Goal: Task Accomplishment & Management: Use online tool/utility

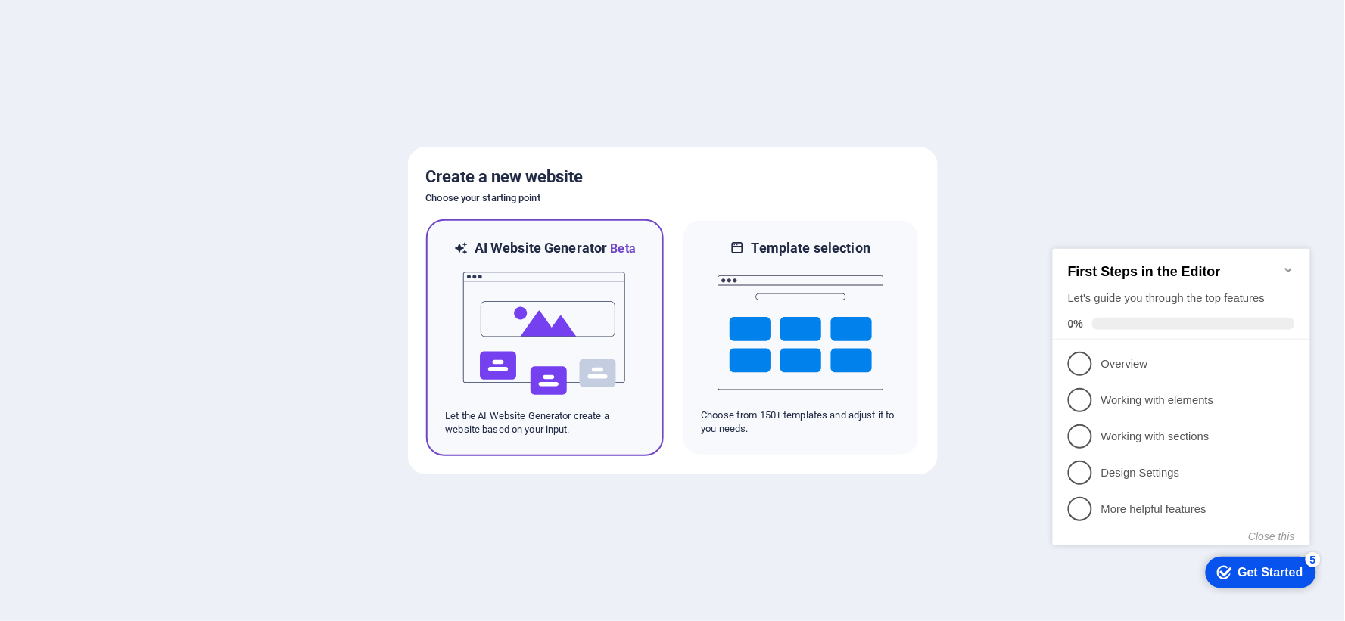
click at [613, 318] on img at bounding box center [545, 333] width 167 height 151
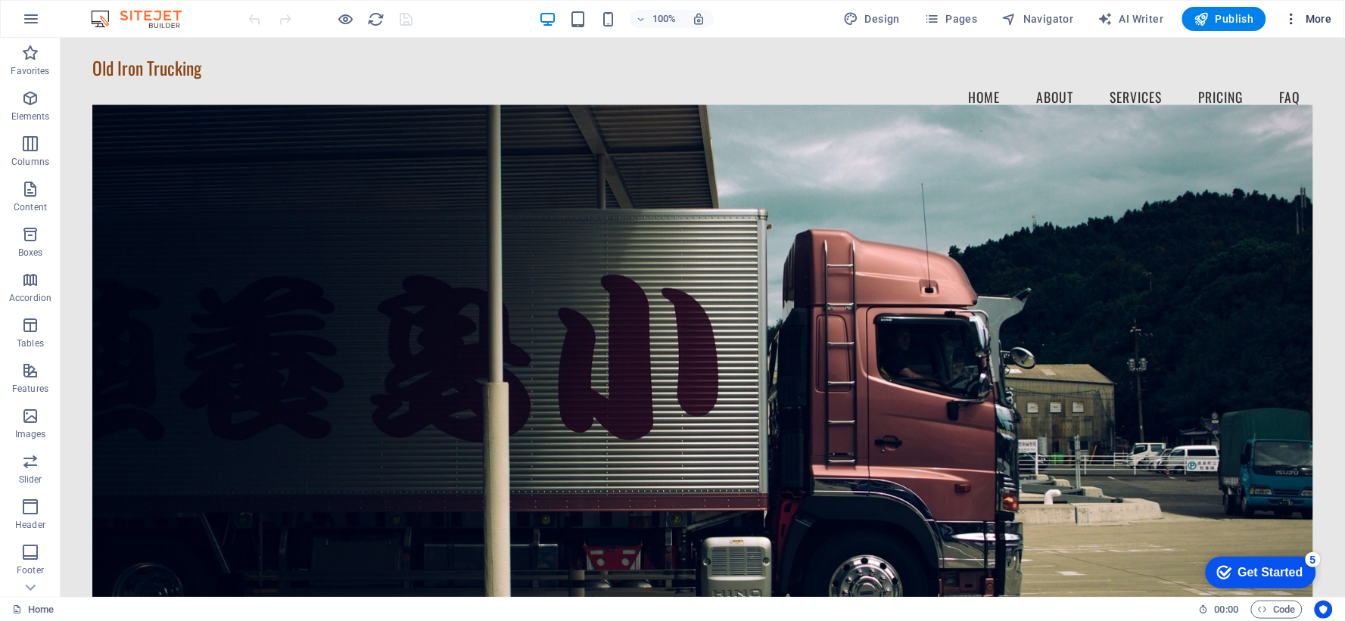
click at [1327, 15] on span "More" at bounding box center [1309, 18] width 48 height 15
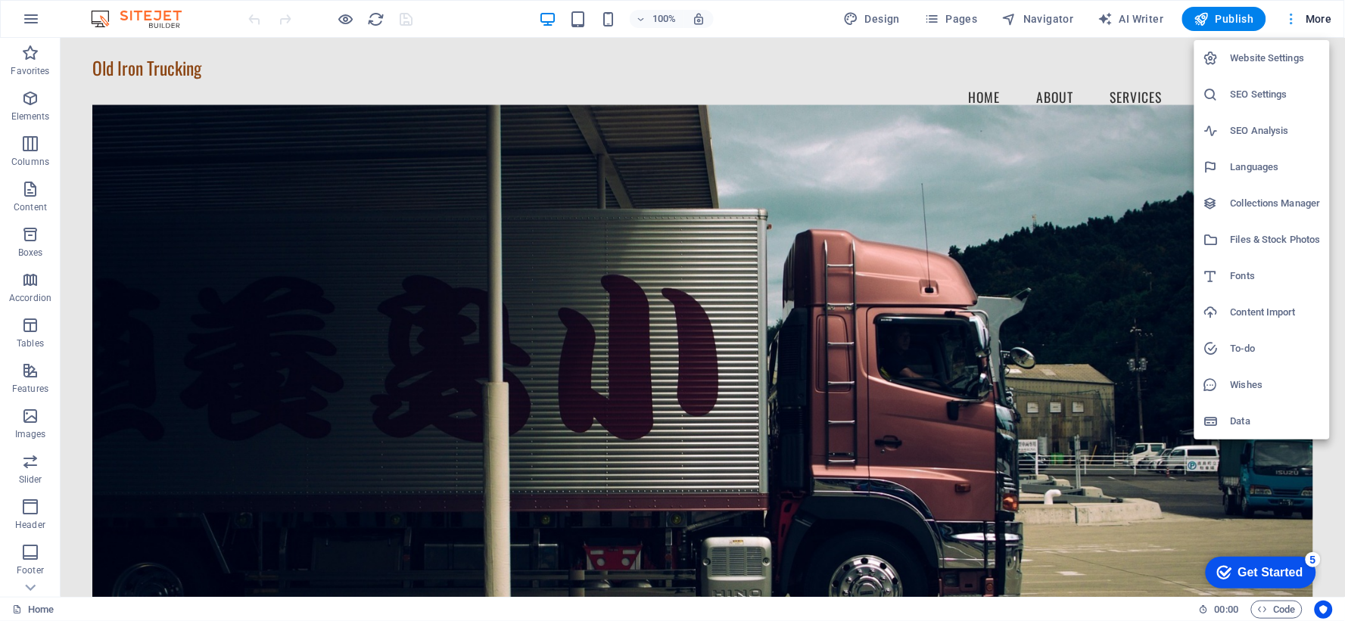
click at [0, 0] on div at bounding box center [0, 0] width 0 height 0
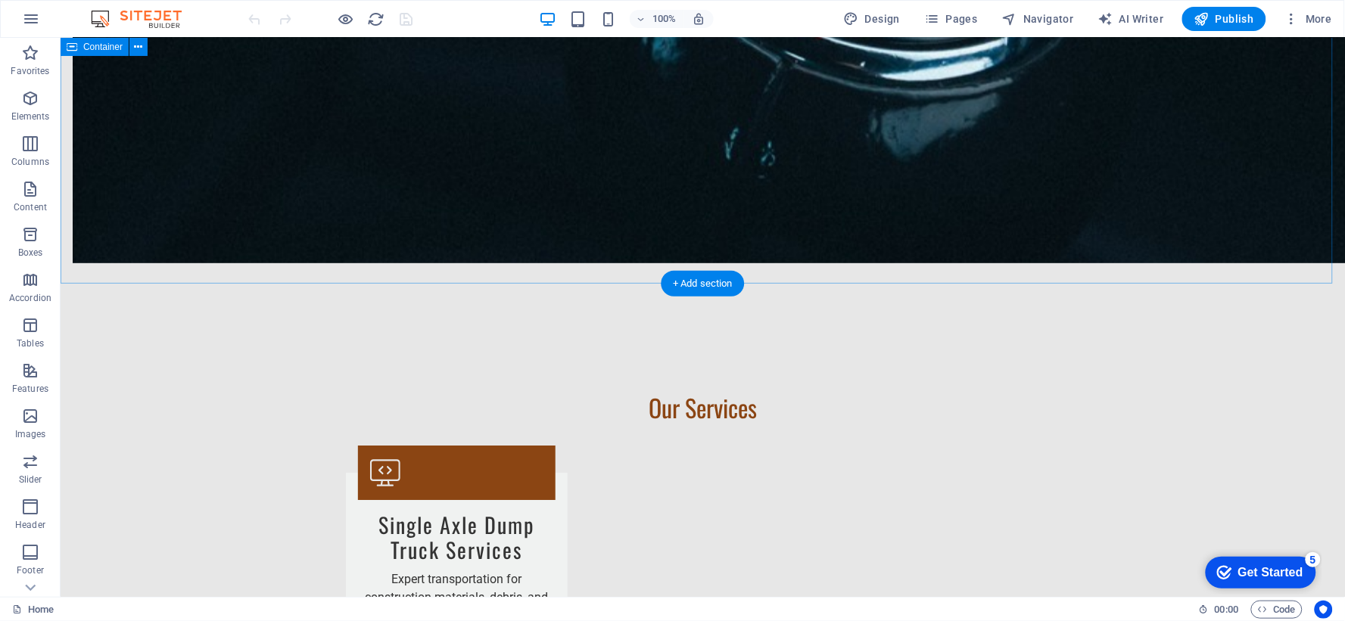
scroll to position [1850, 0]
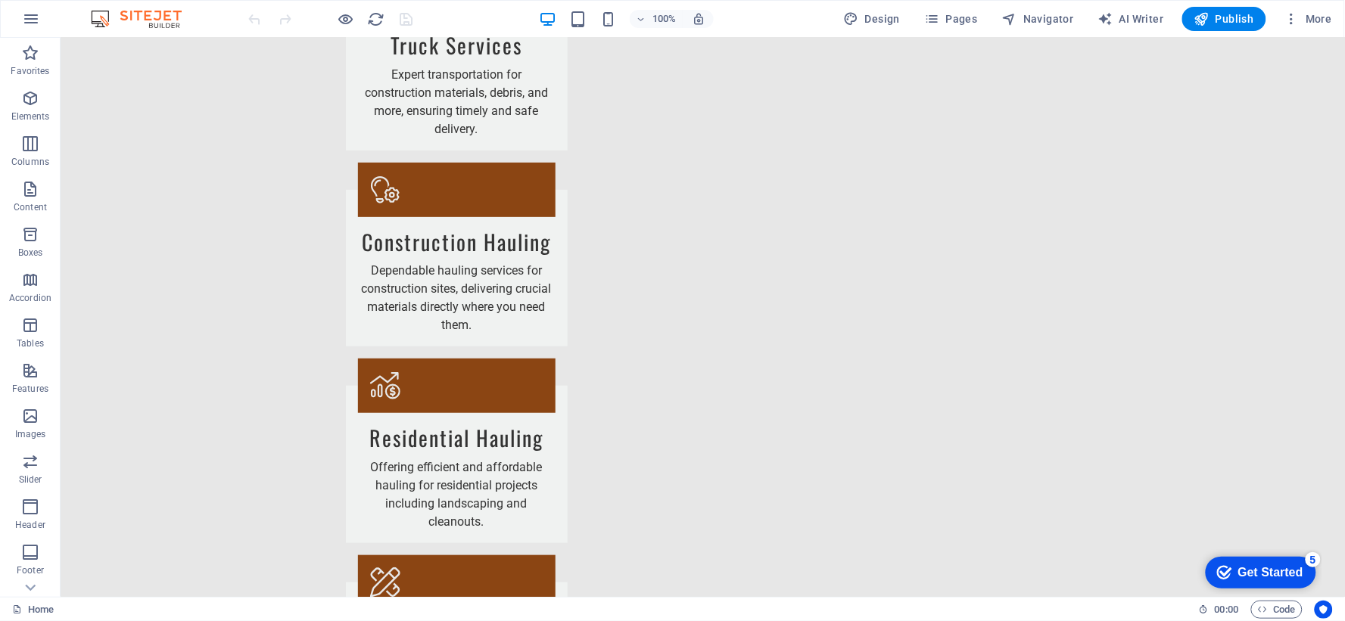
click at [1262, 573] on div "Get Started" at bounding box center [1270, 572] width 65 height 14
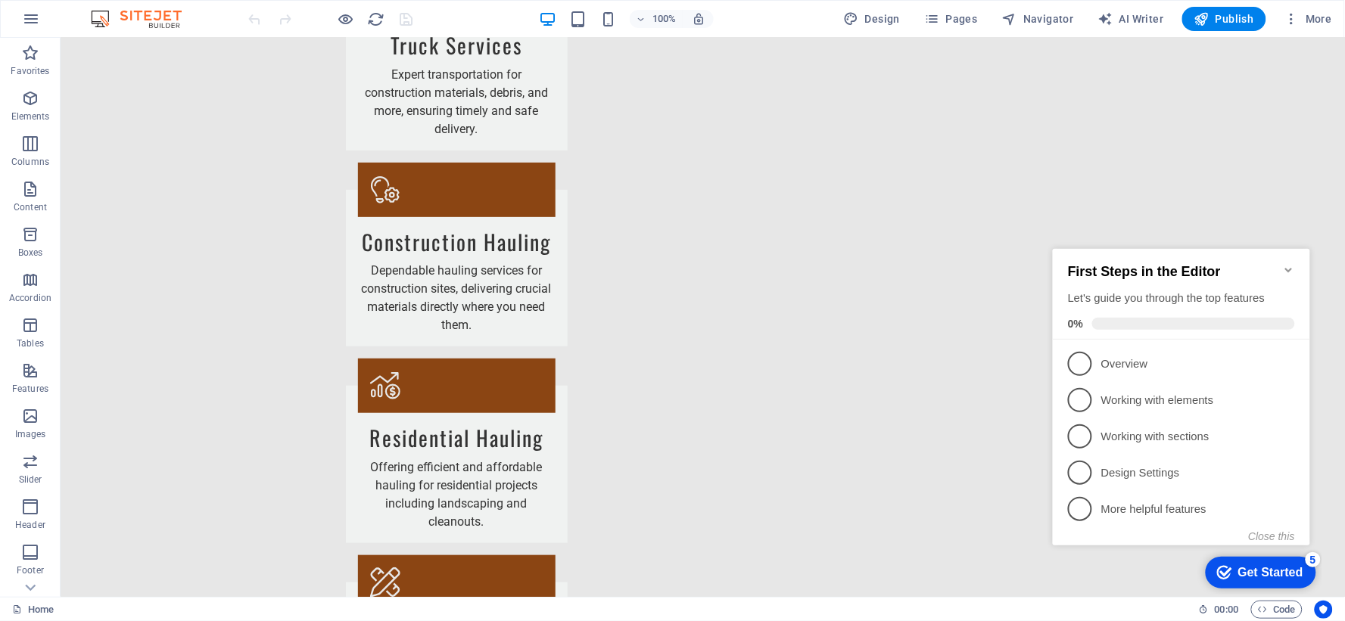
click at [1262, 573] on div "Get Started" at bounding box center [1270, 572] width 65 height 14
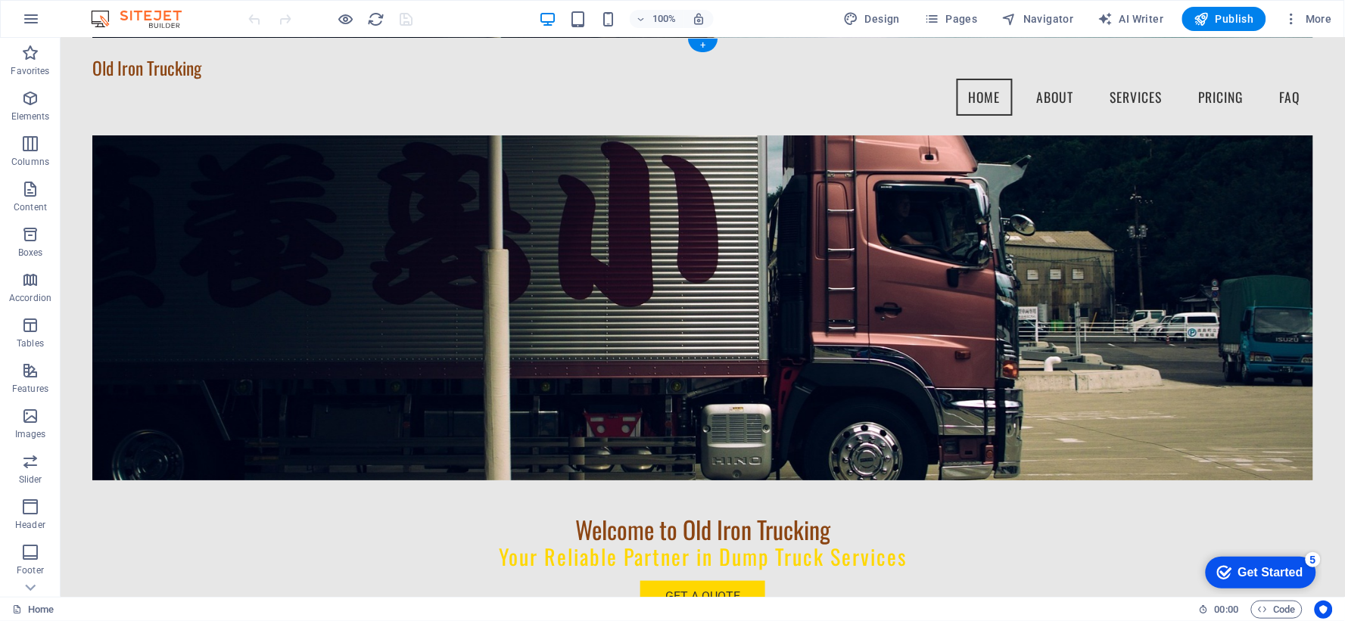
scroll to position [0, 0]
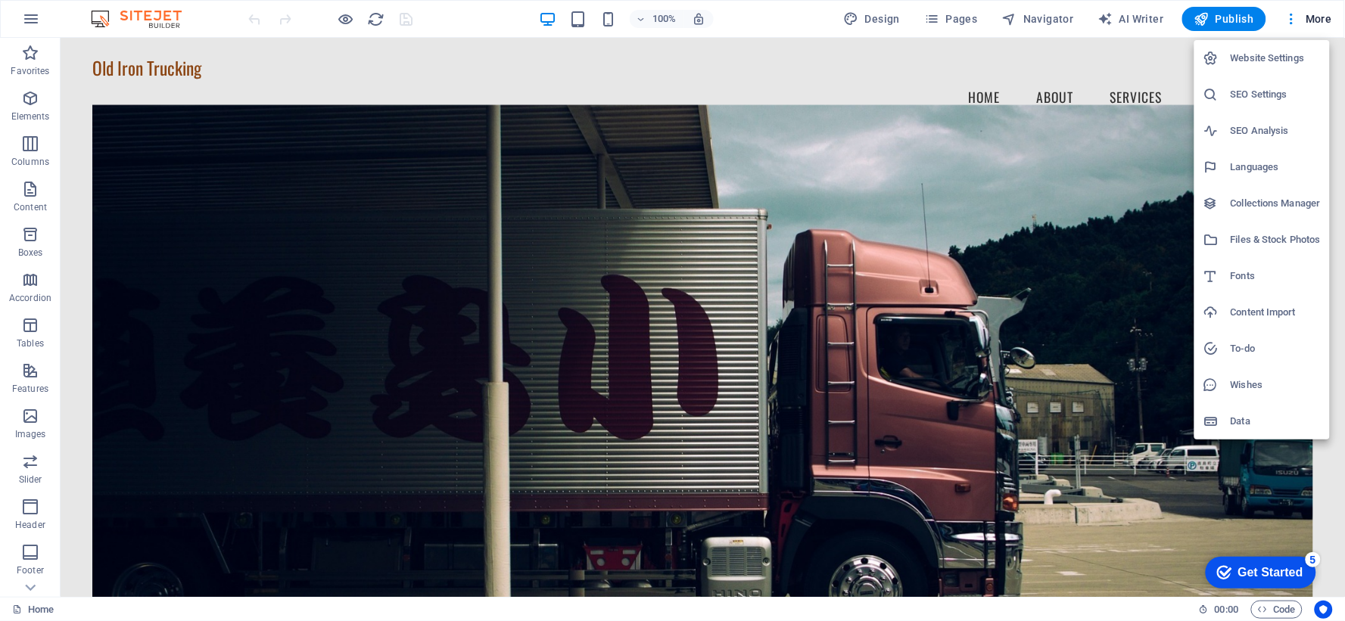
click at [1319, 13] on div at bounding box center [672, 310] width 1345 height 621
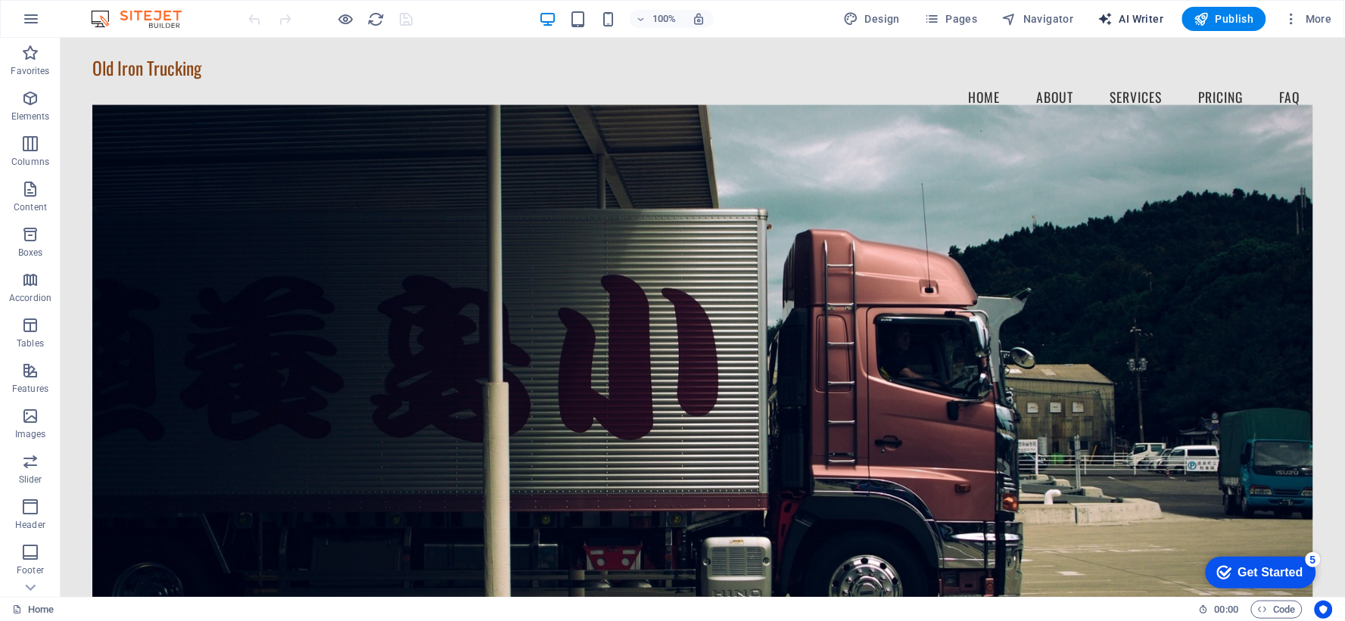
select select "English"
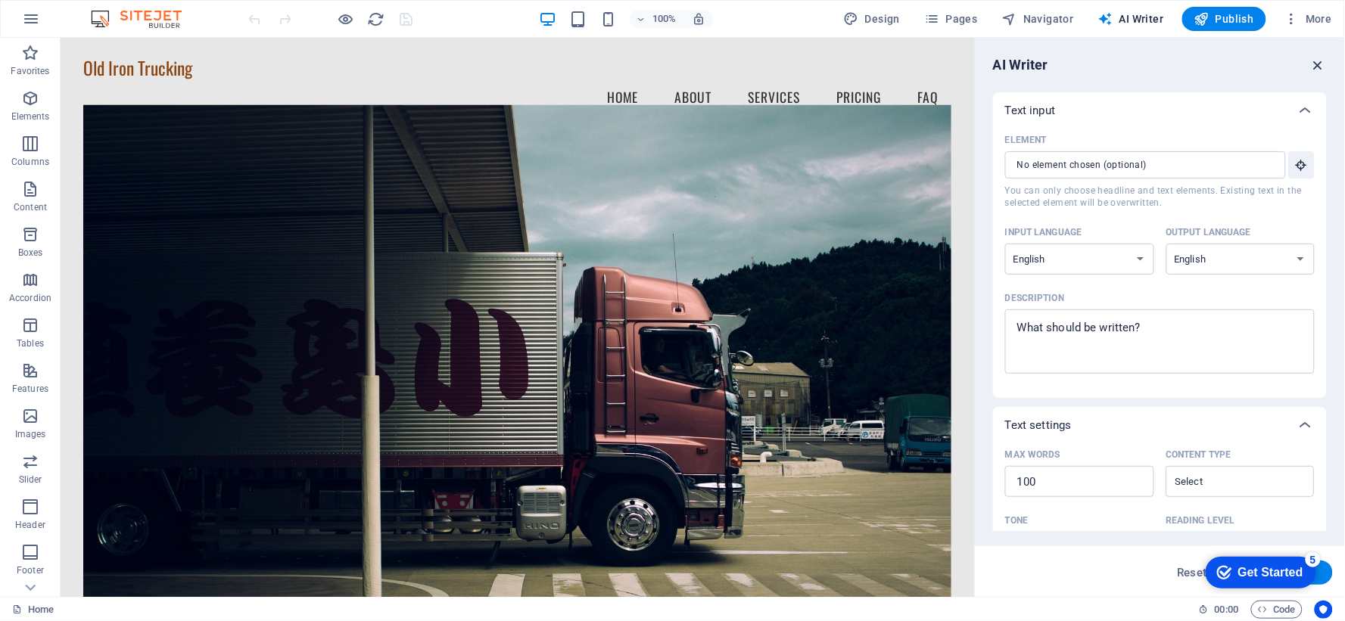
click at [1322, 63] on icon "button" at bounding box center [1318, 65] width 17 height 17
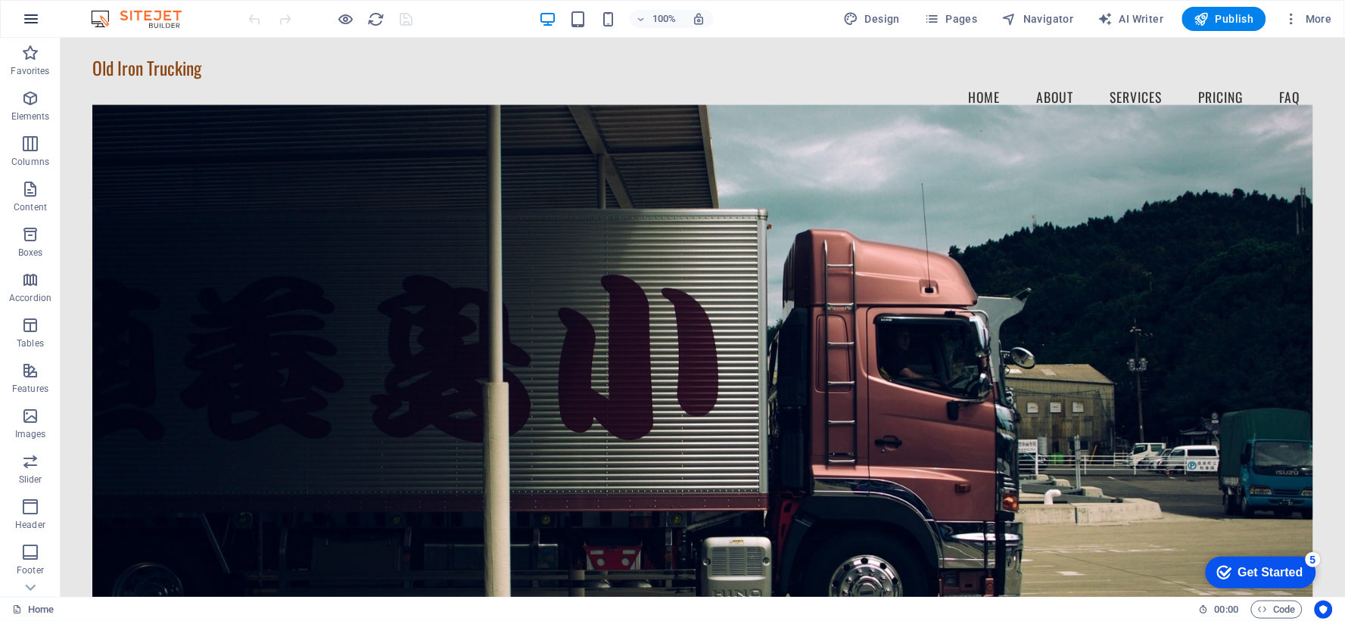
click at [23, 25] on icon "button" at bounding box center [31, 19] width 18 height 18
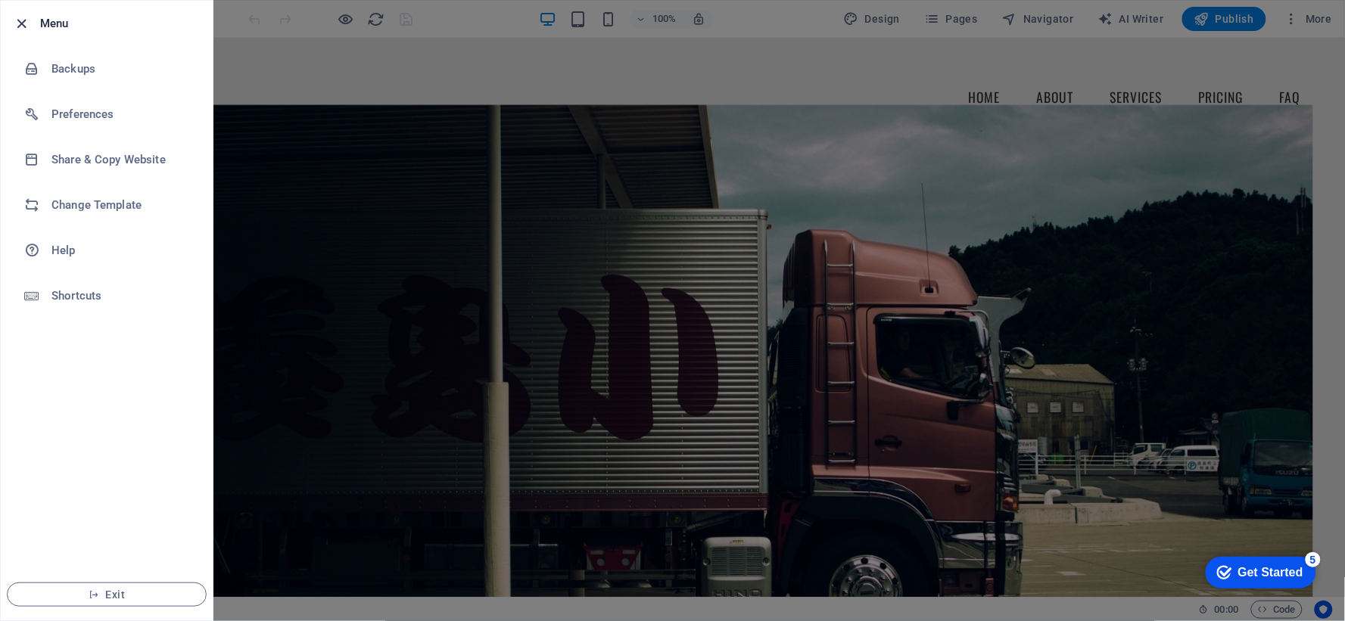
click at [23, 17] on icon "button" at bounding box center [22, 23] width 17 height 17
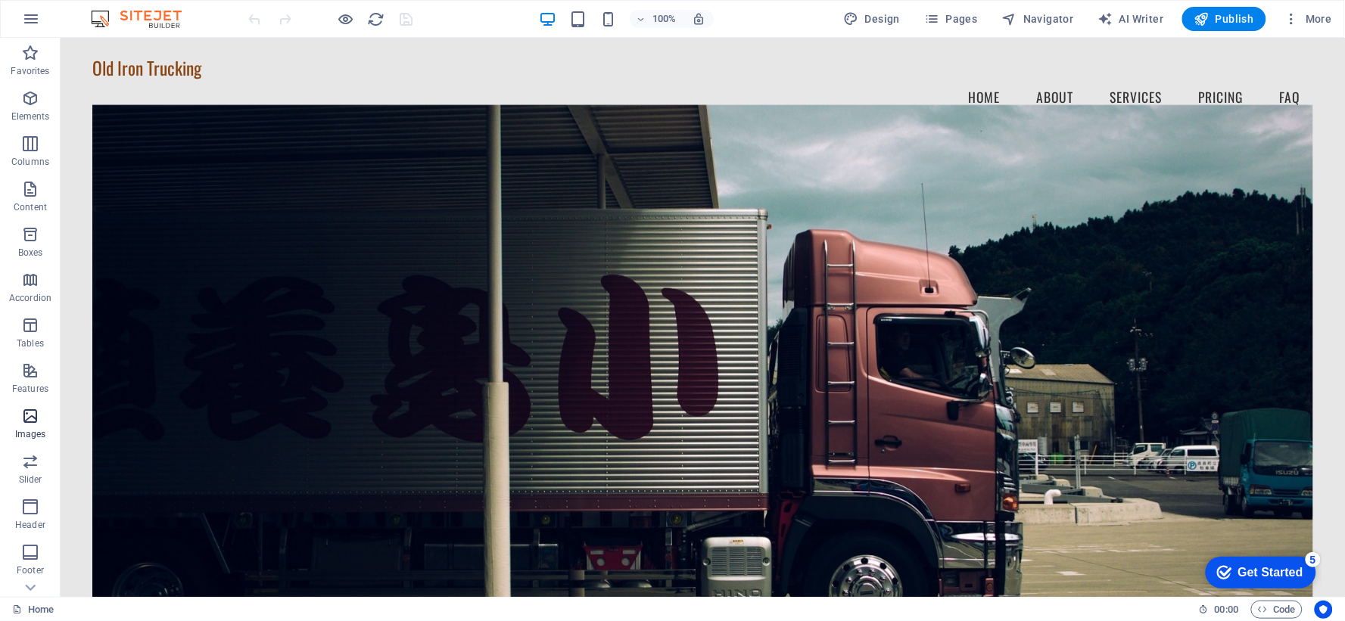
click at [24, 434] on p "Images" at bounding box center [30, 434] width 31 height 12
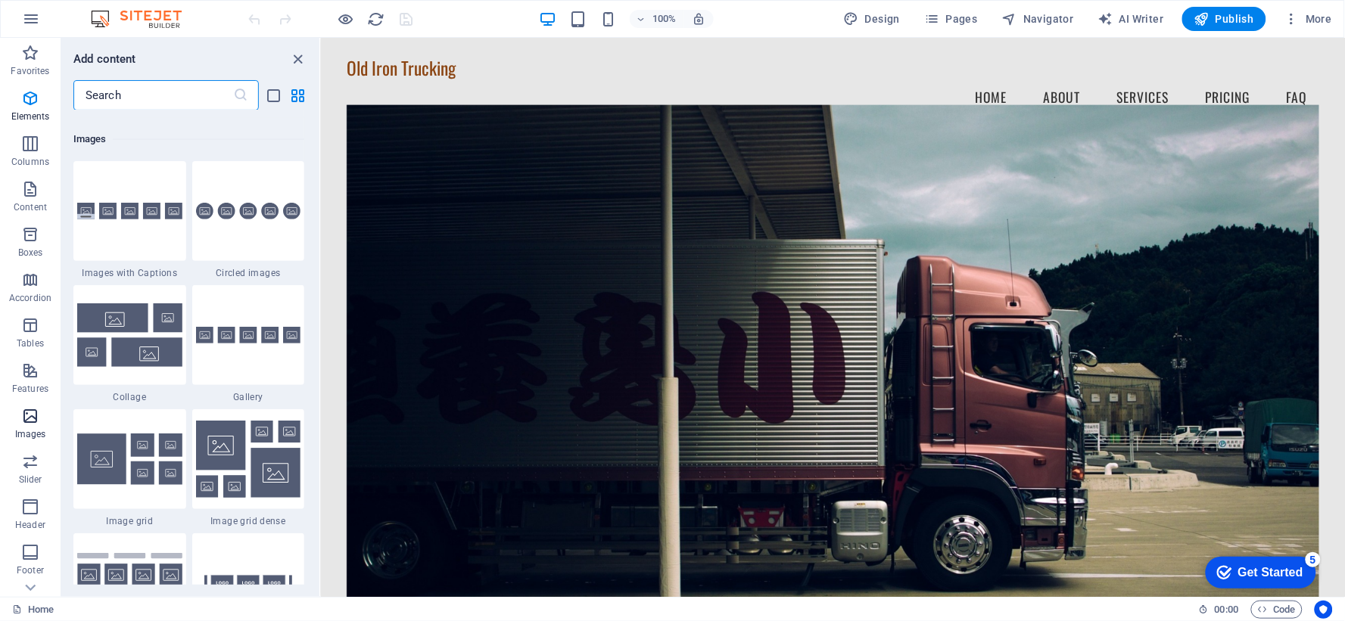
scroll to position [7673, 0]
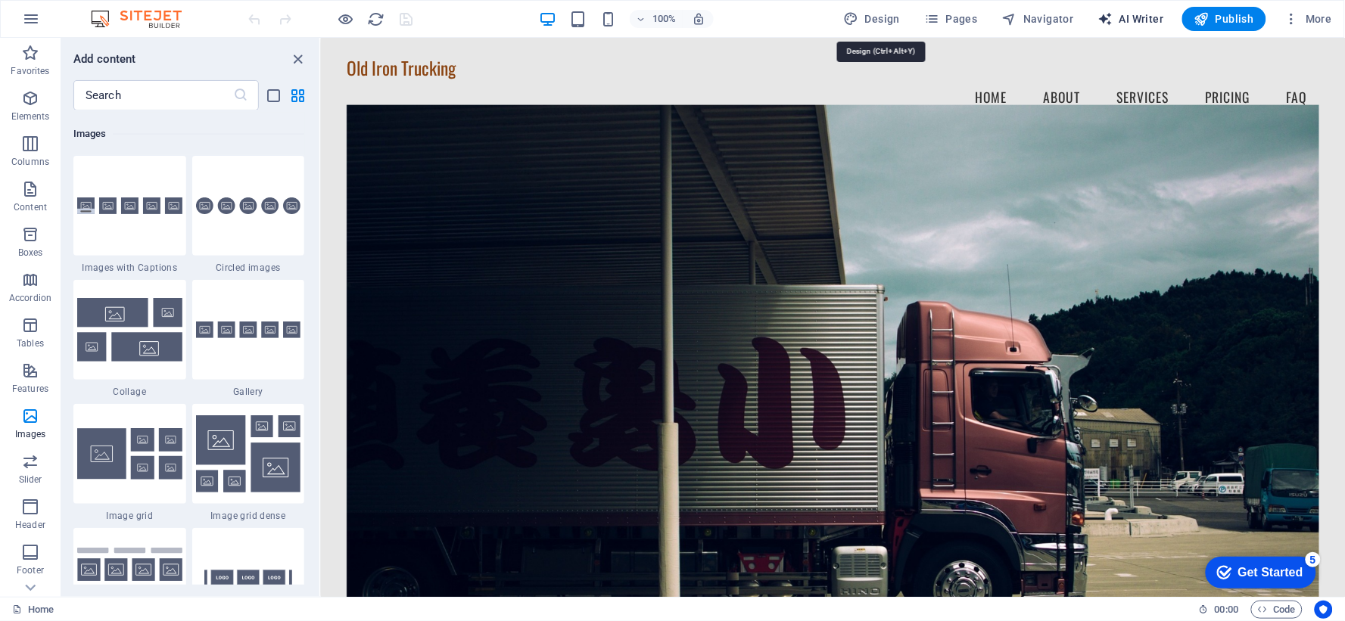
select select "px"
select select "200"
select select "px"
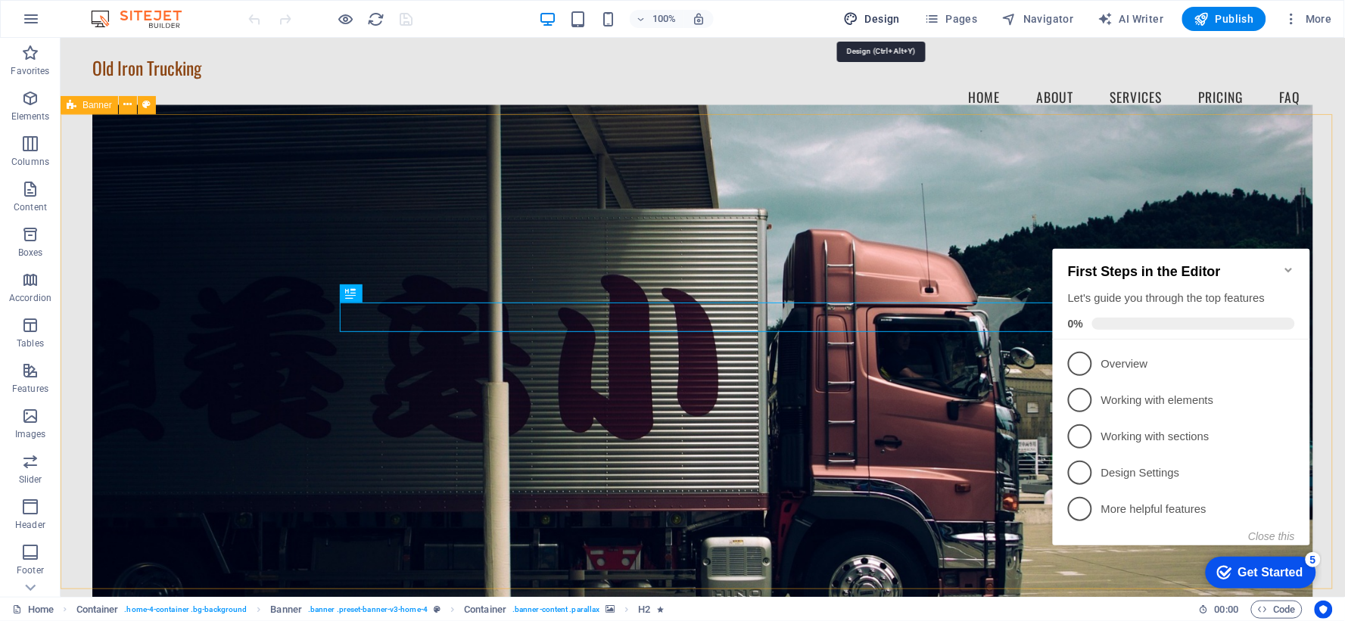
drag, startPoint x: 897, startPoint y: 14, endPoint x: 86, endPoint y: 226, distance: 838.7
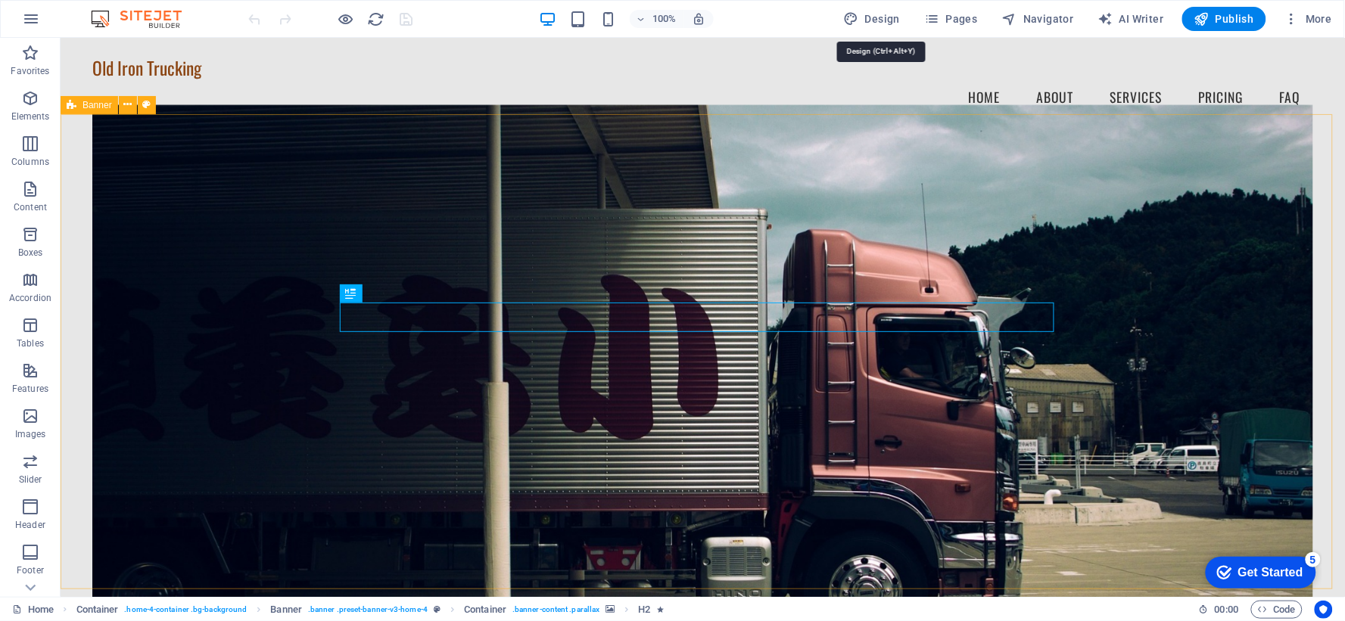
select select "px"
select select "200"
select select "px"
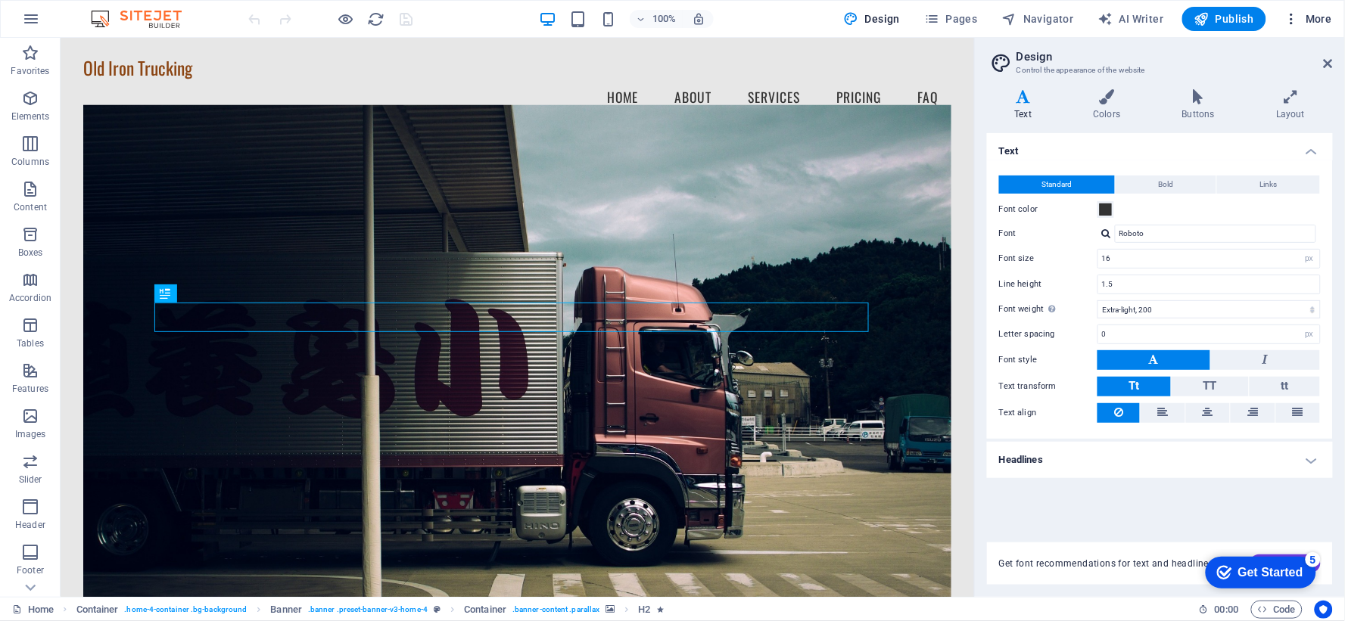
click at [1319, 20] on span "More" at bounding box center [1309, 18] width 48 height 15
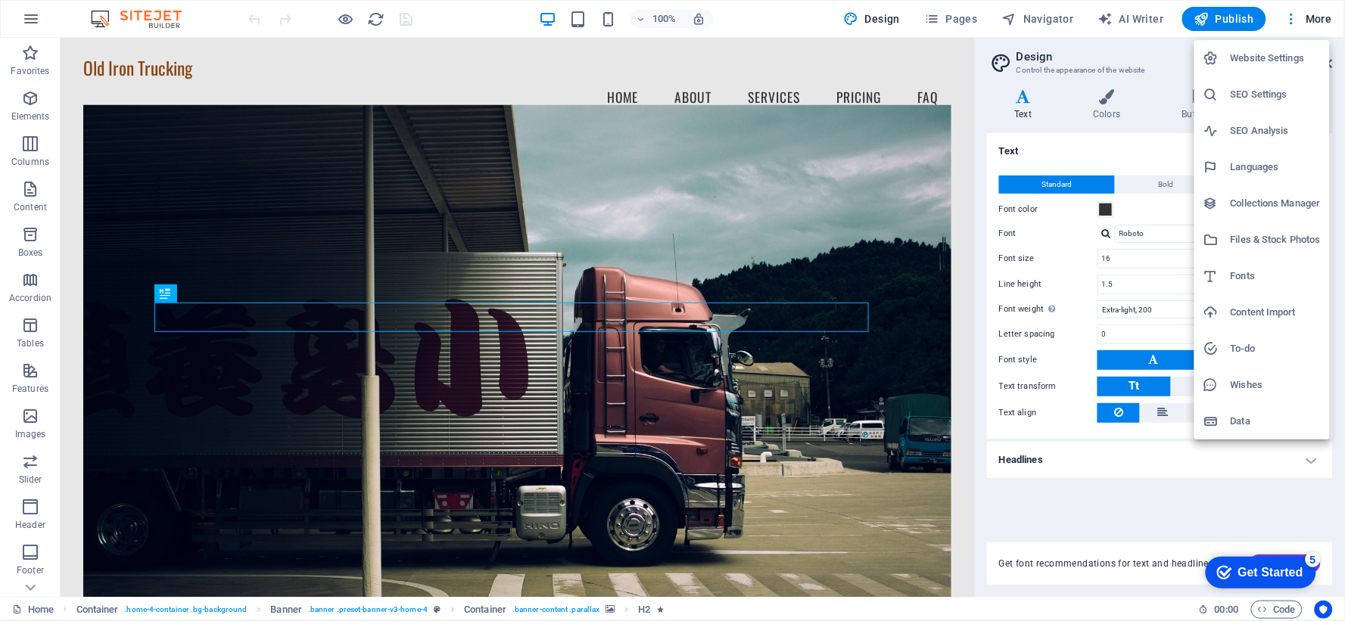
click at [1260, 62] on h6 "Website Settings" at bounding box center [1276, 58] width 90 height 18
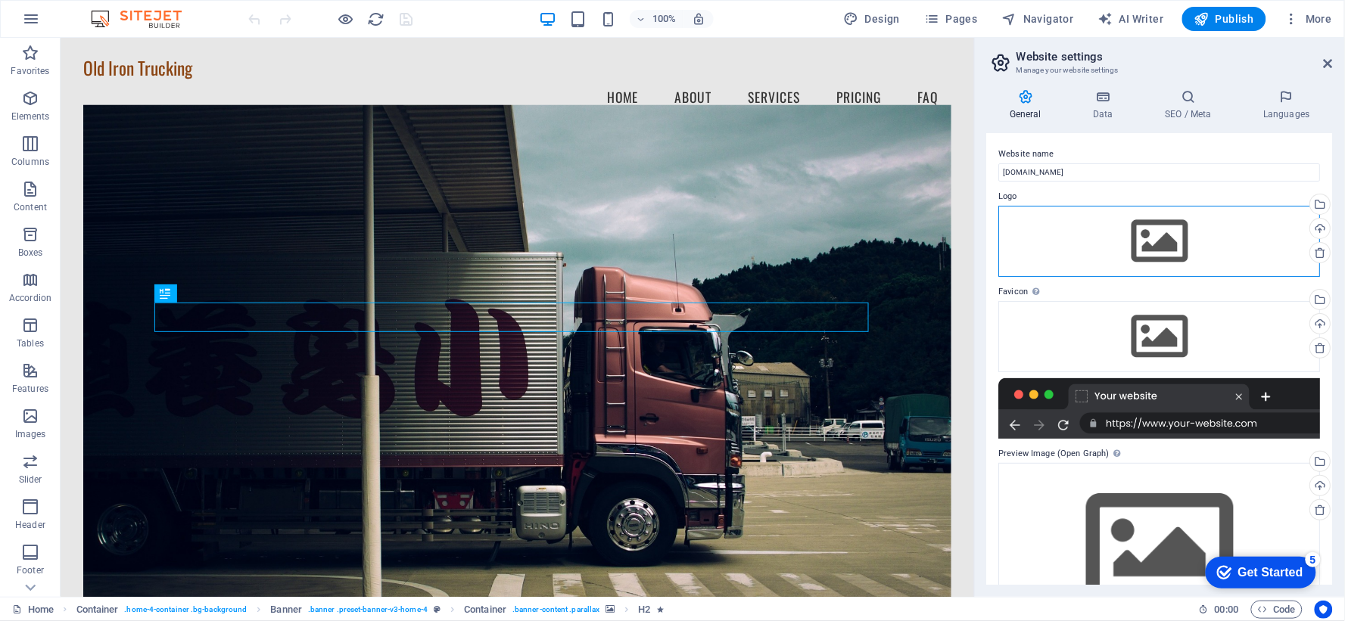
click at [1175, 235] on div "Drag files here, click to choose files or select files from Files or our free s…" at bounding box center [1160, 241] width 322 height 71
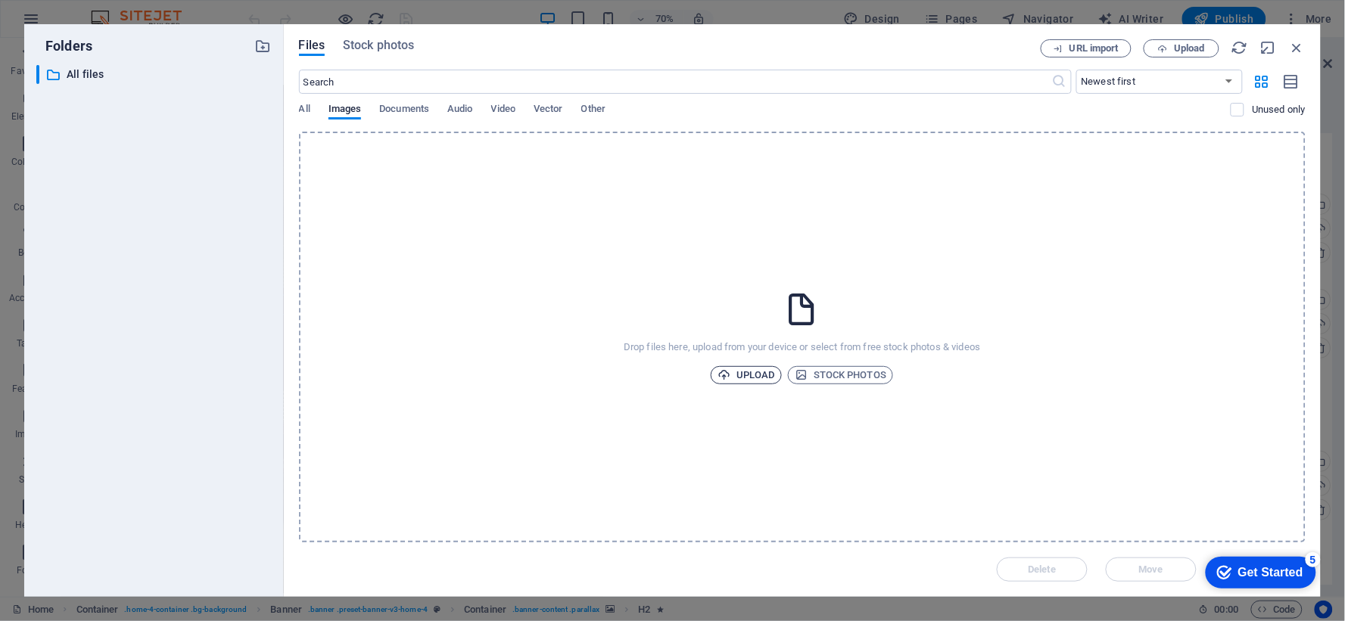
click at [768, 377] on span "Upload" at bounding box center [747, 375] width 58 height 18
click at [761, 379] on span "Upload" at bounding box center [747, 375] width 58 height 18
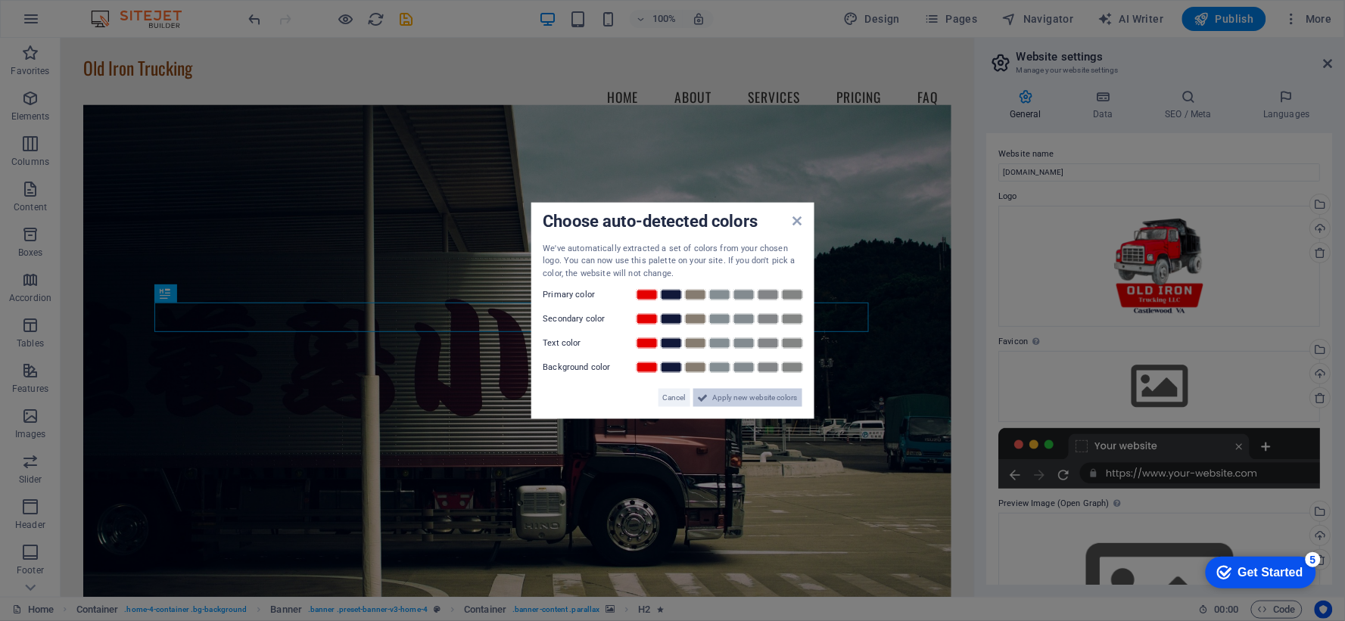
click at [724, 392] on span "Apply new website colors" at bounding box center [755, 398] width 85 height 18
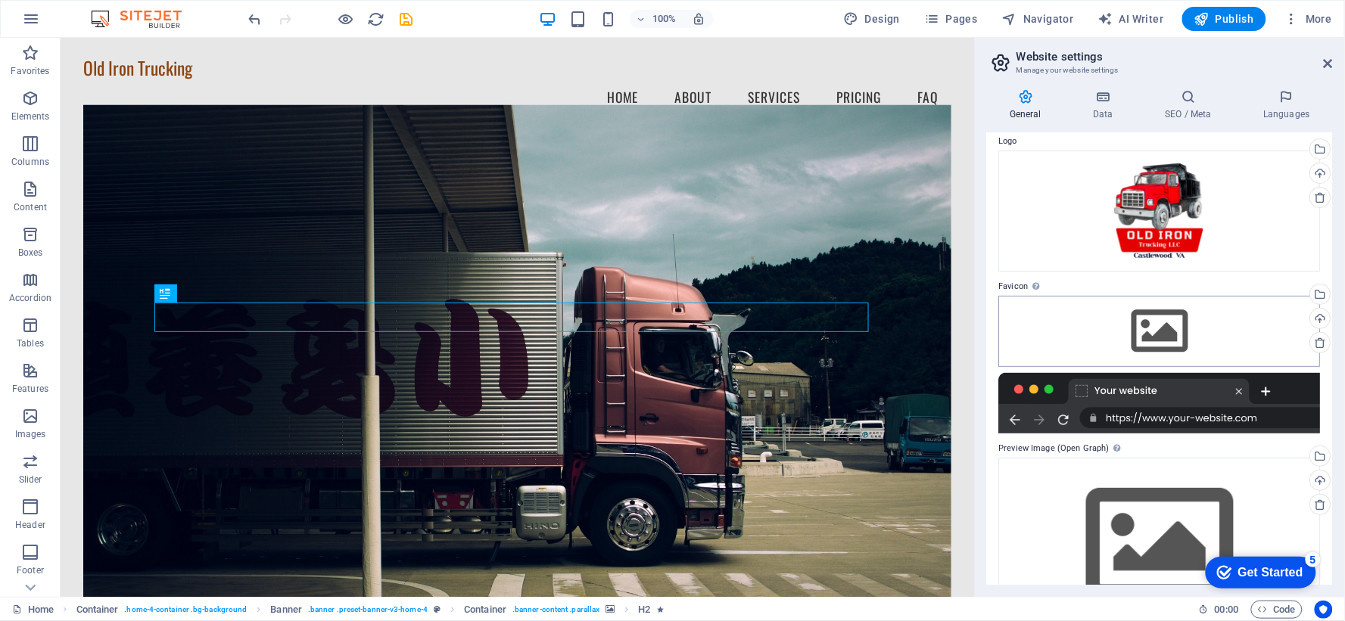
scroll to position [114, 0]
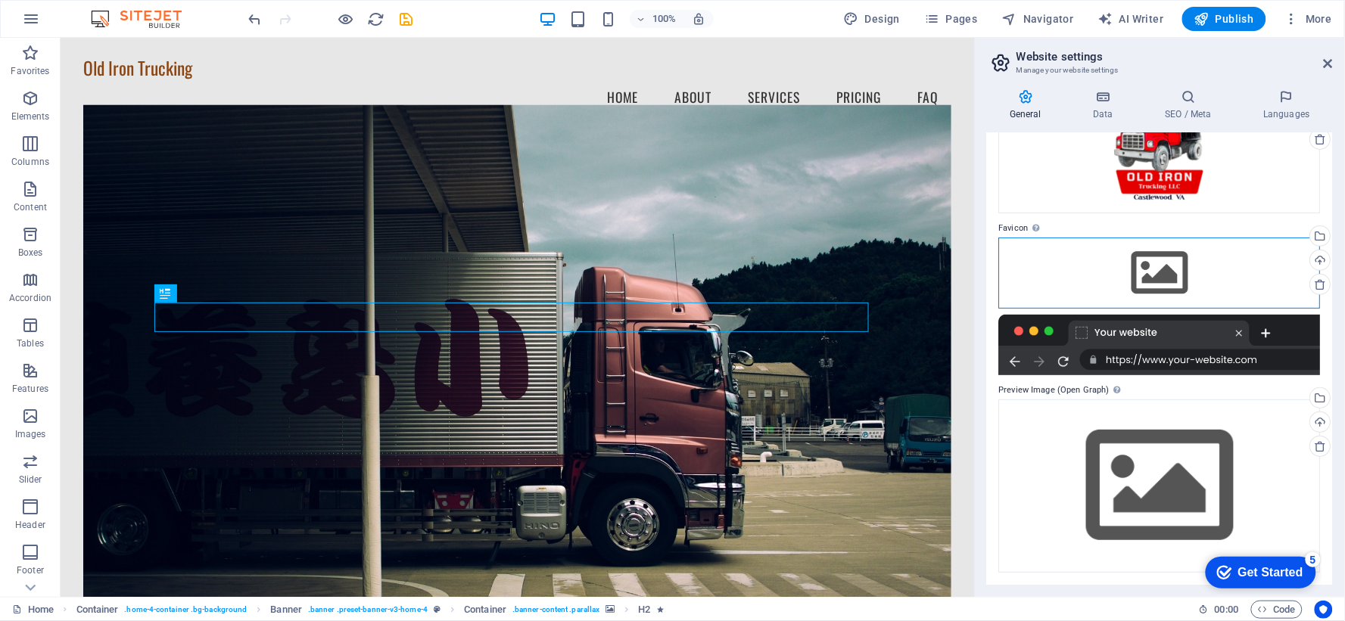
click at [1163, 286] on div "Drag files here, click to choose files or select files from Files or our free s…" at bounding box center [1160, 273] width 322 height 71
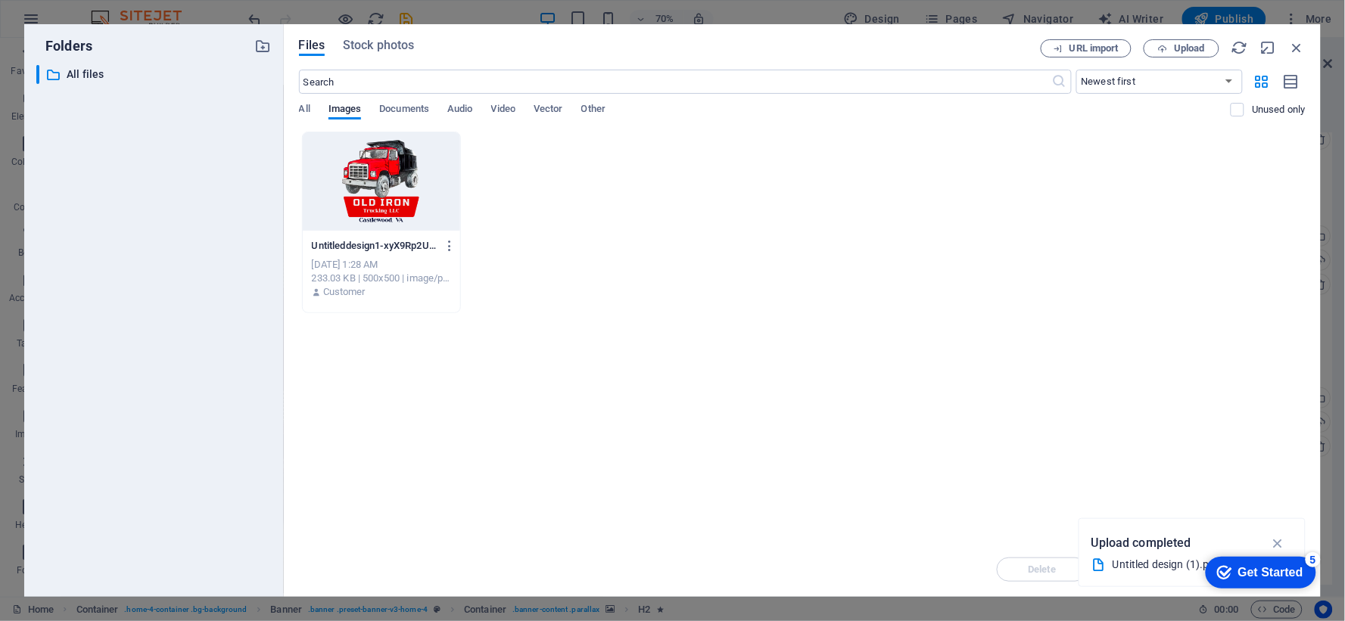
click at [323, 167] on div at bounding box center [381, 181] width 157 height 98
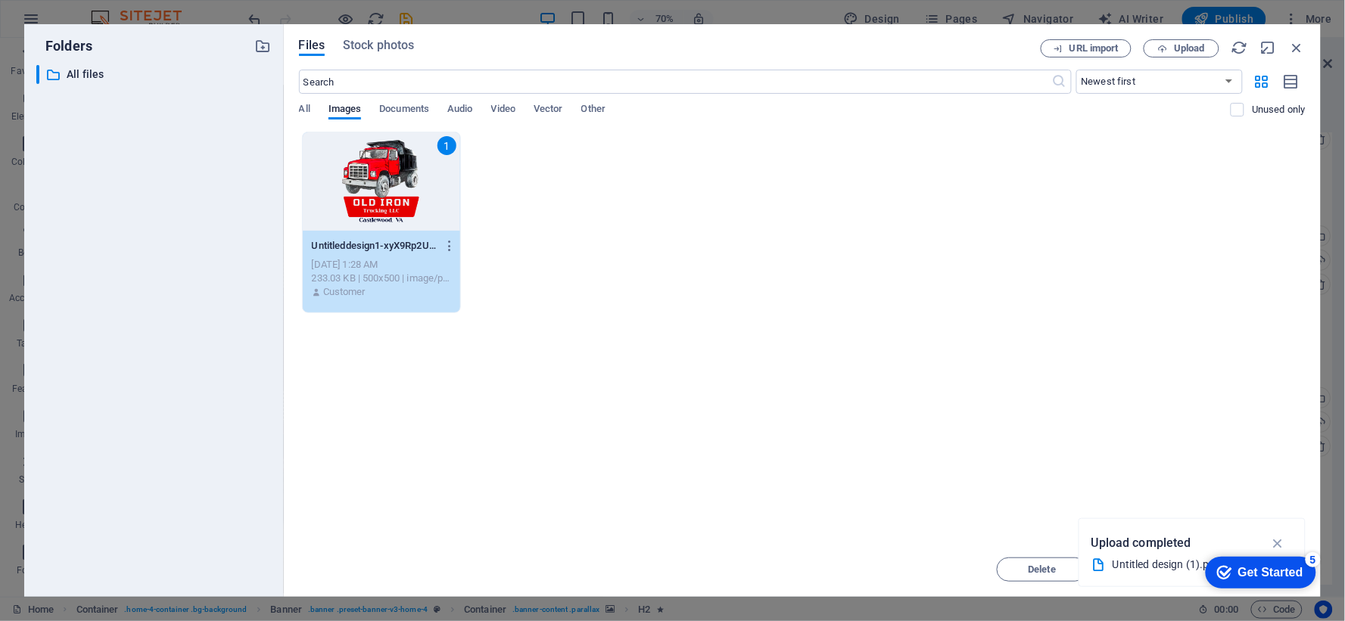
click at [1297, 576] on div "Get Started" at bounding box center [1270, 572] width 65 height 14
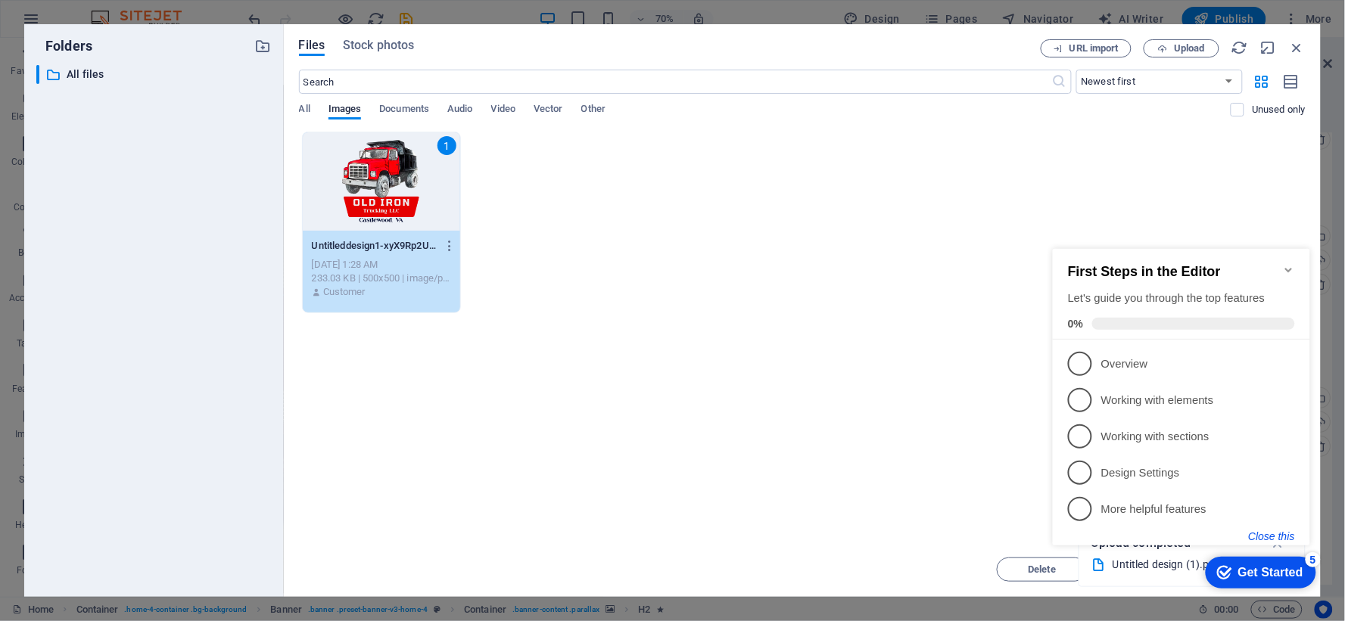
click at [1266, 534] on button "Close this" at bounding box center [1271, 536] width 46 height 12
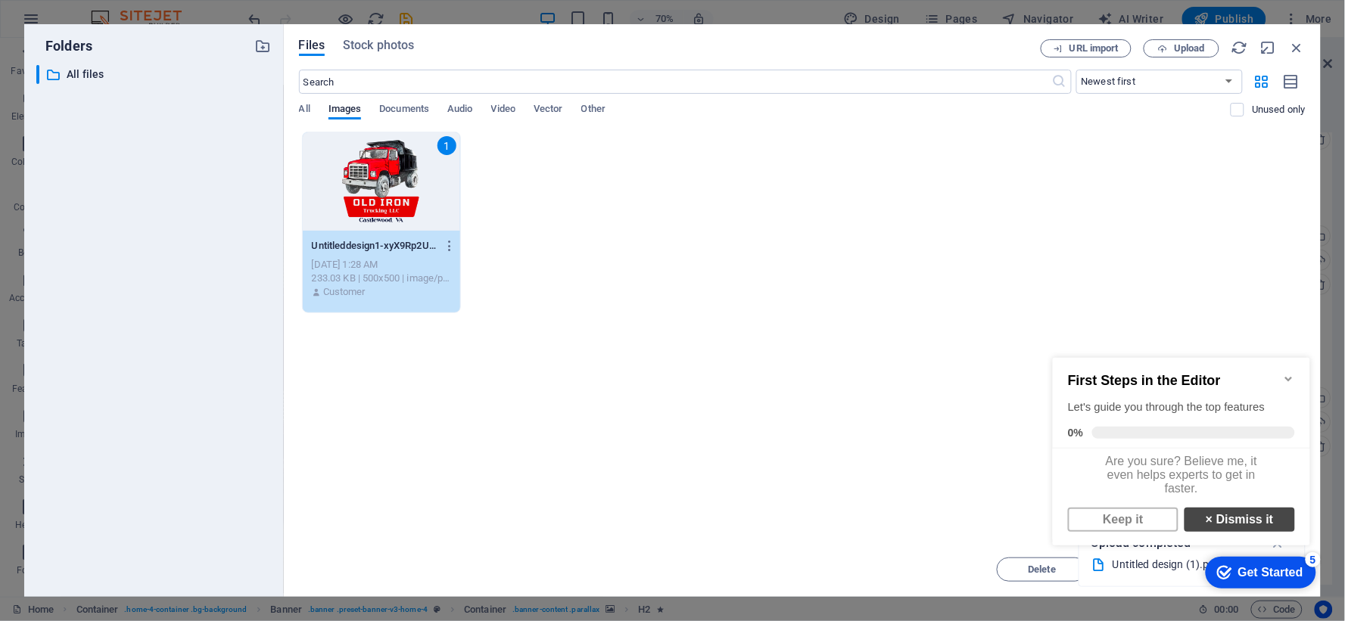
click at [1236, 526] on link "× Dismiss it" at bounding box center [1239, 519] width 111 height 24
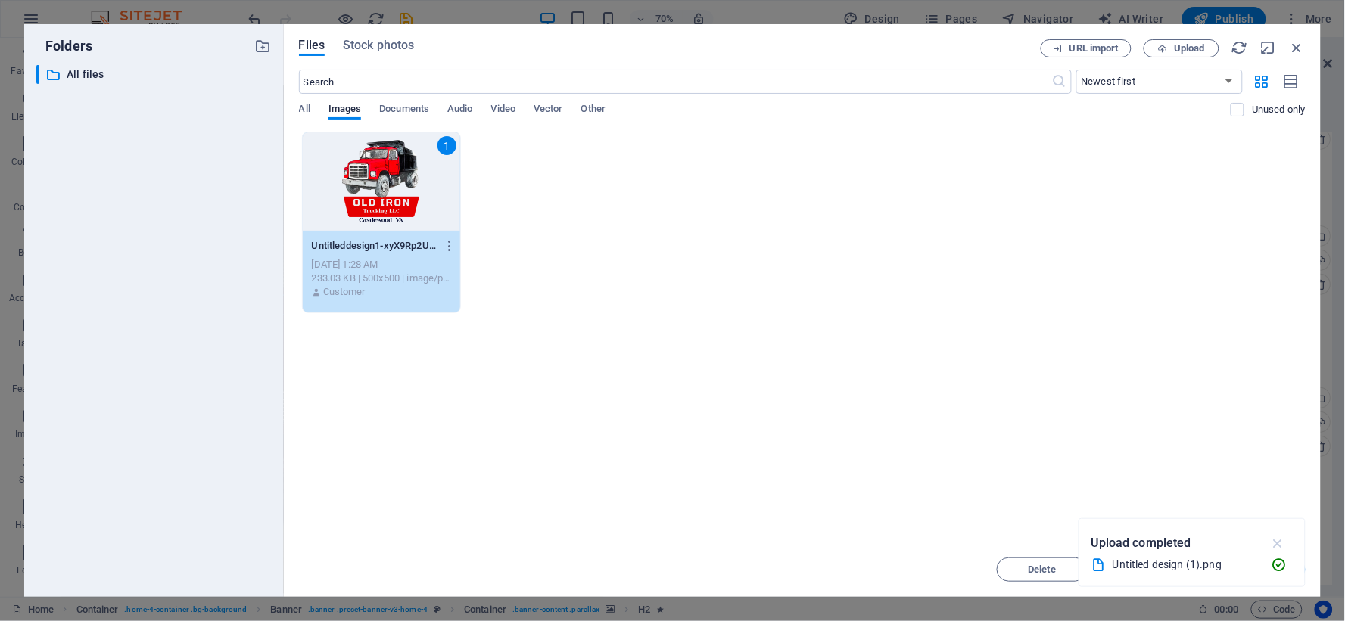
click at [1279, 543] on icon "button" at bounding box center [1277, 543] width 17 height 17
click at [1281, 580] on button "Insert" at bounding box center [1260, 570] width 91 height 24
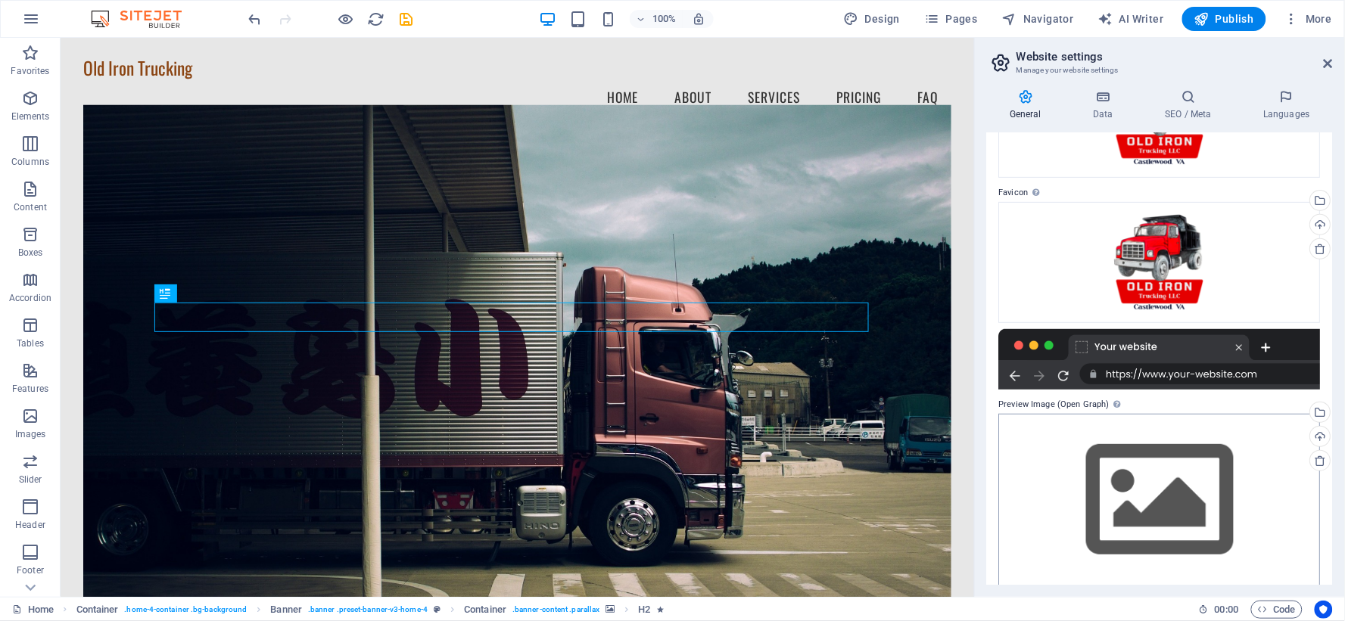
scroll to position [163, 0]
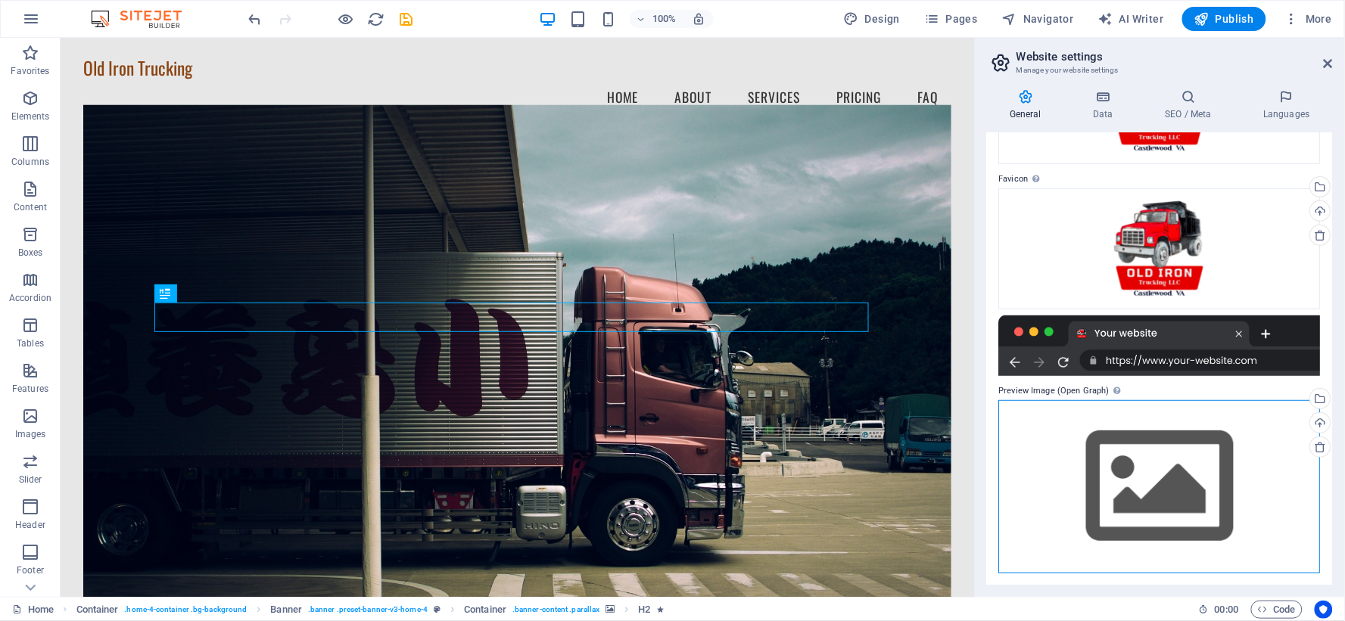
click at [1153, 452] on div "Drag files here, click to choose files or select files from Files or our free s…" at bounding box center [1160, 486] width 322 height 173
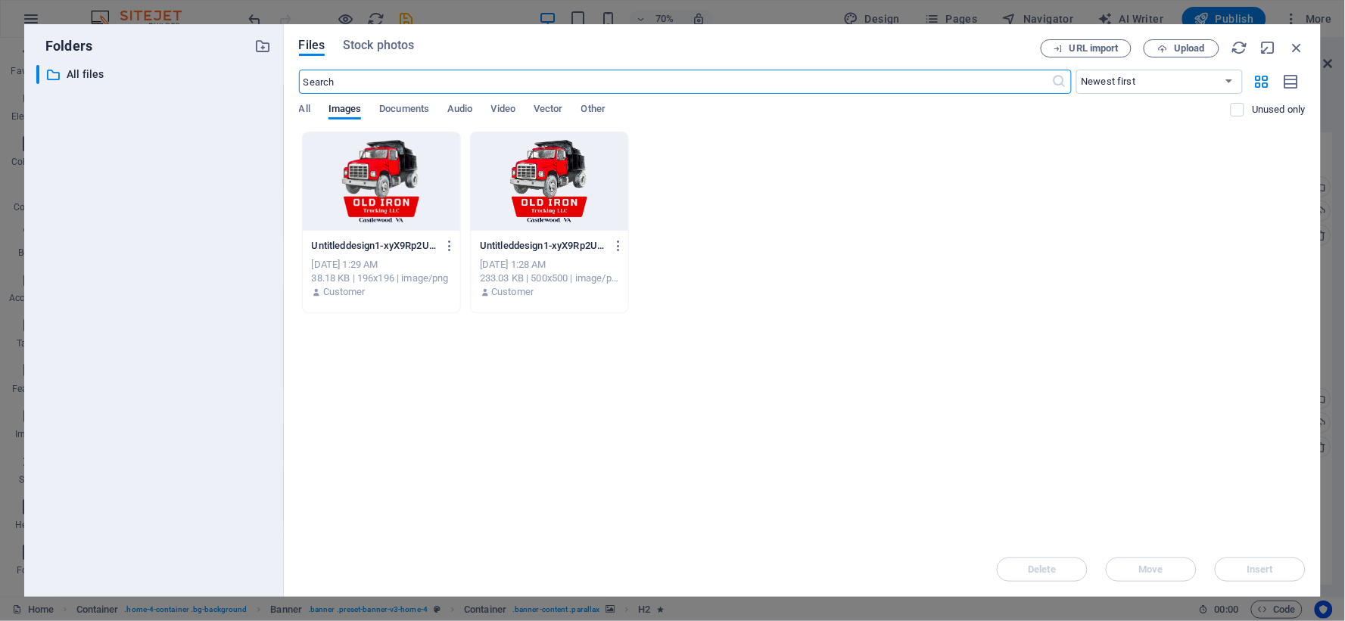
click at [385, 185] on div at bounding box center [381, 181] width 157 height 98
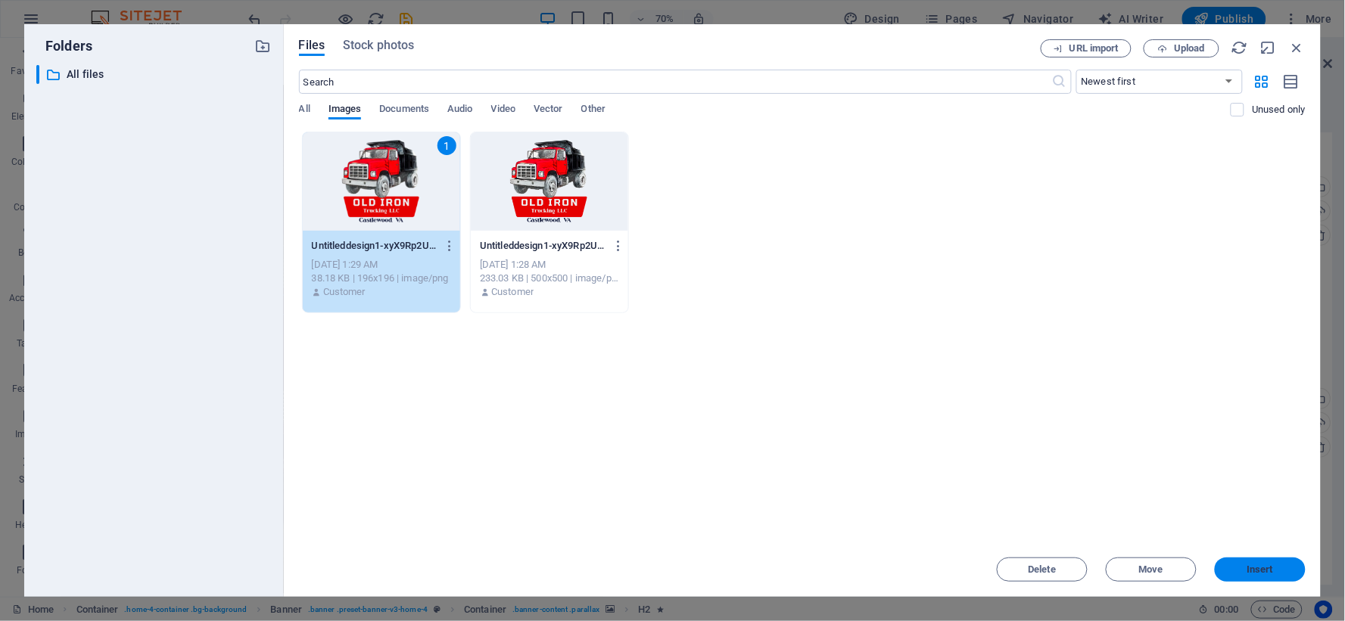
click at [1253, 575] on button "Insert" at bounding box center [1260, 570] width 91 height 24
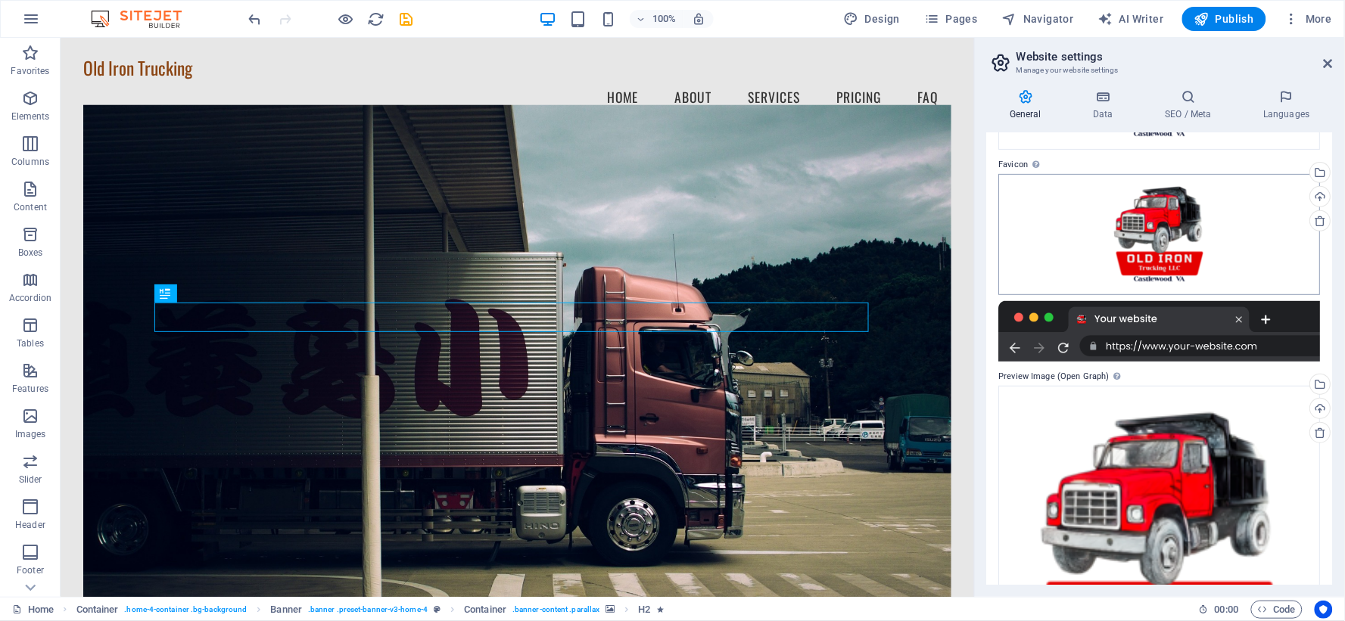
scroll to position [291, 0]
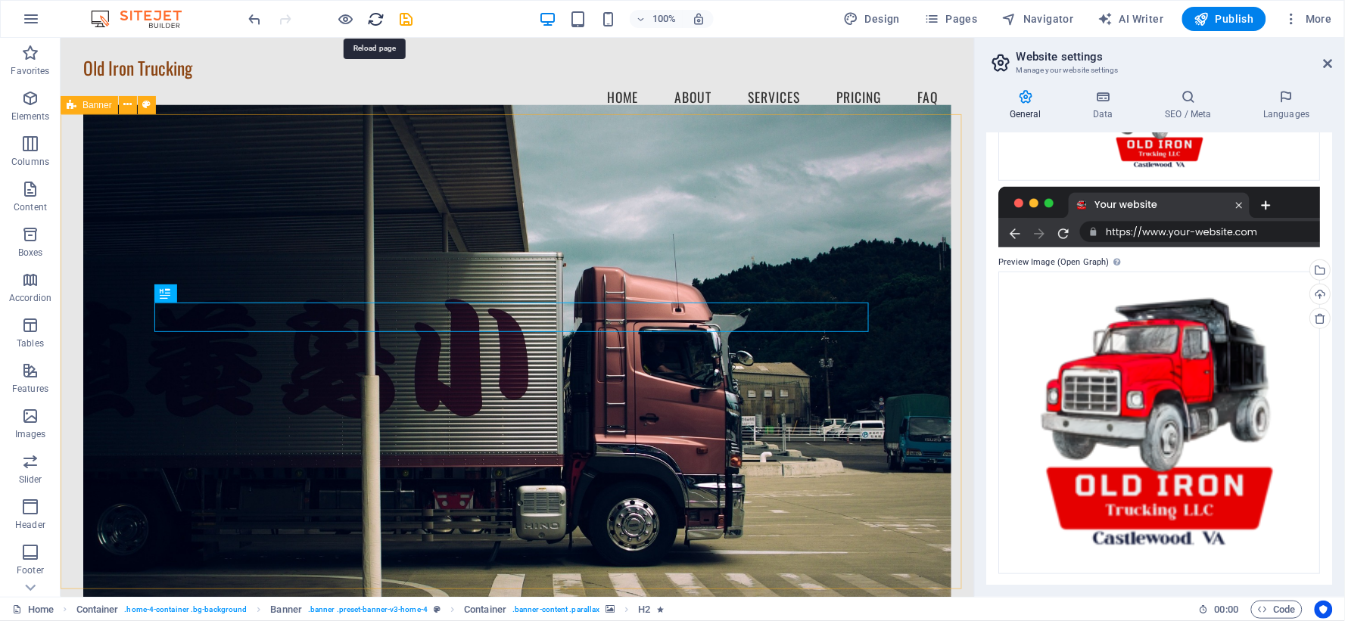
click at [0, 0] on icon "reload" at bounding box center [0, 0] width 0 height 0
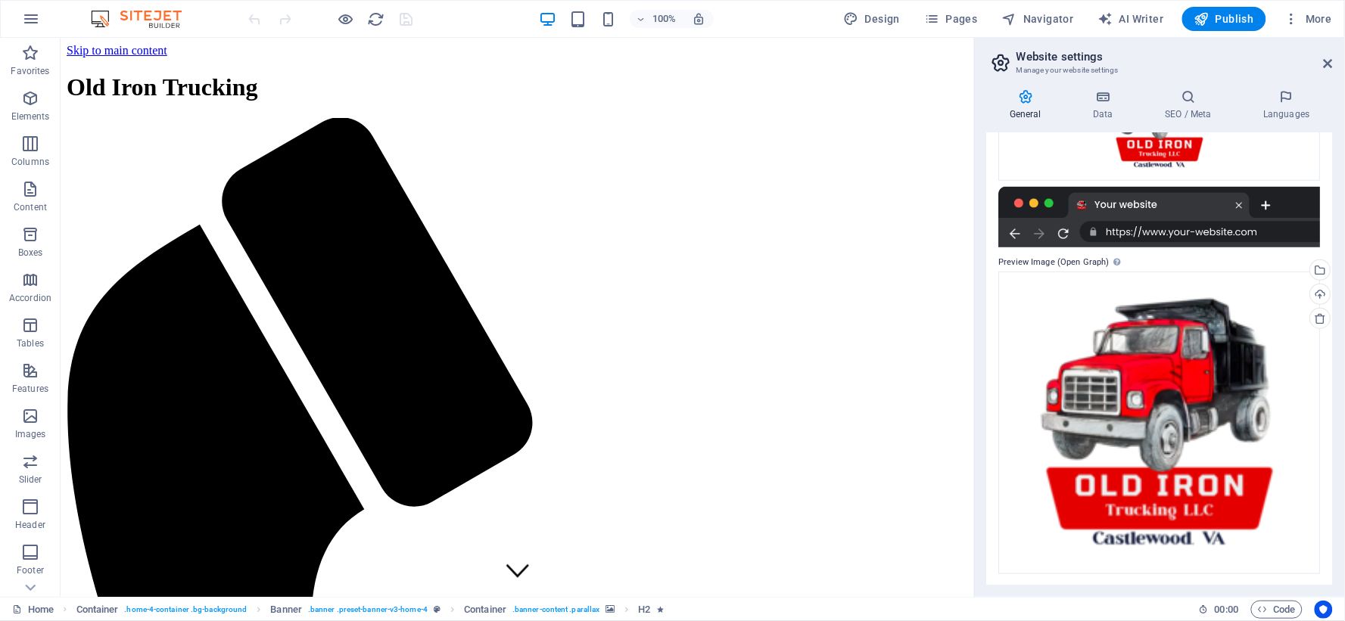
scroll to position [0, 0]
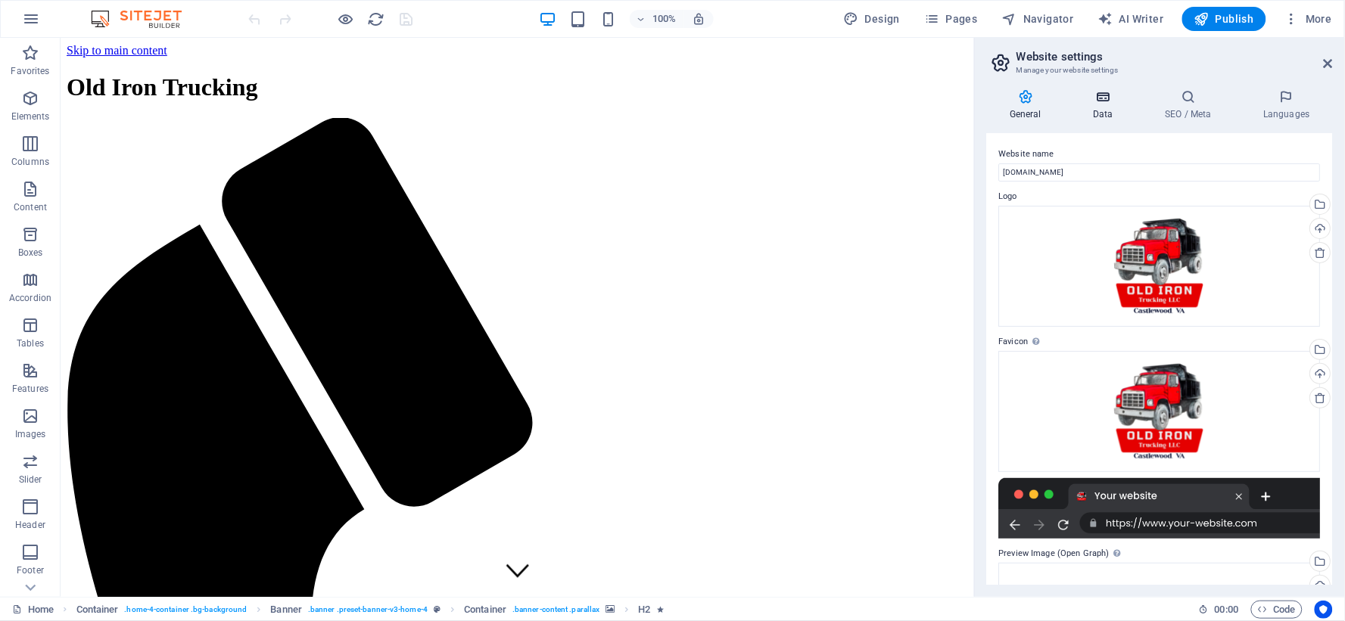
click at [1113, 101] on icon at bounding box center [1103, 96] width 66 height 15
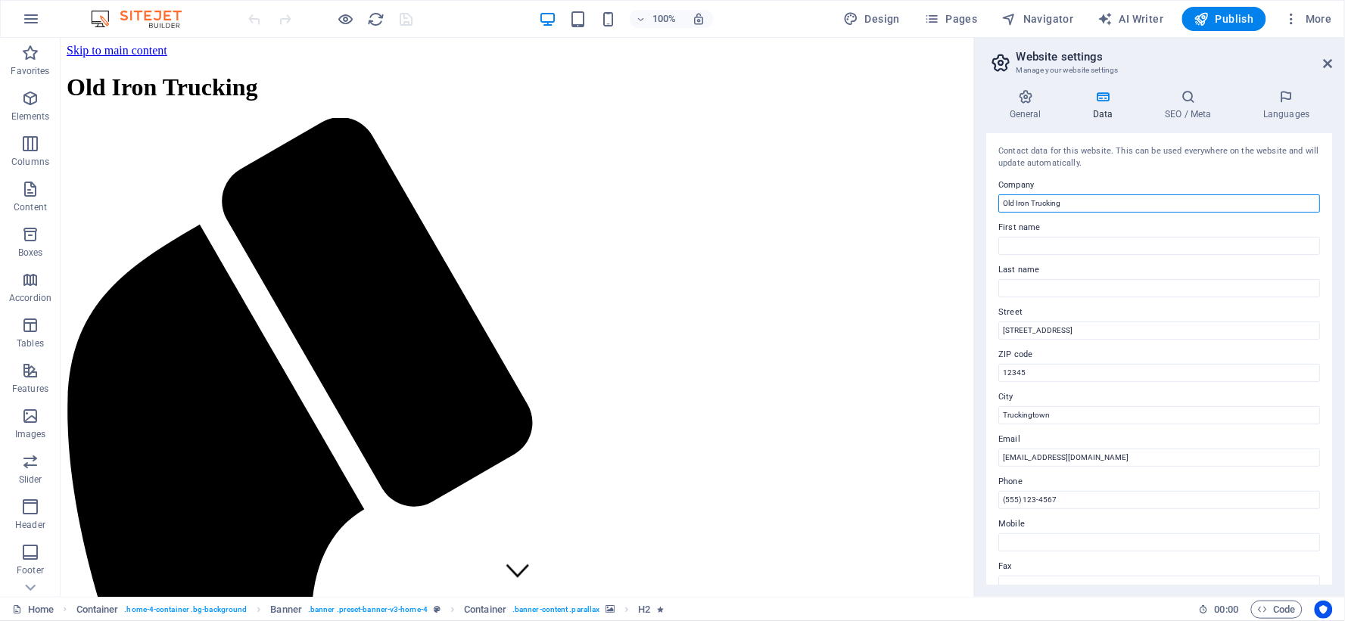
click at [1113, 201] on input "Old Iron Trucking" at bounding box center [1160, 204] width 322 height 18
type input "Old Iron Trucking LLC"
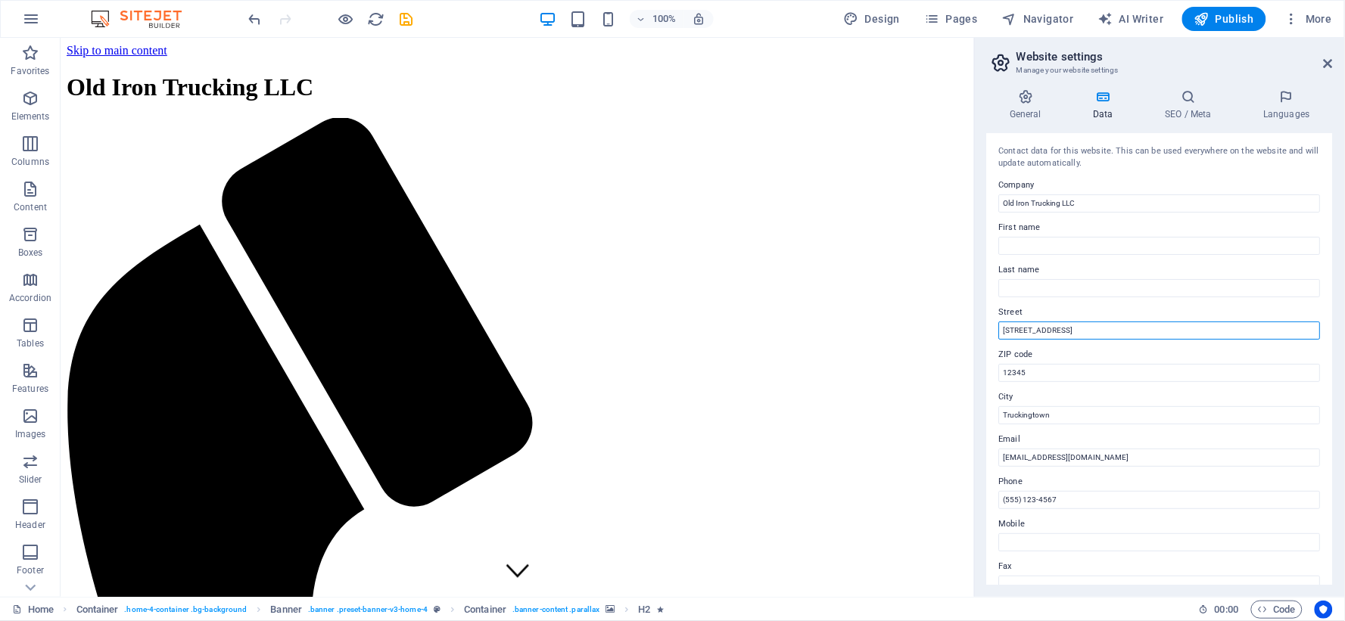
drag, startPoint x: 1064, startPoint y: 337, endPoint x: 982, endPoint y: 336, distance: 82.5
click at [982, 336] on div "General Data SEO / Meta Languages Website name oldirontruckingllc.com Logo Drag…" at bounding box center [1160, 337] width 370 height 520
type input "d"
type input "74 Church St"
type input "24224"
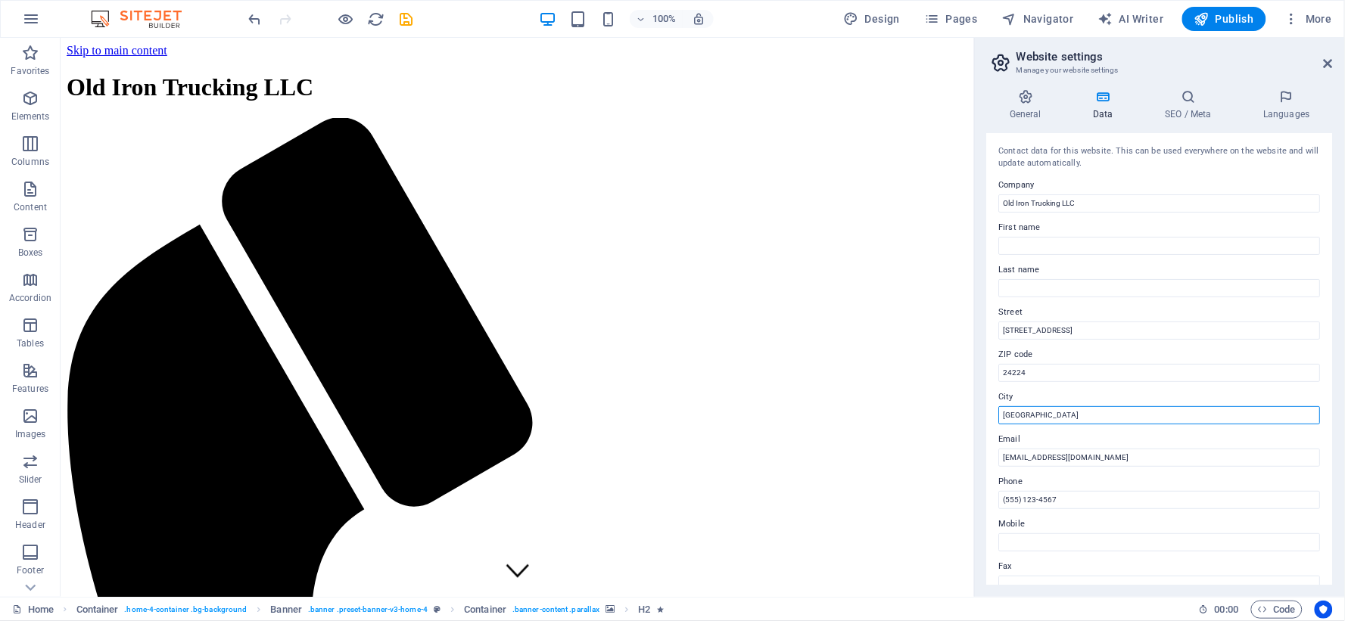
type input "Castlewood"
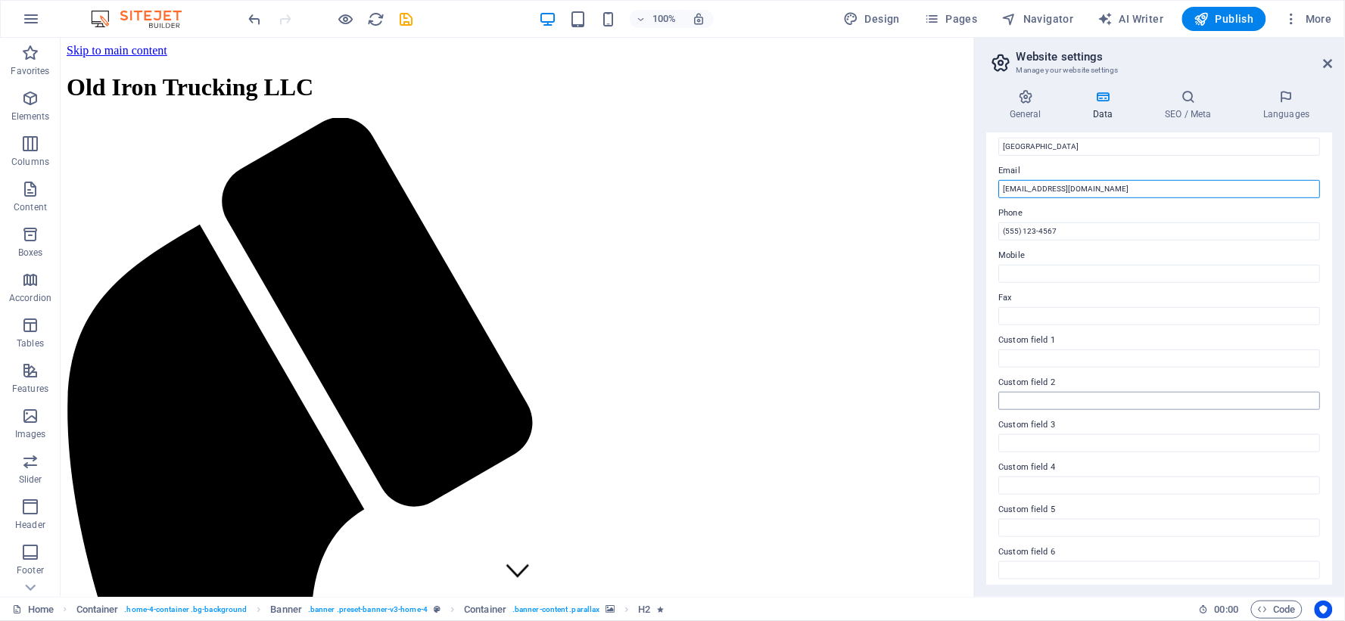
scroll to position [274, 0]
type input "zeke@oldirontruckingllc.com"
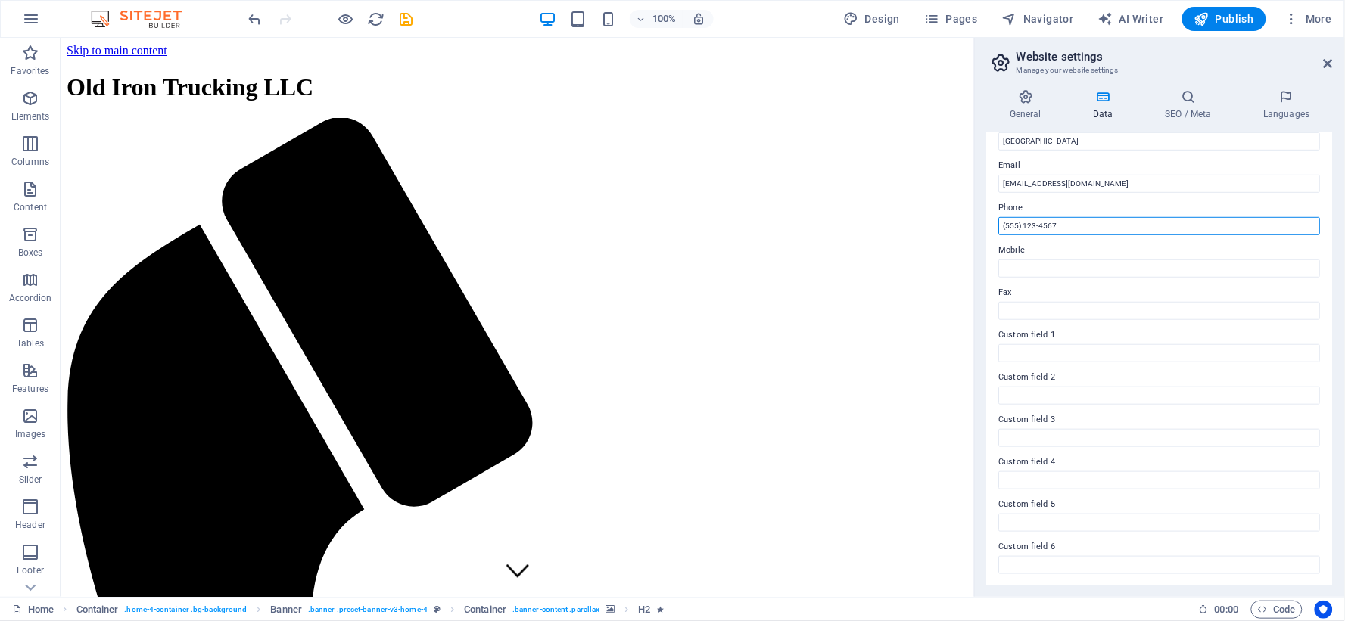
drag, startPoint x: 1093, startPoint y: 223, endPoint x: 978, endPoint y: 240, distance: 116.3
click at [979, 240] on div "General Data SEO / Meta Languages Website name oldirontruckingllc.com Logo Drag…" at bounding box center [1160, 337] width 370 height 520
type input "8"
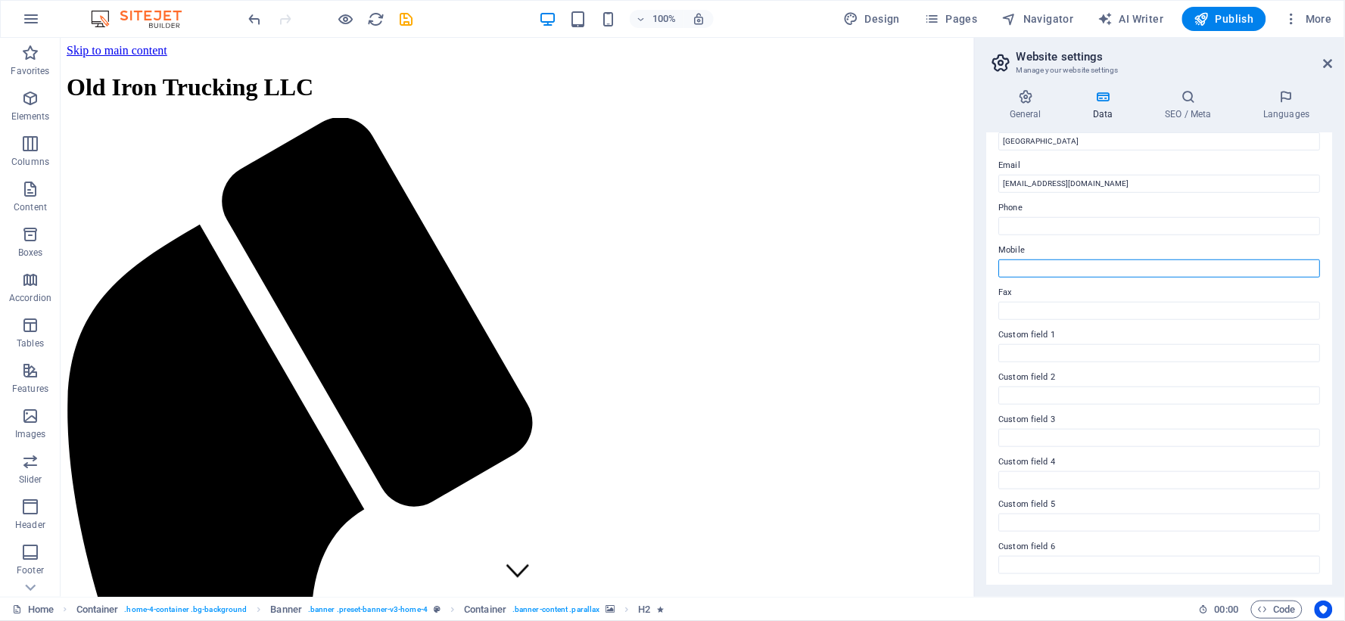
click at [1028, 265] on input "Mobile" at bounding box center [1160, 269] width 322 height 18
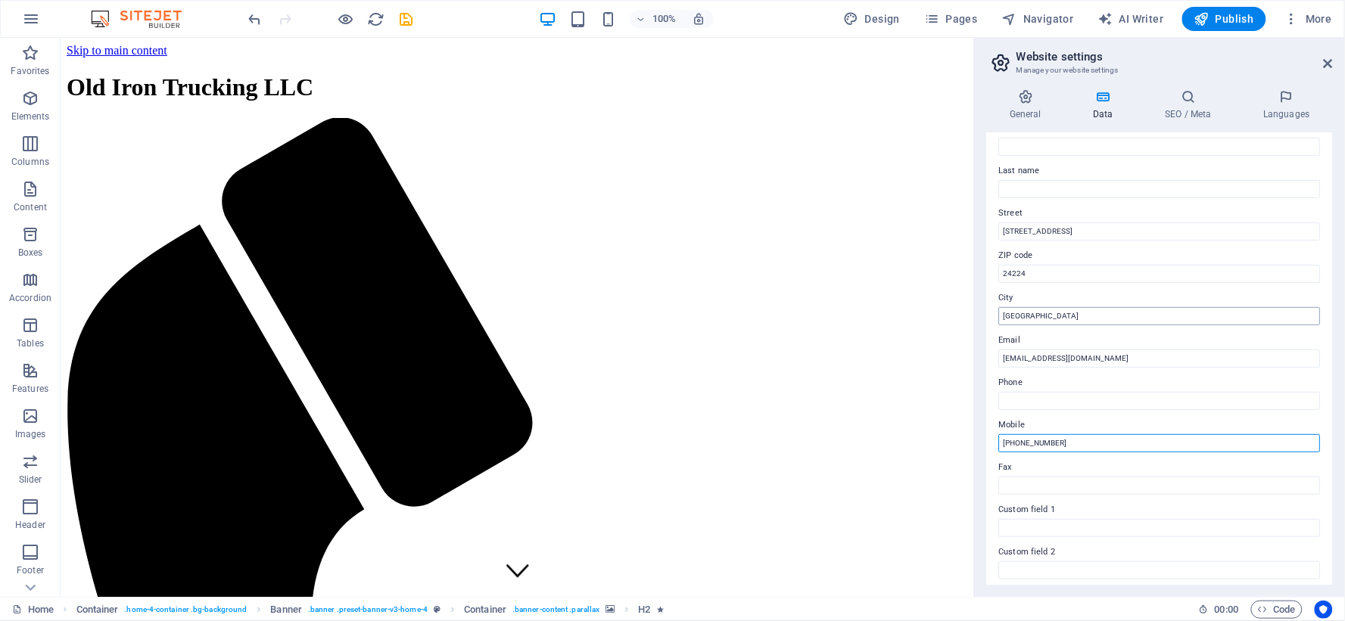
scroll to position [0, 0]
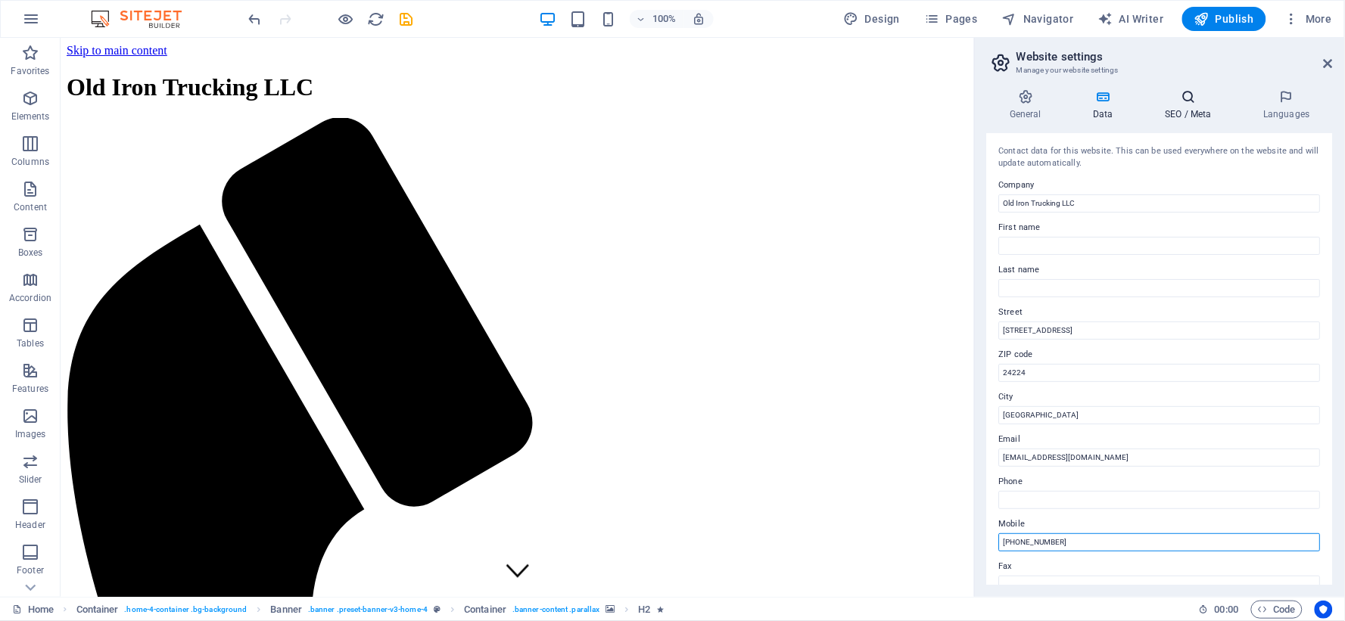
type input "(828) 773-5059"
click at [1177, 101] on icon at bounding box center [1188, 96] width 92 height 15
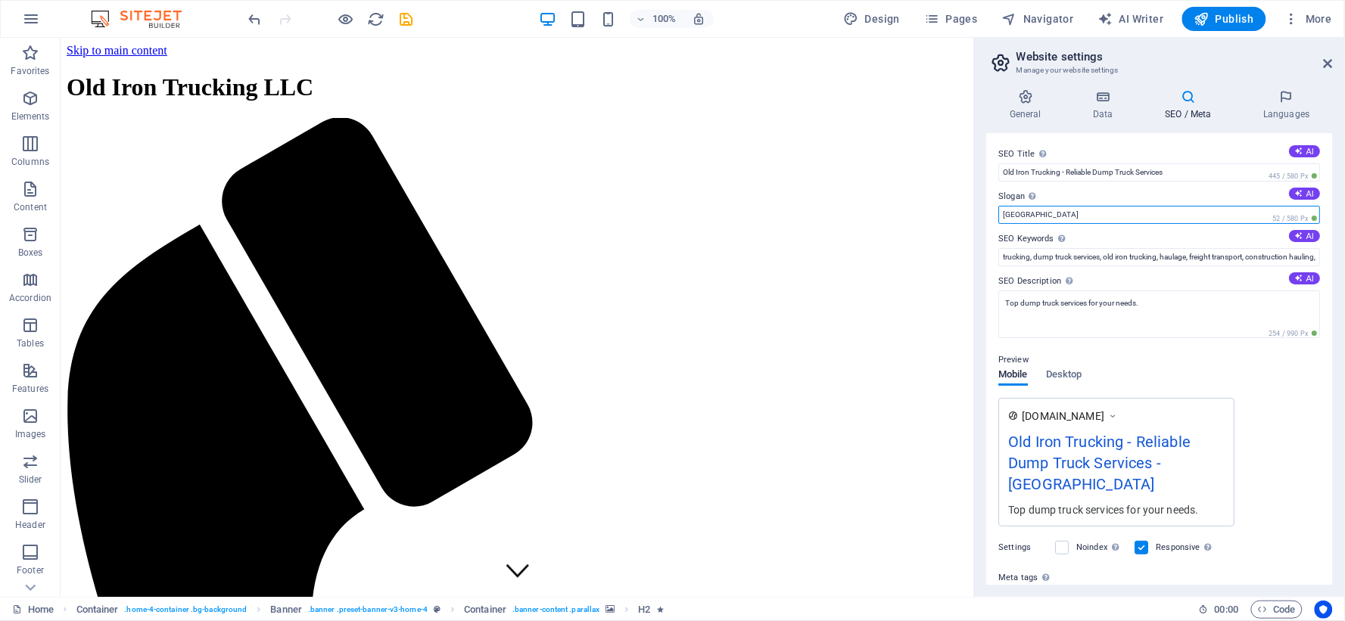
drag, startPoint x: 1047, startPoint y: 210, endPoint x: 978, endPoint y: 223, distance: 70.1
click at [979, 223] on div "General Data SEO / Meta Languages Website name oldirontruckingllc.com Logo Drag…" at bounding box center [1160, 337] width 370 height 520
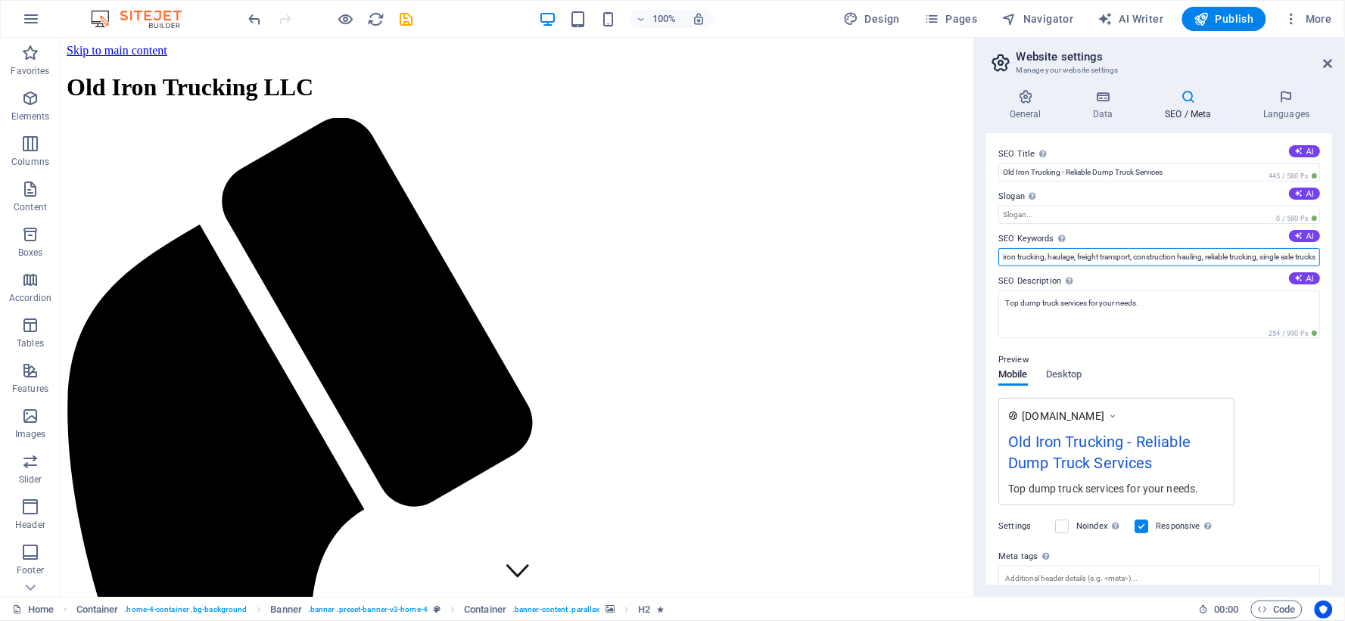
scroll to position [0, 127]
drag, startPoint x: 1168, startPoint y: 259, endPoint x: 1344, endPoint y: 265, distance: 176.5
click at [1344, 265] on div "General Data SEO / Meta Languages Website name oldirontruckingllc.com Logo Drag…" at bounding box center [1160, 337] width 370 height 520
click at [1182, 295] on textarea "Top dump truck services for your needs." at bounding box center [1160, 315] width 322 height 48
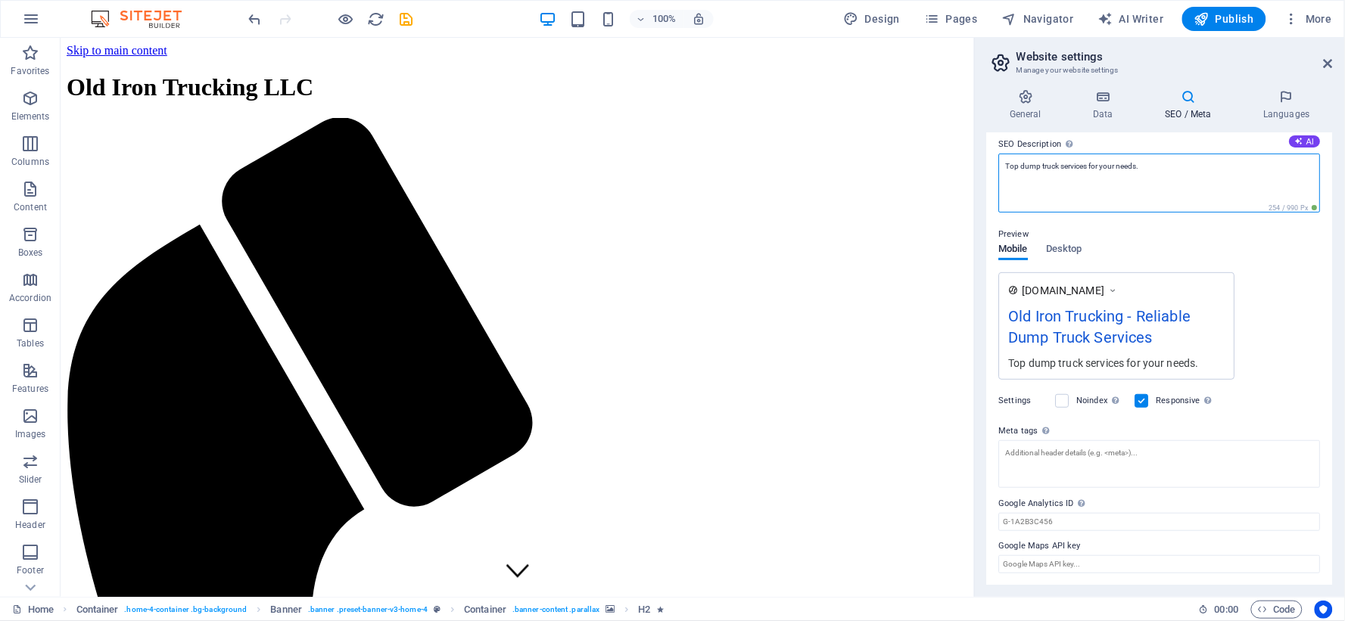
scroll to position [0, 0]
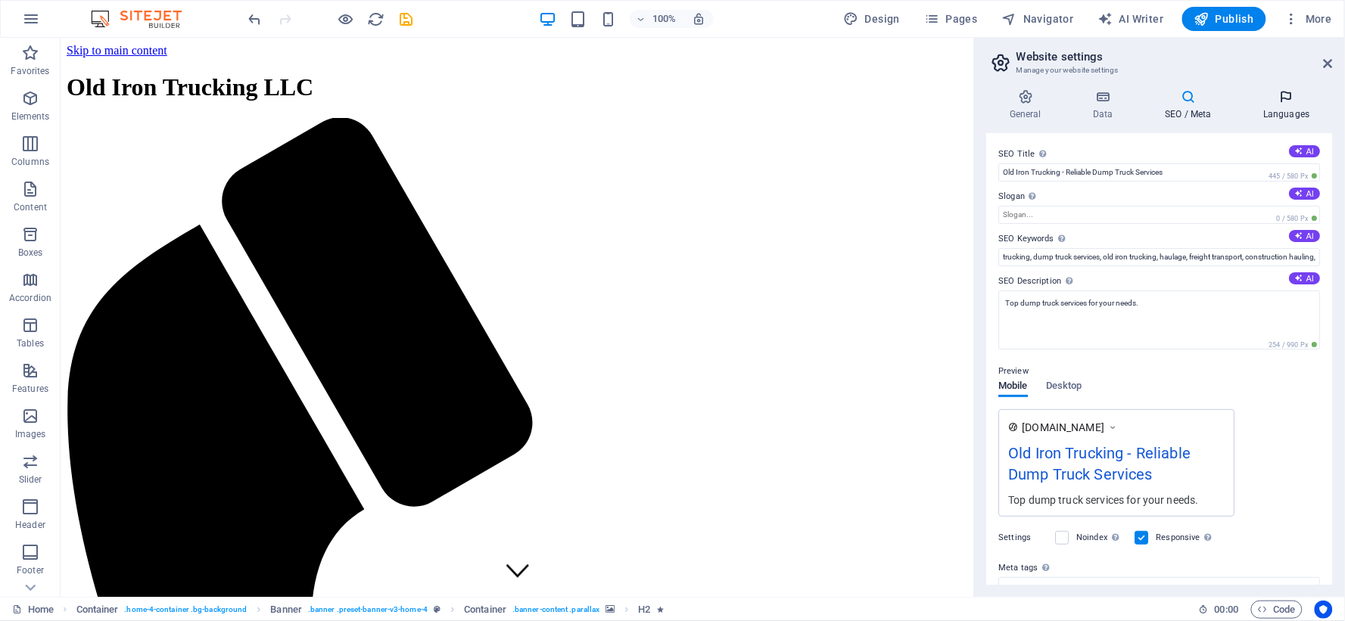
click at [1281, 94] on icon at bounding box center [1287, 96] width 92 height 15
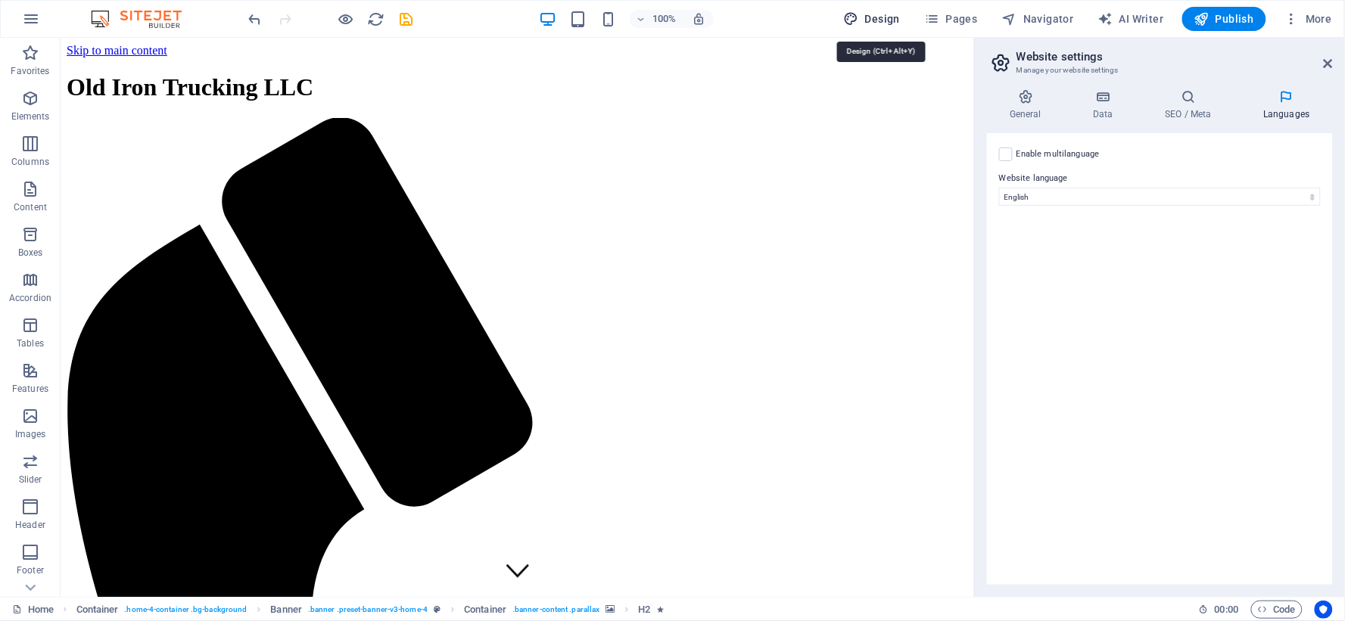
select select "px"
select select "200"
select select "px"
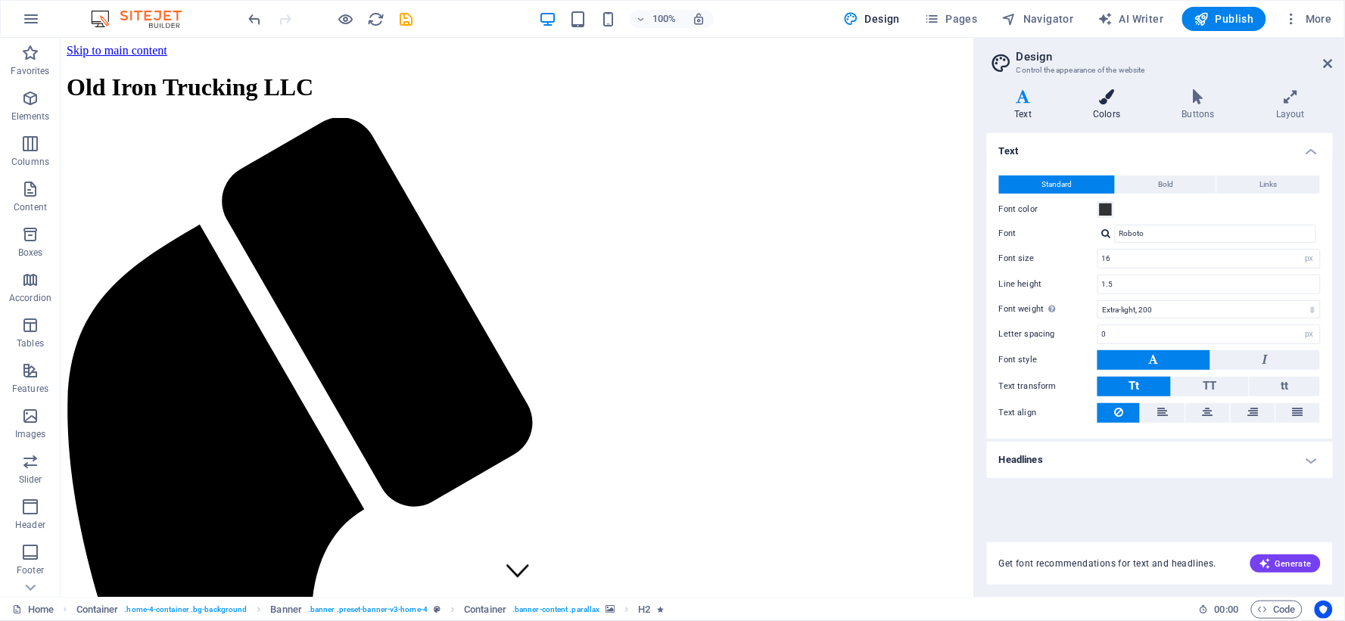
click at [1113, 110] on h4 "Colors" at bounding box center [1110, 105] width 89 height 32
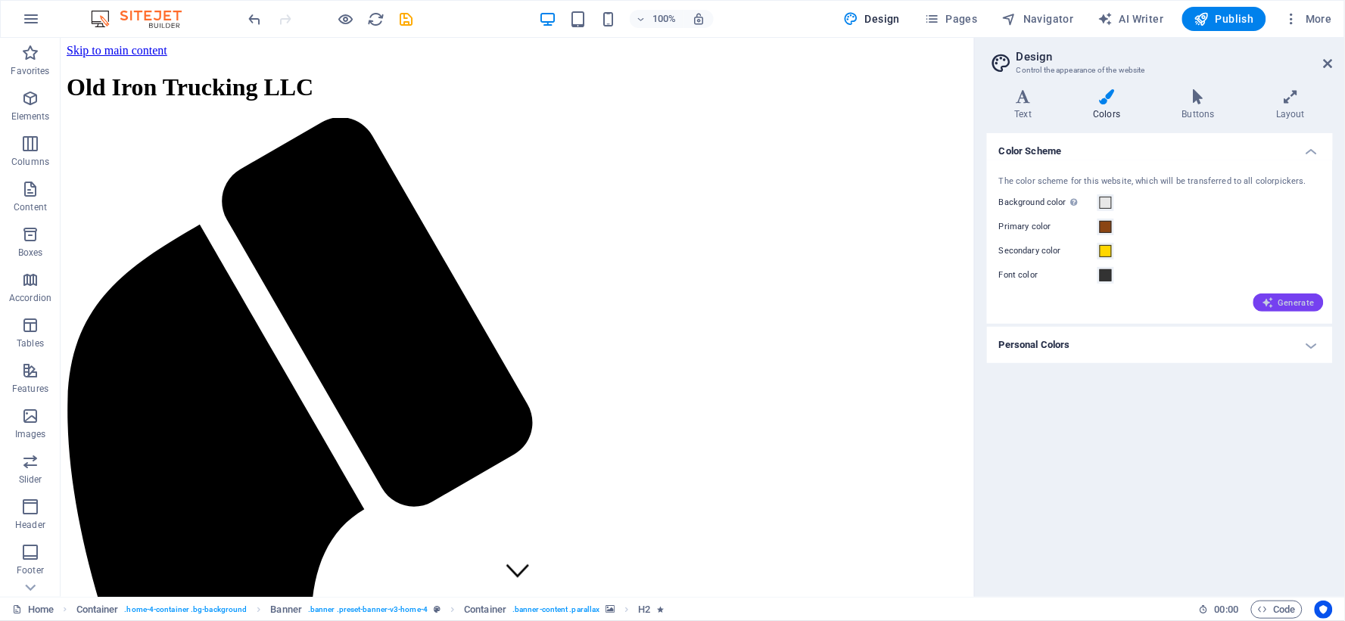
click at [1297, 309] on button "Generate" at bounding box center [1288, 303] width 70 height 18
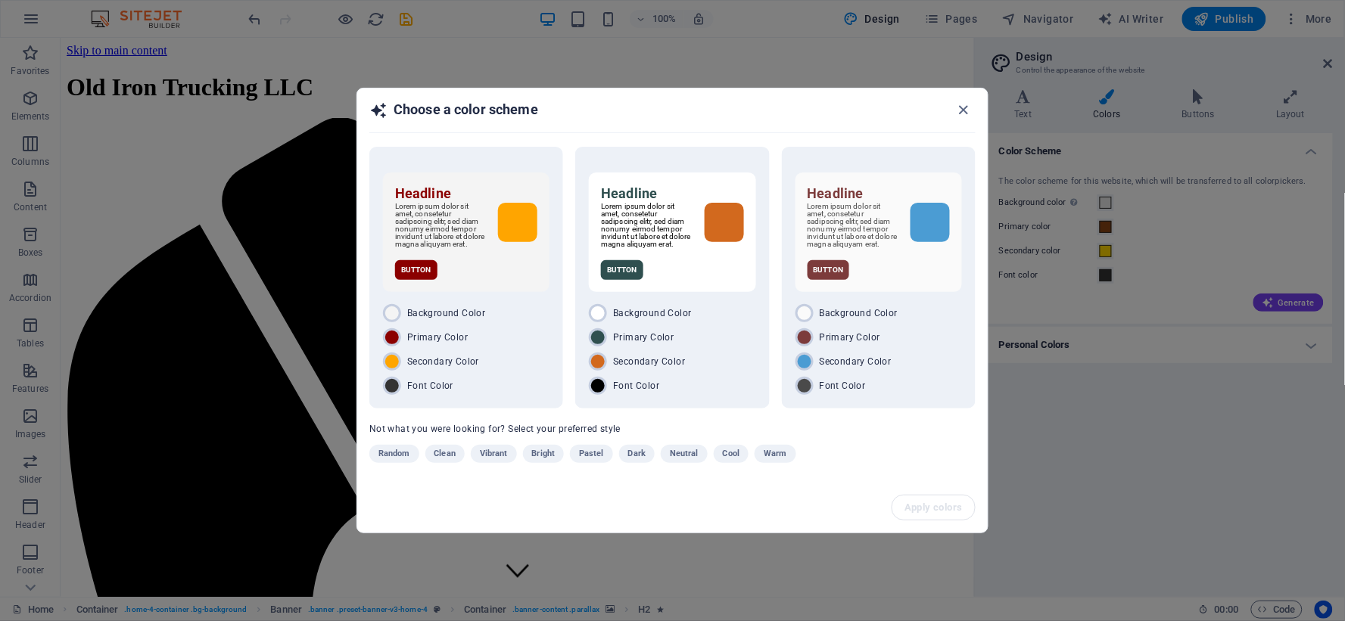
click at [438, 454] on span "Clean" at bounding box center [444, 454] width 21 height 18
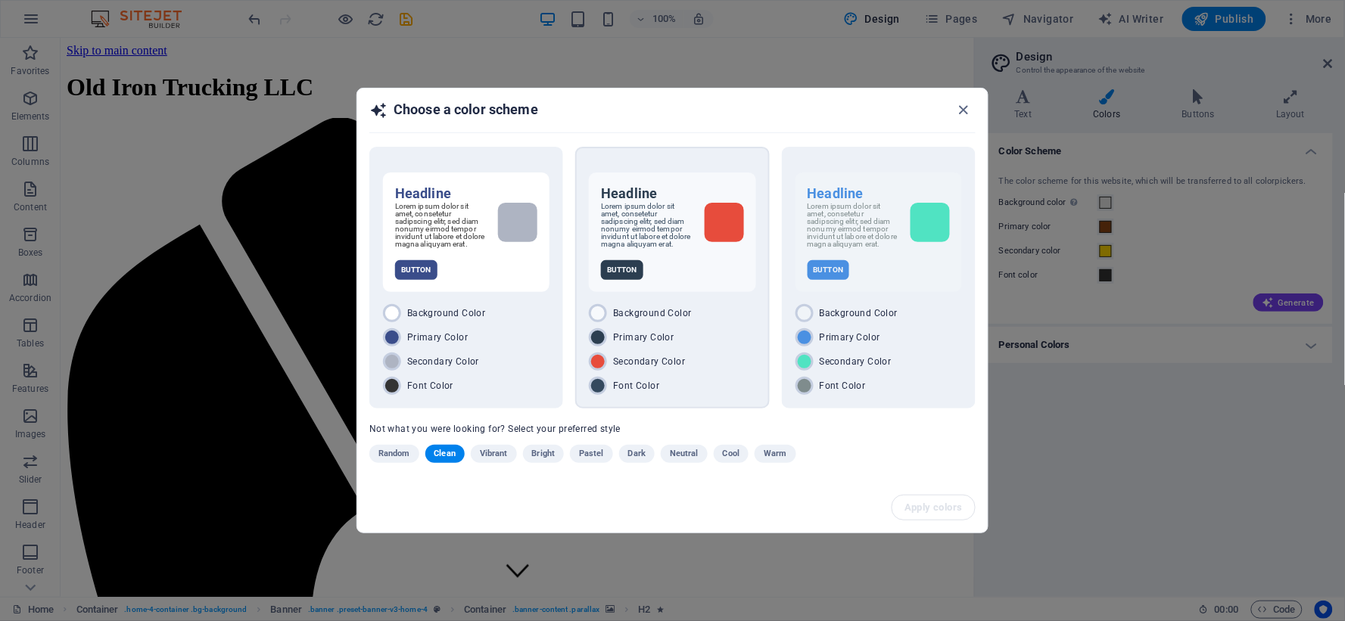
click at [721, 339] on div "Primary Color" at bounding box center [672, 338] width 167 height 18
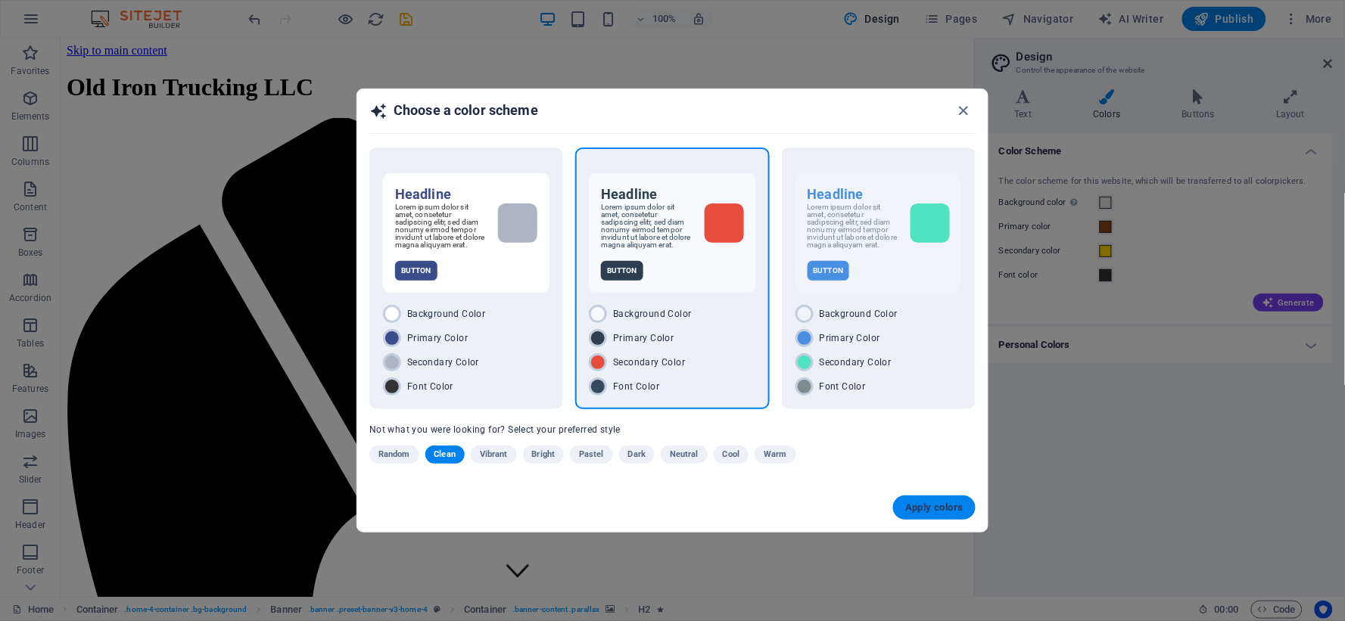
click at [924, 509] on span "Apply colors" at bounding box center [934, 508] width 58 height 12
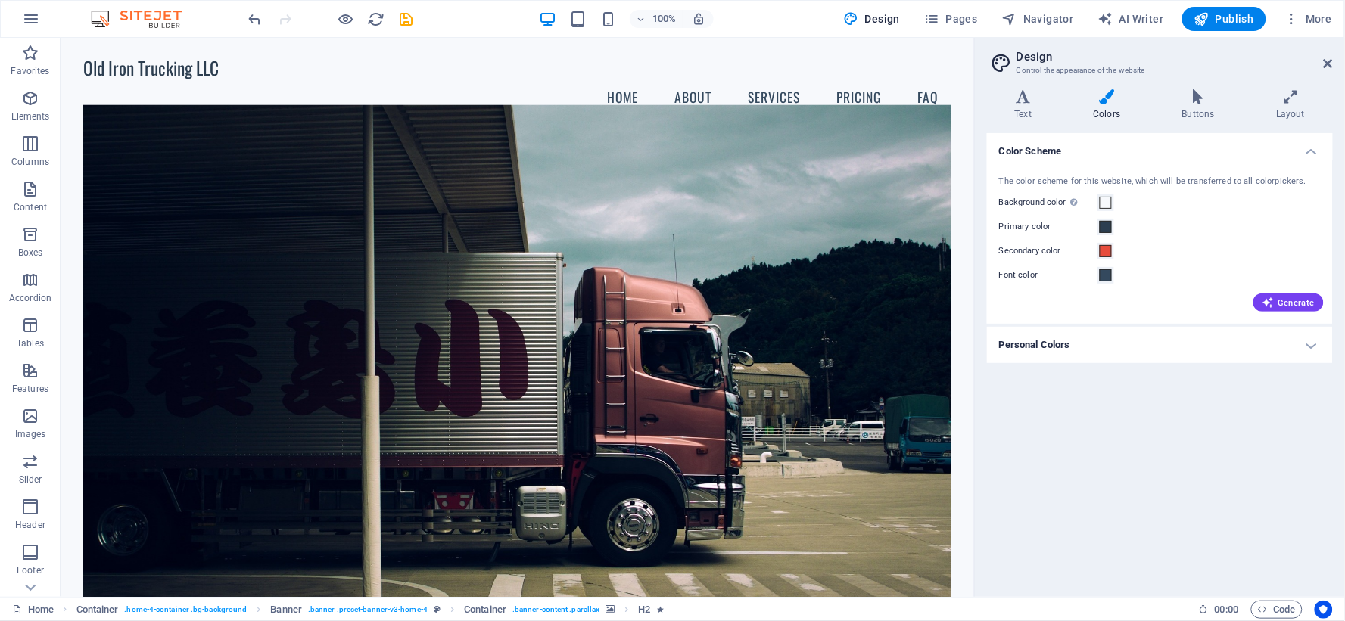
click at [1137, 361] on h4 "Personal Colors" at bounding box center [1160, 345] width 346 height 36
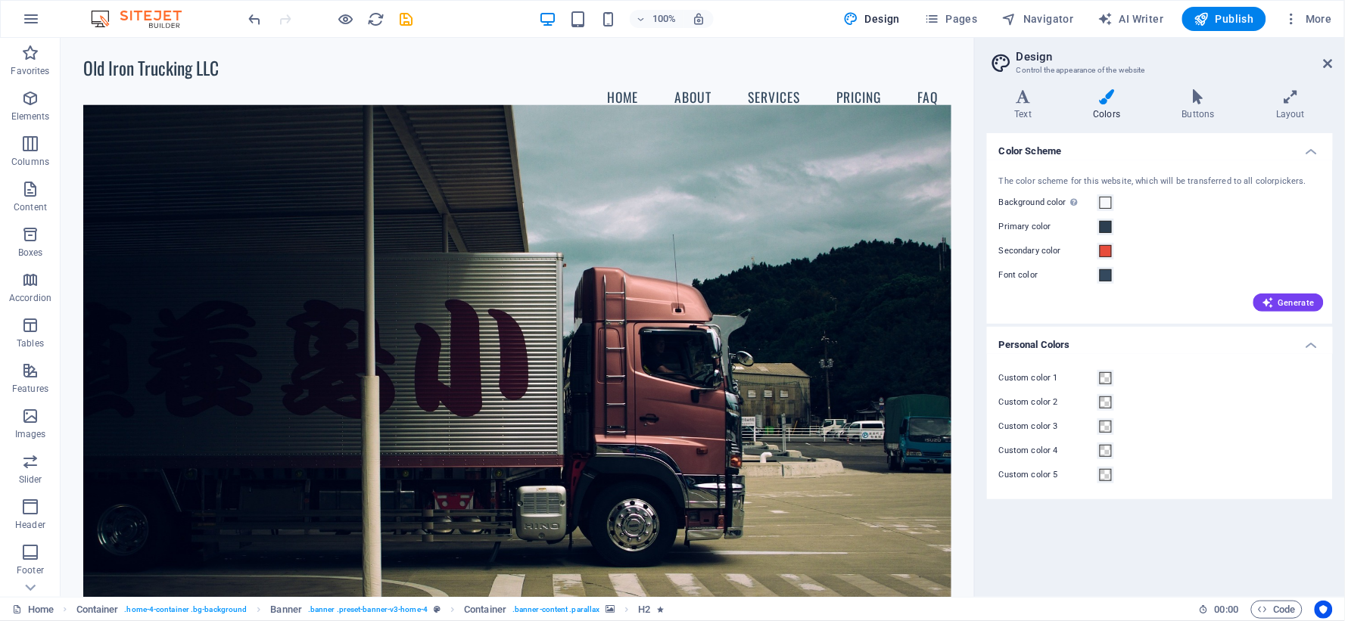
click at [1207, 121] on div "Text Colors Buttons Layout Text Standard Bold Links Font color Font Roboto Font…" at bounding box center [1160, 337] width 346 height 496
click at [1198, 101] on icon at bounding box center [1198, 96] width 88 height 15
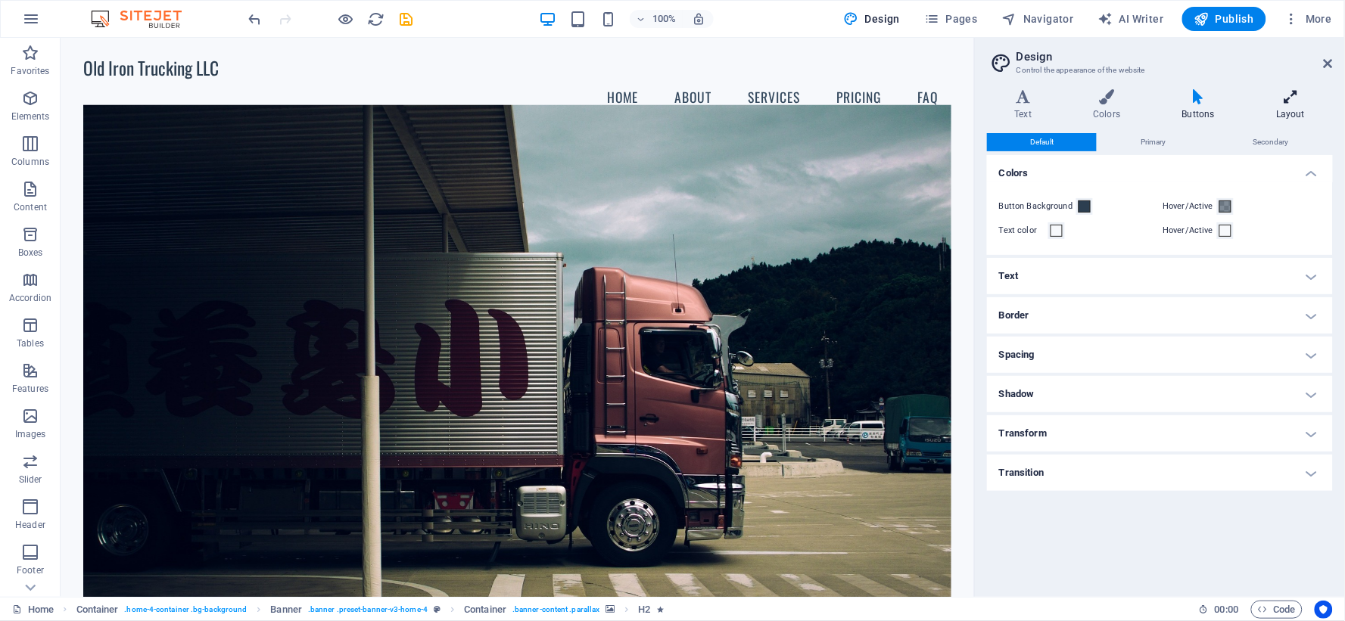
click at [1293, 91] on icon at bounding box center [1291, 96] width 84 height 15
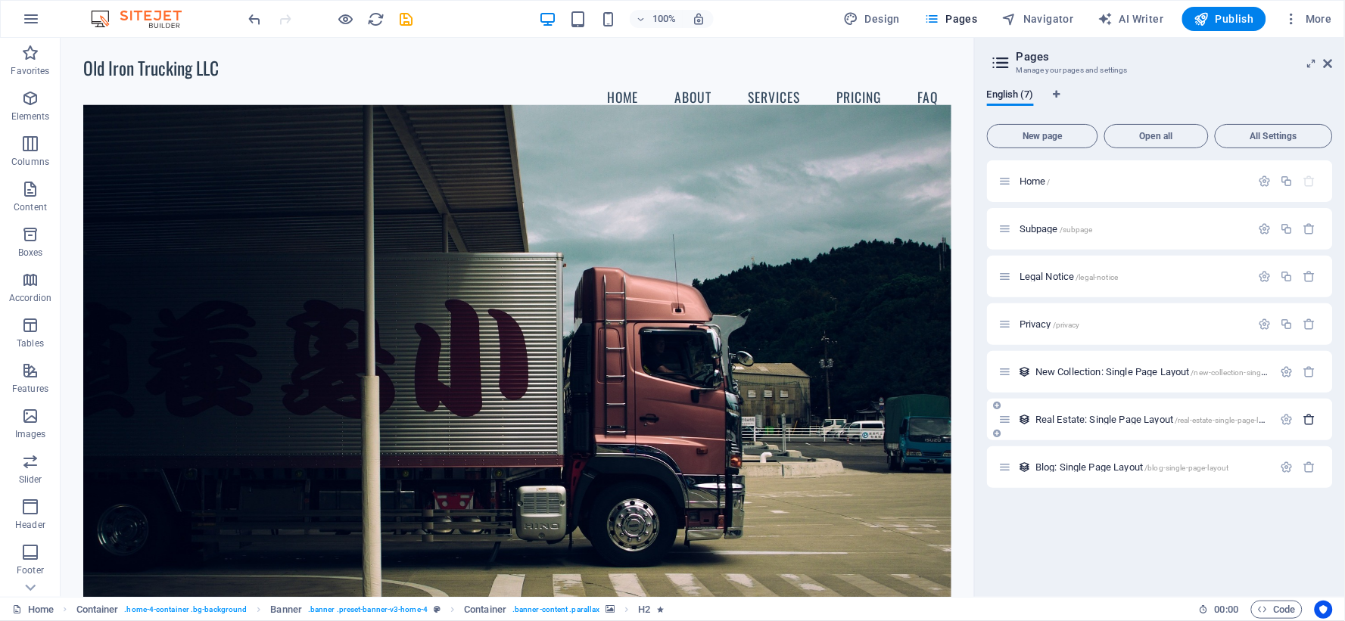
click at [1313, 415] on icon "button" at bounding box center [1309, 419] width 13 height 13
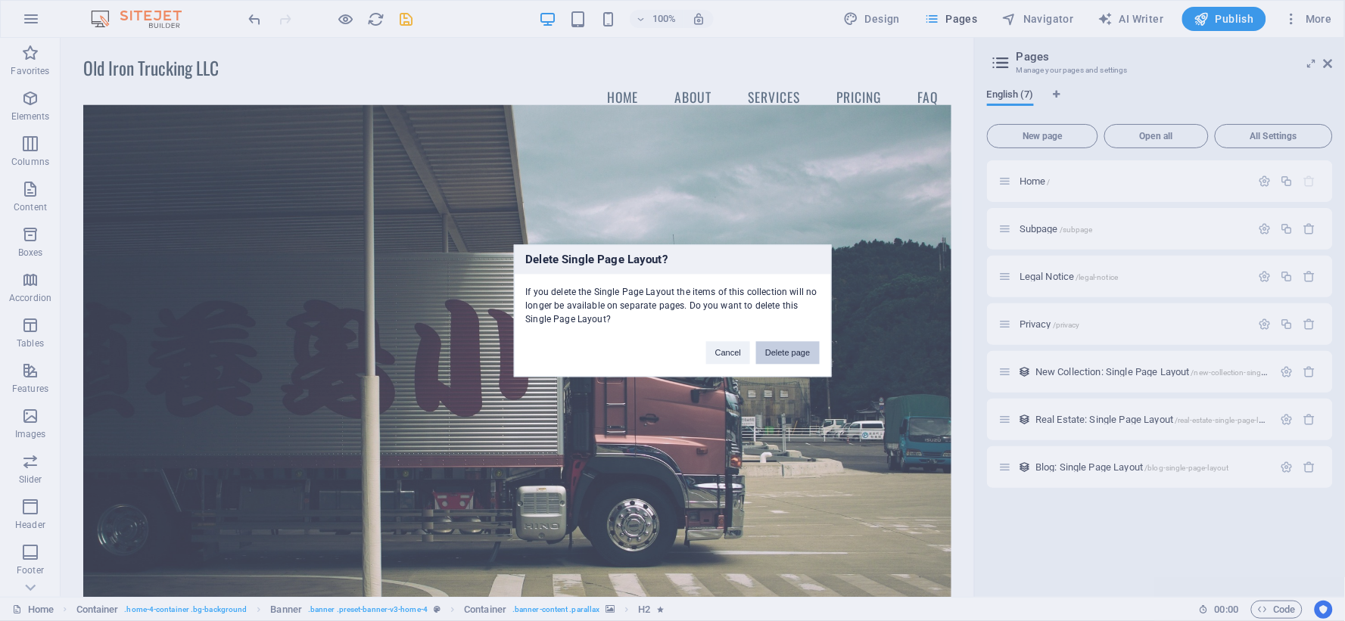
click at [805, 341] on button "Delete page" at bounding box center [787, 352] width 63 height 23
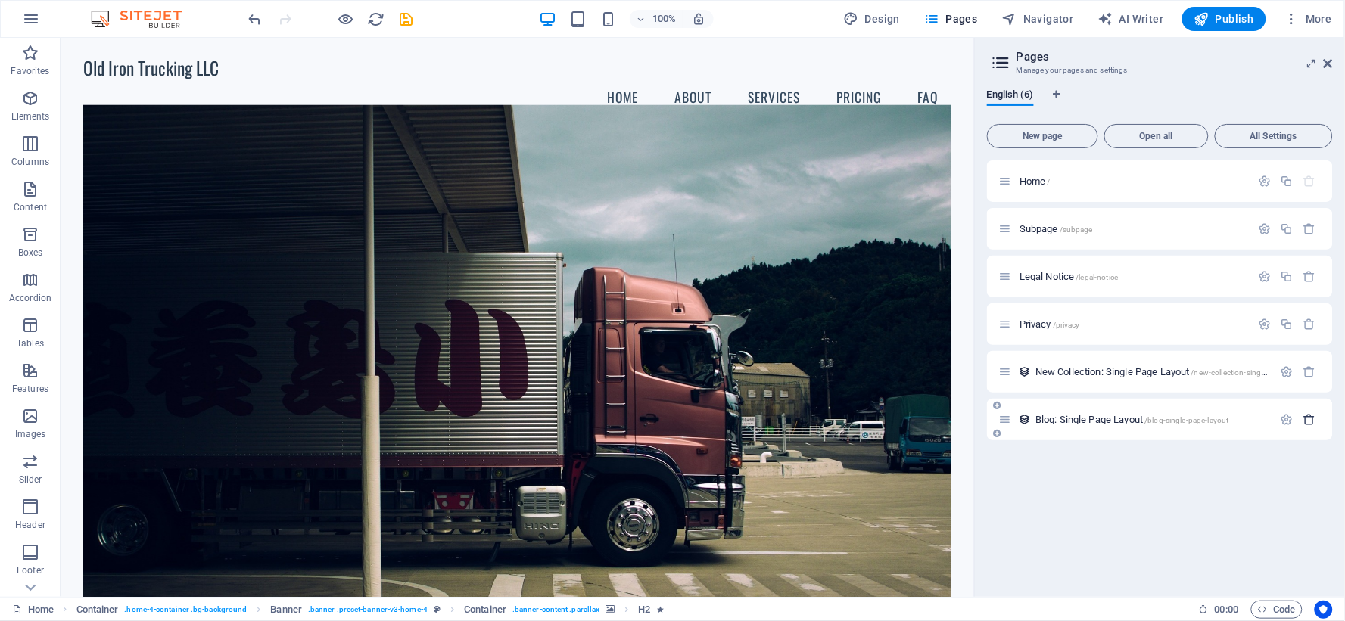
click at [1319, 419] on button "button" at bounding box center [1310, 419] width 22 height 13
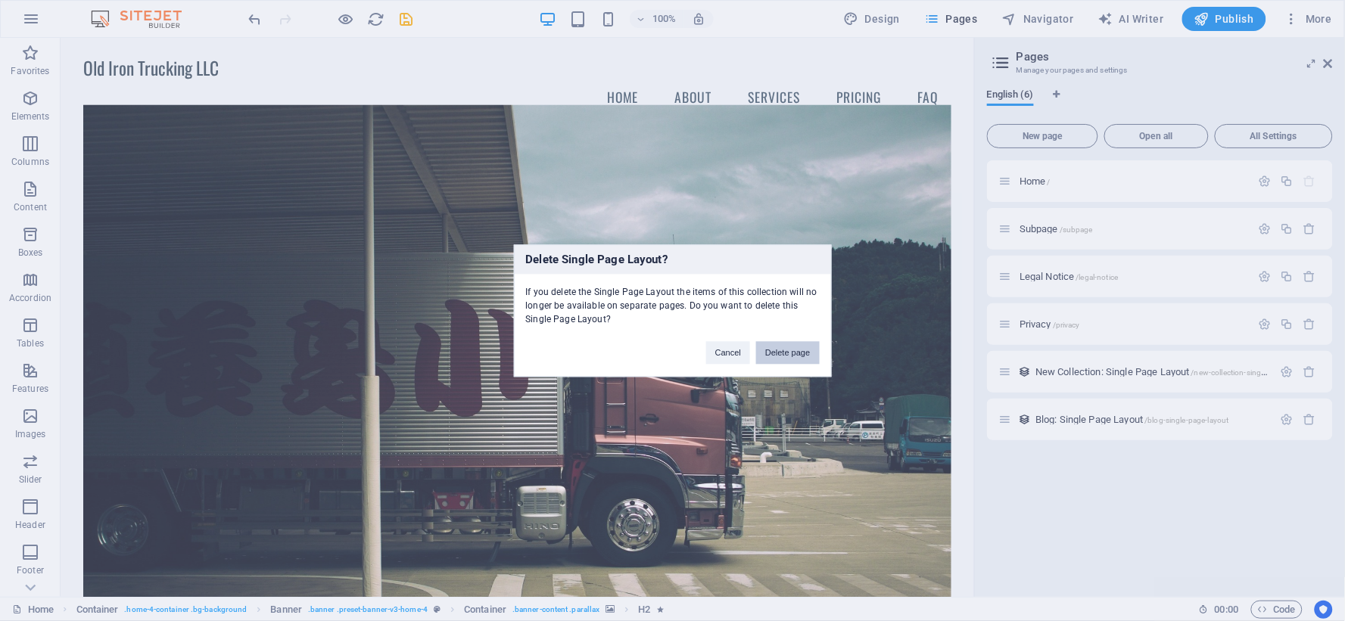
click at [807, 354] on button "Delete page" at bounding box center [787, 352] width 63 height 23
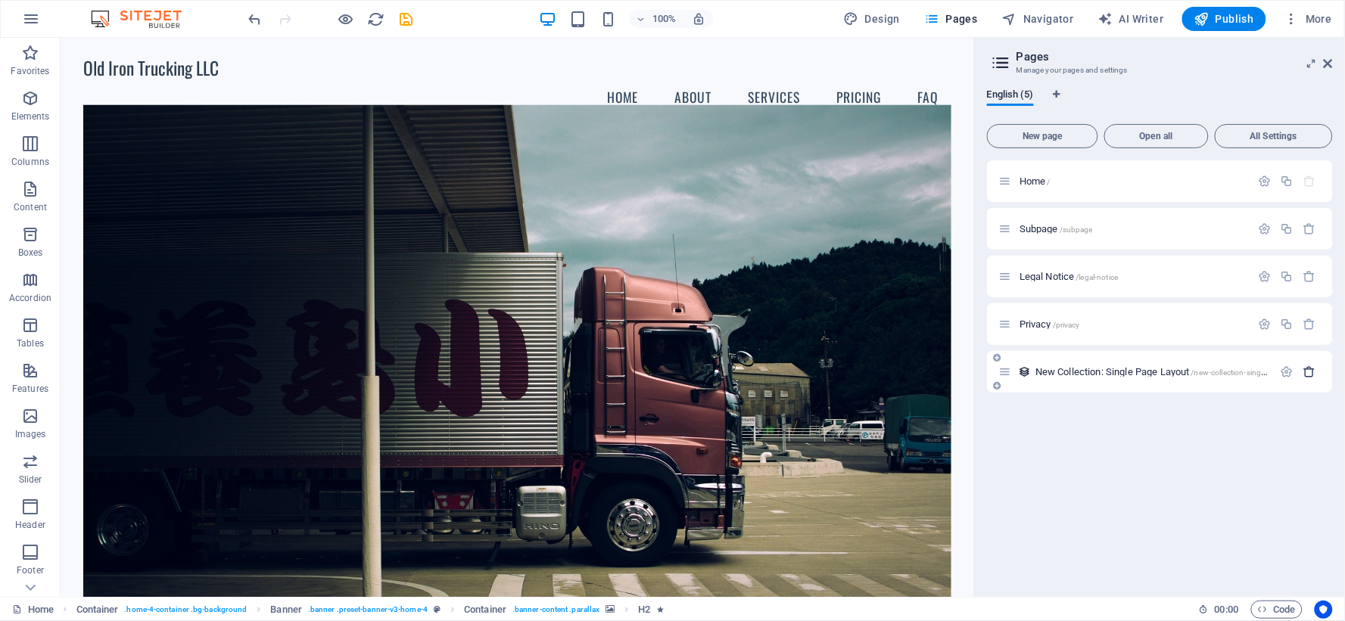
click at [1304, 372] on icon "button" at bounding box center [1309, 372] width 13 height 13
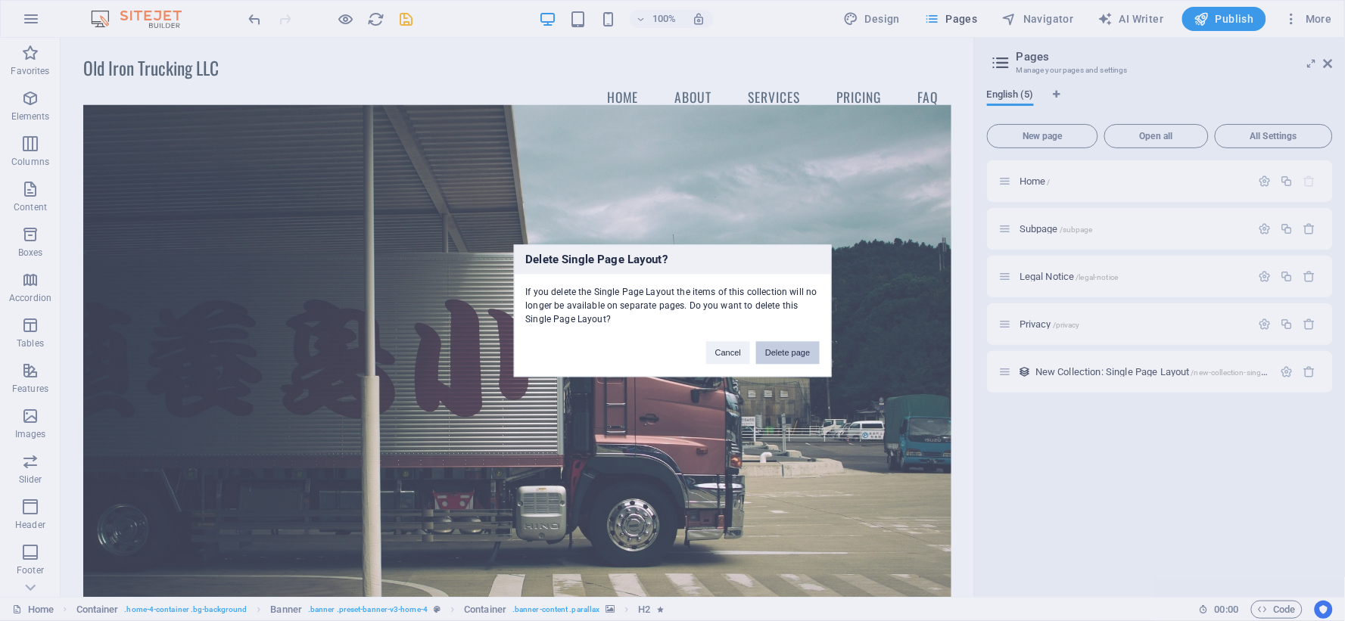
click at [797, 346] on button "Delete page" at bounding box center [787, 352] width 63 height 23
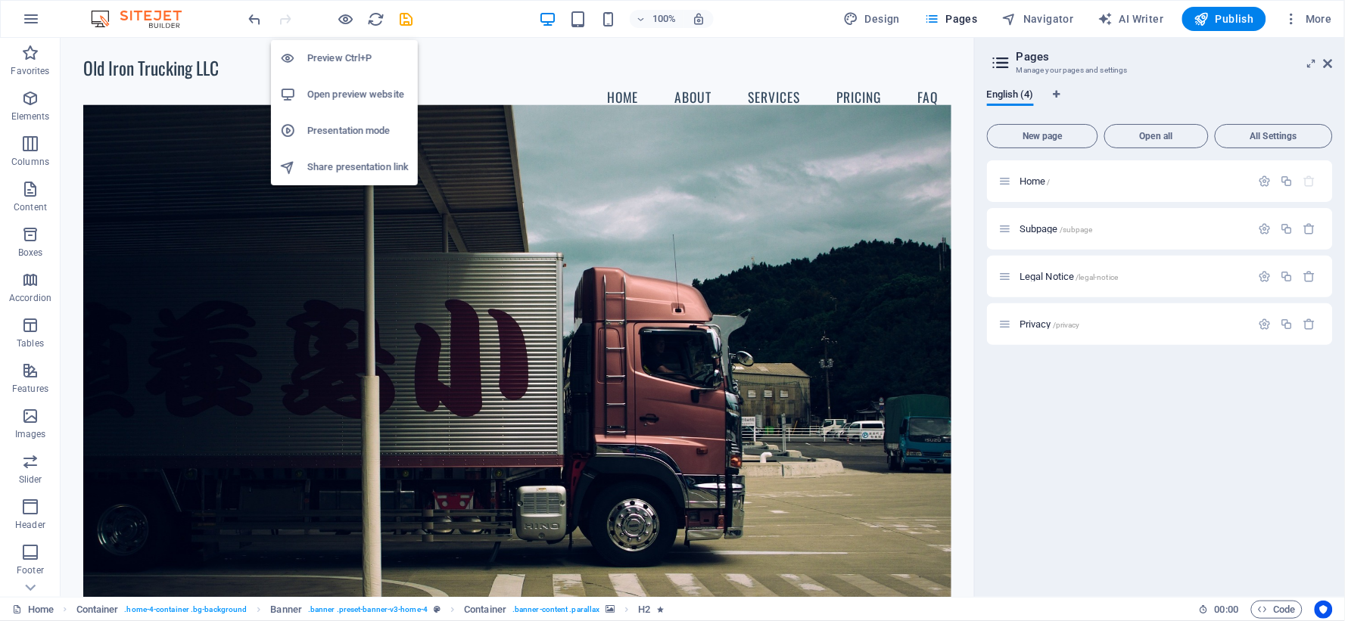
click at [334, 61] on h6 "Preview Ctrl+P" at bounding box center [357, 58] width 101 height 18
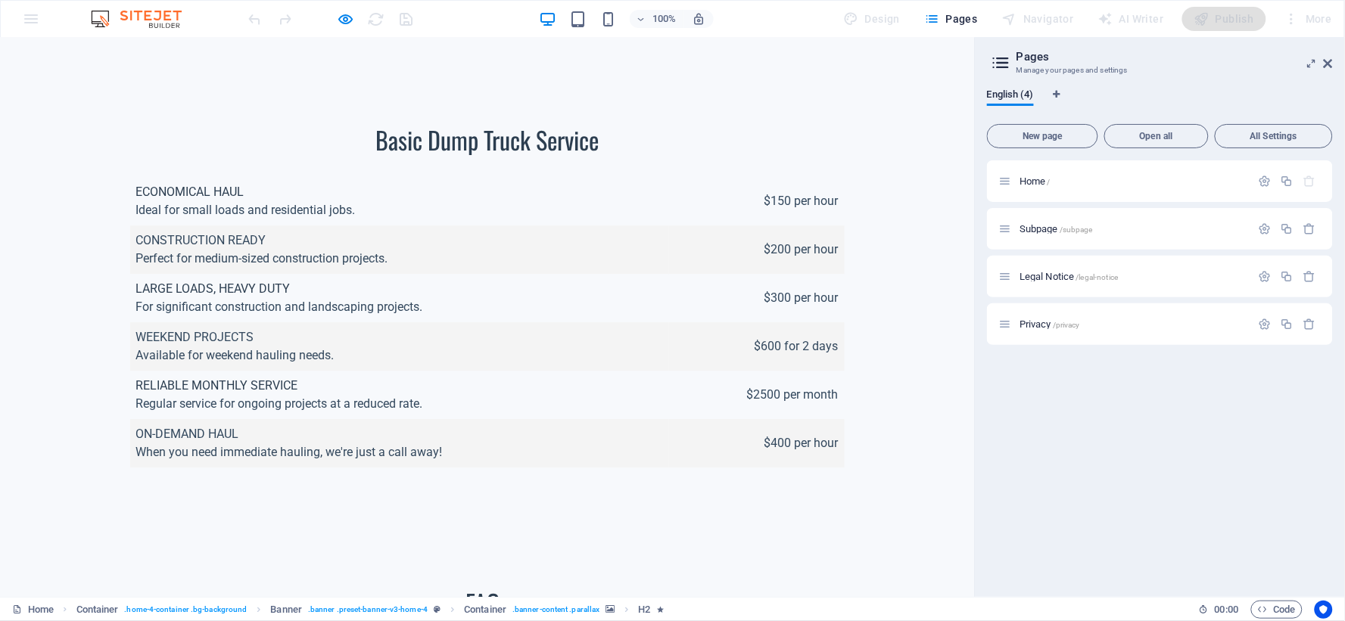
scroll to position [2828, 0]
click at [870, 25] on div "Design" at bounding box center [872, 19] width 69 height 24
click at [845, 187] on div "More" at bounding box center [757, 211] width 176 height 48
click at [1320, 61] on h2 "Pages" at bounding box center [1175, 57] width 316 height 14
click at [1328, 59] on icon at bounding box center [1328, 64] width 9 height 12
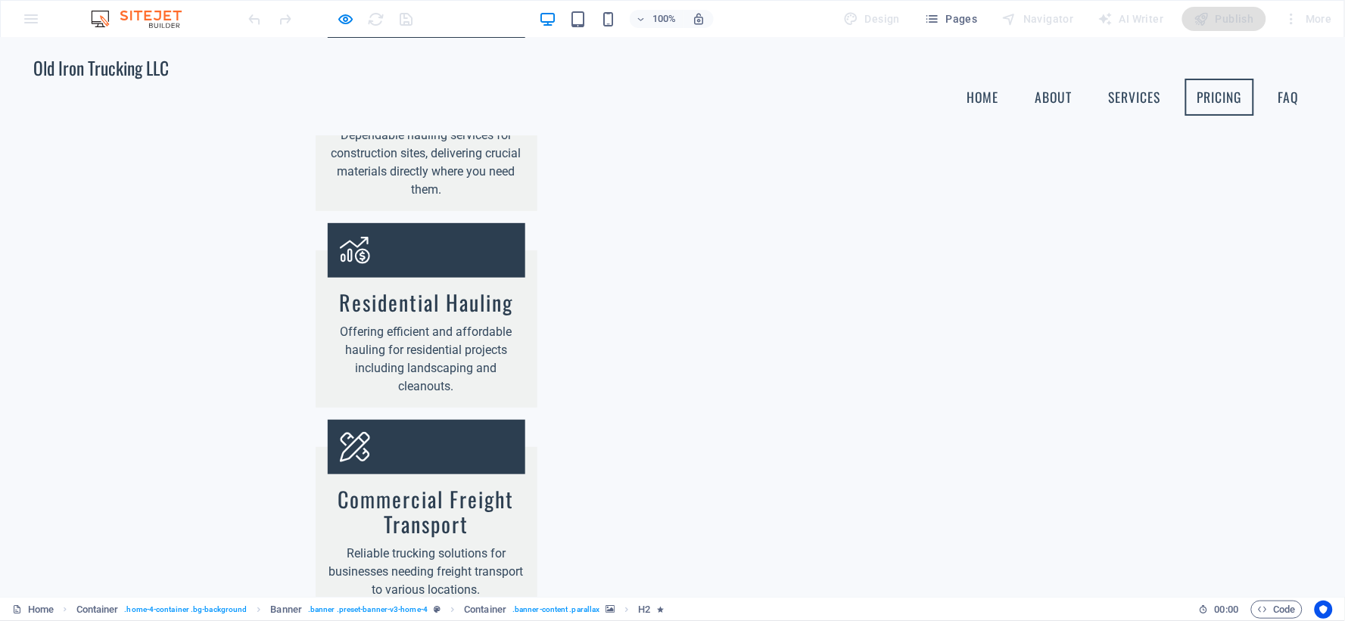
scroll to position [1490, 0]
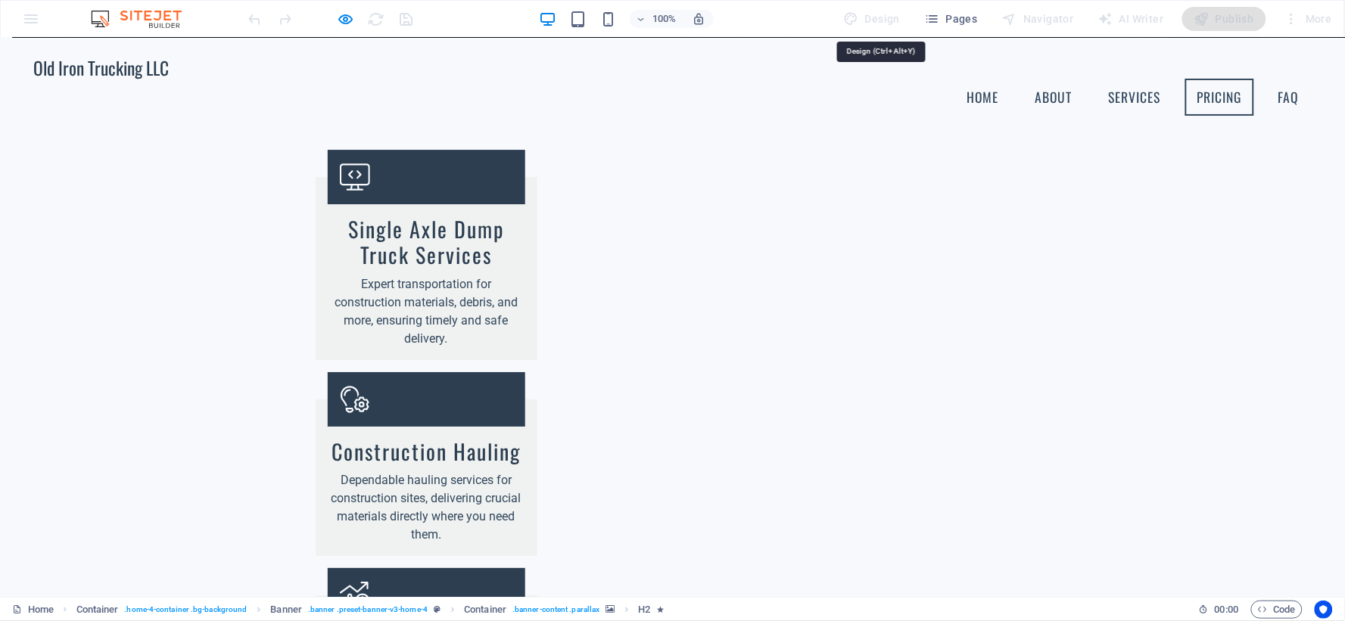
click at [864, 20] on div "Design" at bounding box center [872, 19] width 69 height 24
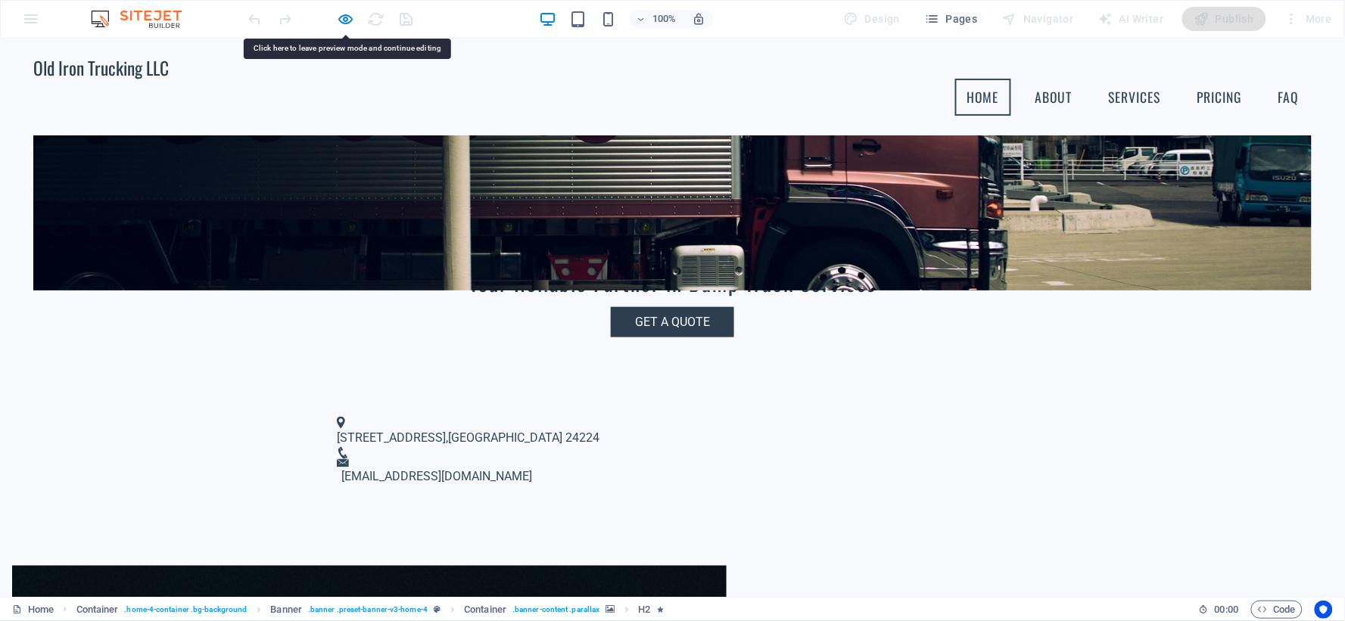
scroll to position [0, 0]
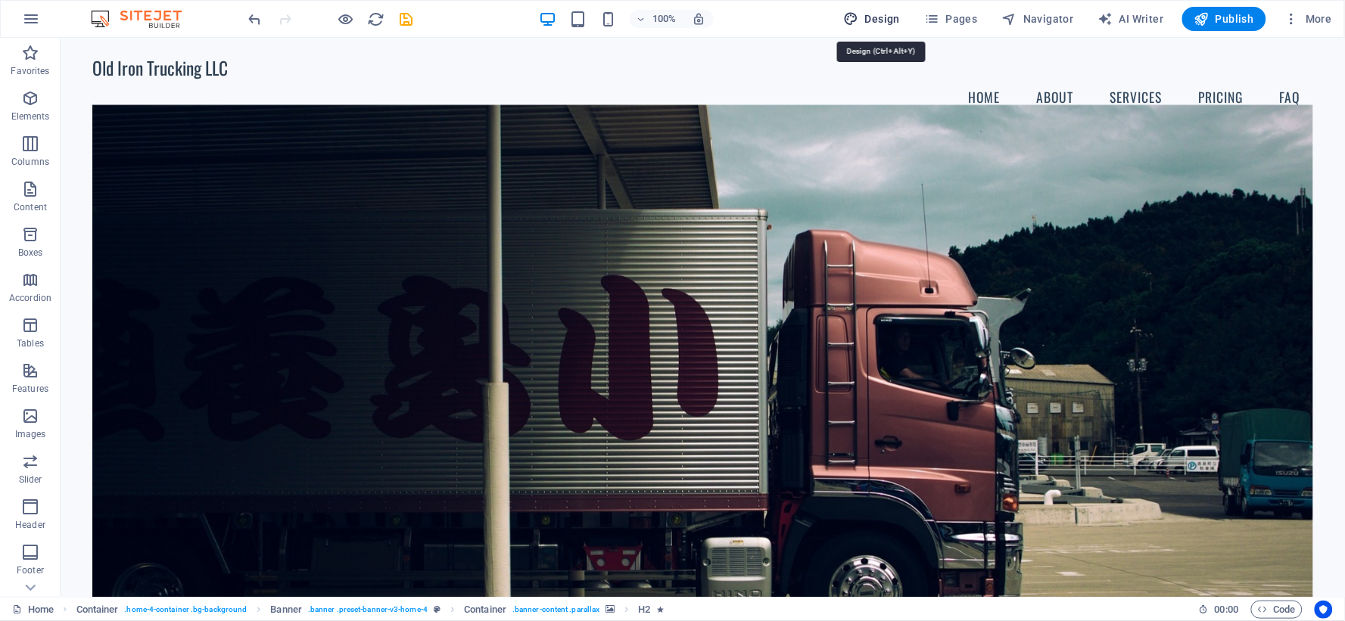
select select "rem"
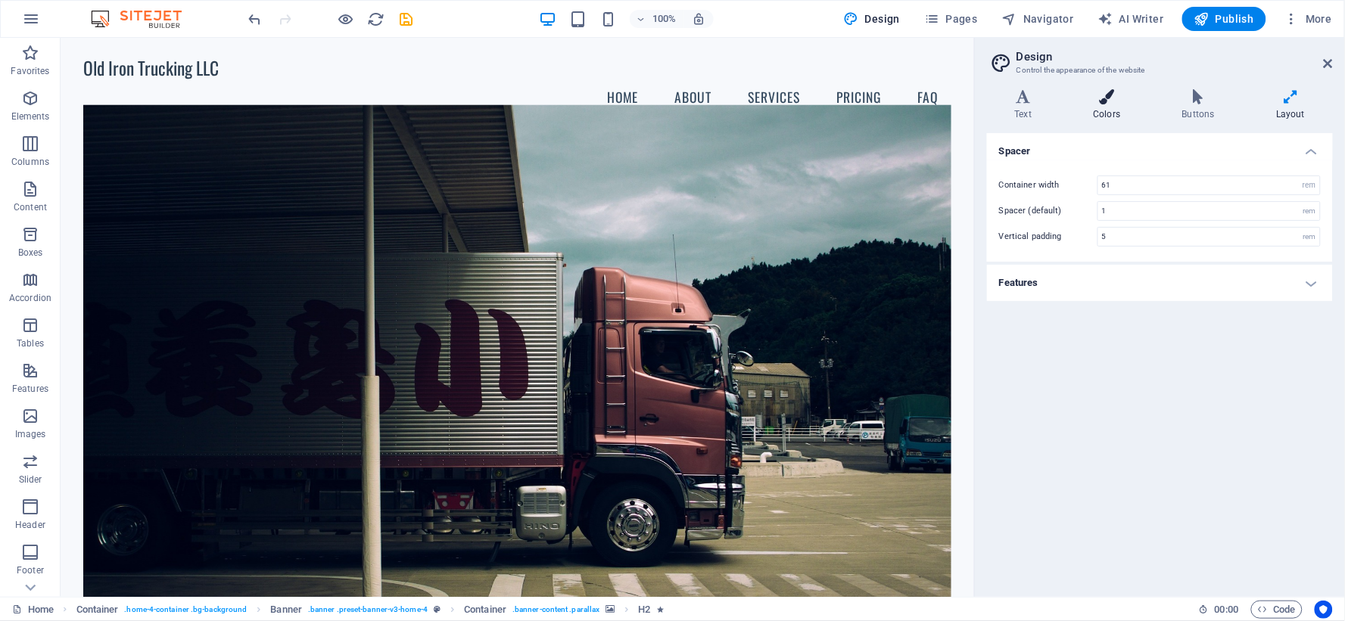
click at [1118, 95] on icon at bounding box center [1107, 96] width 83 height 15
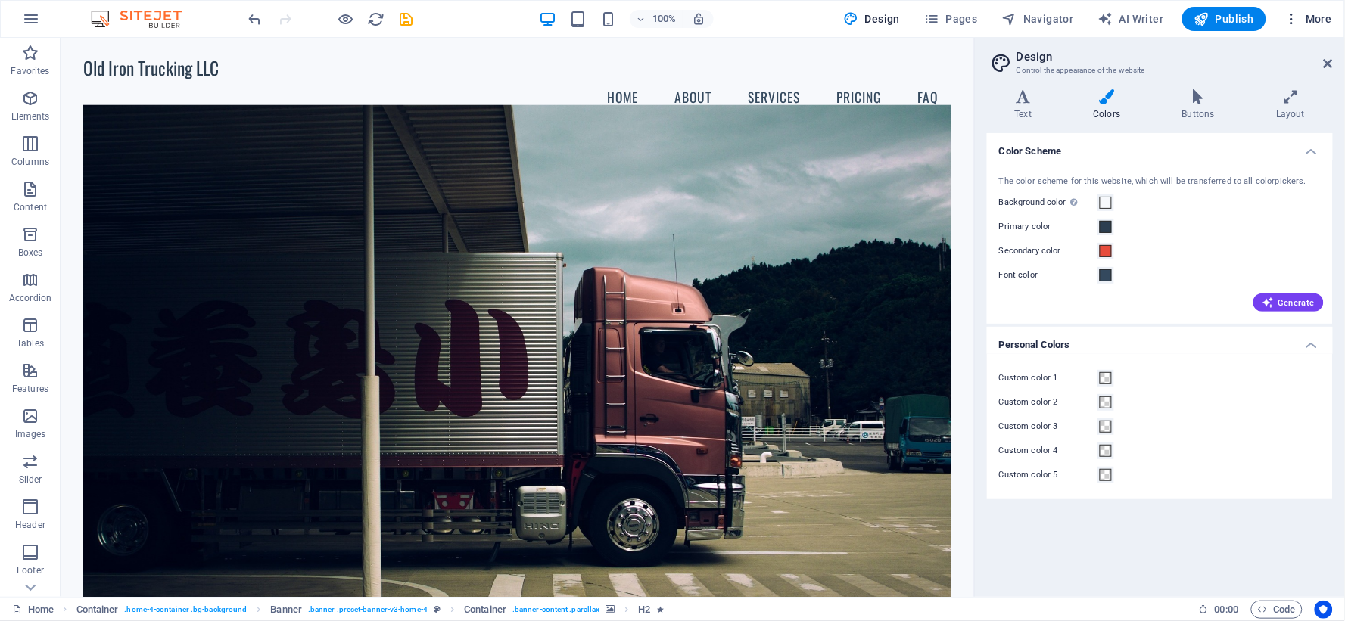
click at [1312, 20] on span "More" at bounding box center [1309, 18] width 48 height 15
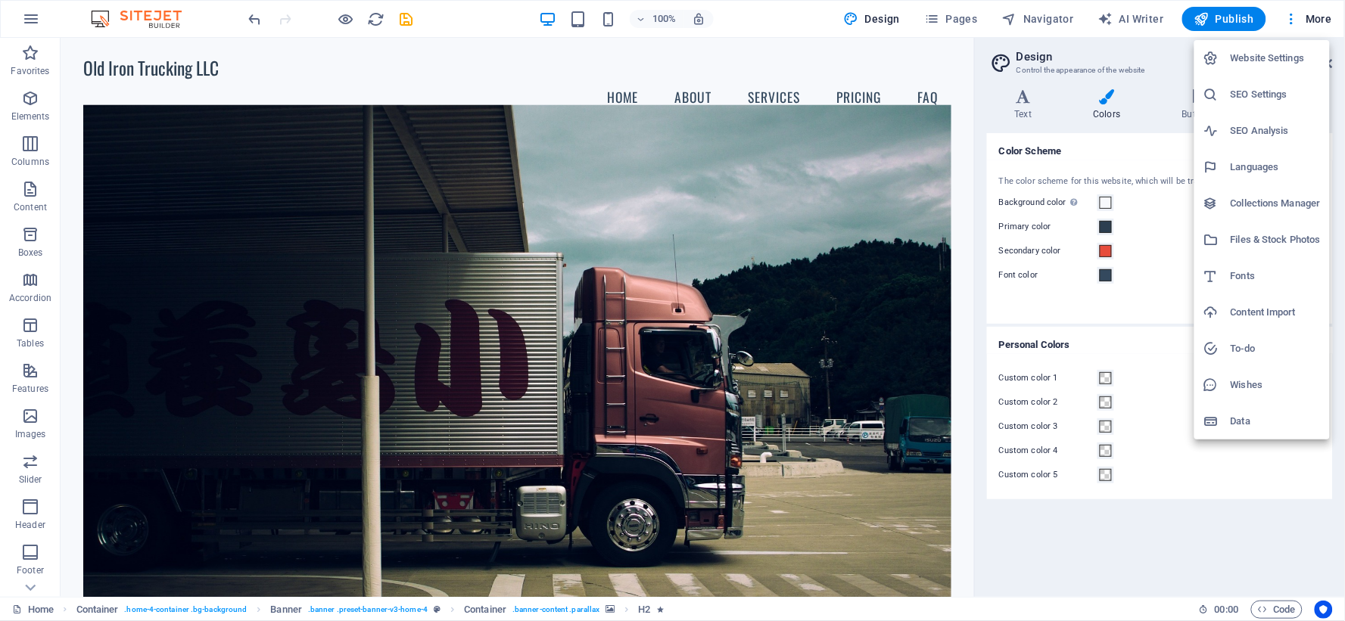
click at [1291, 66] on h6 "Website Settings" at bounding box center [1276, 58] width 90 height 18
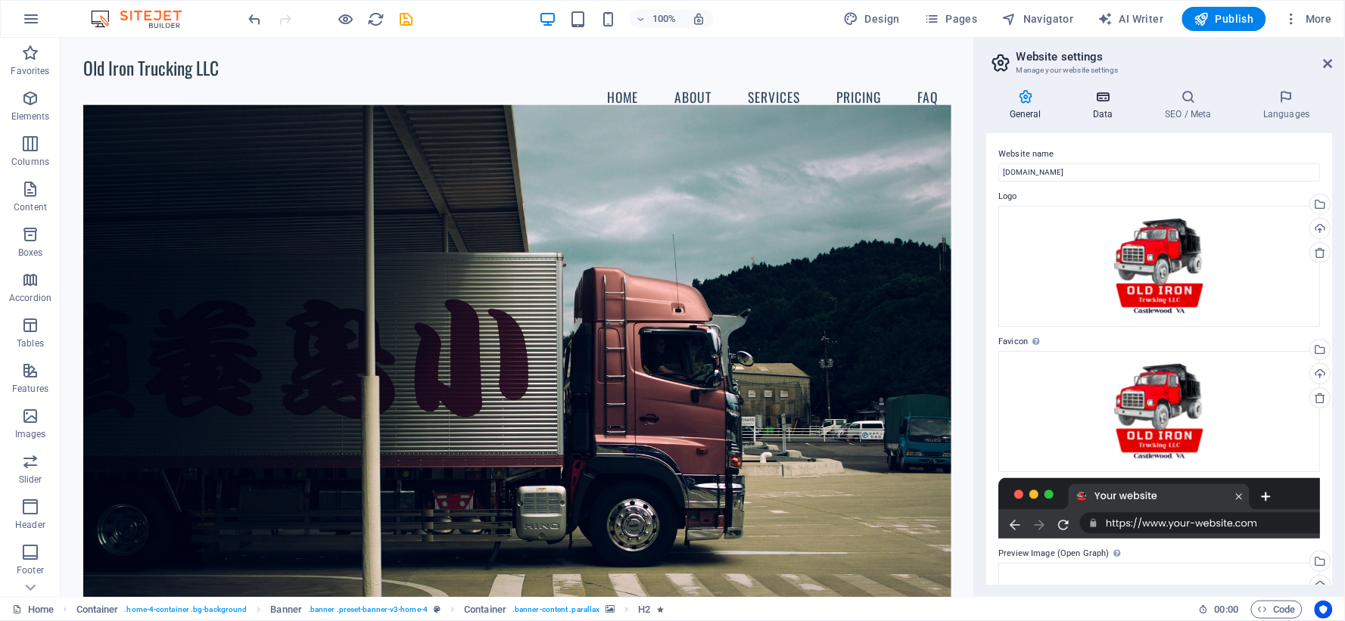
click at [1101, 94] on icon at bounding box center [1103, 96] width 66 height 15
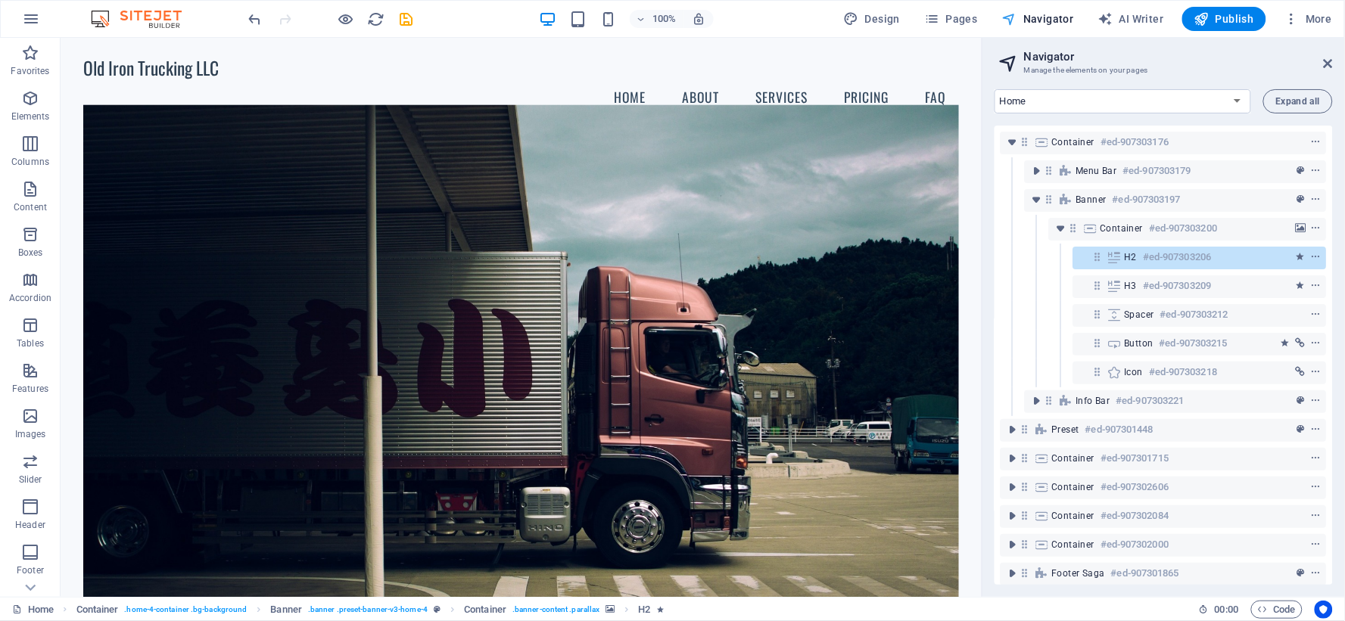
click at [1141, 7] on button "AI Writer" at bounding box center [1131, 19] width 78 height 24
select select "English"
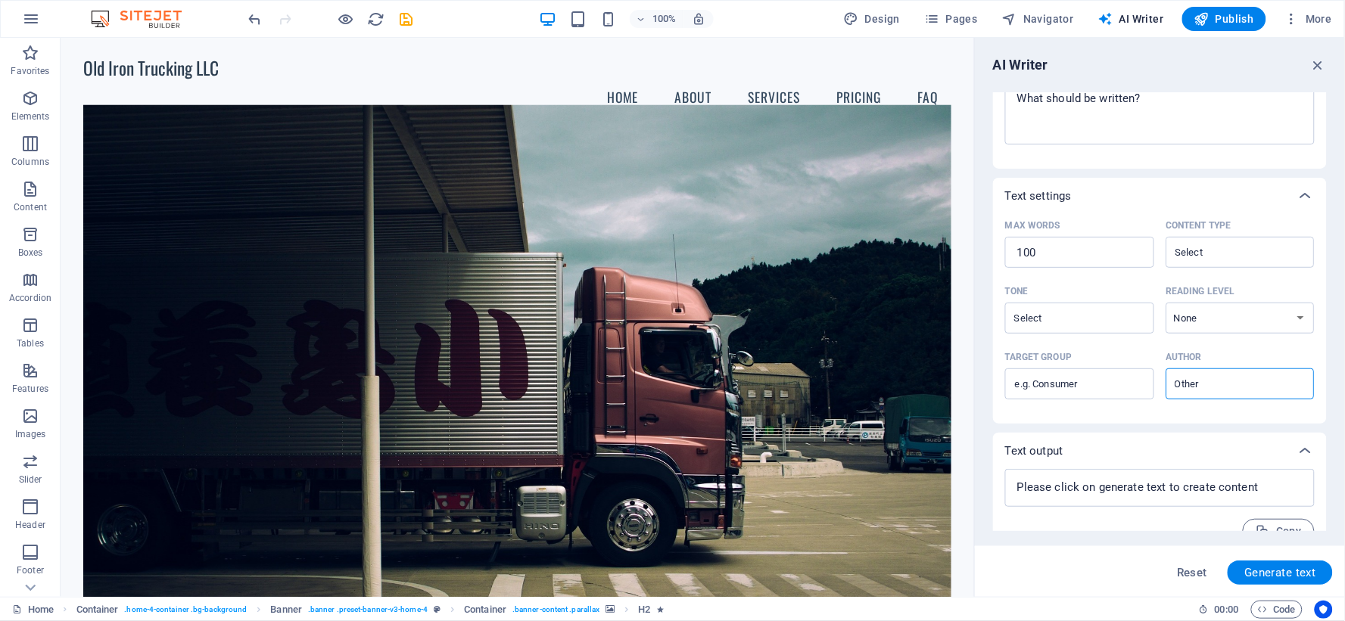
scroll to position [252, 0]
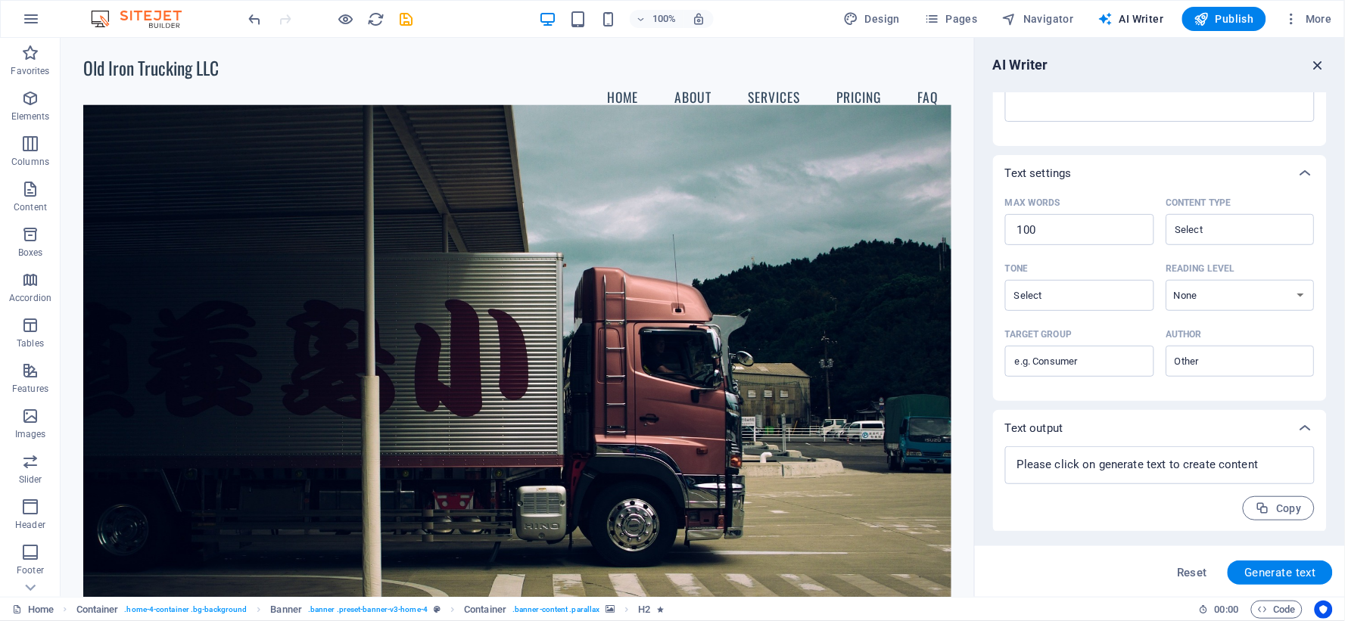
drag, startPoint x: 1318, startPoint y: 61, endPoint x: 1110, endPoint y: 71, distance: 208.4
click at [1318, 61] on icon "button" at bounding box center [1318, 65] width 17 height 17
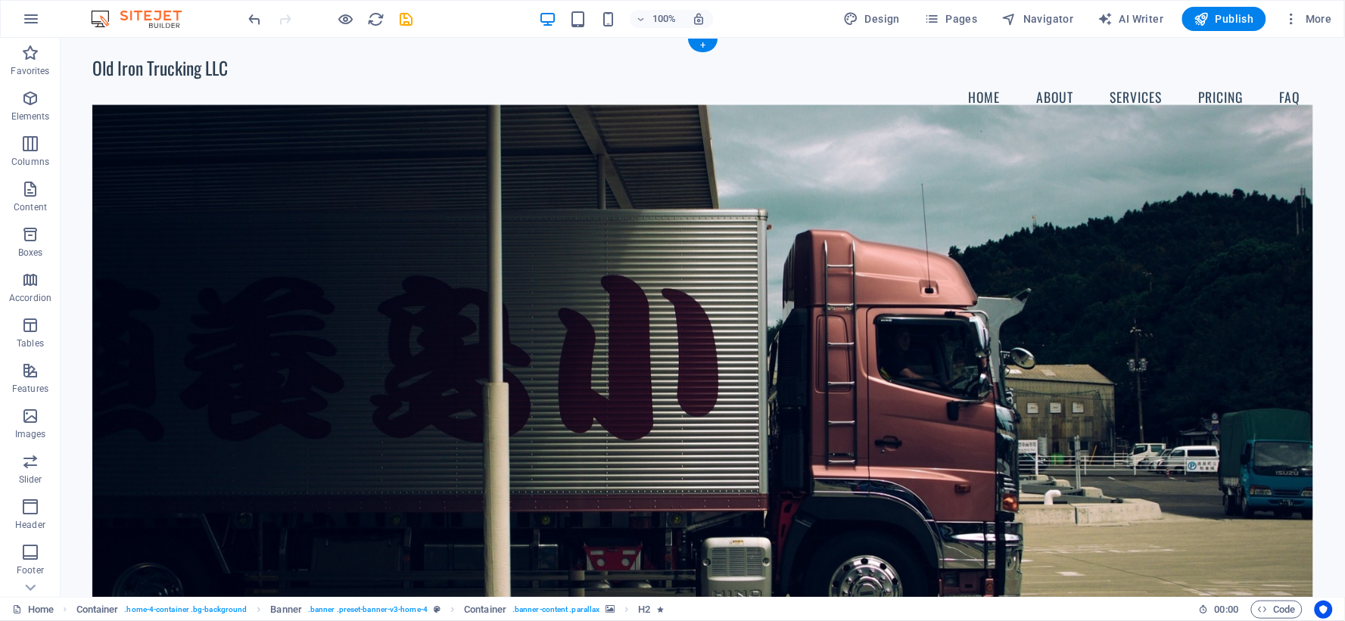
click at [1007, 176] on figure at bounding box center [702, 358] width 1220 height 509
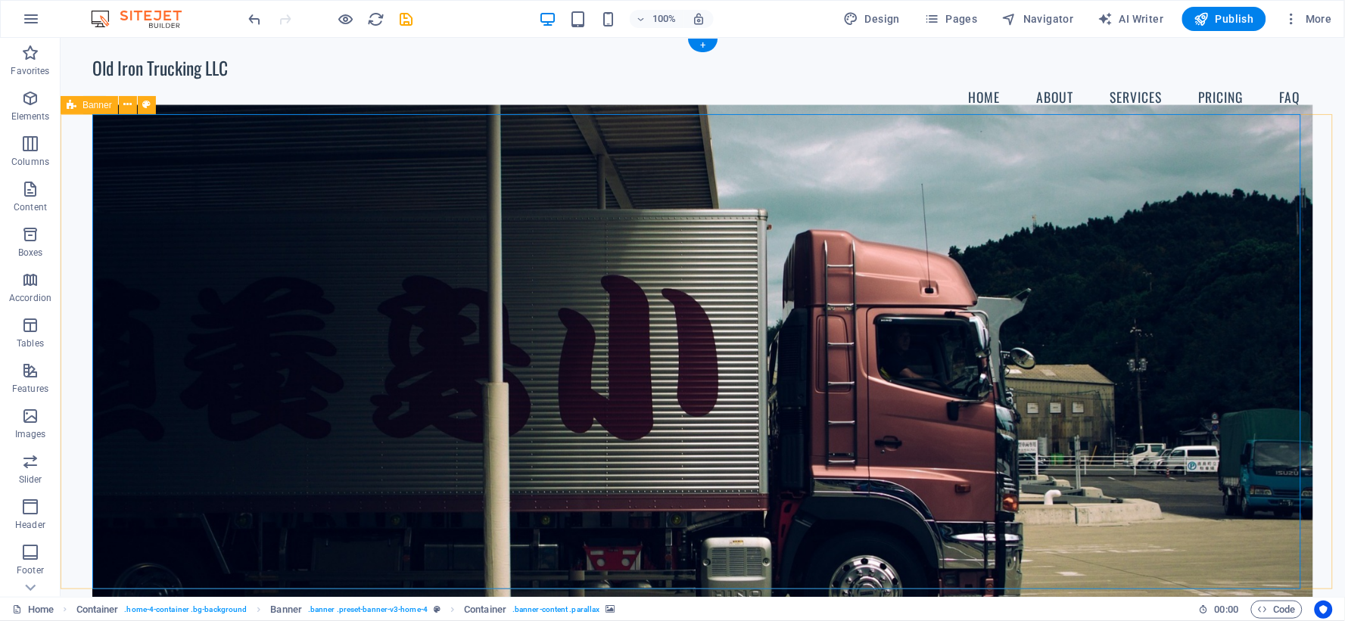
click at [556, 157] on figure at bounding box center [702, 358] width 1220 height 509
click at [196, 153] on figure at bounding box center [702, 358] width 1220 height 509
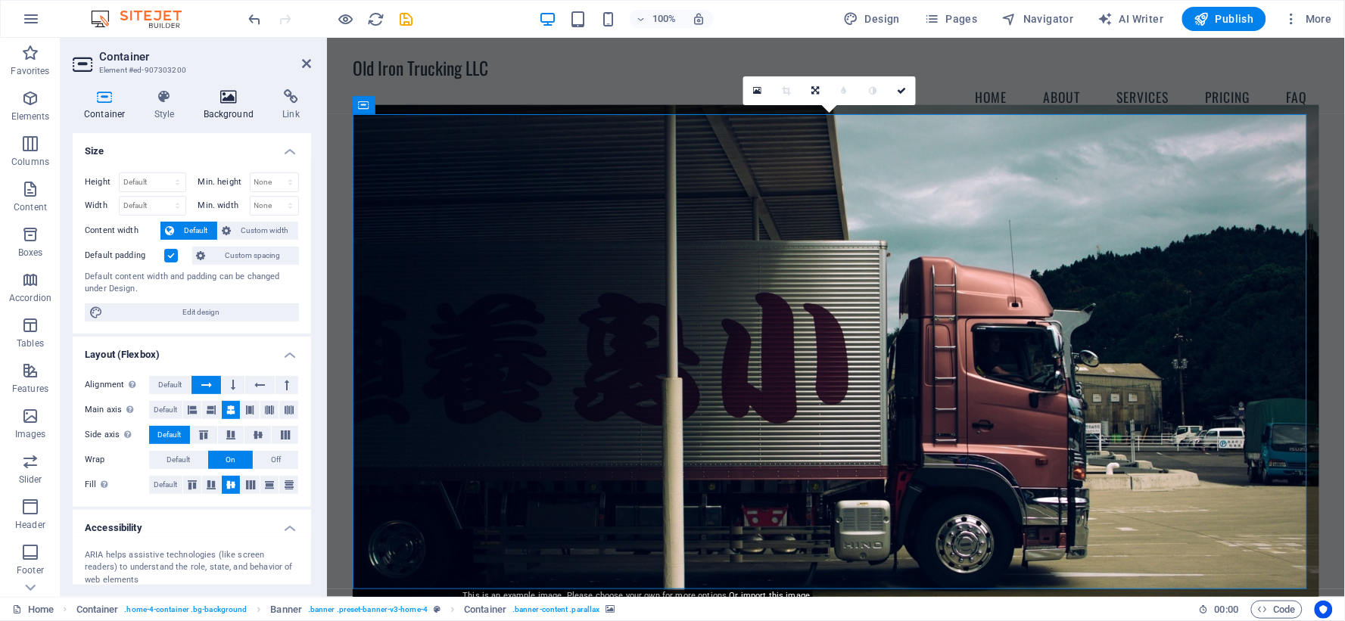
click at [231, 104] on icon at bounding box center [228, 96] width 73 height 15
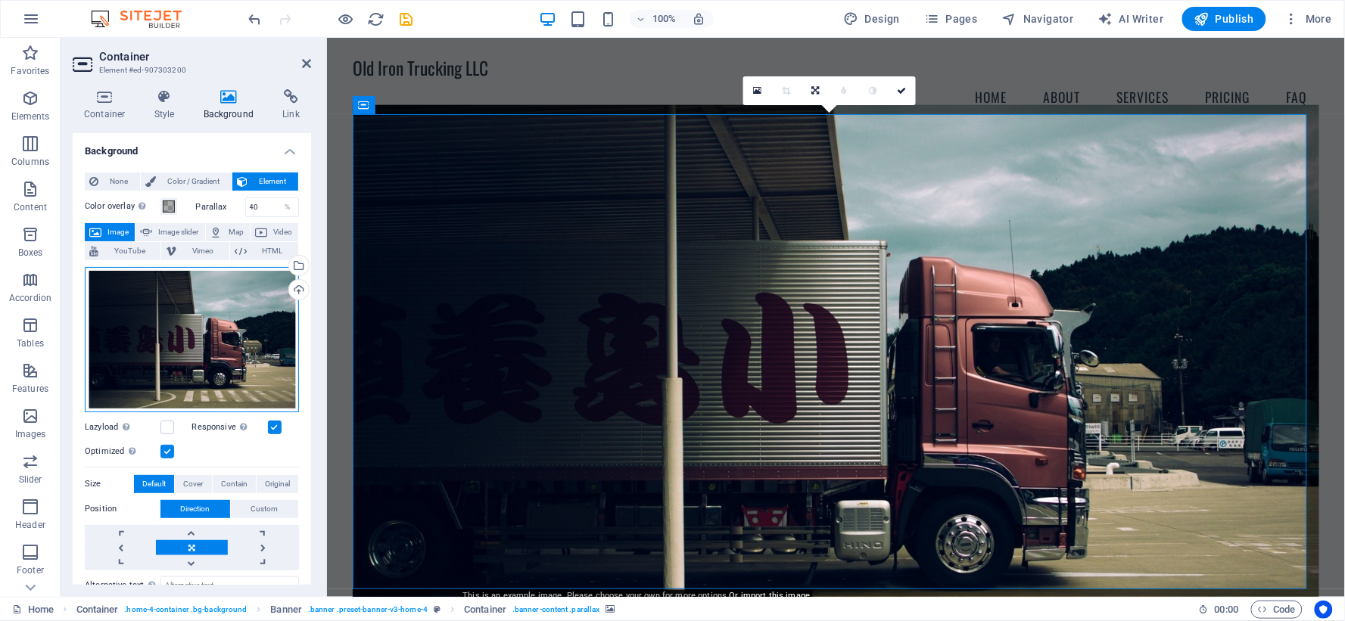
click at [154, 307] on div "Drag files here, click to choose files or select files from Files or our free s…" at bounding box center [192, 339] width 214 height 145
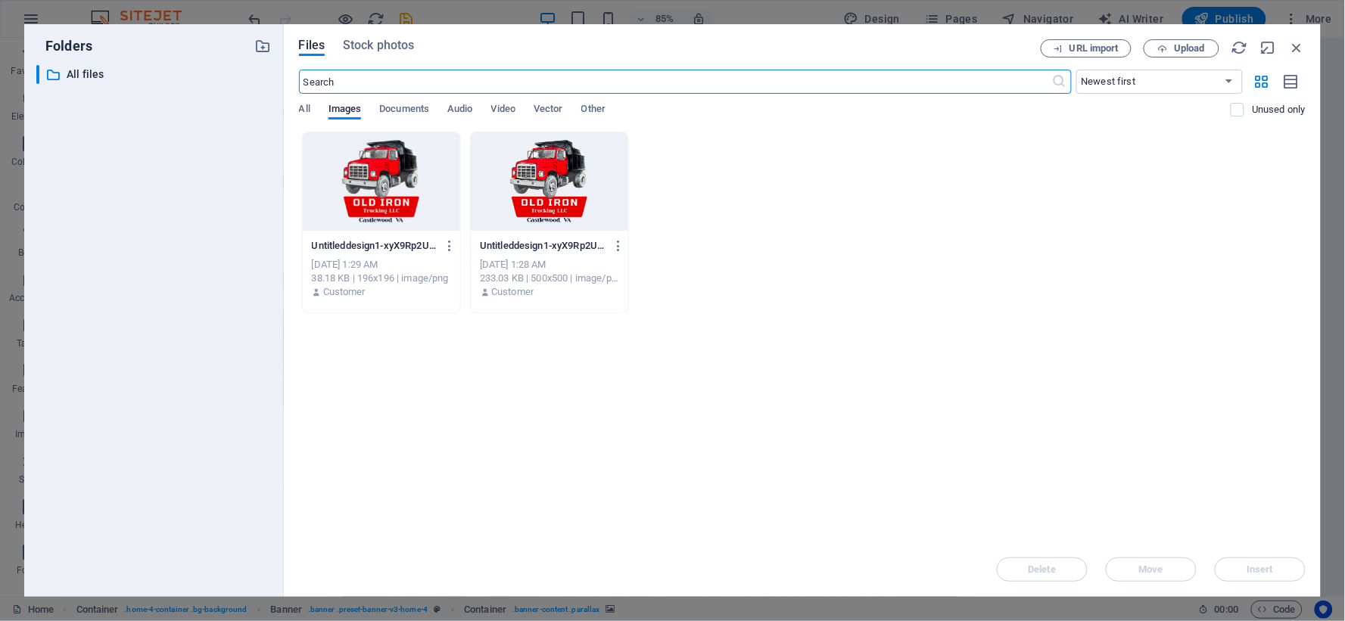
click at [360, 168] on div at bounding box center [381, 181] width 157 height 98
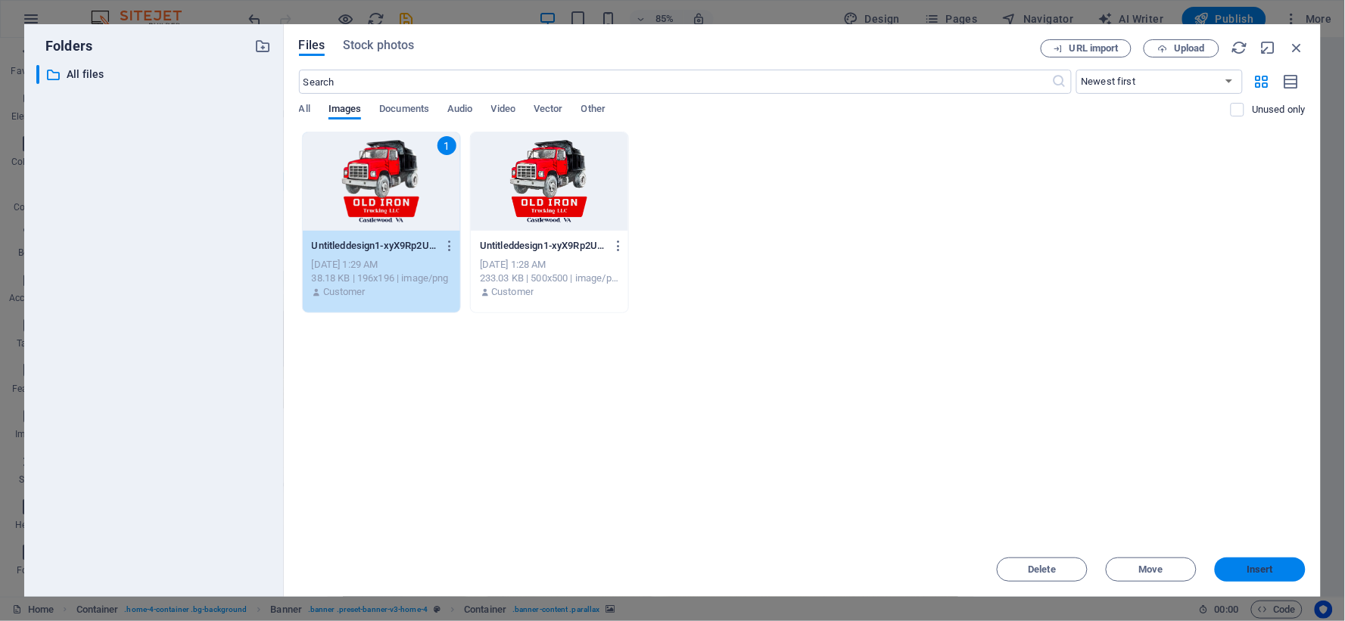
click at [1272, 558] on button "Insert" at bounding box center [1260, 570] width 91 height 24
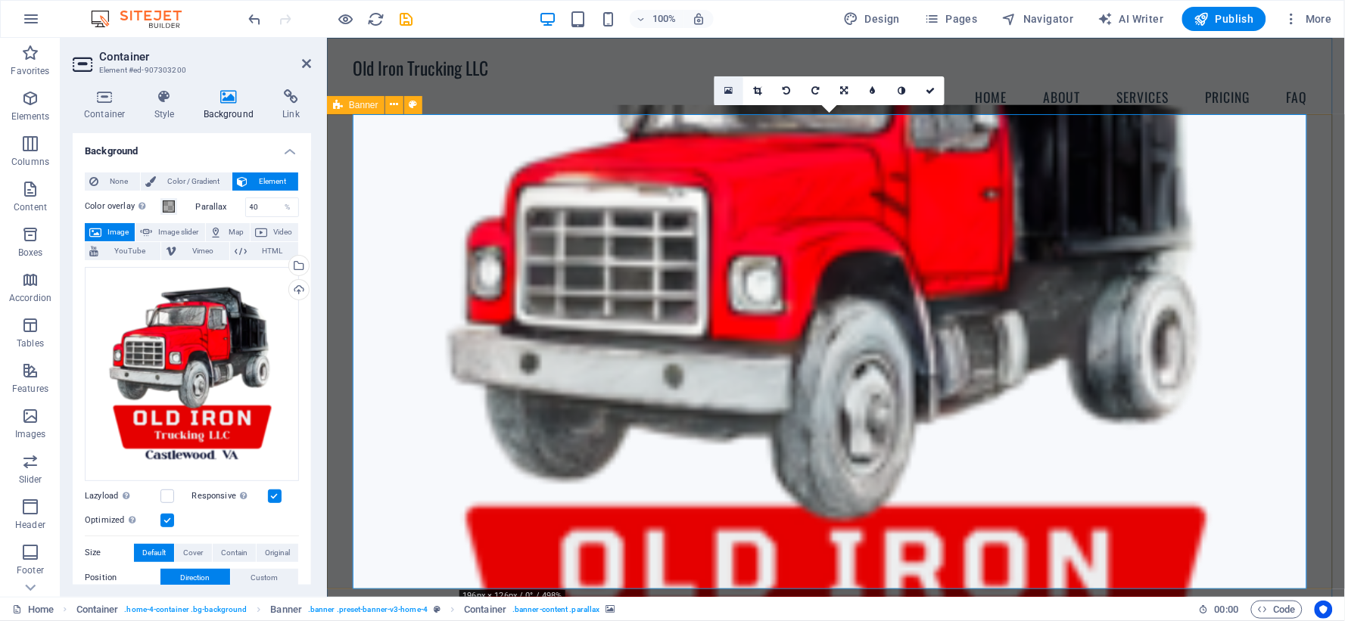
click at [724, 91] on link at bounding box center [729, 90] width 29 height 29
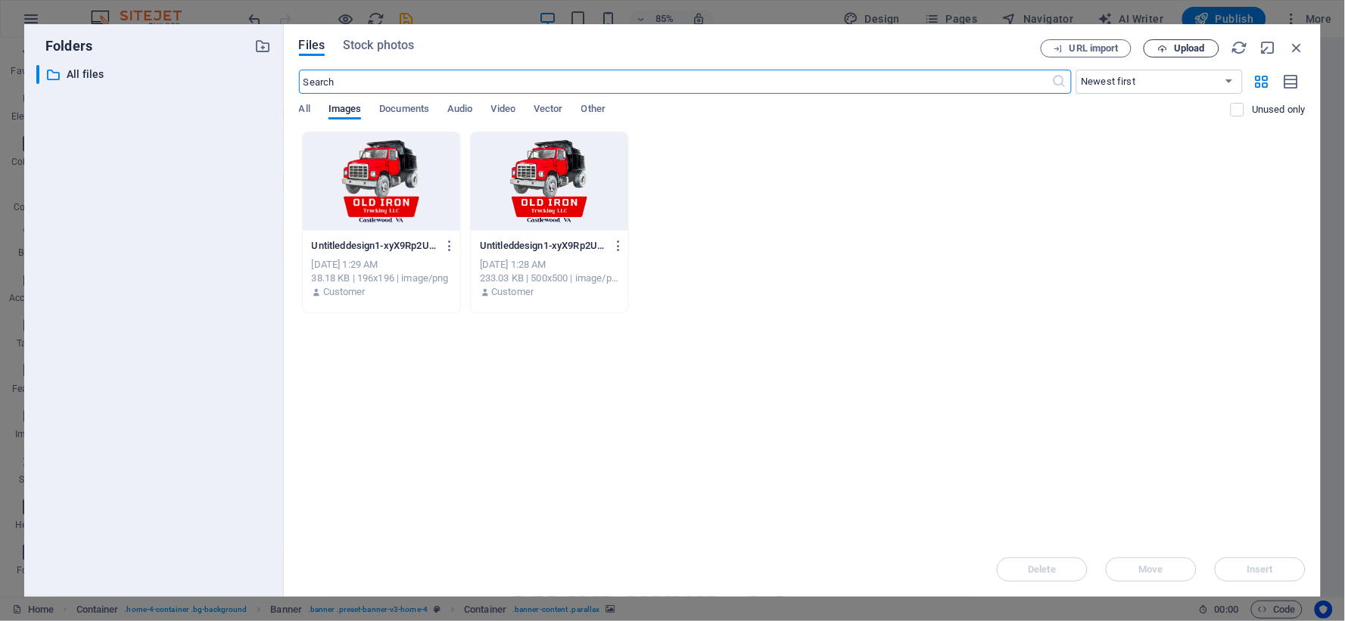
click at [1183, 55] on button "Upload" at bounding box center [1182, 48] width 76 height 18
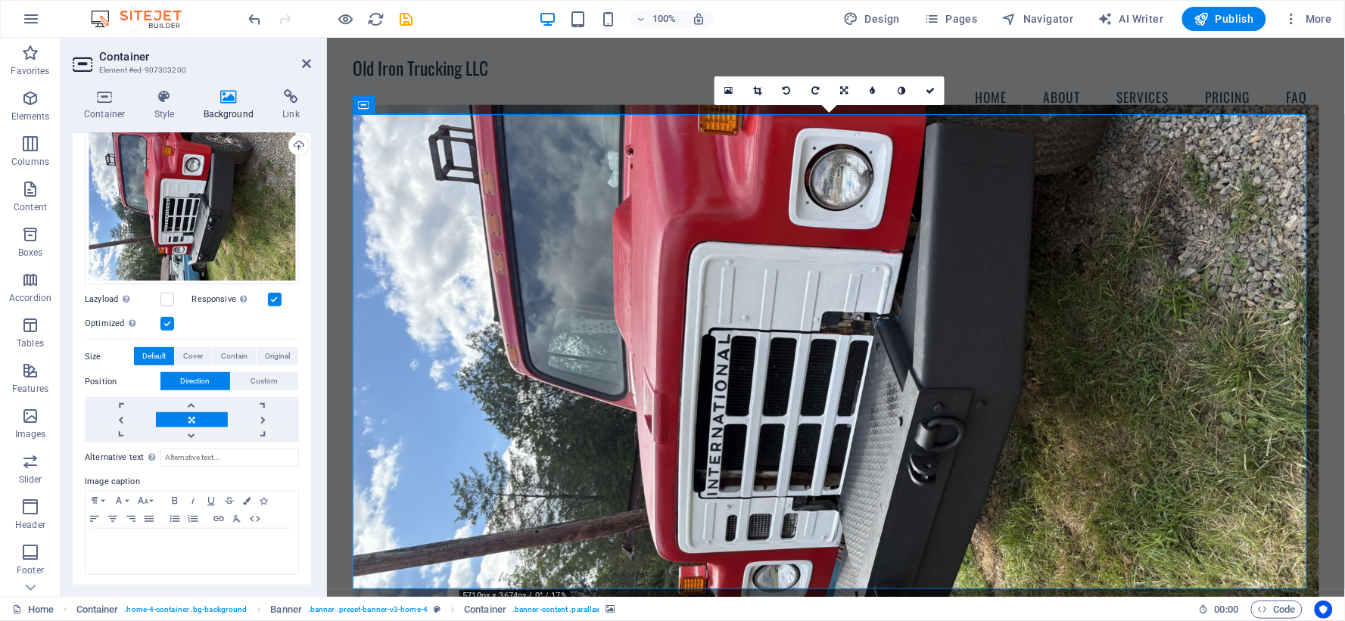
scroll to position [145, 0]
click at [246, 377] on button "Custom" at bounding box center [264, 381] width 67 height 18
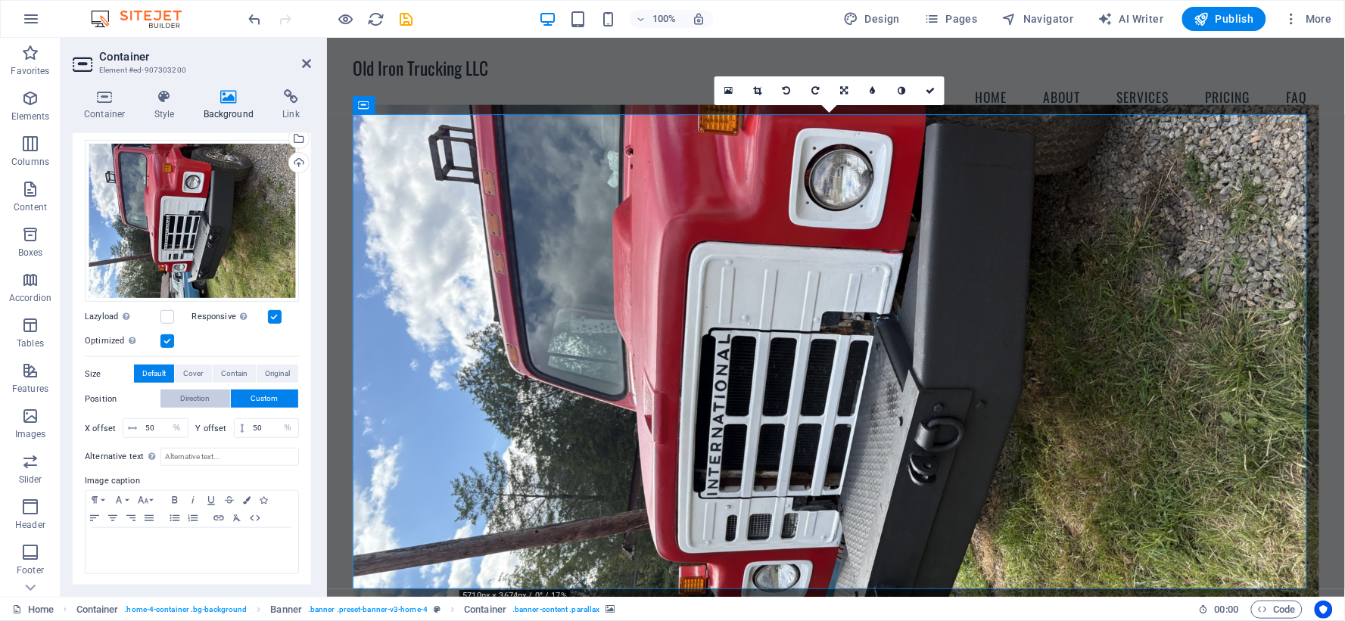
click at [181, 401] on span "Direction" at bounding box center [196, 399] width 30 height 18
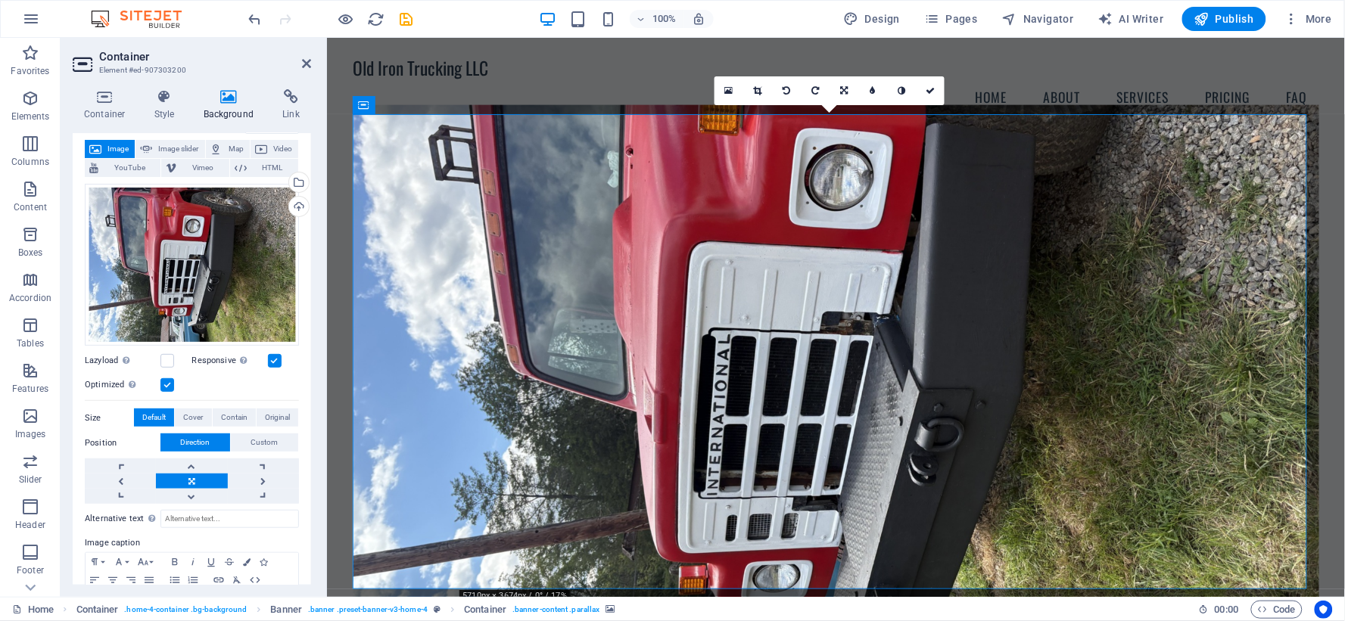
scroll to position [0, 0]
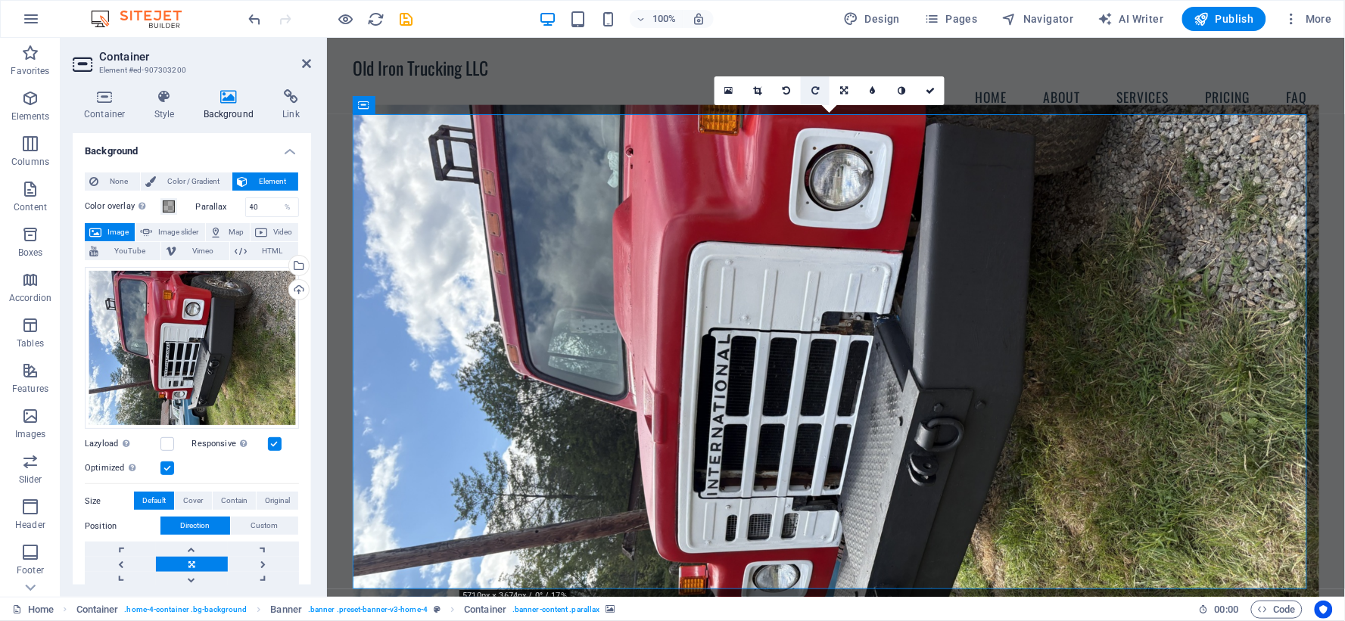
click at [815, 87] on icon at bounding box center [815, 90] width 8 height 9
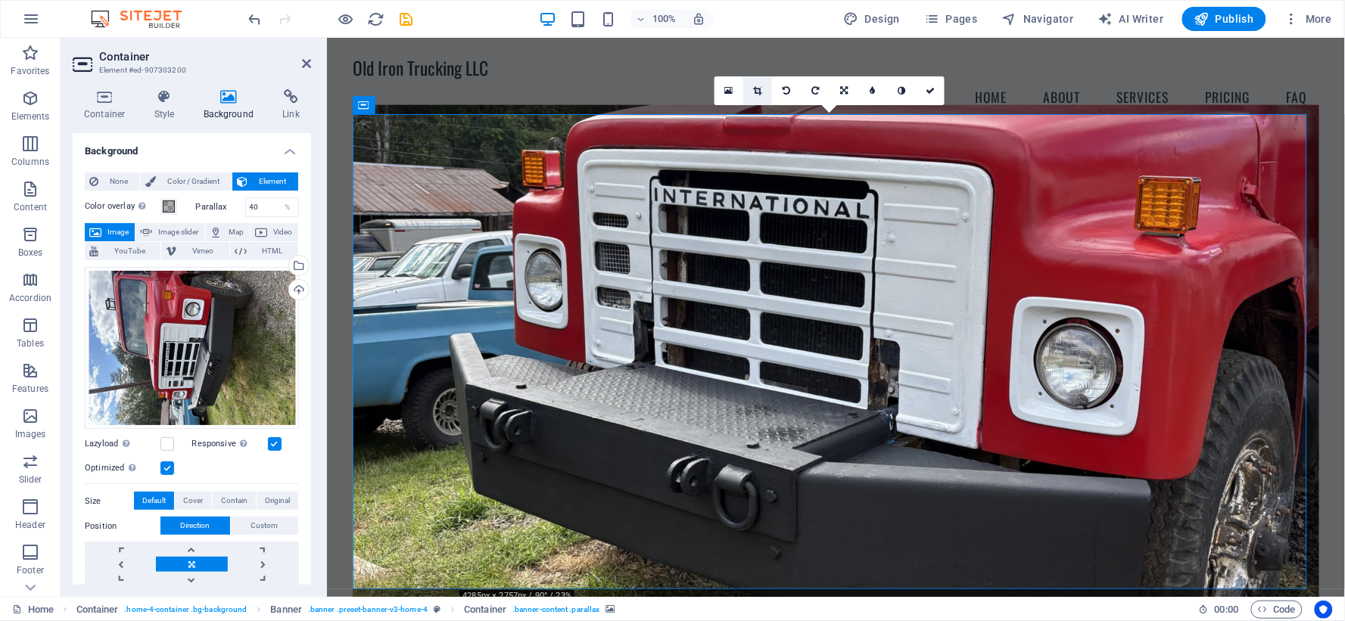
click at [761, 95] on icon at bounding box center [758, 90] width 8 height 9
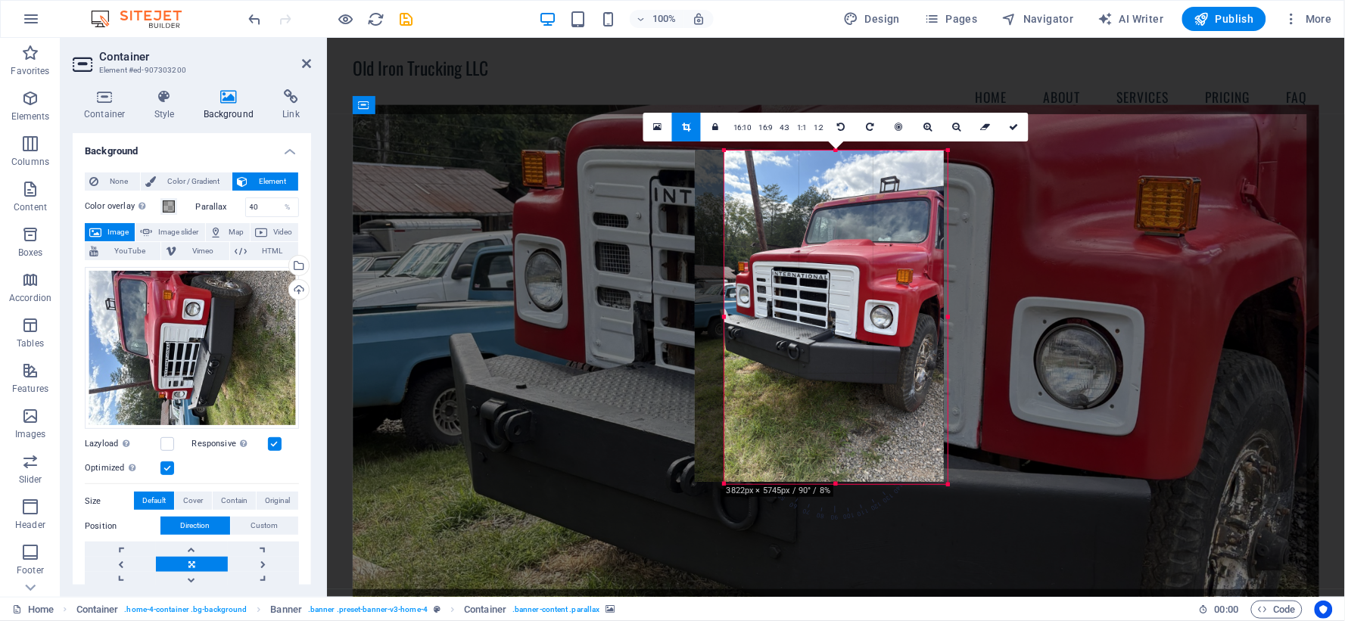
drag, startPoint x: 713, startPoint y: 313, endPoint x: 743, endPoint y: 310, distance: 29.6
click at [743, 310] on div "180 170 160 150 140 130 120 110 100 90 80 70 60 50 40 30 20 10 0 -10 -20 -30 -4…" at bounding box center [835, 318] width 223 height 335
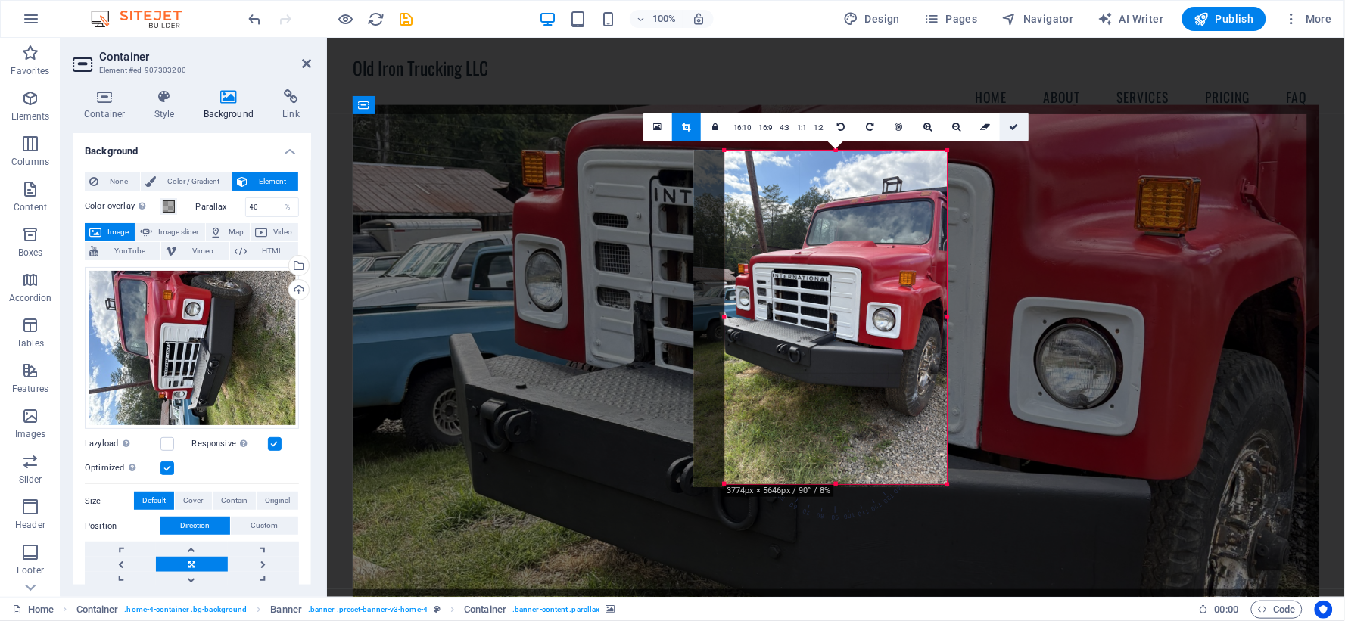
click at [1011, 126] on icon at bounding box center [1014, 127] width 9 height 9
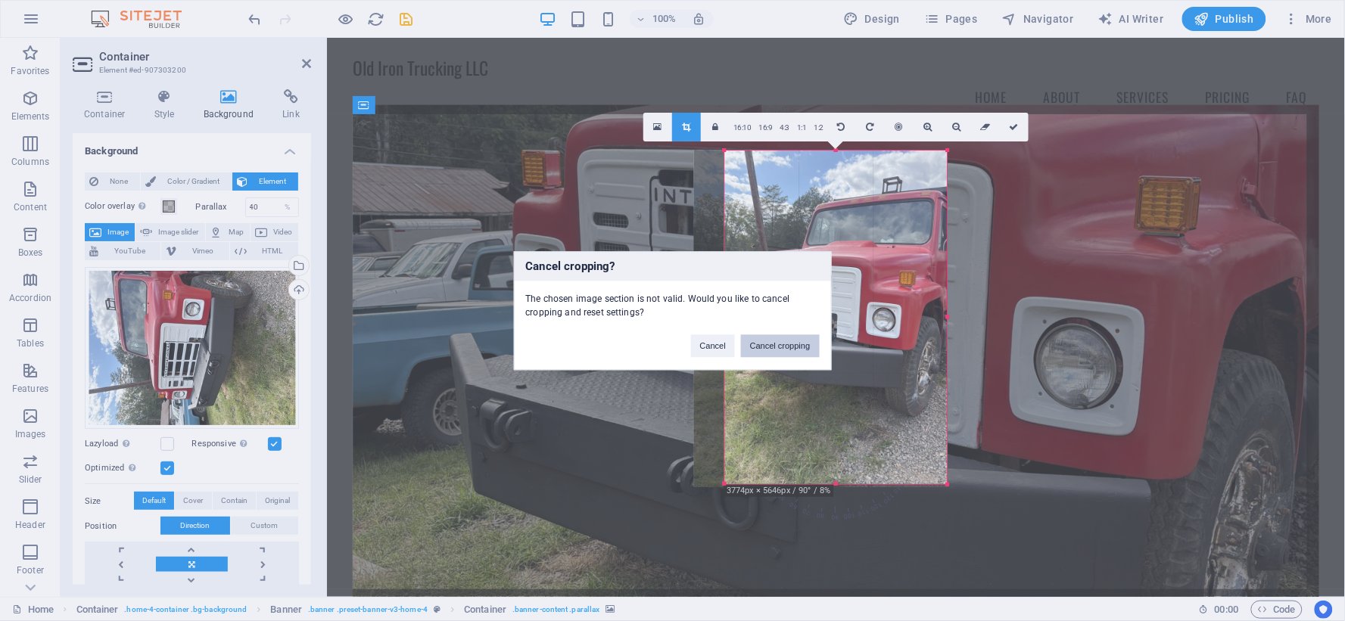
click at [792, 353] on button "Cancel cropping" at bounding box center [780, 346] width 79 height 23
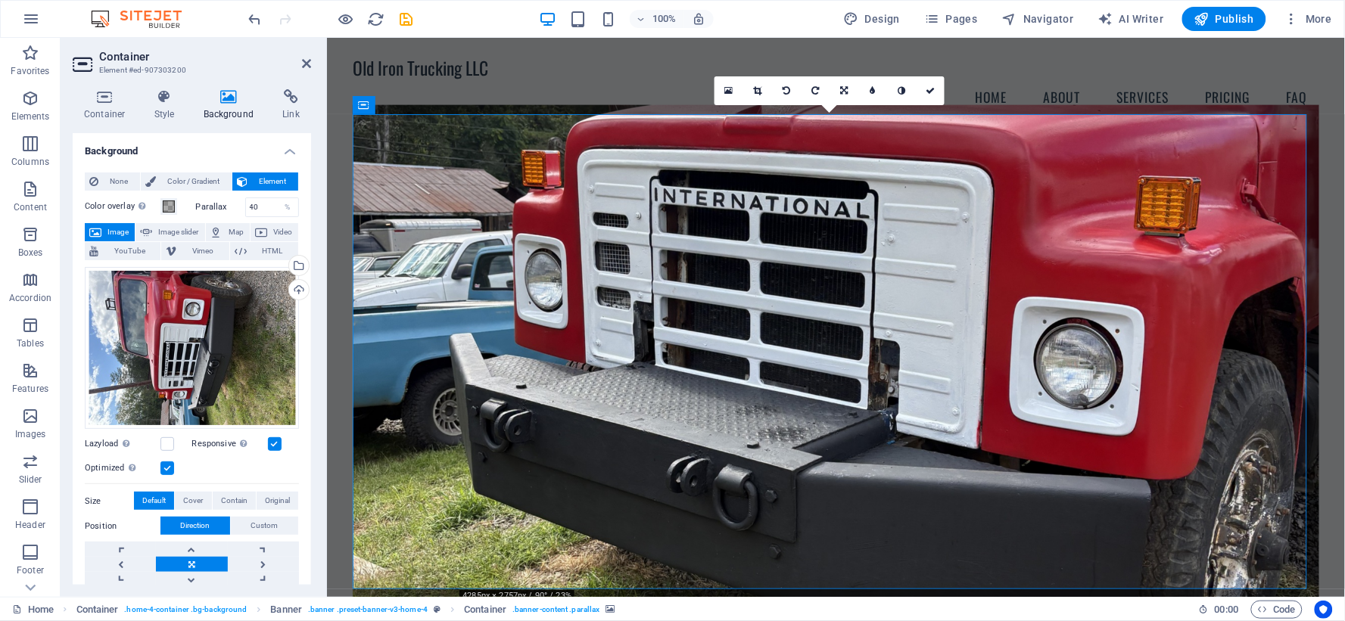
click at [728, 300] on figure at bounding box center [835, 358] width 967 height 509
click at [182, 371] on div "Drag files here, click to choose files or select files from Files or our free s…" at bounding box center [192, 348] width 214 height 163
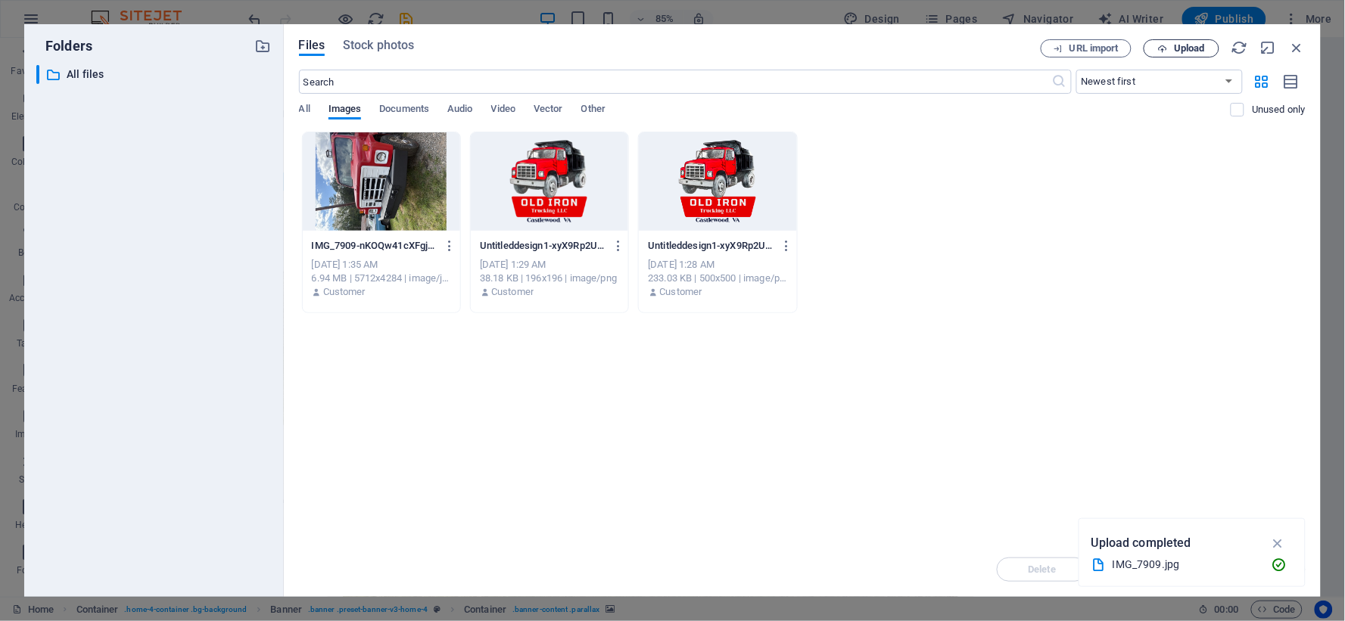
click at [1200, 48] on span "Upload" at bounding box center [1189, 48] width 31 height 9
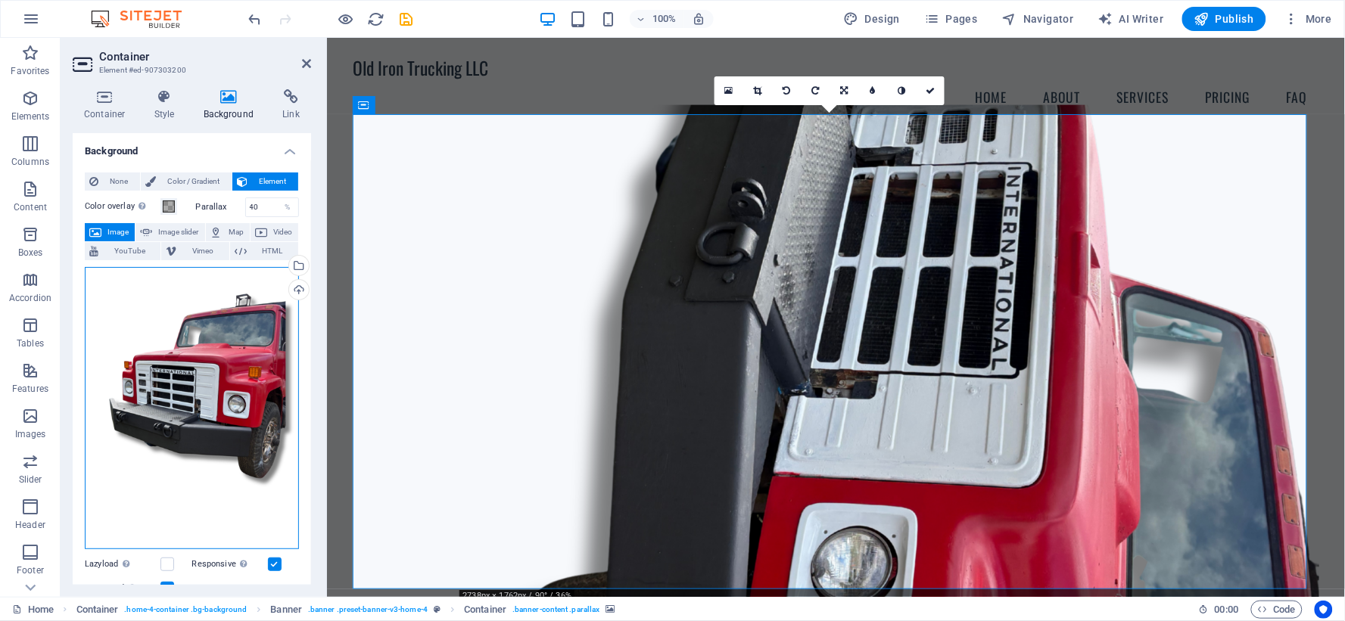
click at [160, 400] on div "Drag files here, click to choose files or select files from Files or our free s…" at bounding box center [192, 408] width 214 height 283
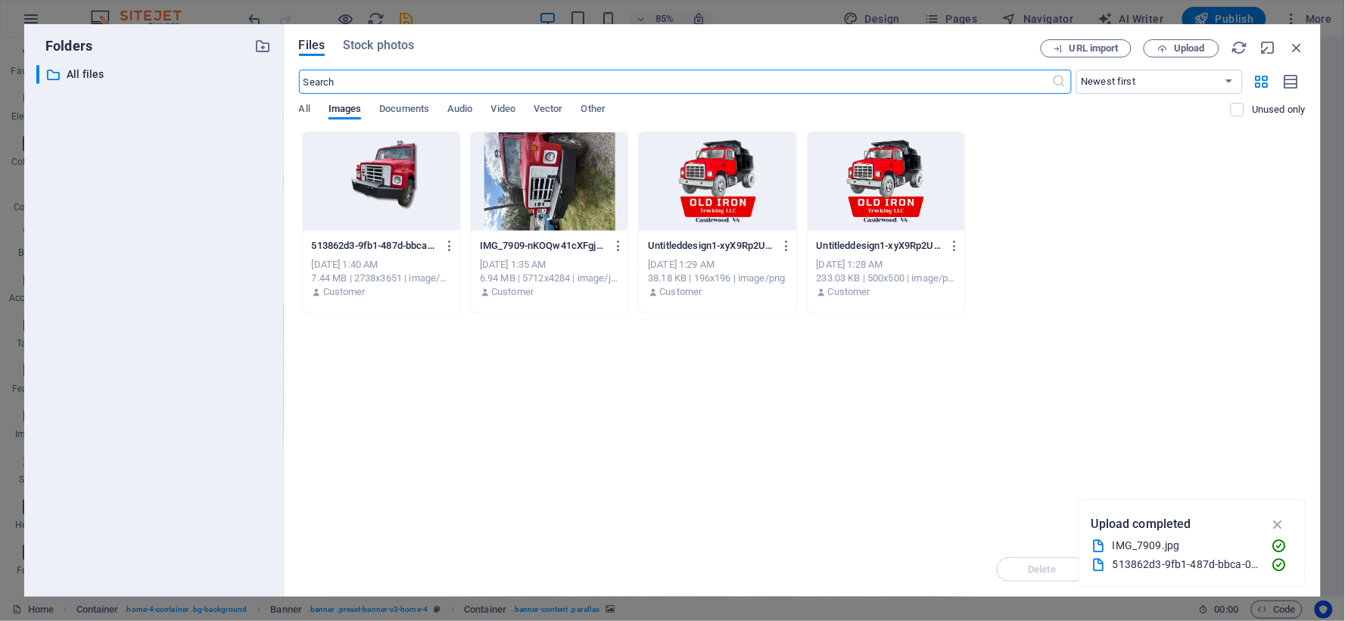
click at [440, 176] on div at bounding box center [381, 181] width 157 height 98
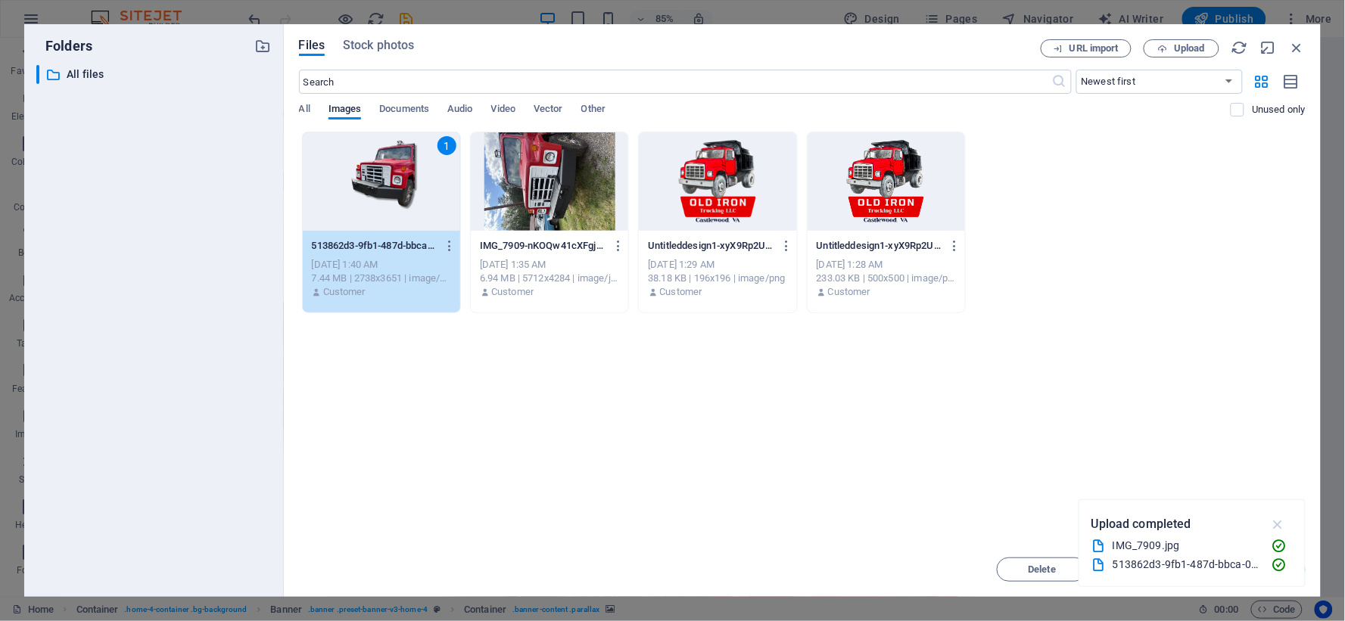
click at [1285, 530] on icon "button" at bounding box center [1277, 524] width 17 height 17
click at [1268, 569] on span "Insert" at bounding box center [1260, 569] width 26 height 9
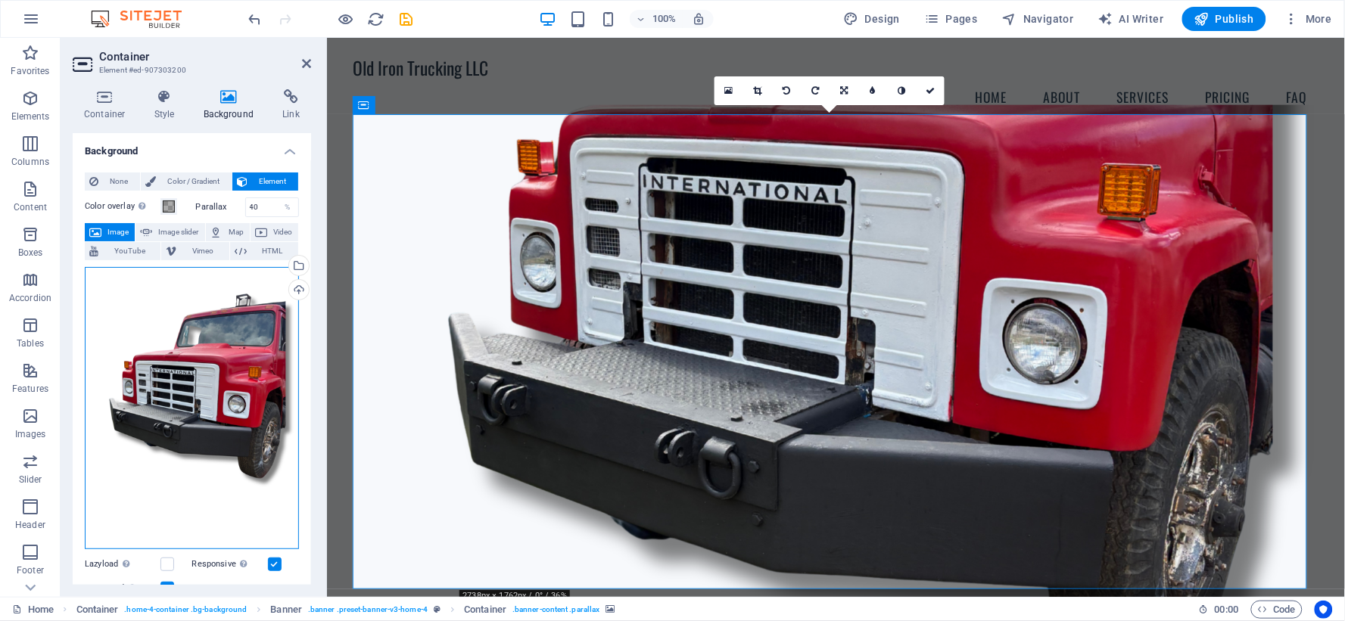
click at [224, 365] on div "Drag files here, click to choose files or select files from Files or our free s…" at bounding box center [192, 408] width 214 height 283
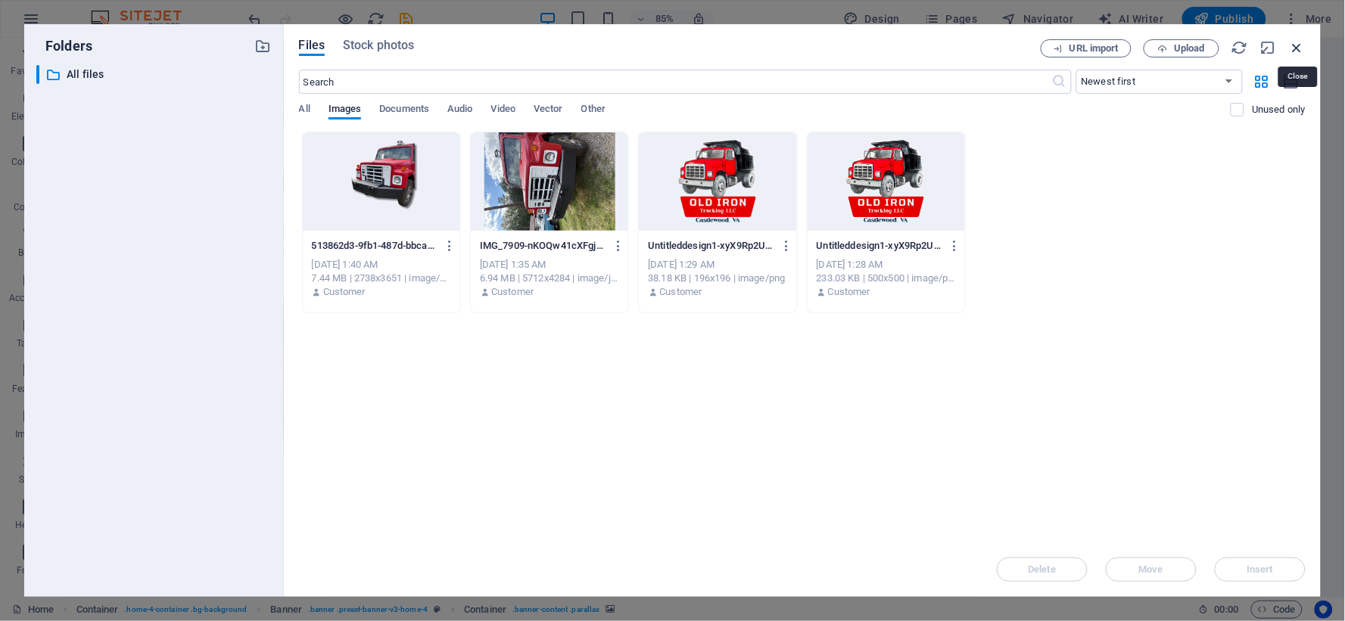
click at [1303, 51] on icon "button" at bounding box center [1297, 47] width 17 height 17
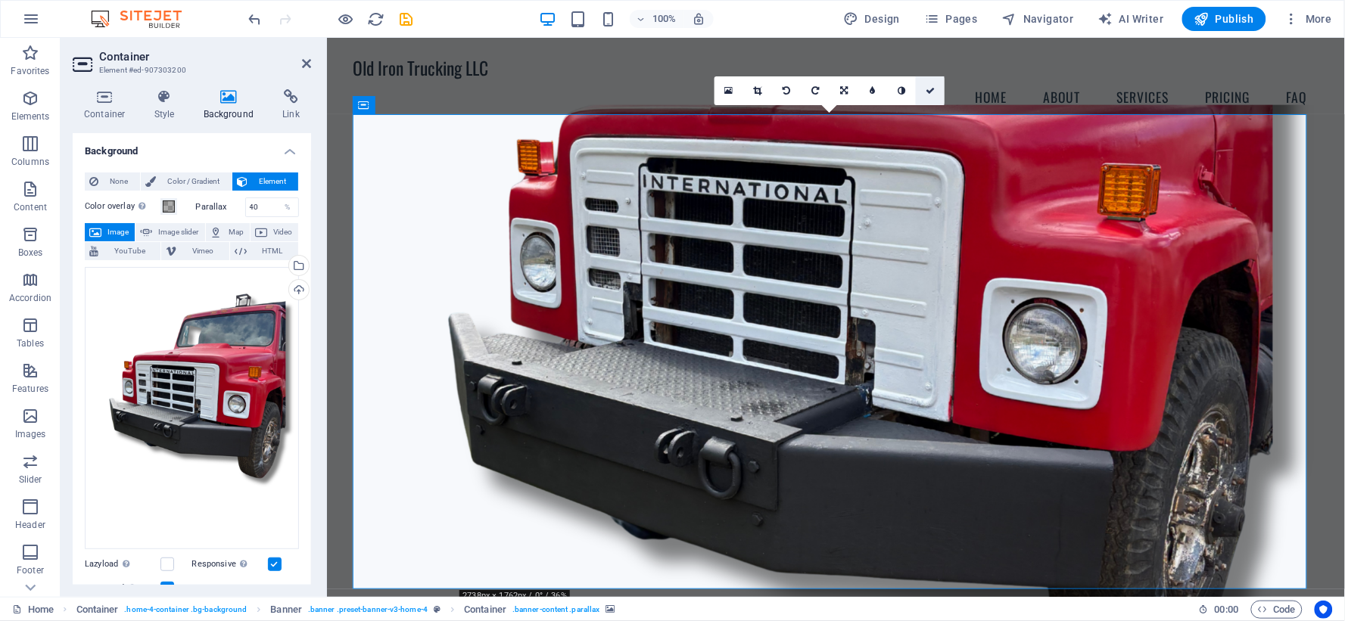
drag, startPoint x: 930, startPoint y: 87, endPoint x: 869, endPoint y: 49, distance: 71.4
click at [930, 87] on icon at bounding box center [930, 90] width 9 height 9
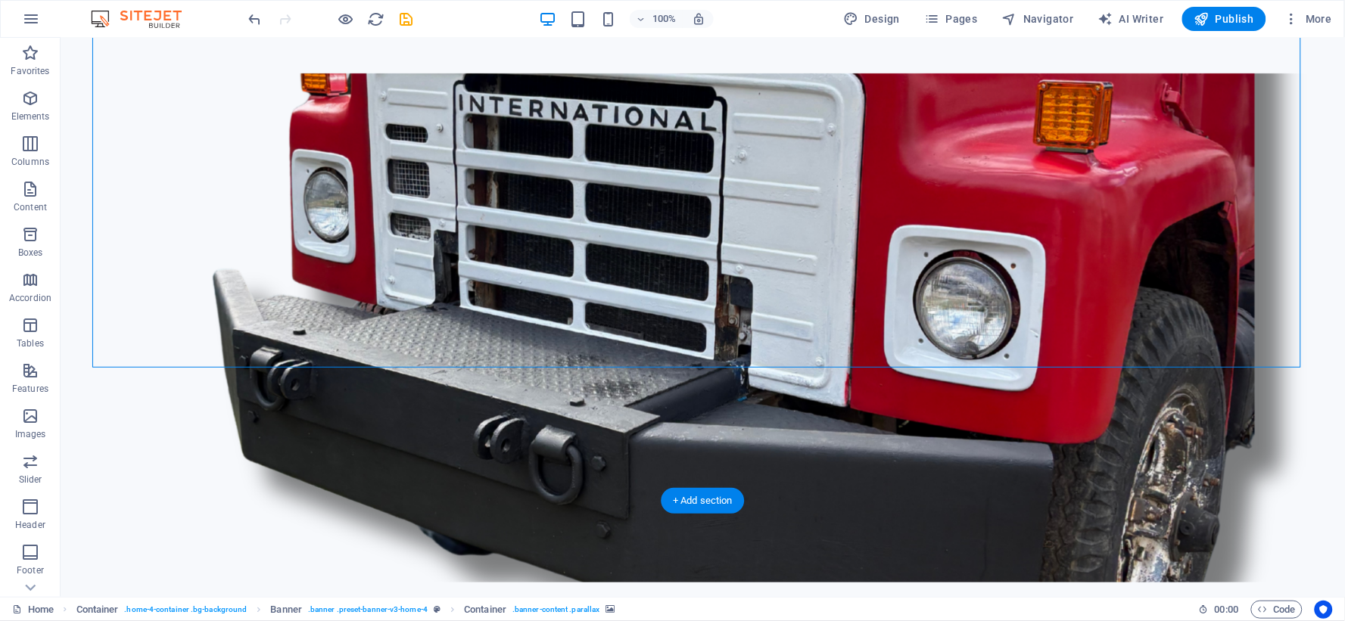
scroll to position [252, 0]
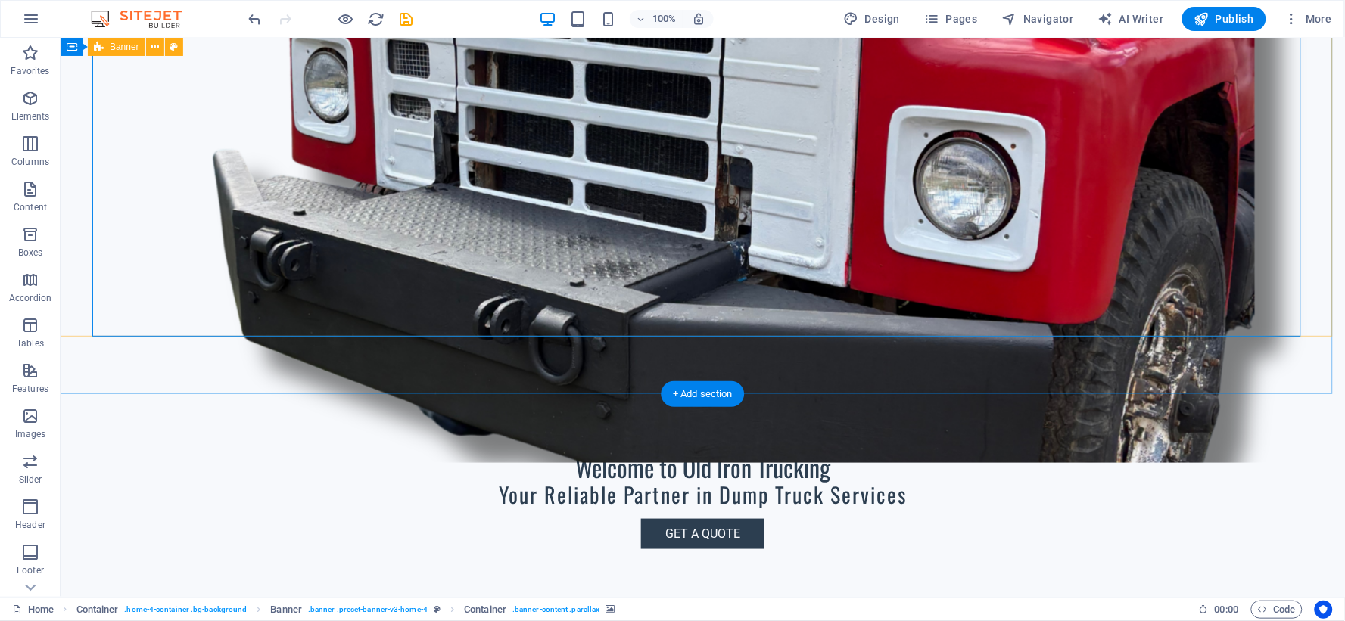
click at [1135, 307] on figure at bounding box center [702, 207] width 1220 height 509
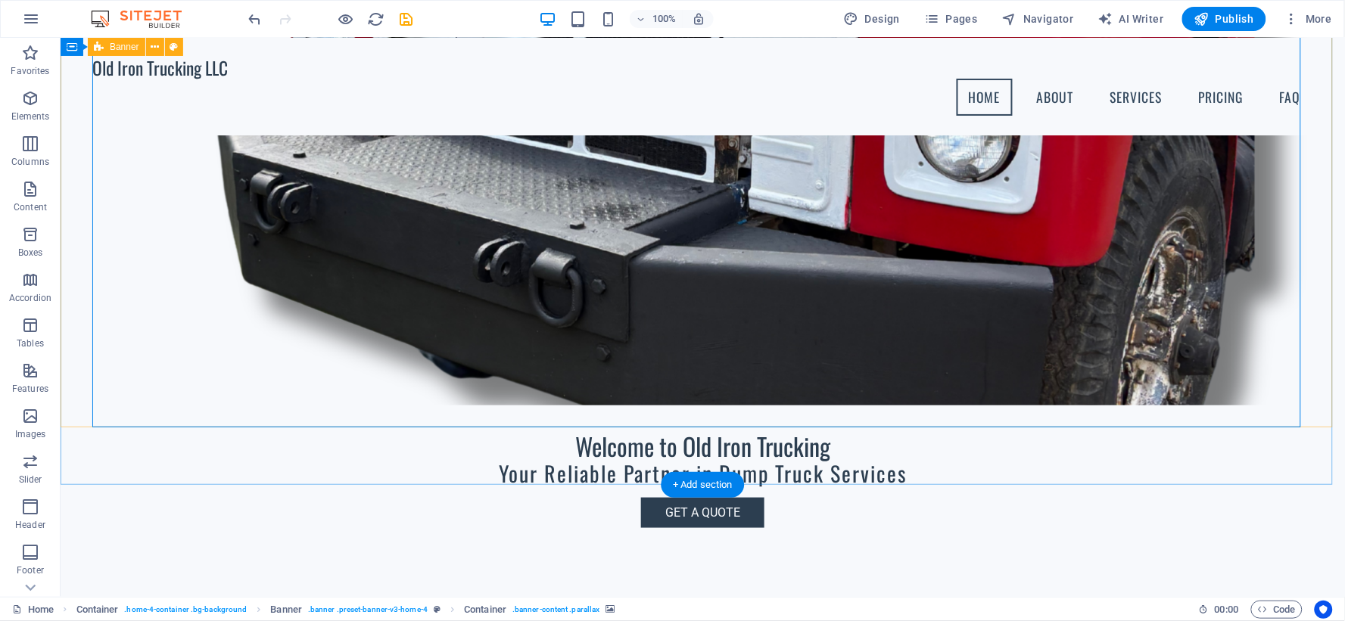
scroll to position [0, 0]
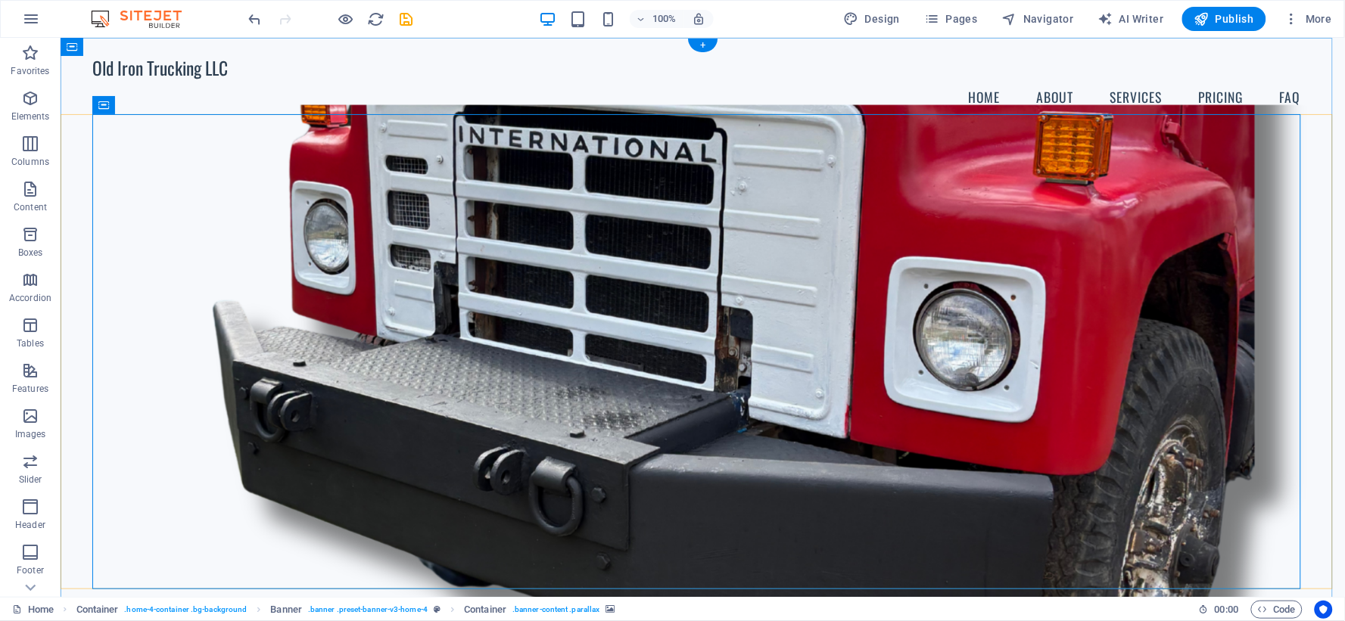
click at [1192, 231] on figure at bounding box center [702, 358] width 1220 height 509
click at [260, 175] on figure at bounding box center [702, 358] width 1220 height 509
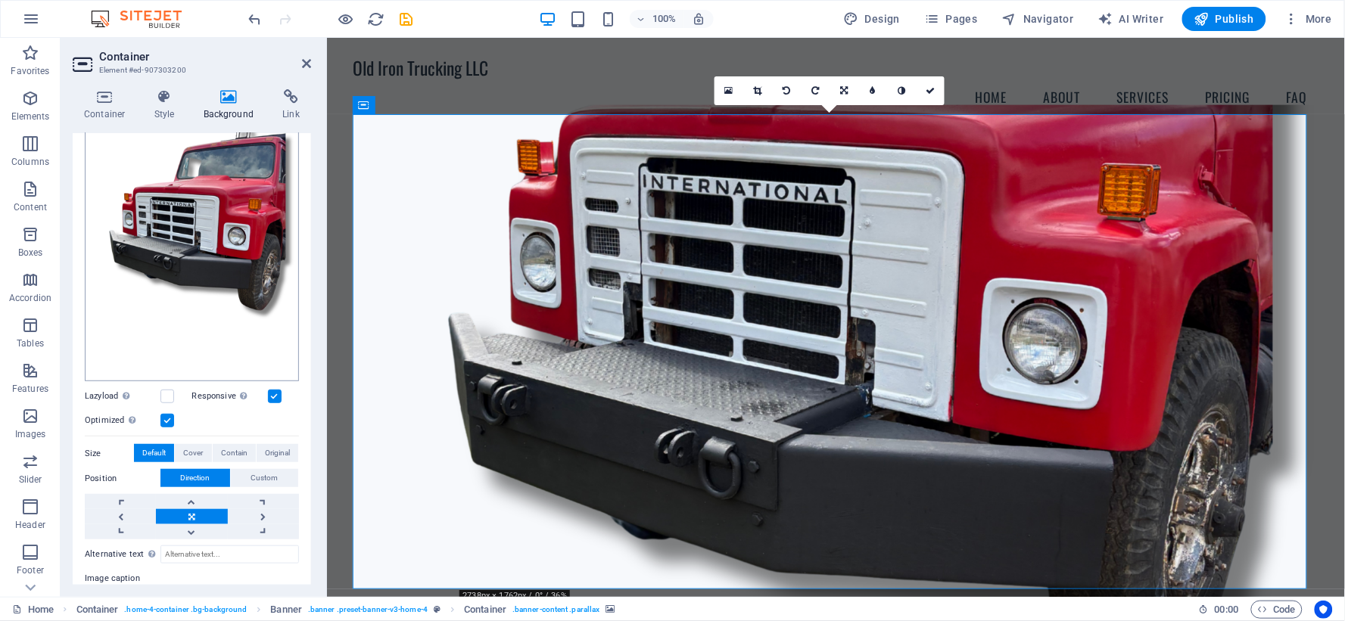
scroll to position [265, 0]
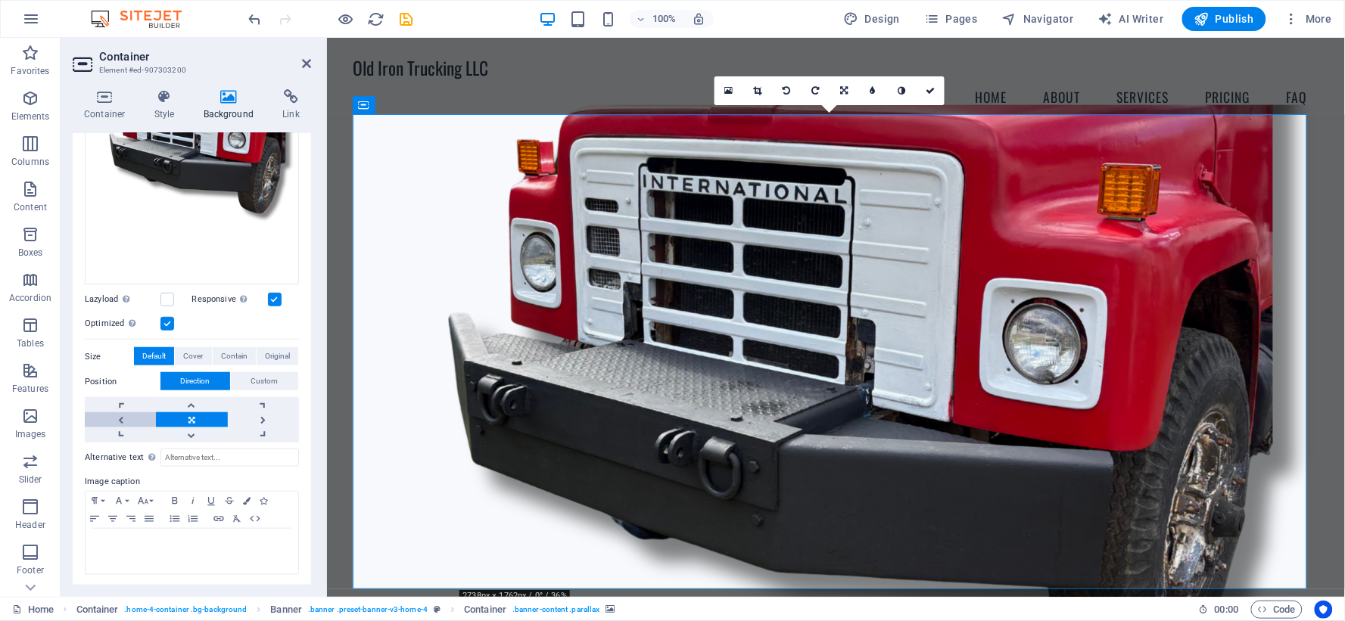
click at [125, 420] on link at bounding box center [120, 420] width 71 height 15
click at [271, 417] on link at bounding box center [263, 420] width 71 height 15
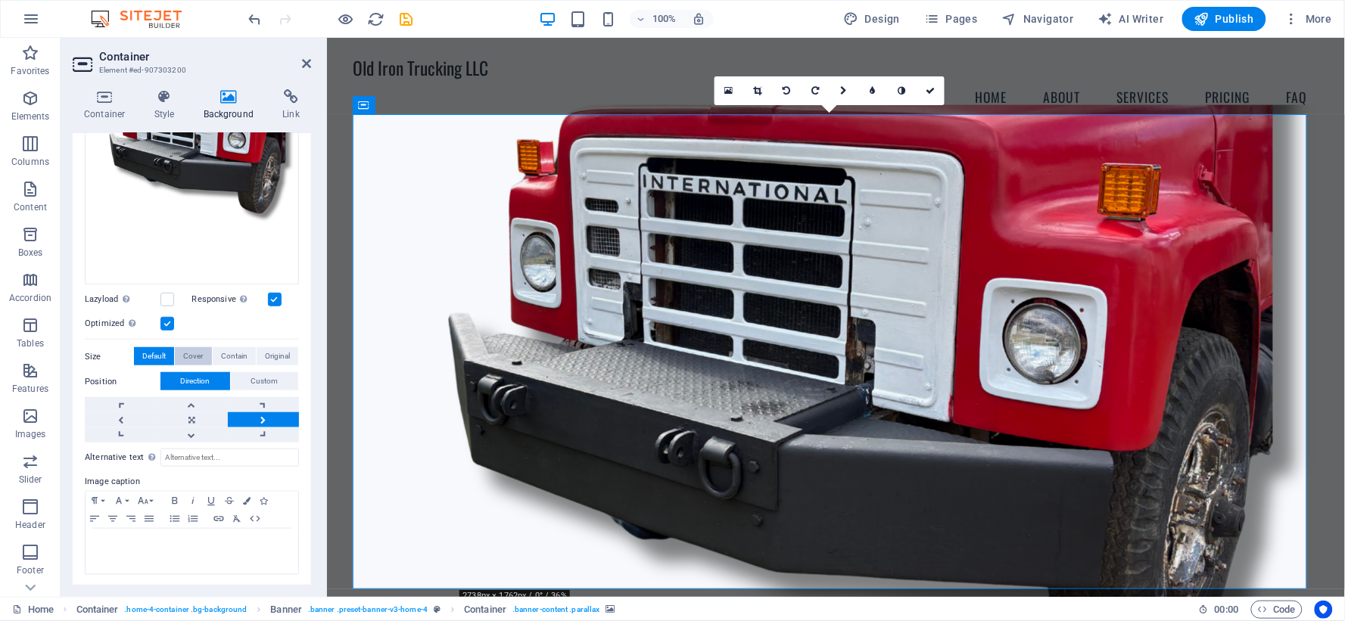
click at [198, 357] on span "Cover" at bounding box center [193, 356] width 20 height 18
click at [244, 350] on span "Contain" at bounding box center [234, 356] width 26 height 18
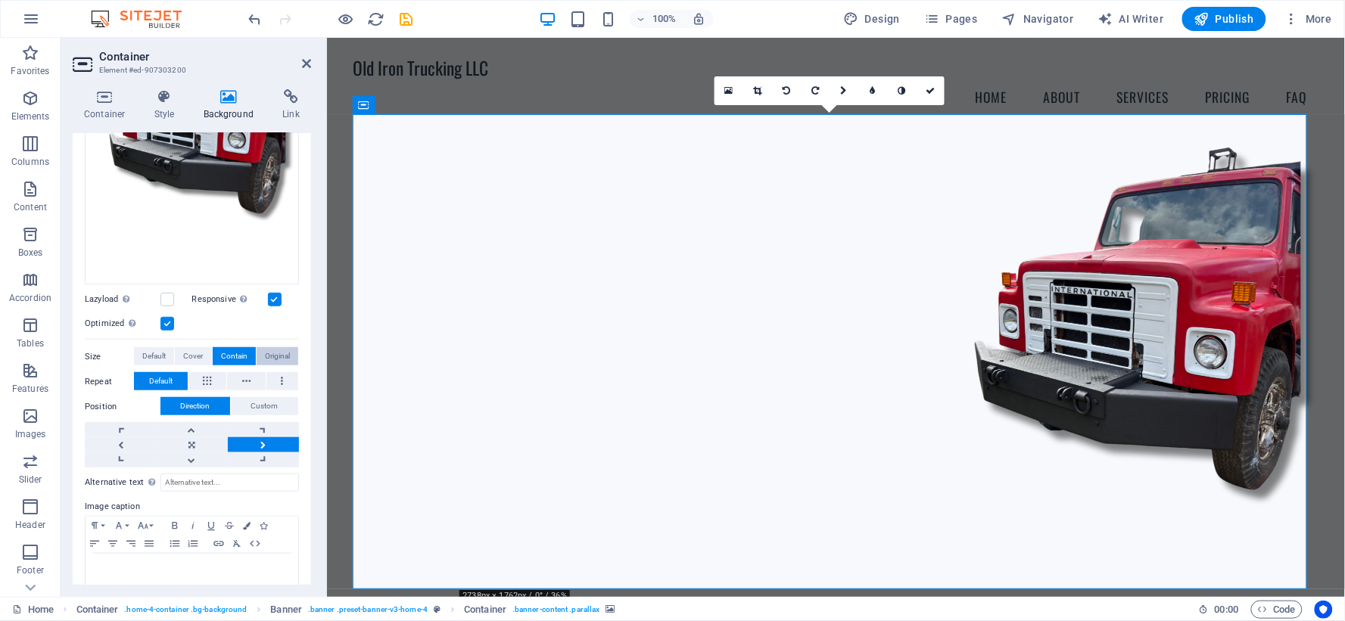
click at [275, 347] on span "Original" at bounding box center [277, 356] width 25 height 18
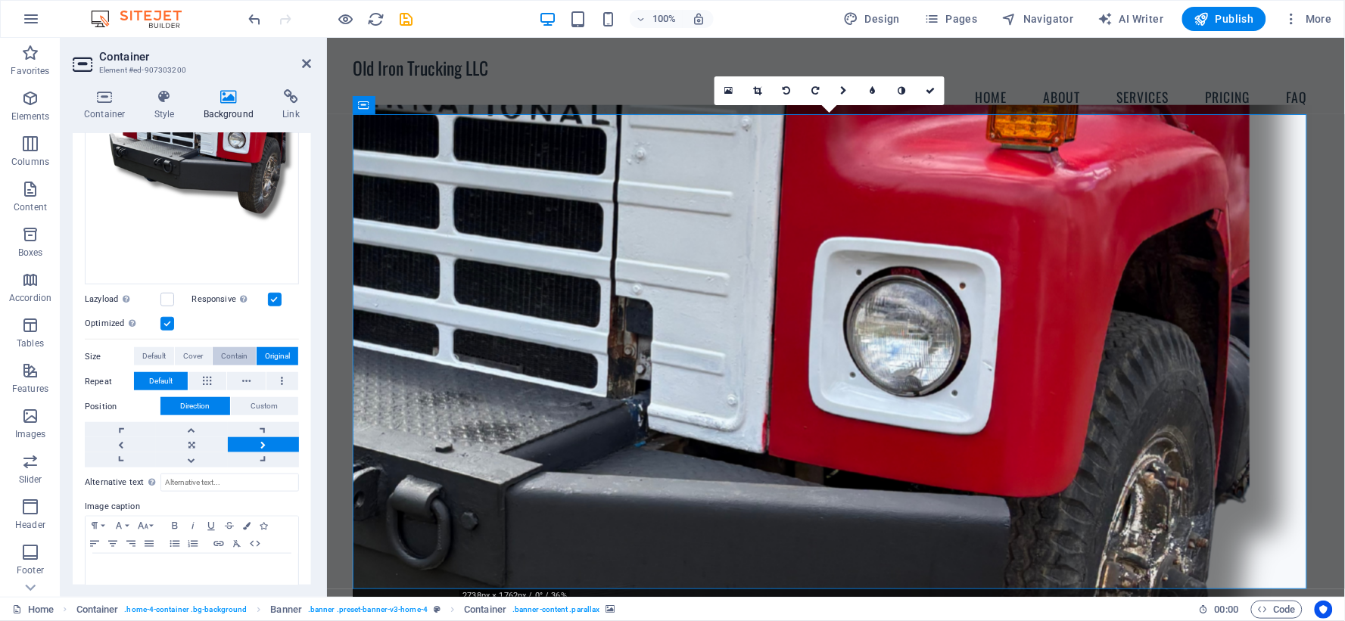
click at [230, 351] on span "Contain" at bounding box center [234, 356] width 26 height 18
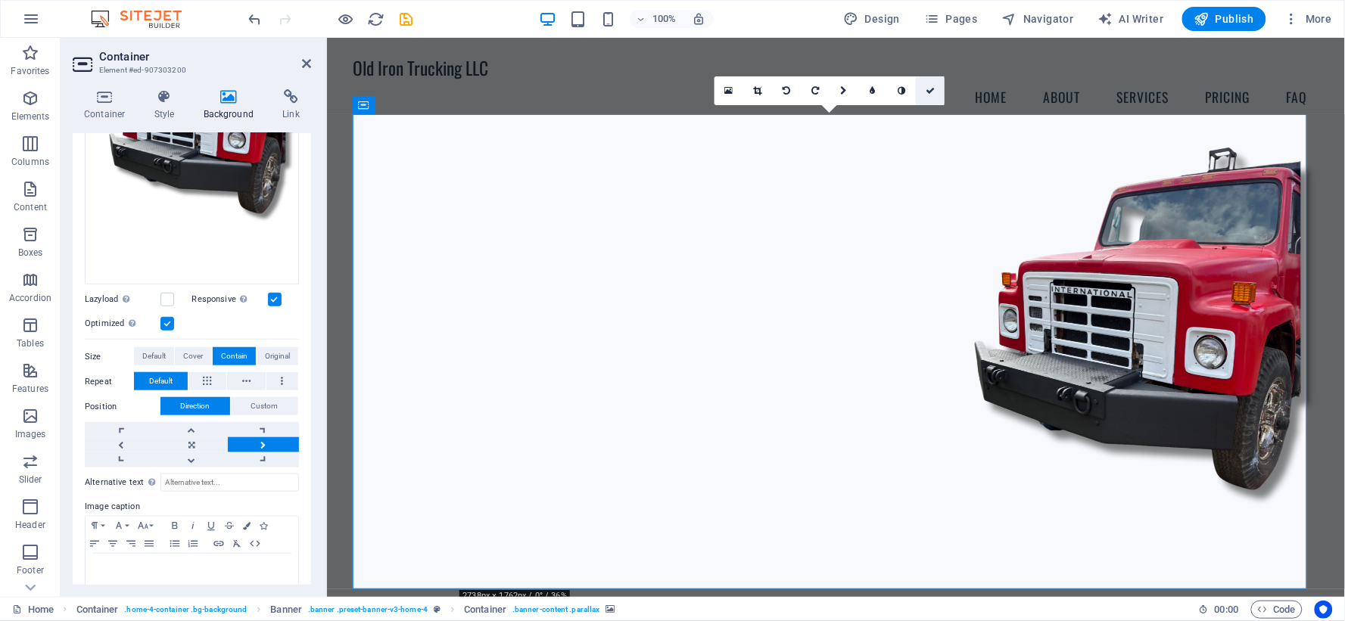
click at [927, 88] on icon at bounding box center [930, 90] width 9 height 9
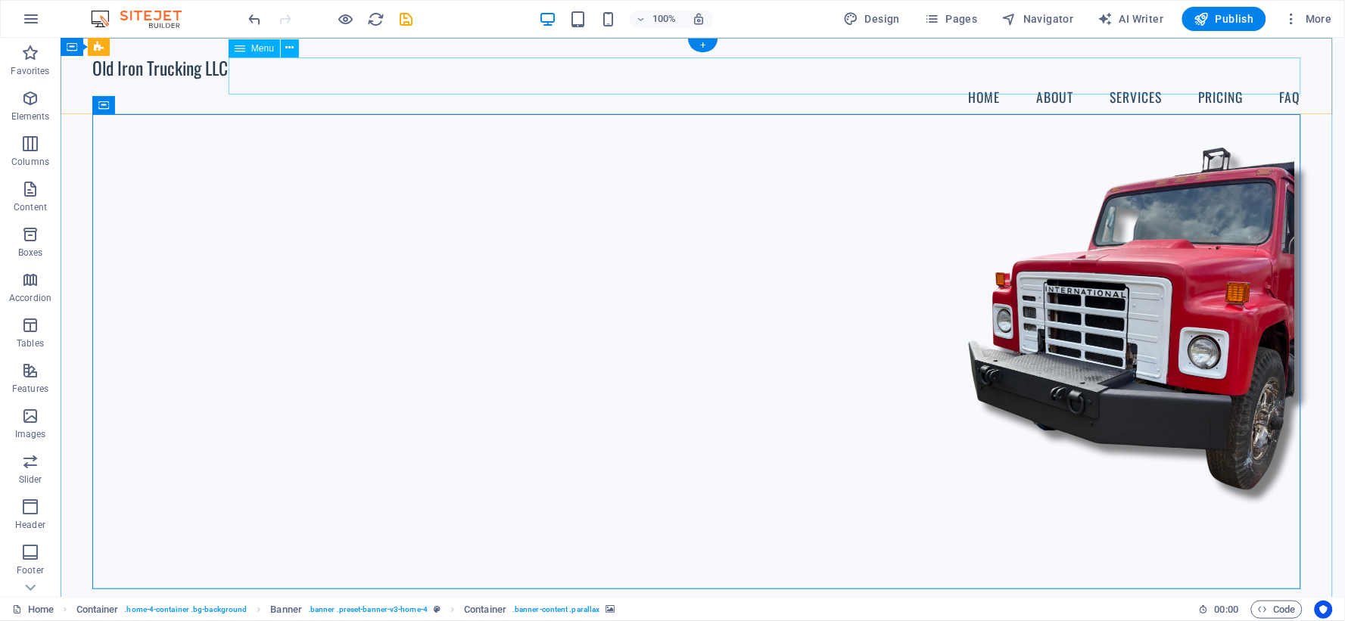
click at [838, 80] on nav "Home About Services Pricing FAQ" at bounding box center [702, 97] width 1220 height 38
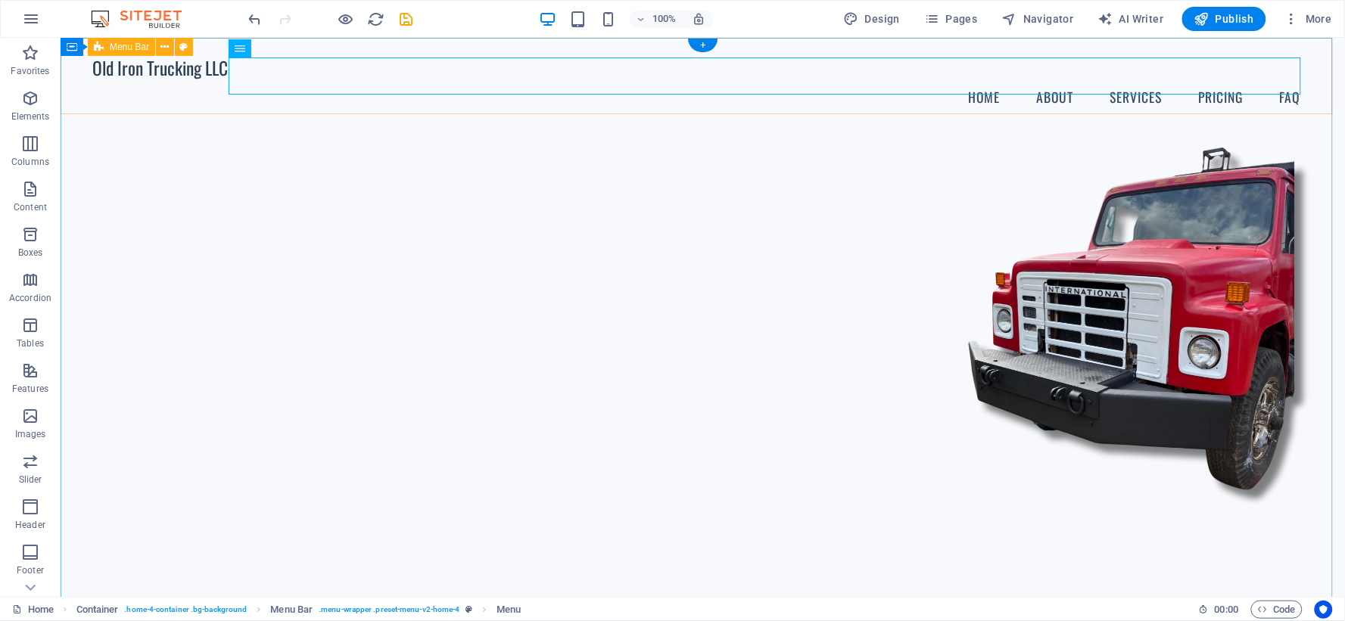
click at [832, 101] on div "Old Iron Trucking LLC Menu Home About Services Pricing FAQ" at bounding box center [702, 86] width 1285 height 98
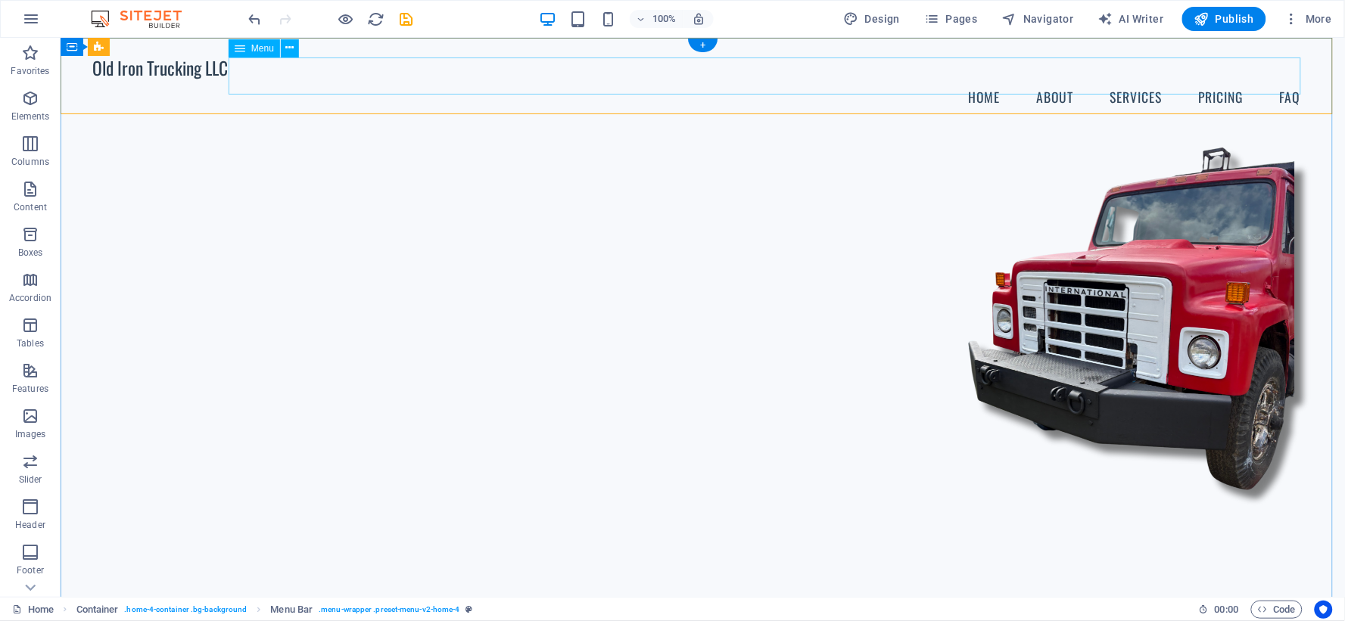
click at [631, 83] on nav "Home About Services Pricing FAQ" at bounding box center [702, 97] width 1220 height 38
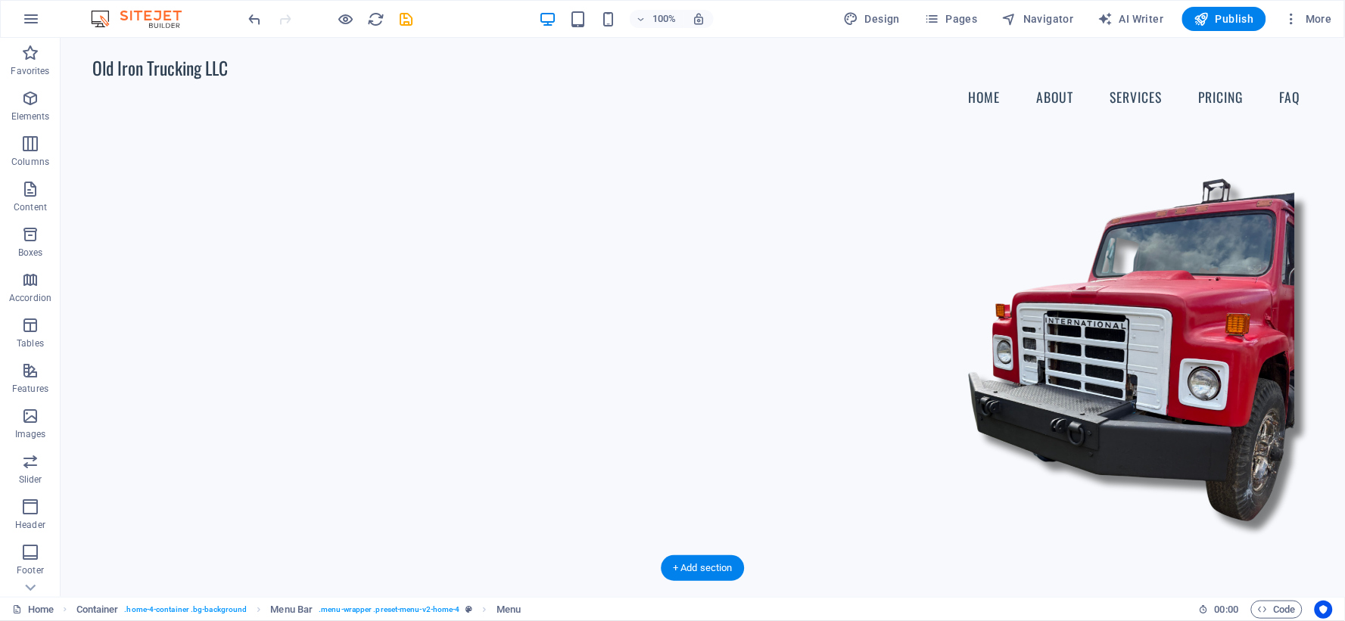
scroll to position [504, 0]
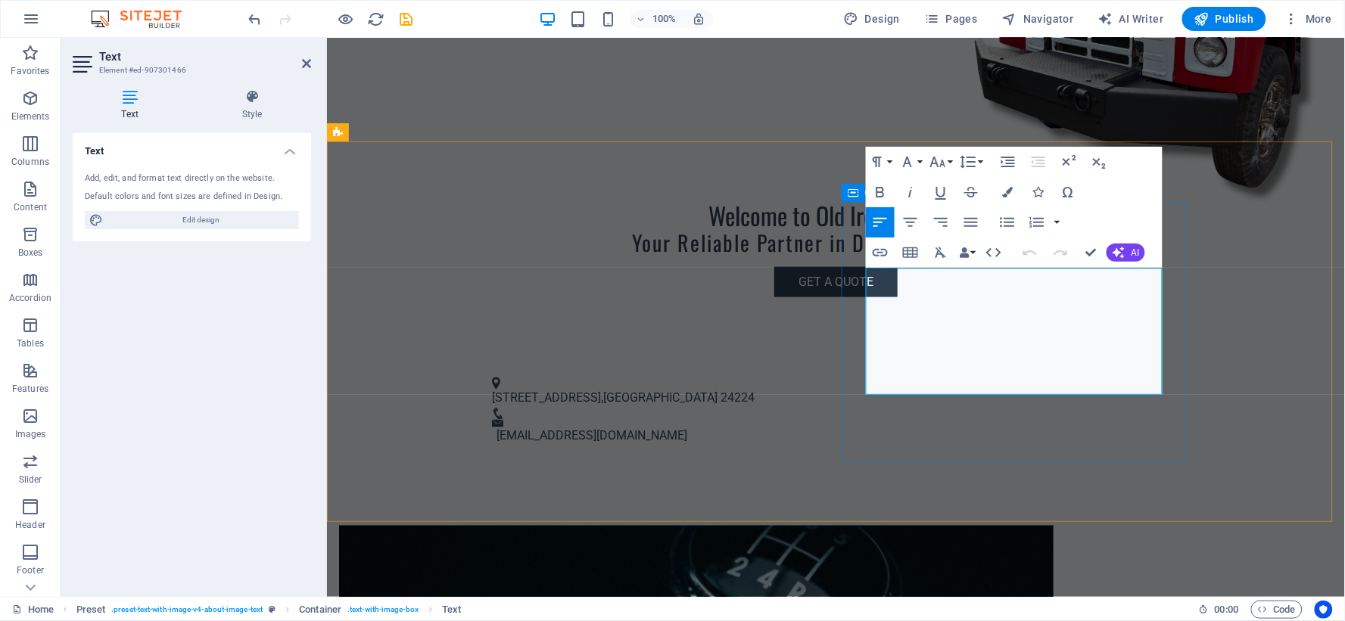
drag, startPoint x: 1138, startPoint y: 364, endPoint x: 855, endPoint y: 359, distance: 282.4
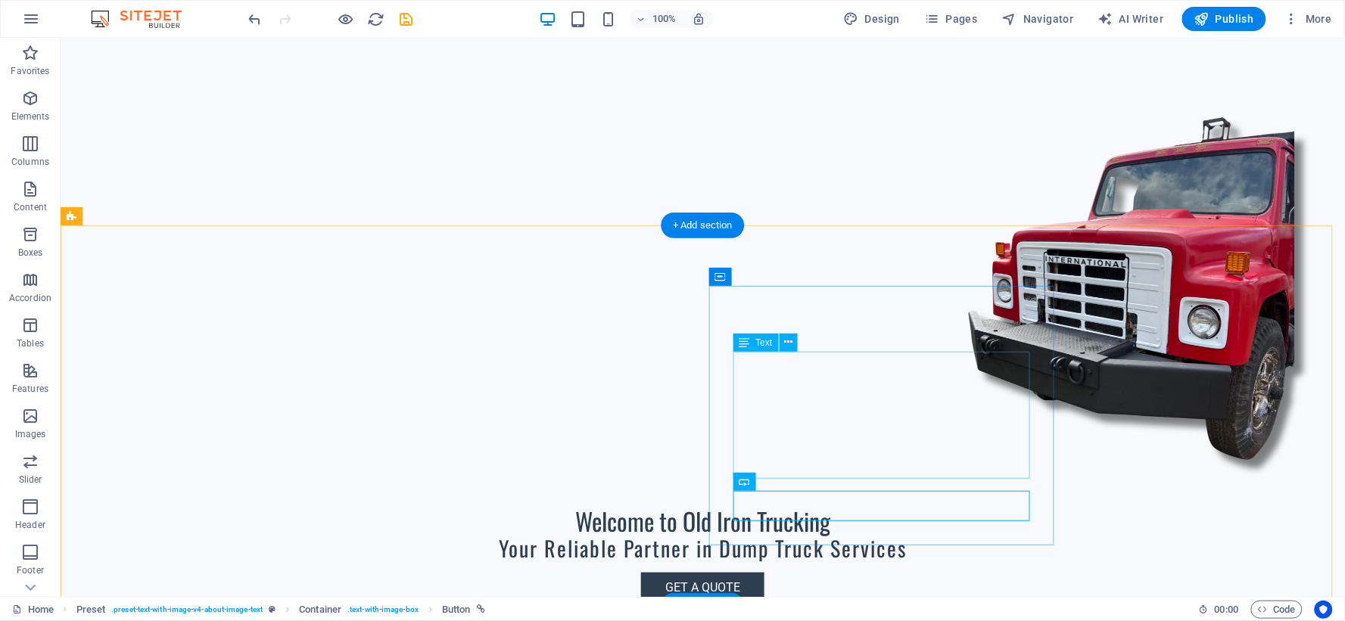
scroll to position [420, 0]
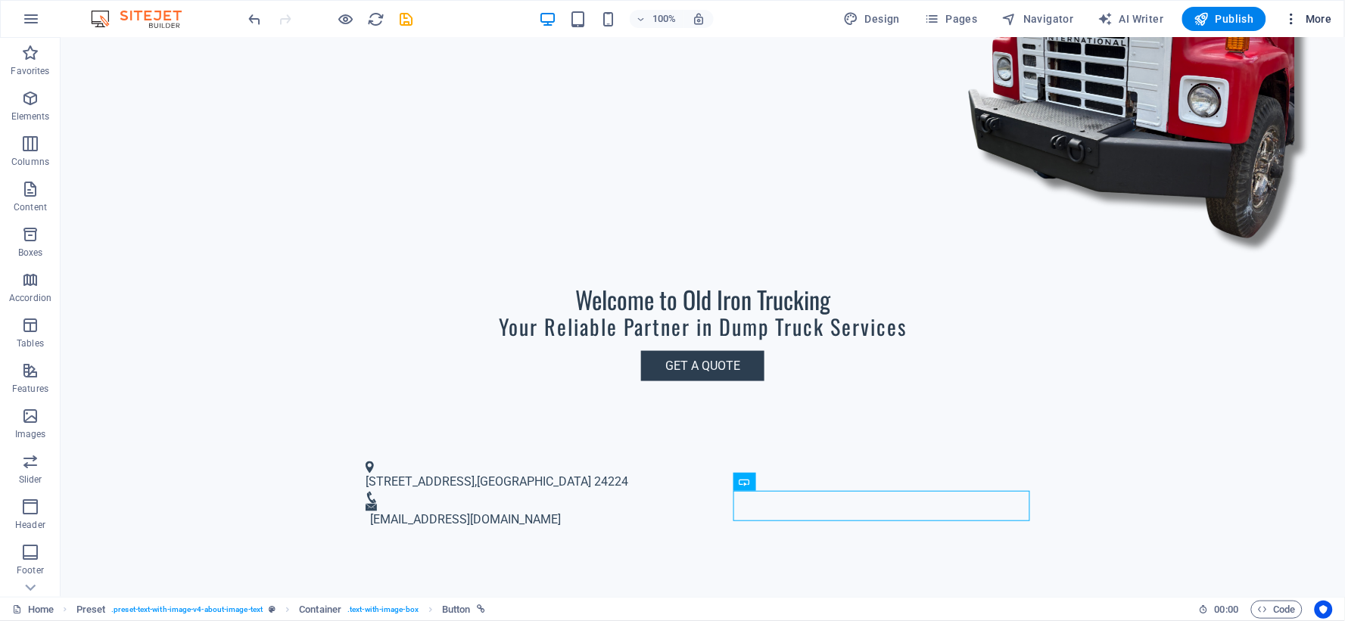
click at [1300, 20] on icon "button" at bounding box center [1292, 18] width 15 height 15
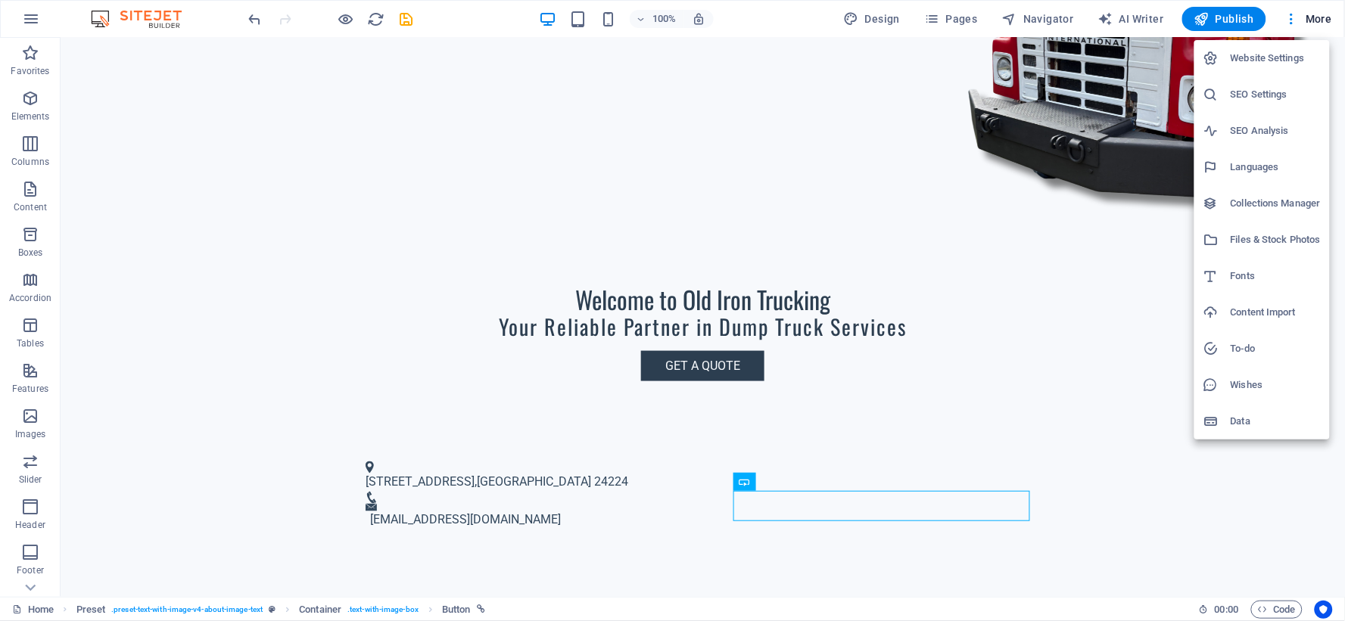
click at [1285, 46] on li "Website Settings" at bounding box center [1261, 58] width 135 height 36
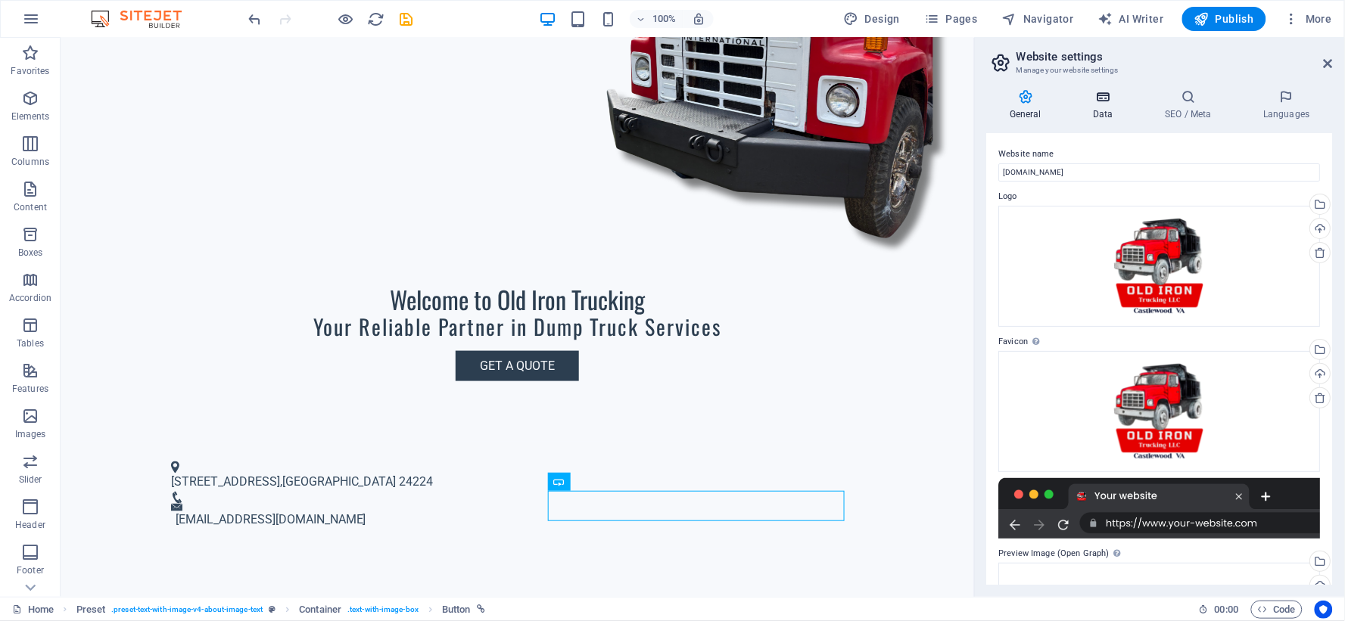
click at [1096, 104] on icon at bounding box center [1103, 96] width 66 height 15
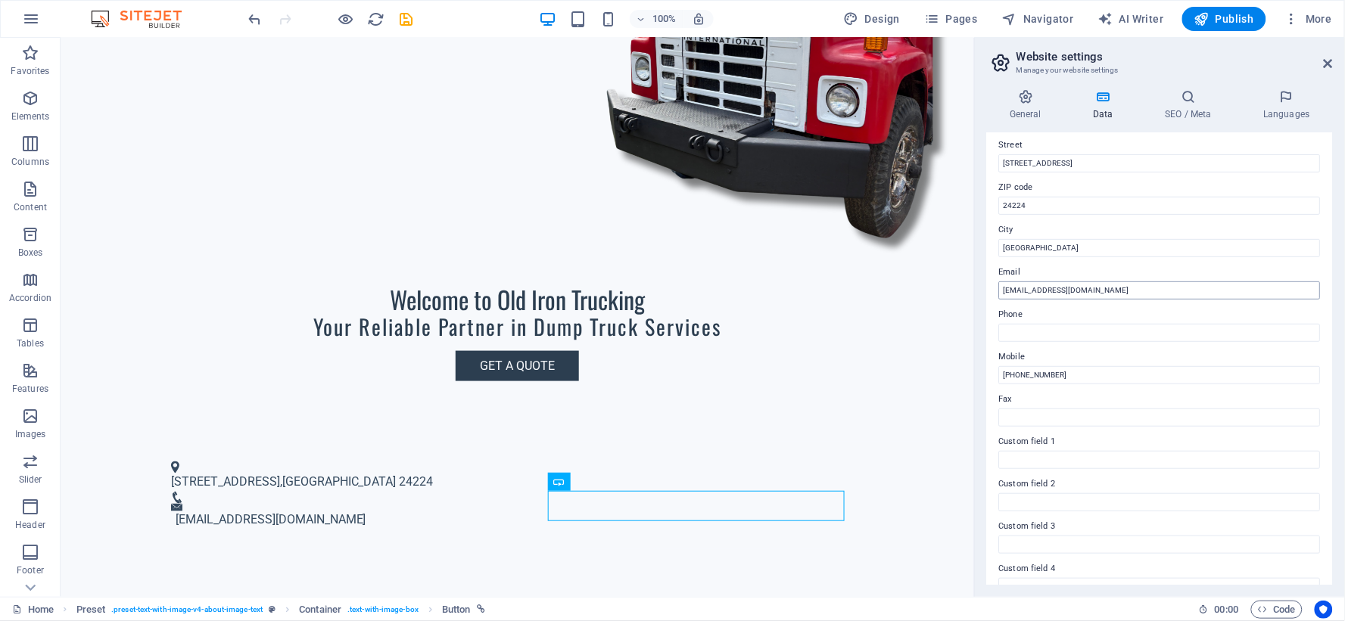
scroll to position [168, 0]
click at [1105, 327] on input "Phone" at bounding box center [1160, 332] width 322 height 18
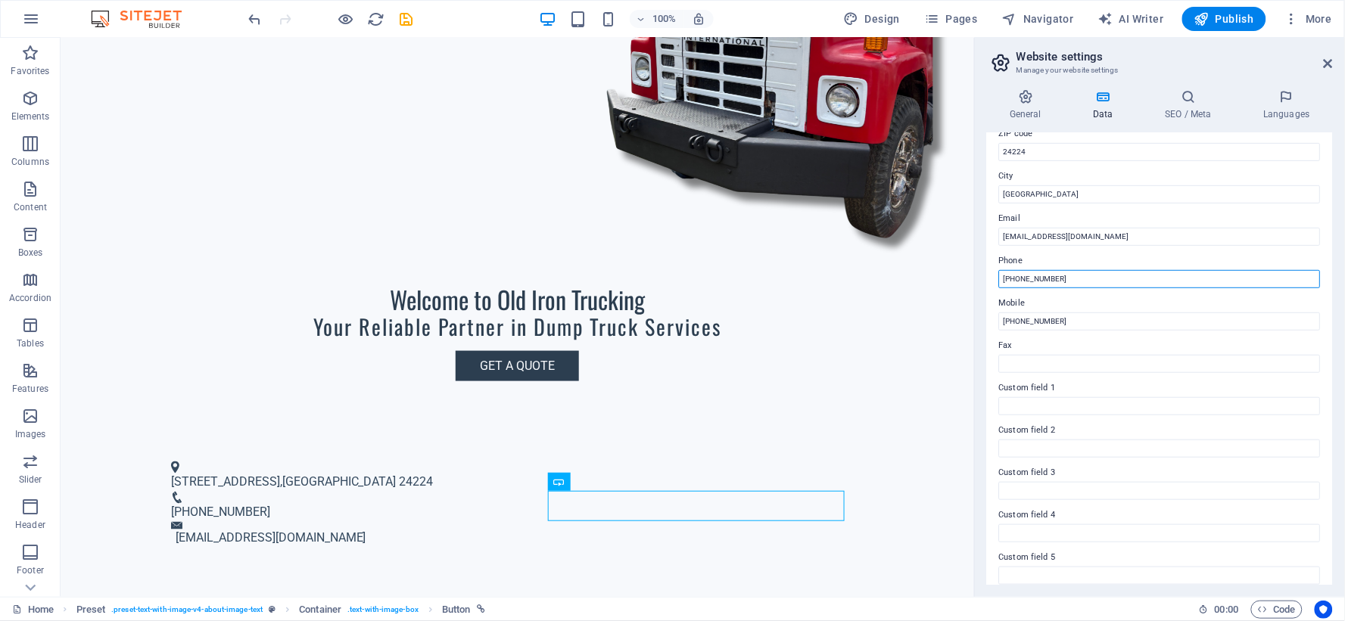
scroll to position [274, 0]
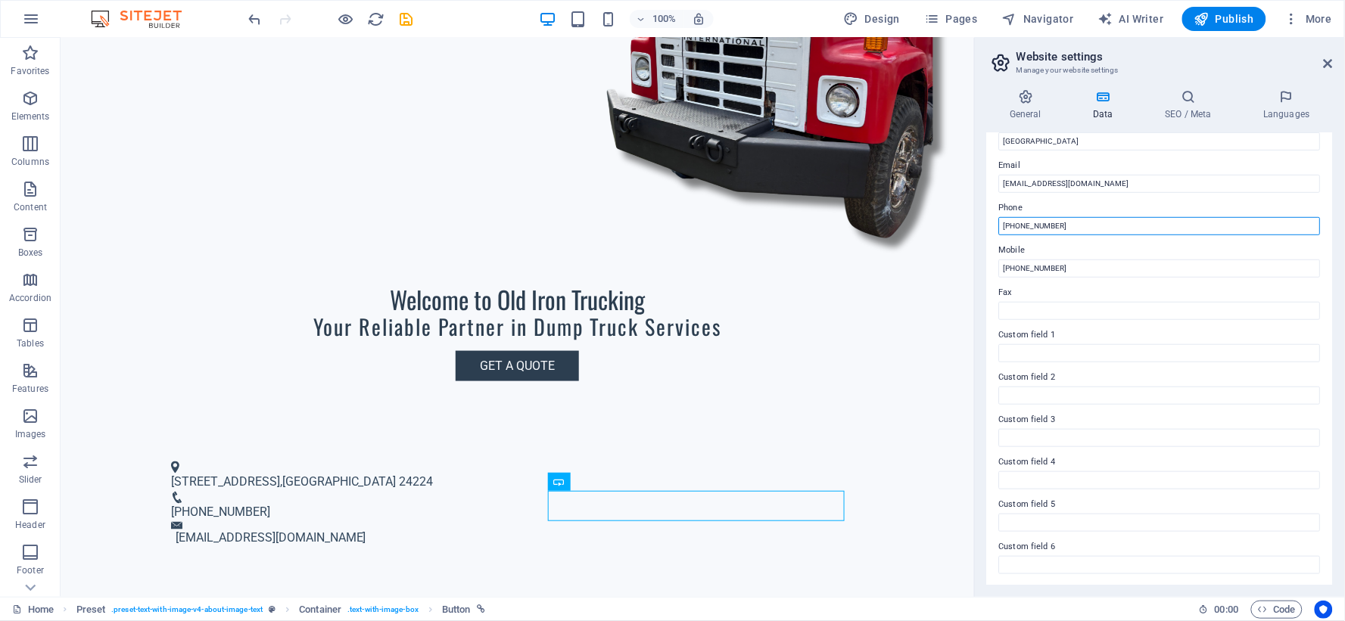
type input "(828) 773-5059"
click at [1185, 64] on h3 "Manage your website settings" at bounding box center [1160, 71] width 286 height 14
click at [1328, 54] on h2 "Website settings" at bounding box center [1175, 57] width 316 height 14
click at [1325, 66] on icon at bounding box center [1328, 64] width 9 height 12
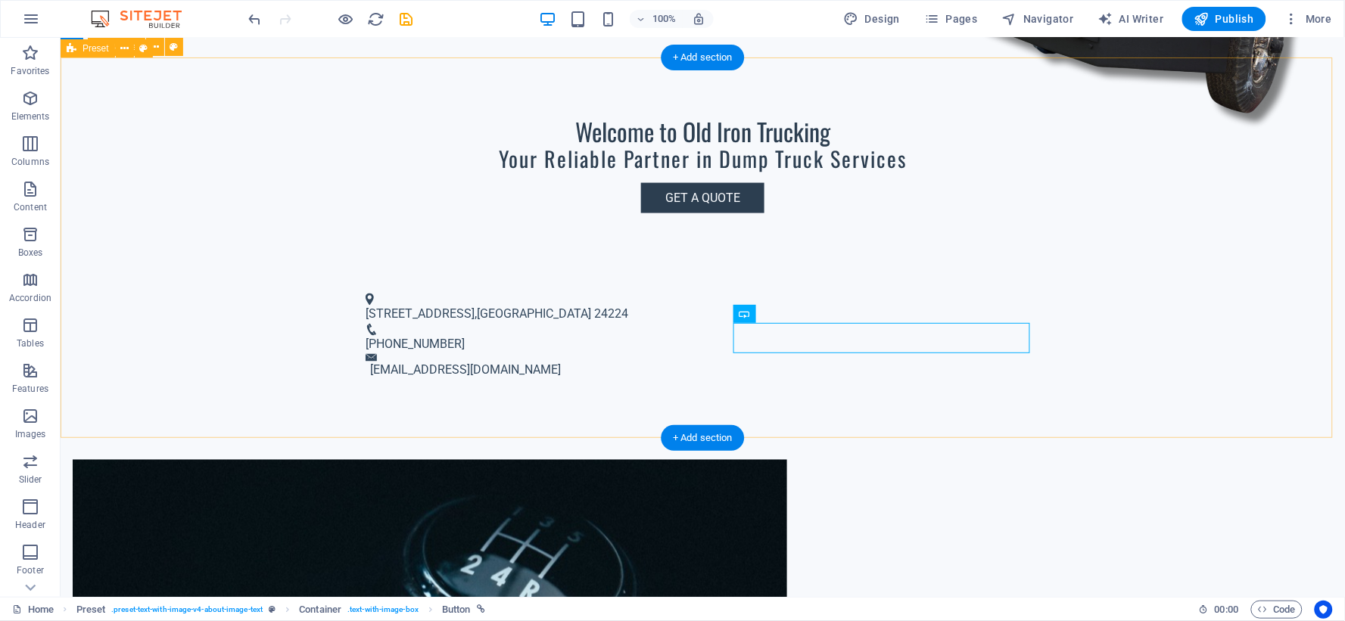
scroll to position [1093, 0]
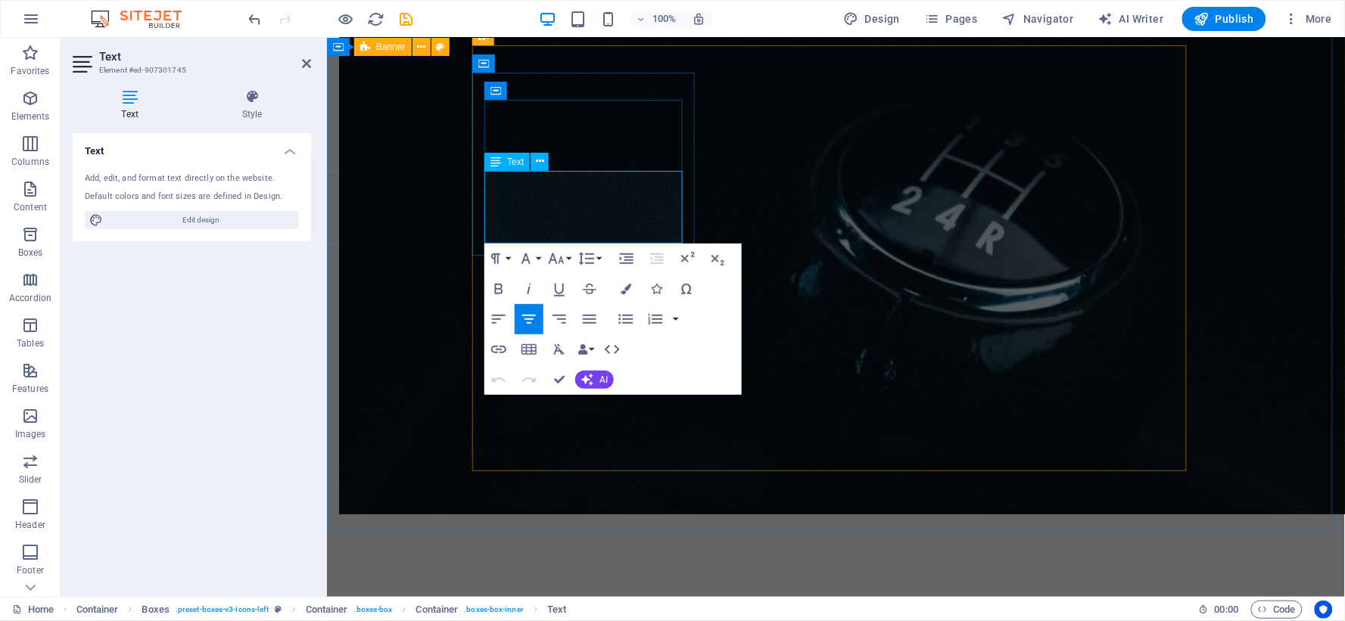
drag, startPoint x: 489, startPoint y: 196, endPoint x: 656, endPoint y: 192, distance: 166.6
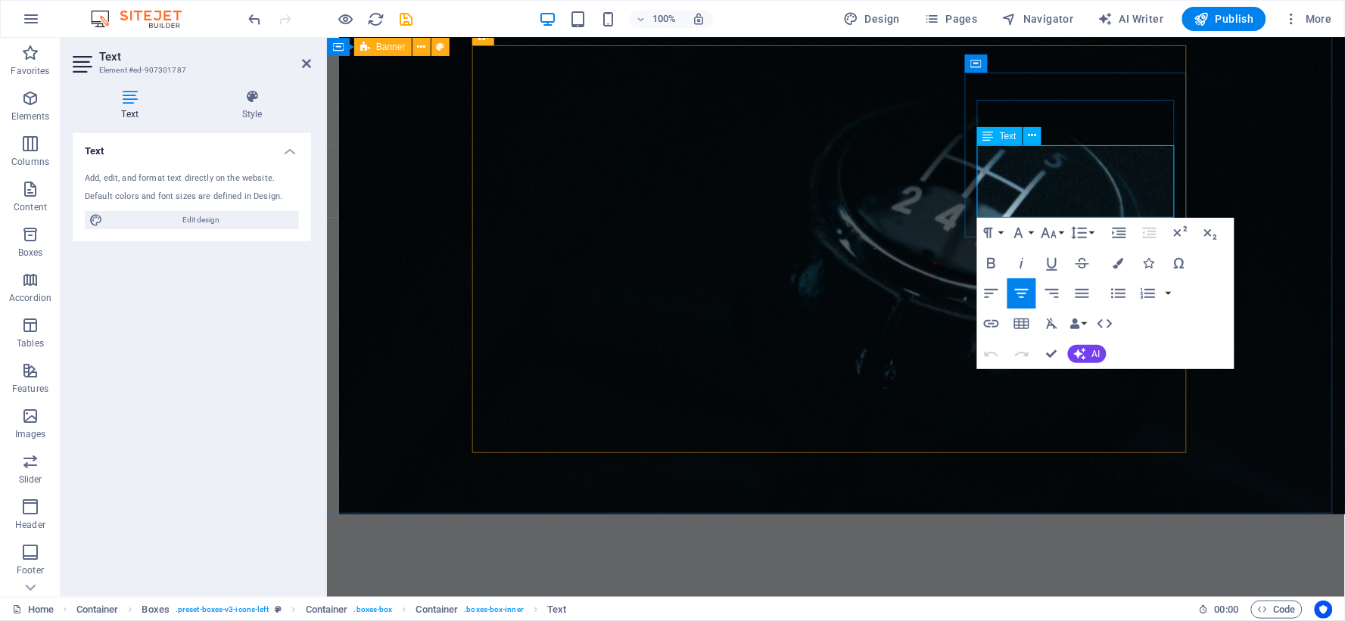
drag, startPoint x: 1121, startPoint y: 185, endPoint x: 1059, endPoint y: 188, distance: 62.1
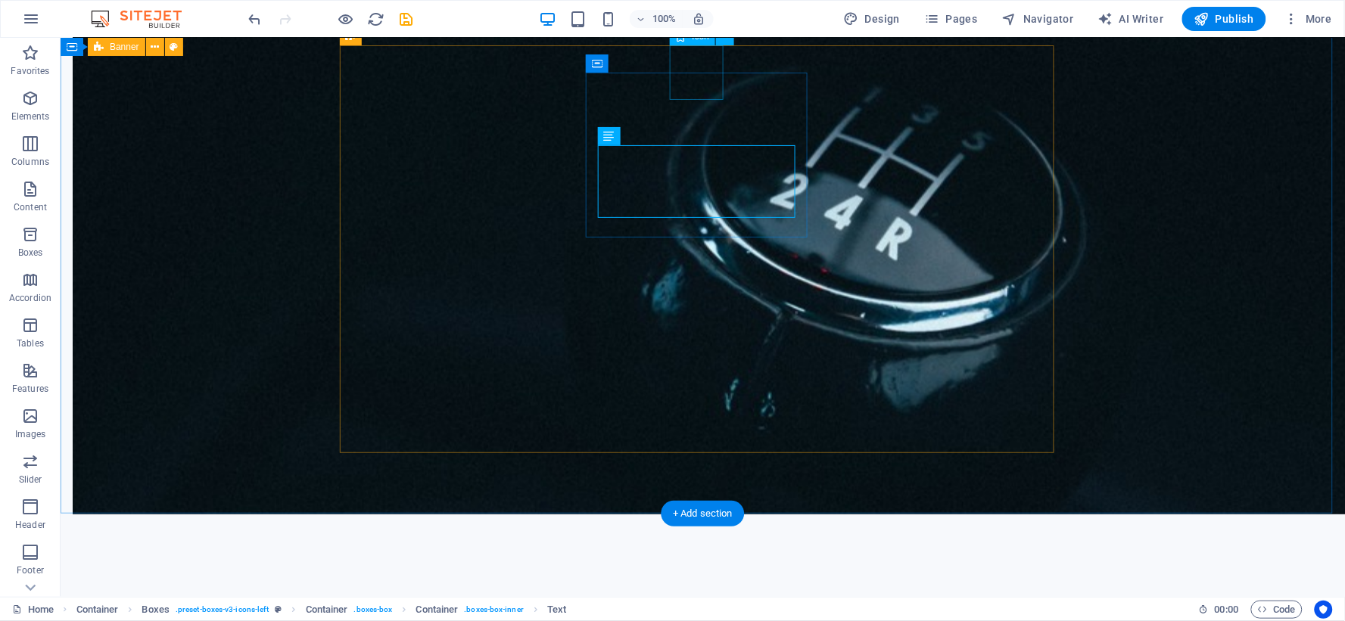
select select "xMidYMid"
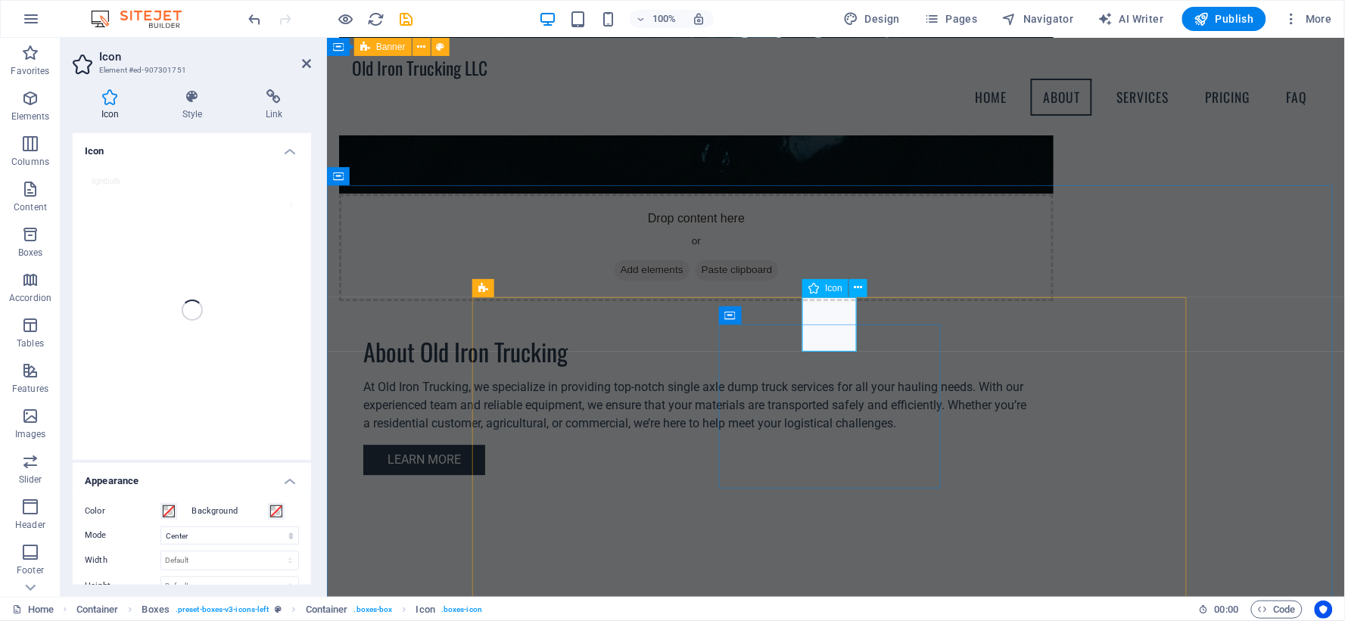
scroll to position [765, 0]
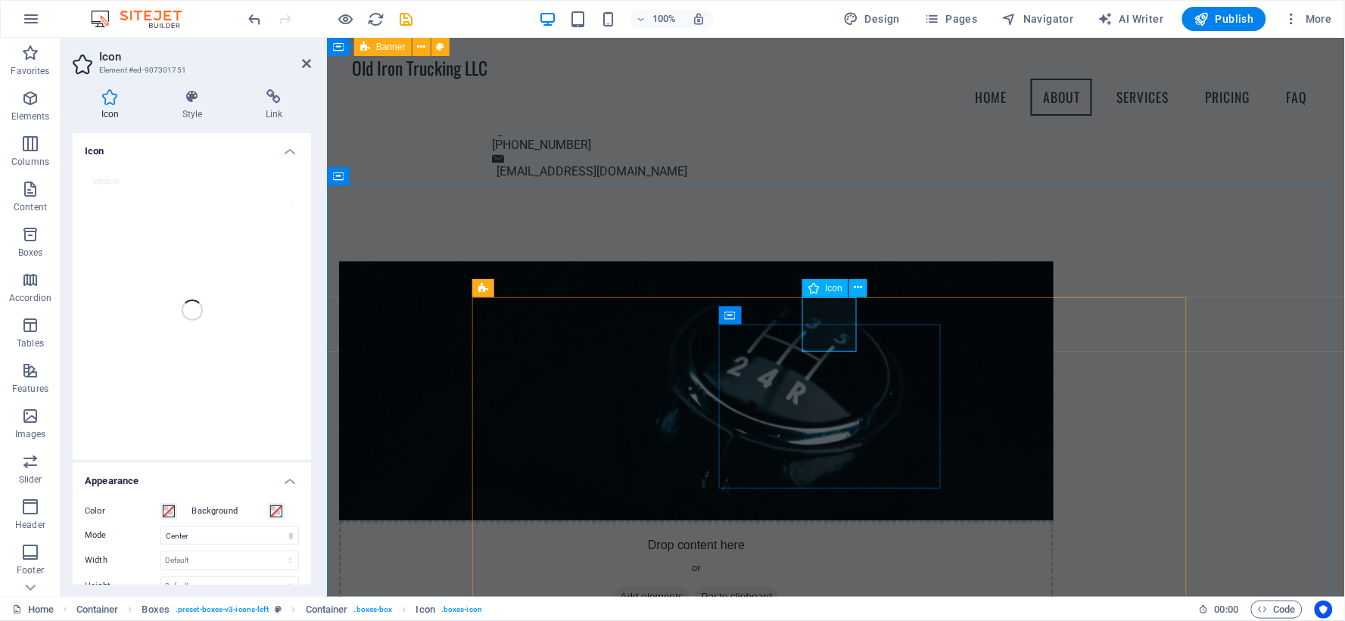
click at [833, 290] on span "Icon" at bounding box center [833, 288] width 17 height 9
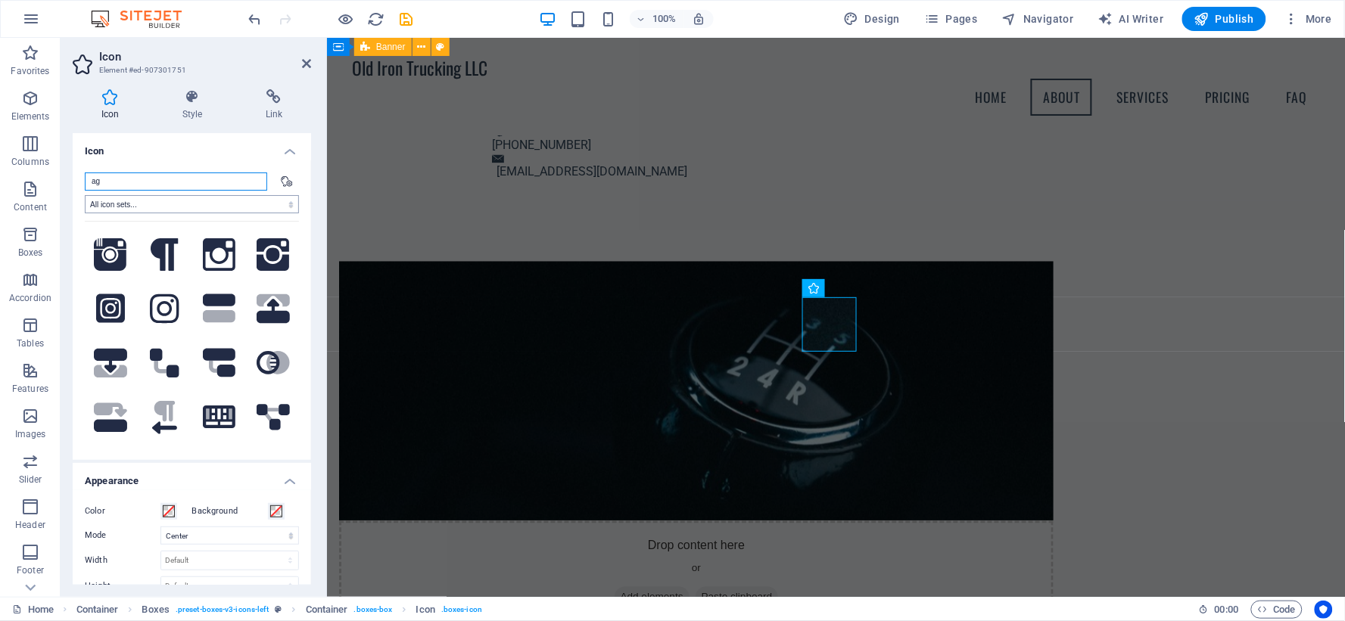
type input "a"
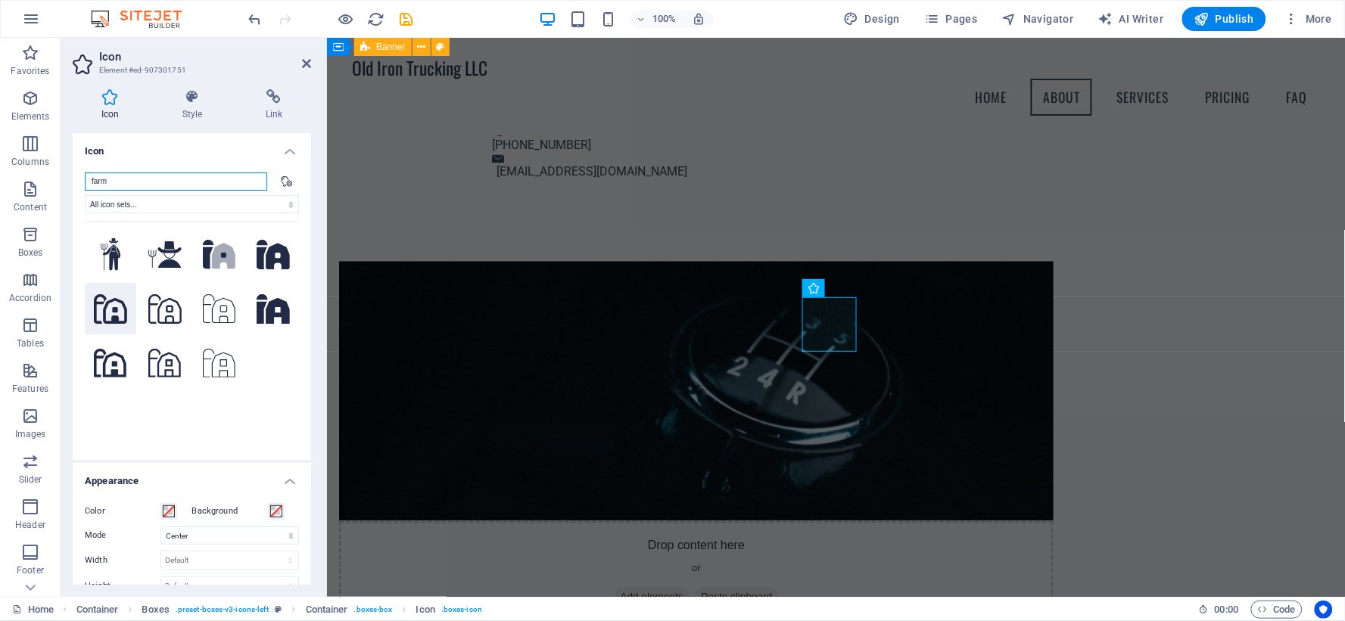
type input "farm"
click at [108, 315] on icon at bounding box center [110, 309] width 33 height 30
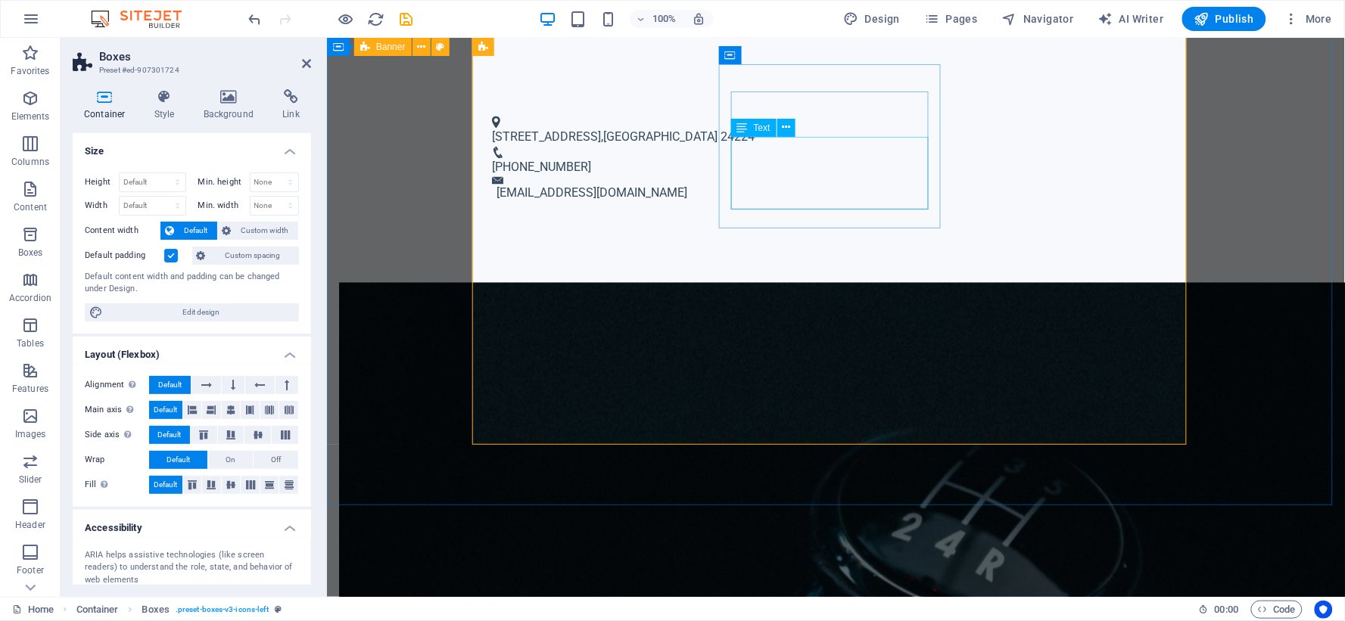
scroll to position [1101, 0]
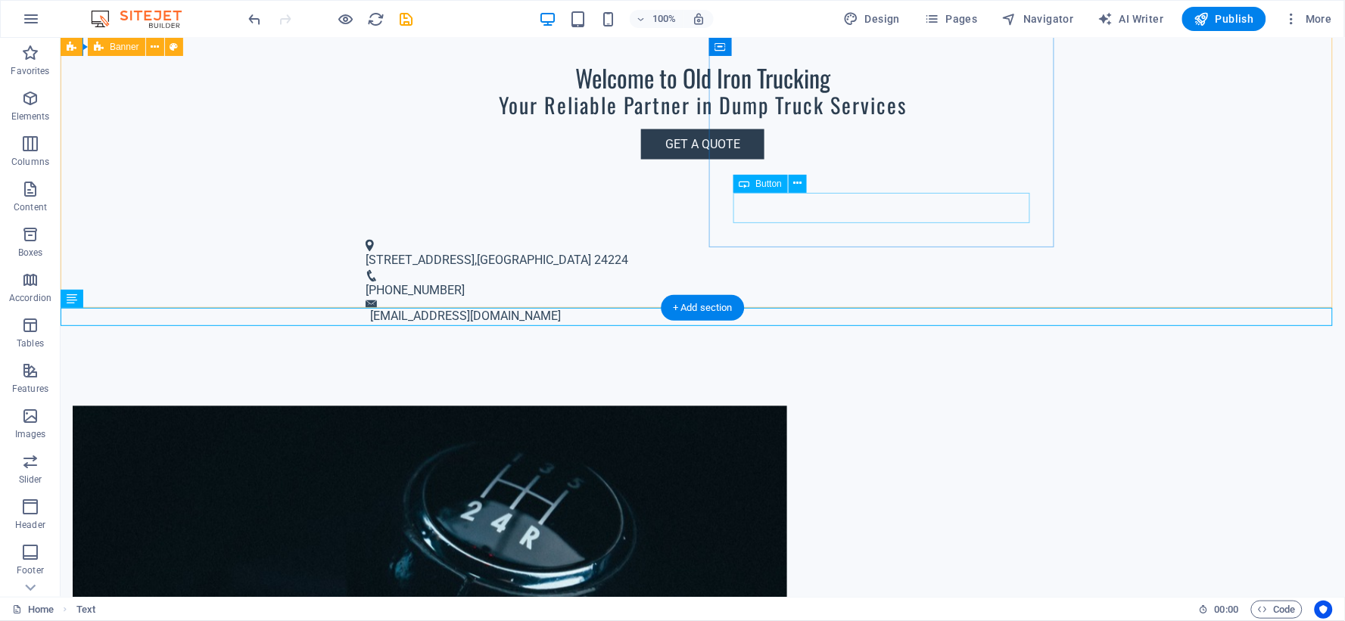
scroll to position [979, 0]
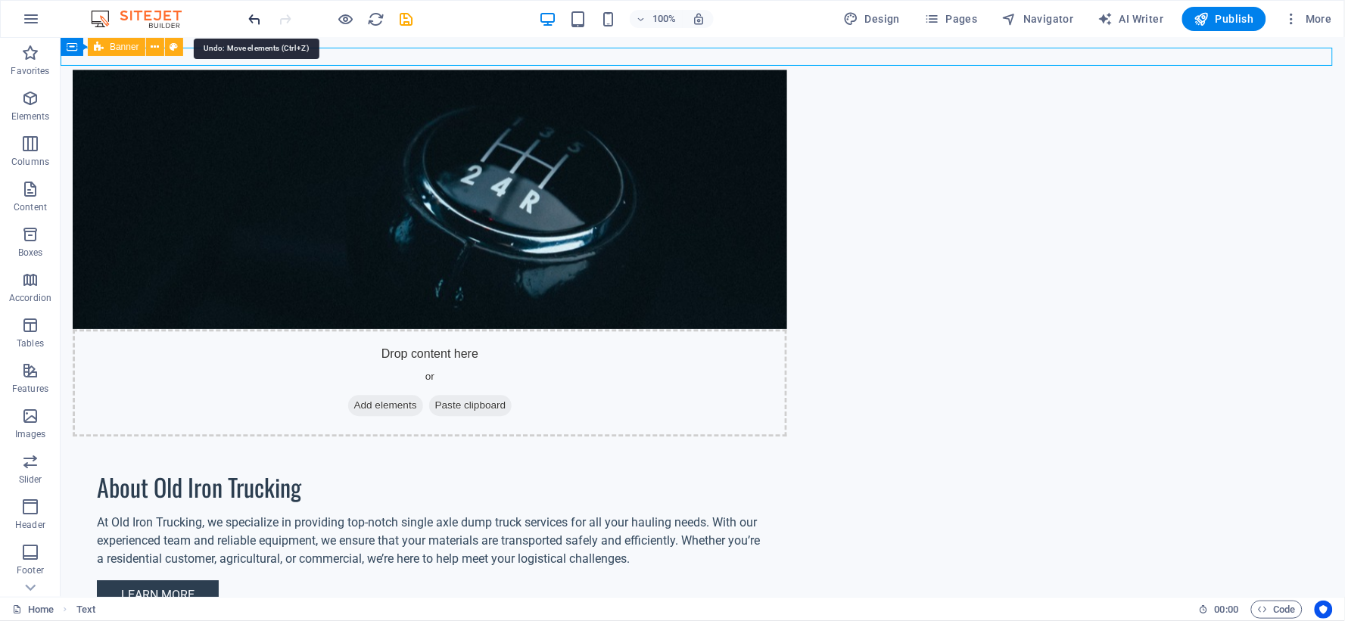
click at [251, 12] on icon "undo" at bounding box center [255, 19] width 17 height 17
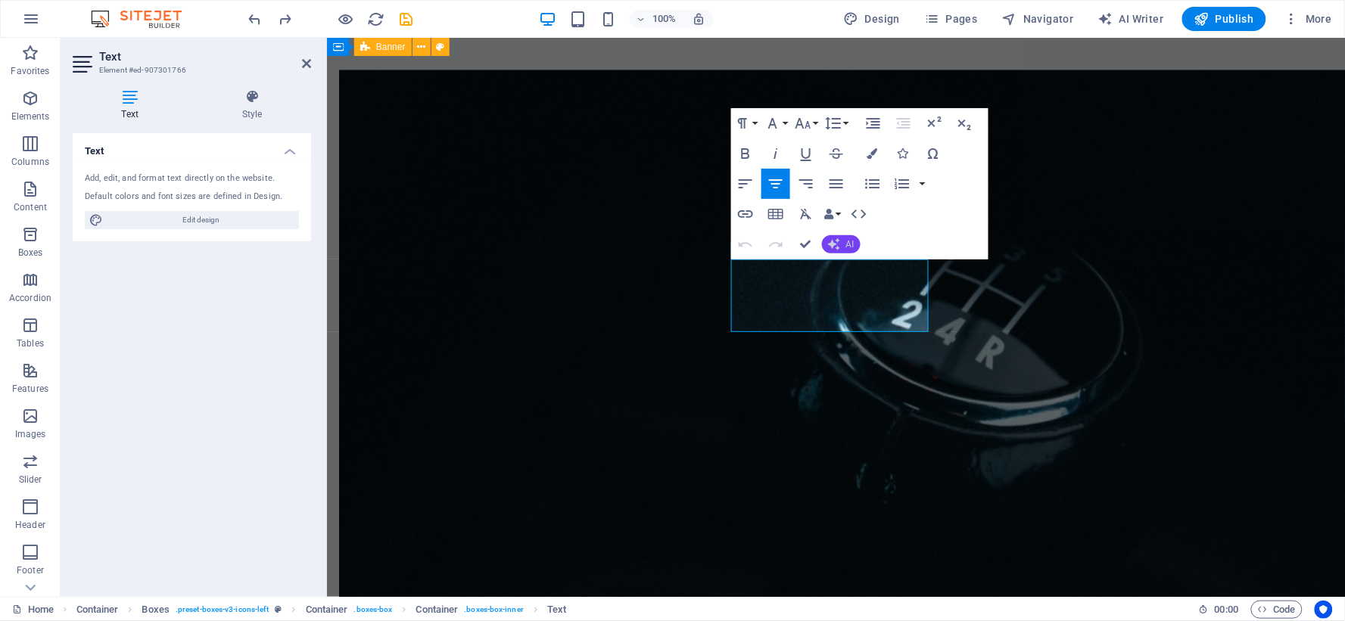
click at [855, 244] on button "AI" at bounding box center [841, 244] width 39 height 18
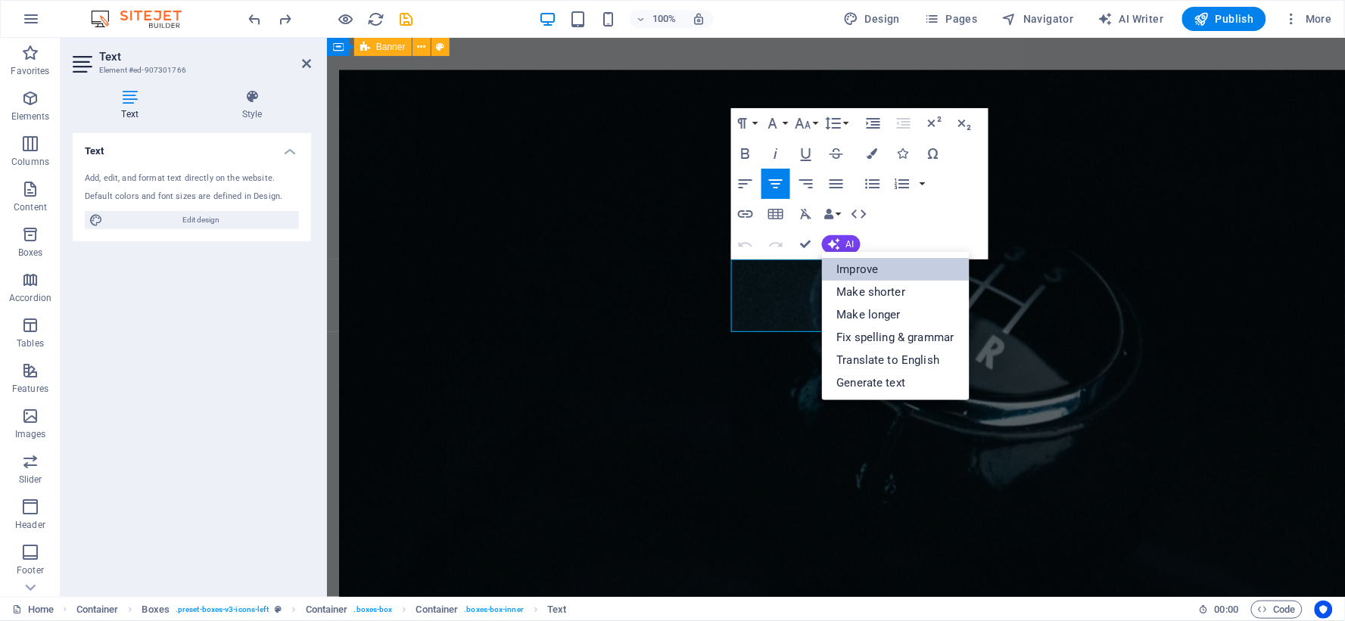
click at [857, 275] on link "Improve" at bounding box center [896, 269] width 148 height 23
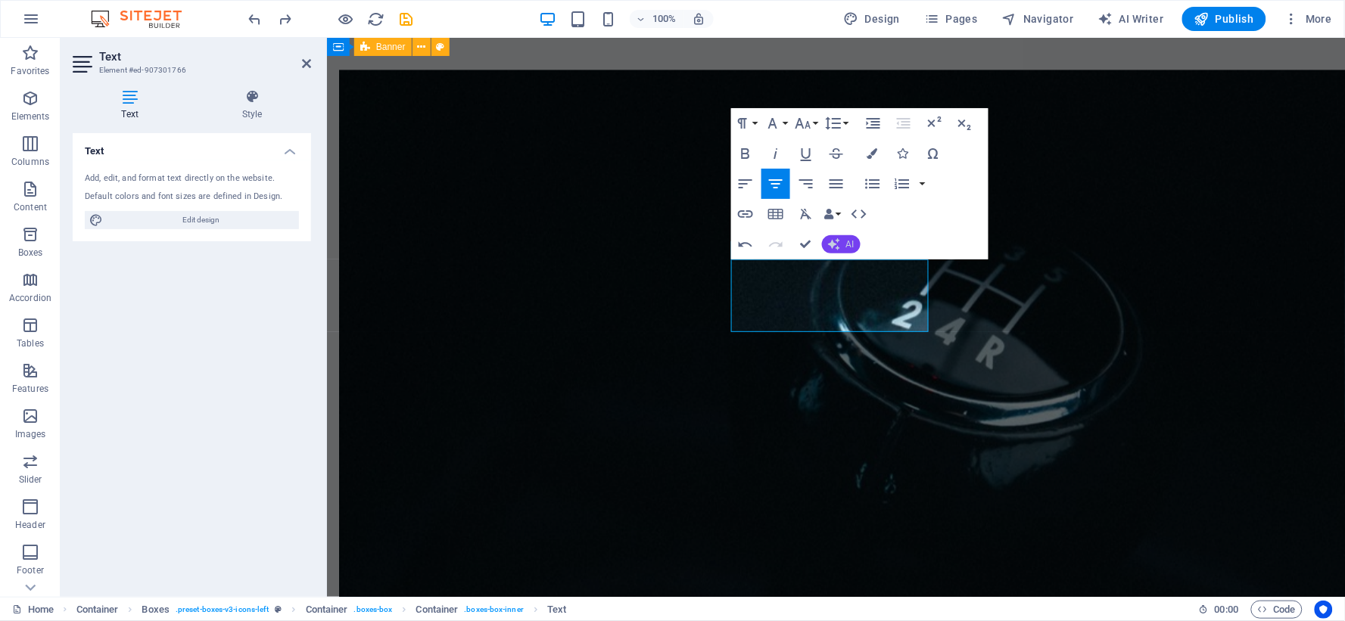
click at [841, 250] on button "AI" at bounding box center [841, 244] width 39 height 18
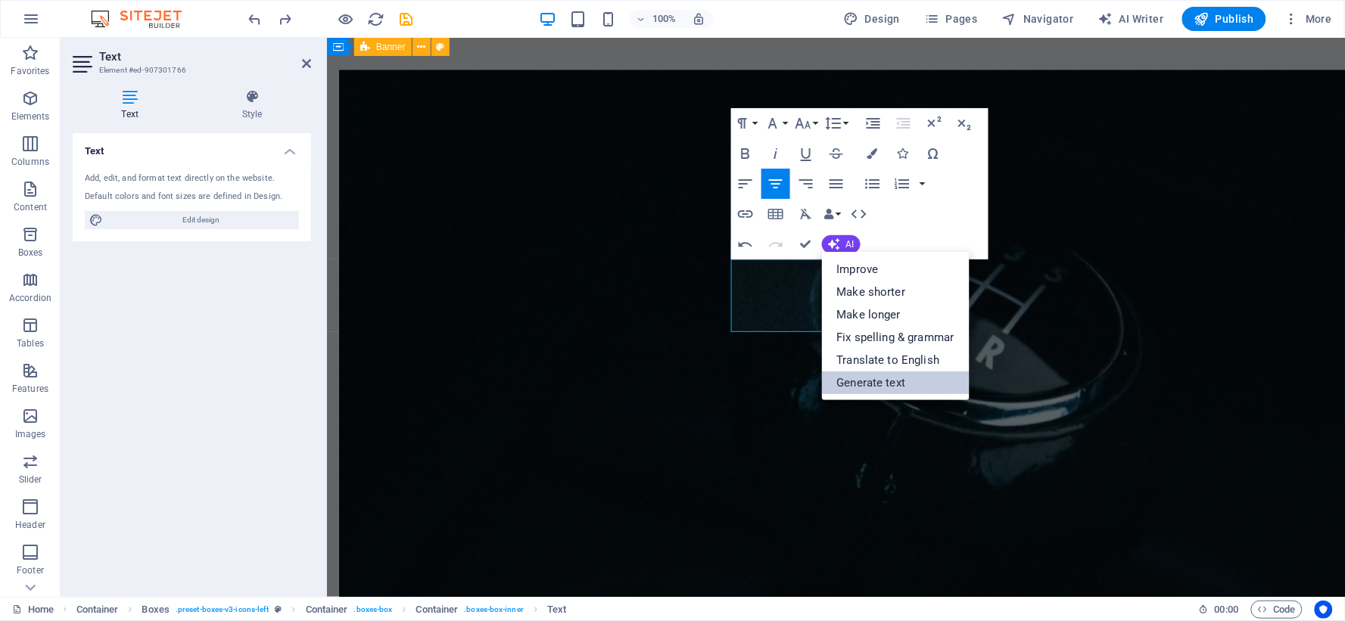
click at [886, 391] on link "Generate text" at bounding box center [896, 383] width 148 height 23
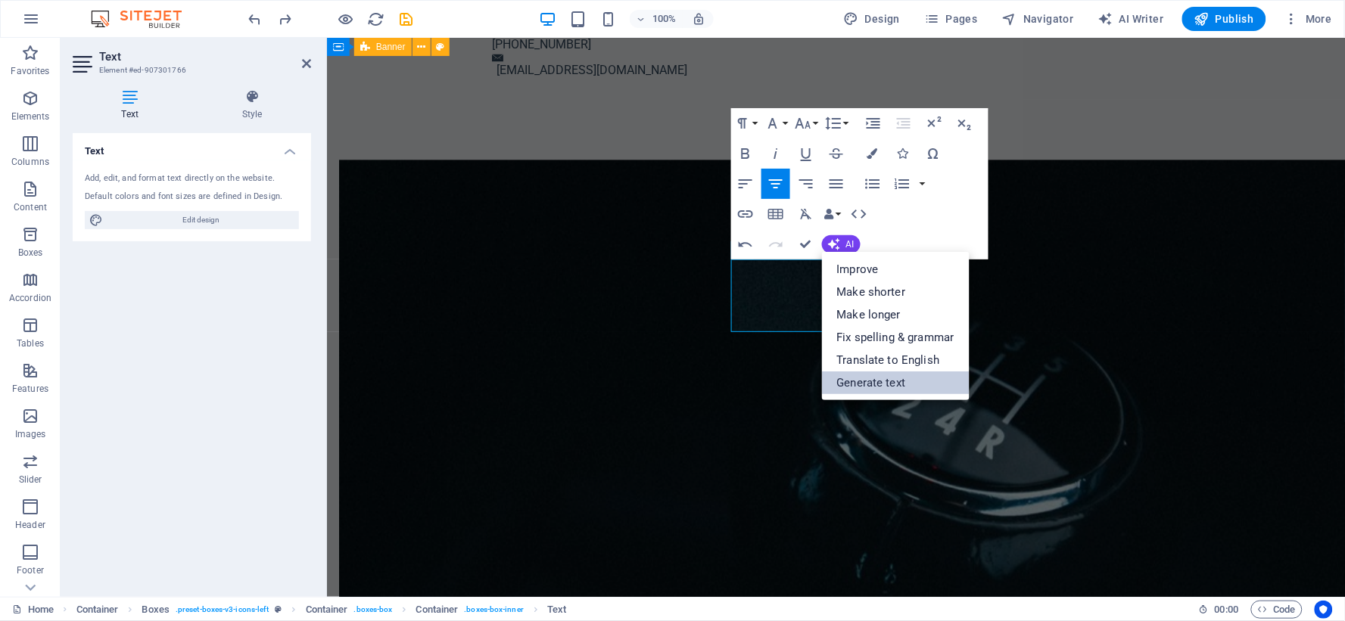
select select "English"
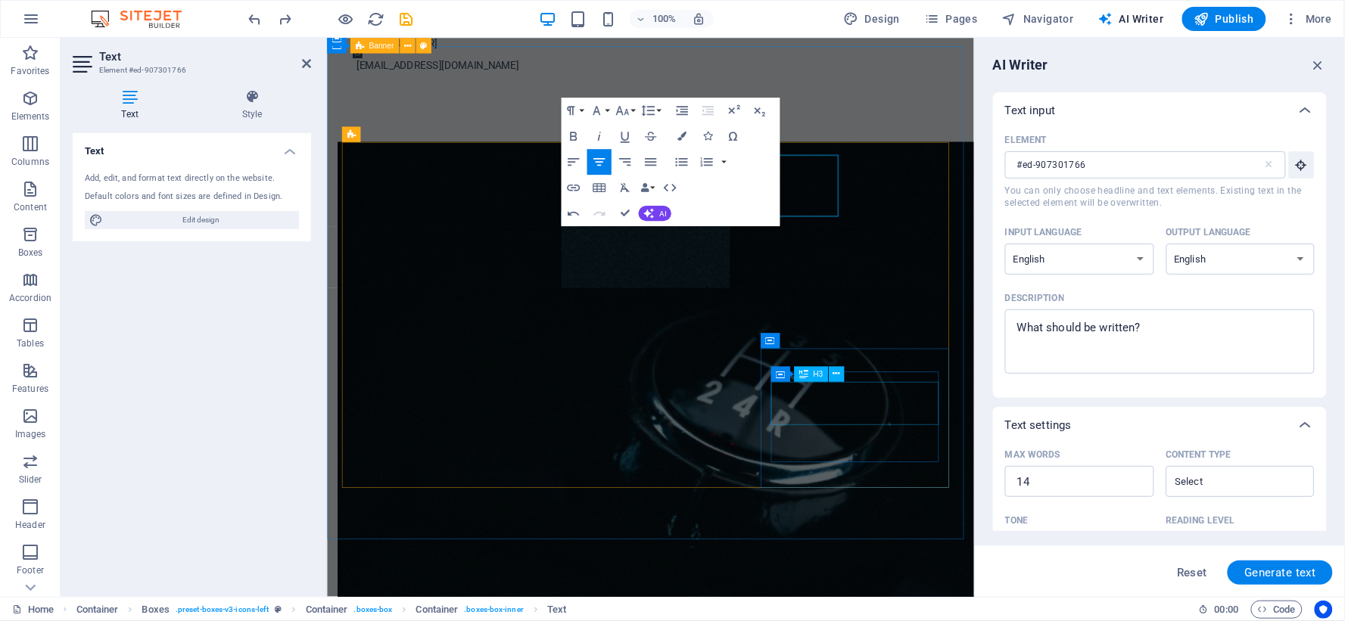
scroll to position [1063, 0]
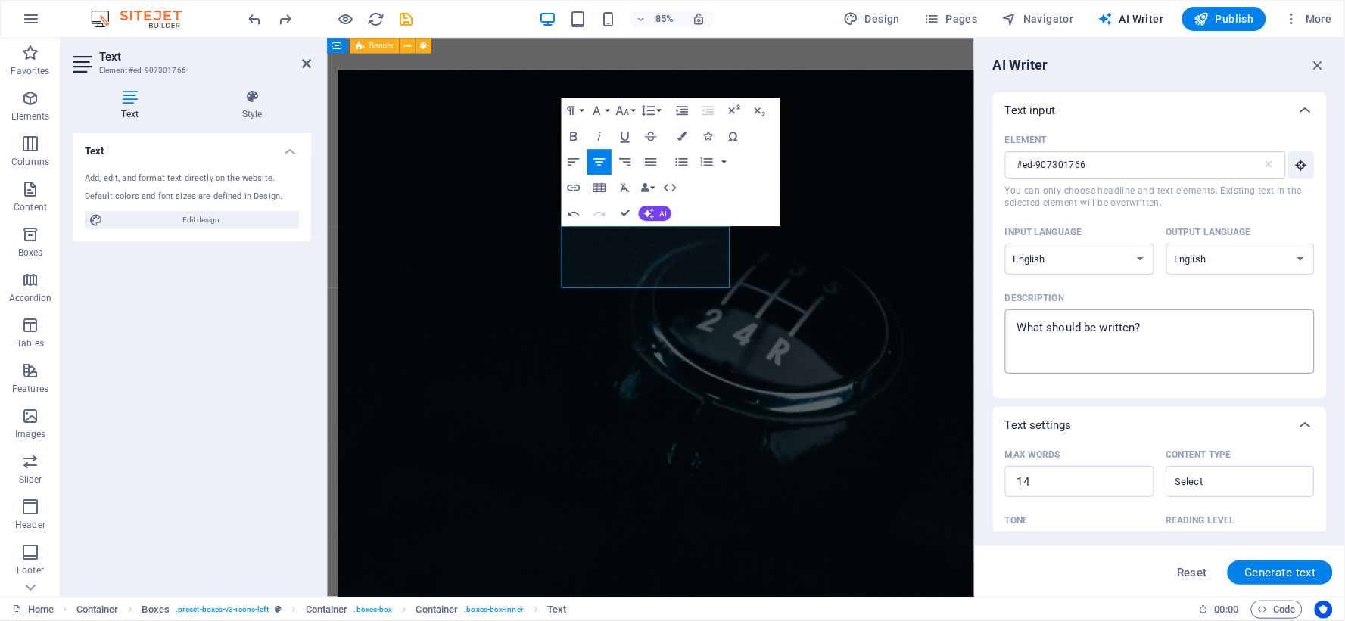
type textarea "x"
drag, startPoint x: 1160, startPoint y: 326, endPoint x: 976, endPoint y: 328, distance: 183.2
click at [976, 328] on aside "AI Writer Text input Element #ed-907301766 ​ You can only choose headline and t…" at bounding box center [1159, 317] width 371 height 559
type textarea "A"
type textarea "x"
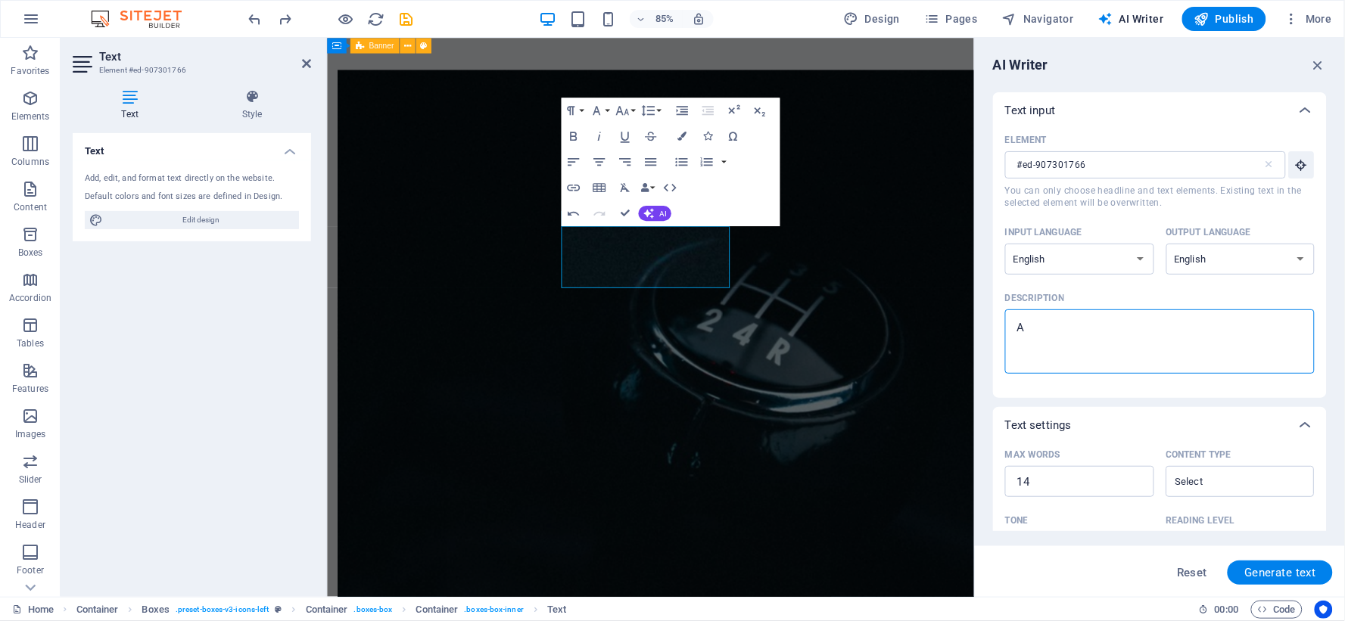
type textarea "Ag"
type textarea "x"
type textarea "Agr"
type textarea "x"
type textarea "Agri"
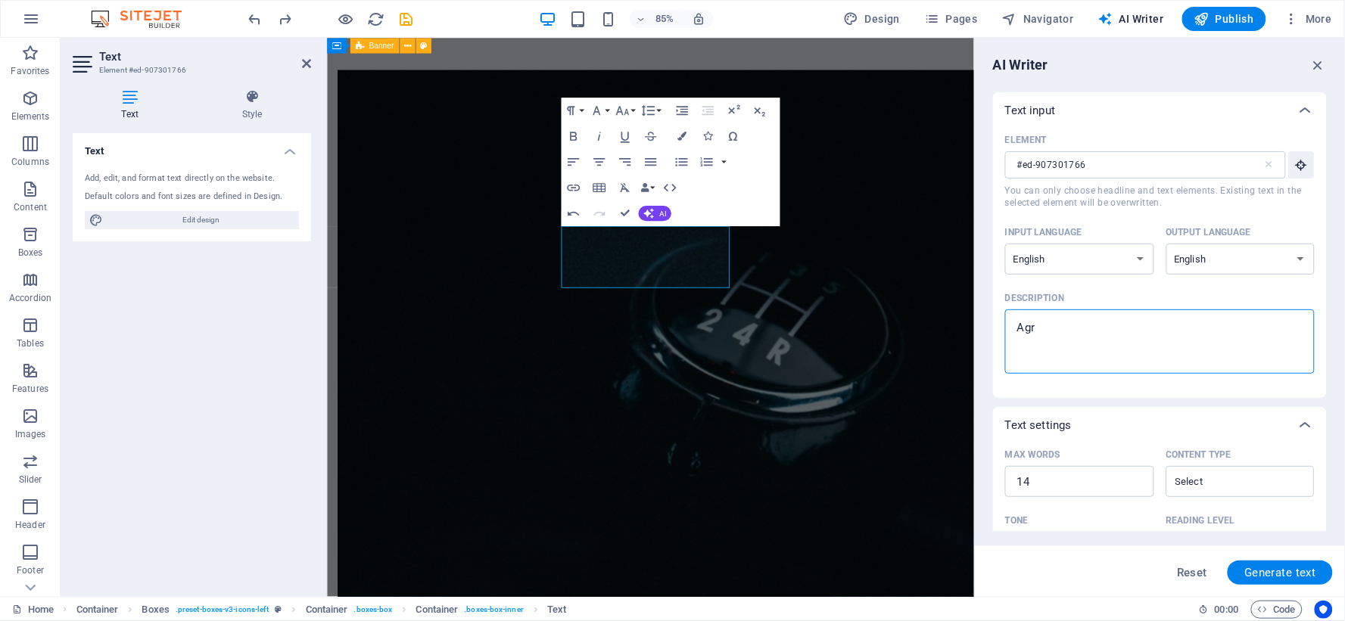
type textarea "x"
type textarea "Agric"
type textarea "x"
type textarea "Agricu"
type textarea "x"
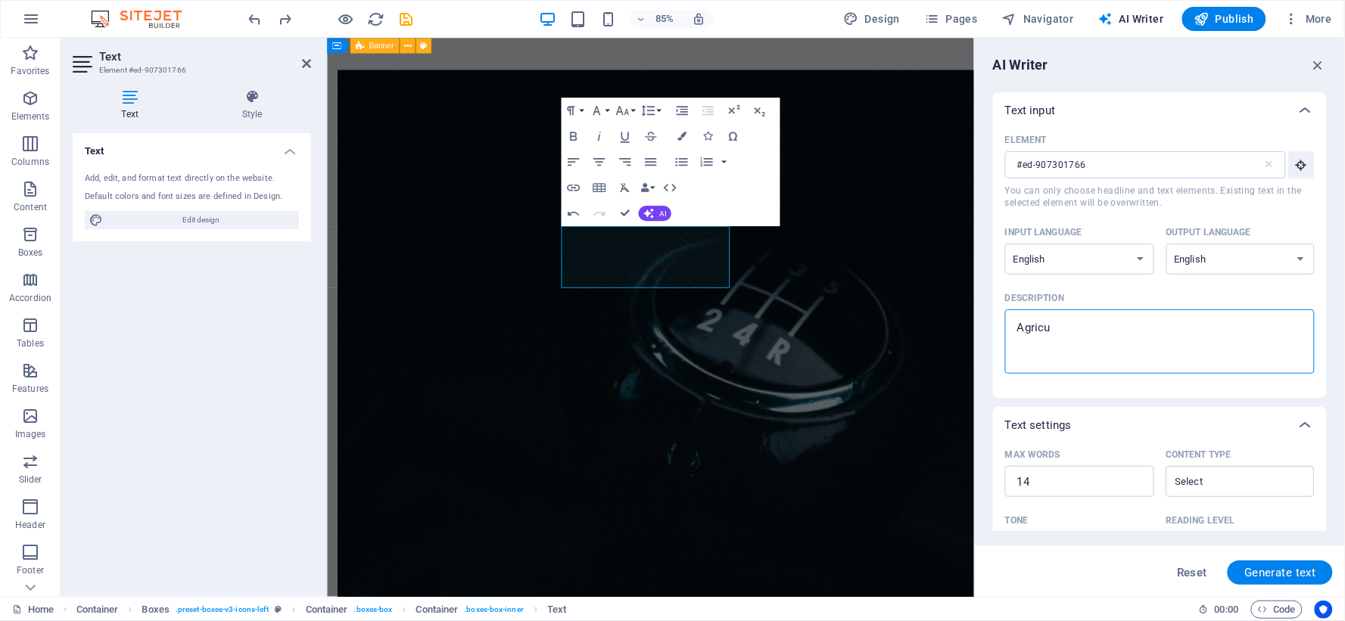
type textarea "Agricut"
type textarea "x"
type textarea "Agricutu"
type textarea "x"
type textarea "Agricutur"
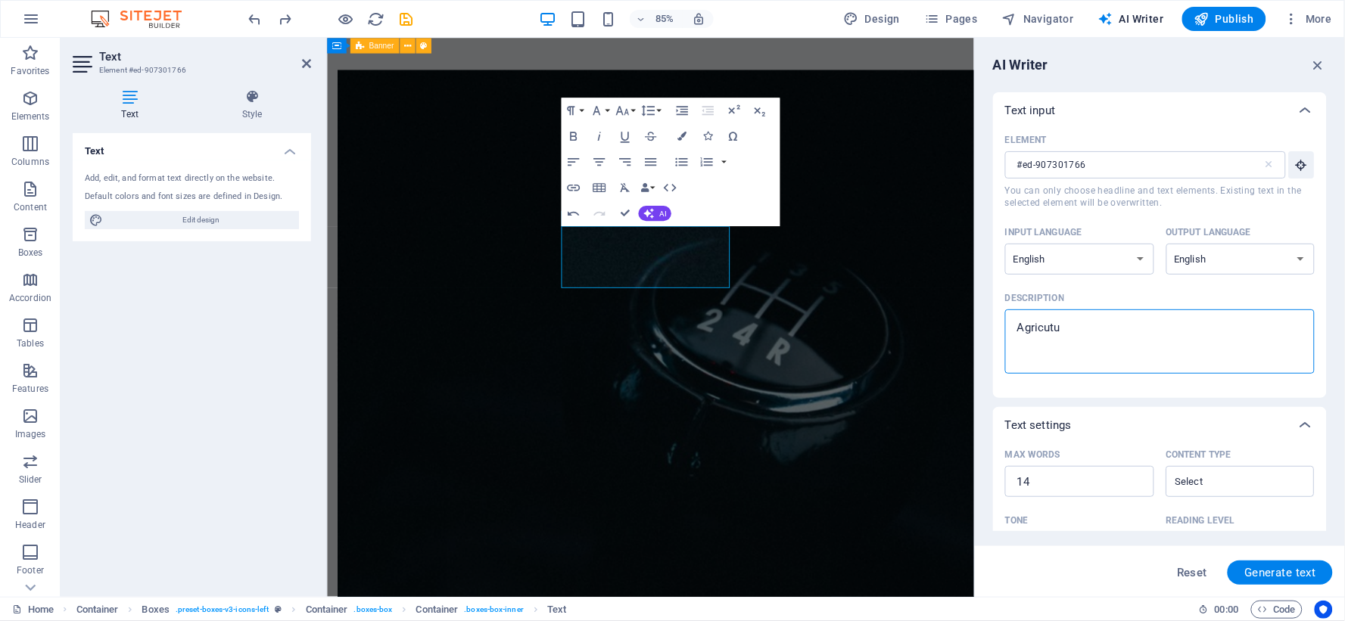
type textarea "x"
type textarea "Agricutura"
type textarea "x"
type textarea "Agricutural"
type textarea "x"
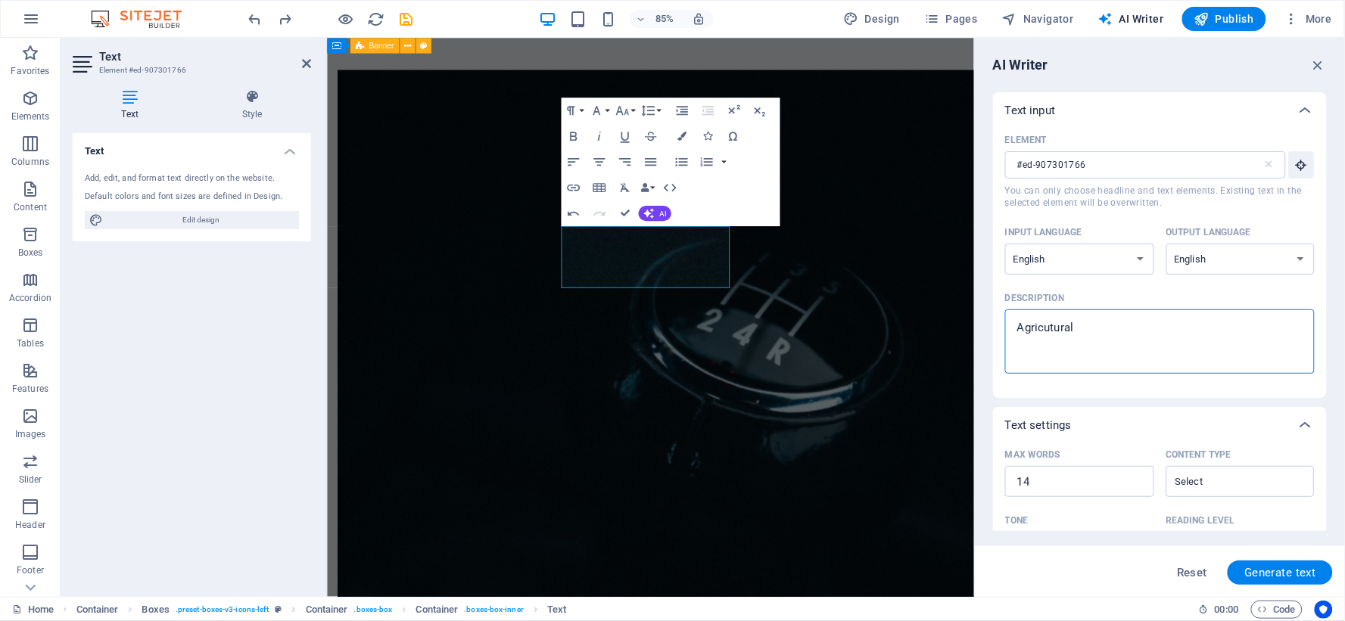
type textarea "Agricutural"
type textarea "x"
type textarea "Agricutural H"
type textarea "x"
type textarea "Agricutural Ho"
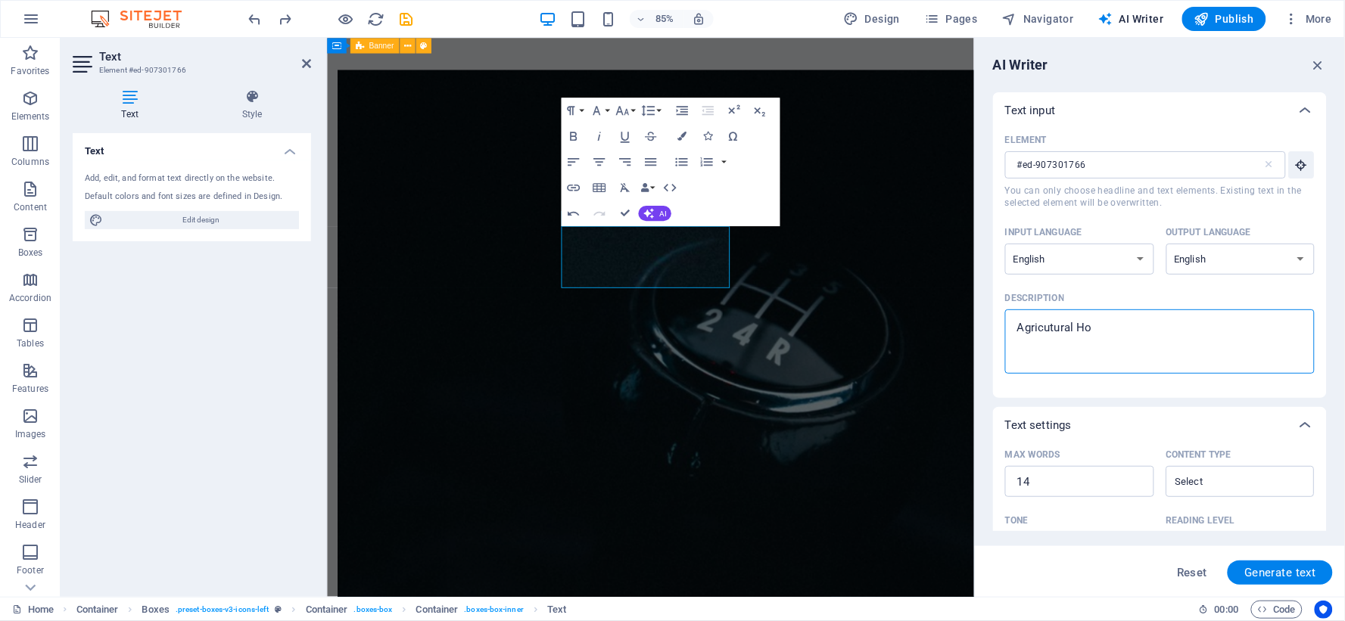
type textarea "x"
type textarea "Agricutural Hou"
type textarea "x"
type textarea "Agricutural Ho"
type textarea "x"
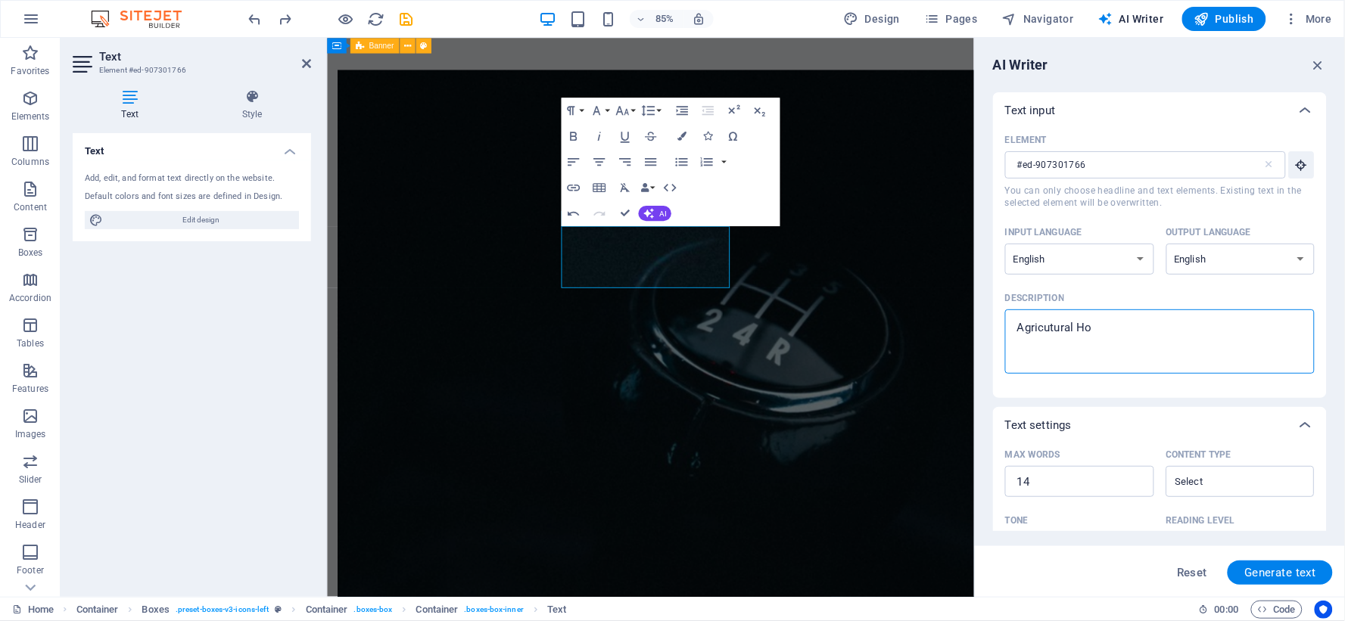
type textarea "Agricutural H"
type textarea "x"
type textarea "Agricutural Hu"
type textarea "x"
type textarea "Agricutural H"
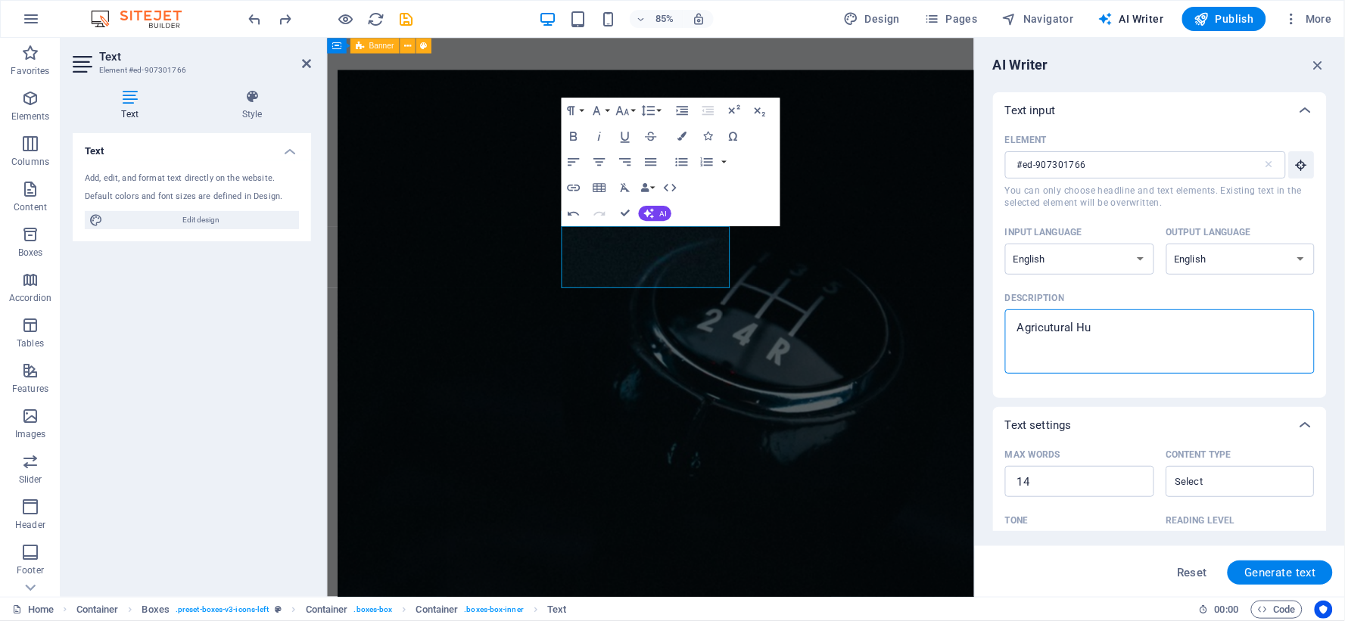
type textarea "x"
type textarea "Agricutural Ha"
type textarea "x"
type textarea "Agricutural Hau"
type textarea "x"
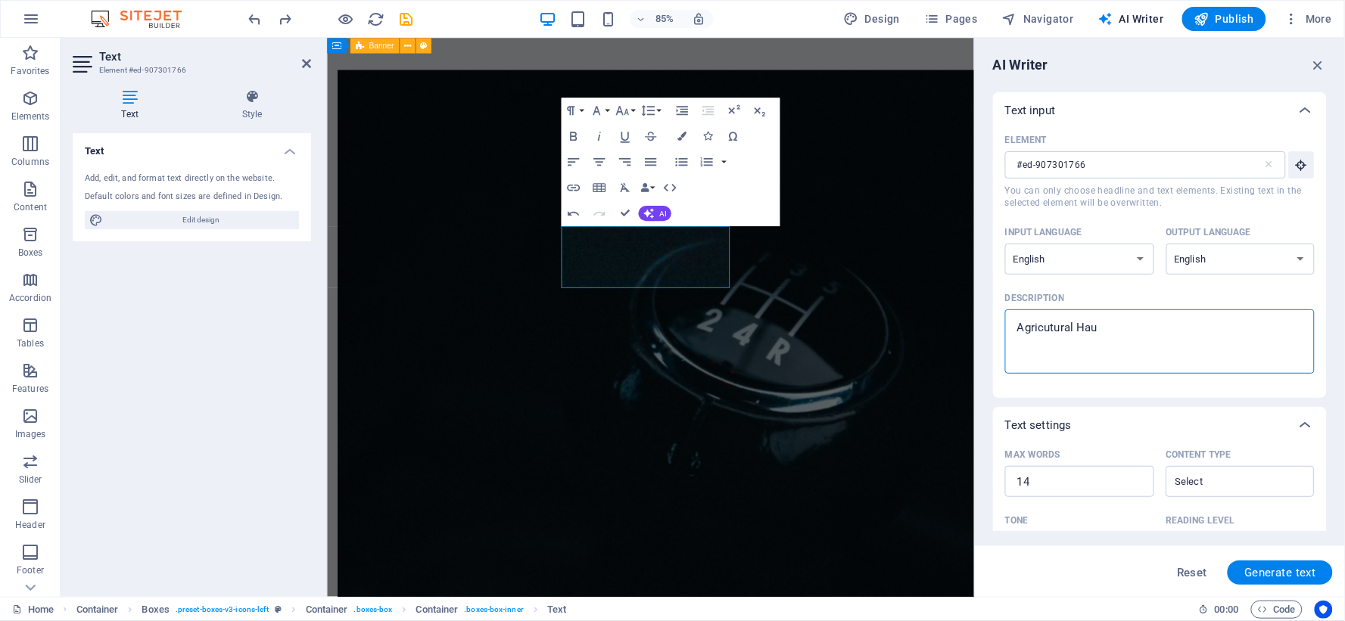
type textarea "Agricutural Haul"
type textarea "x"
type textarea "Agricutural Hauli"
type textarea "x"
type textarea "Agricutural Haulin"
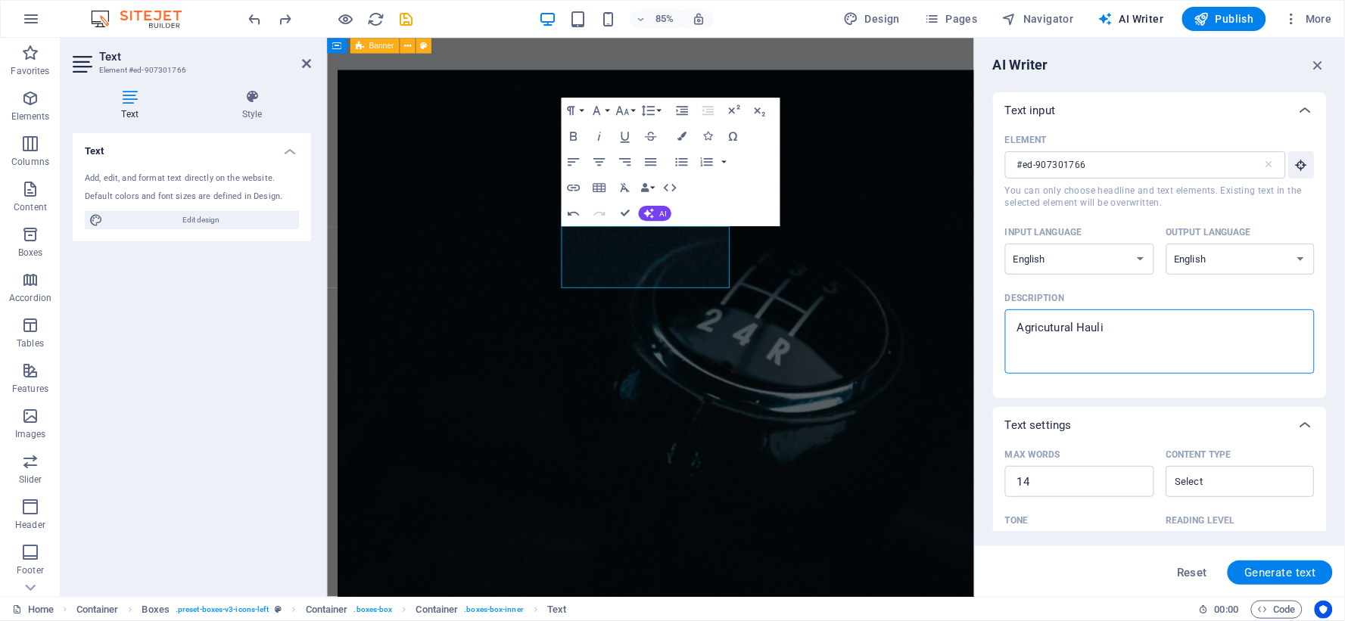
type textarea "x"
type textarea "Agricutural Hauling"
type textarea "x"
type textarea "Agricutural Hauling"
type textarea "x"
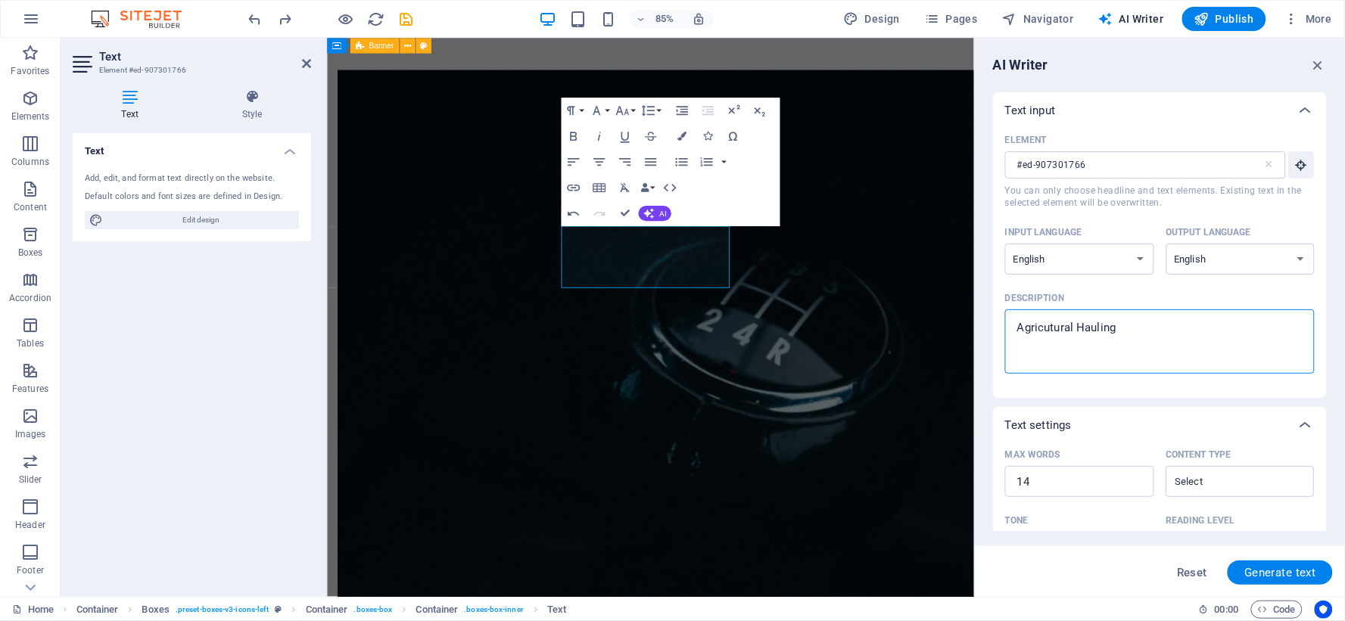
type textarea "Agricutural Hauling f"
type textarea "x"
type textarea "Agricutural Hauling fo"
type textarea "x"
type textarea "Agricutural Hauling for"
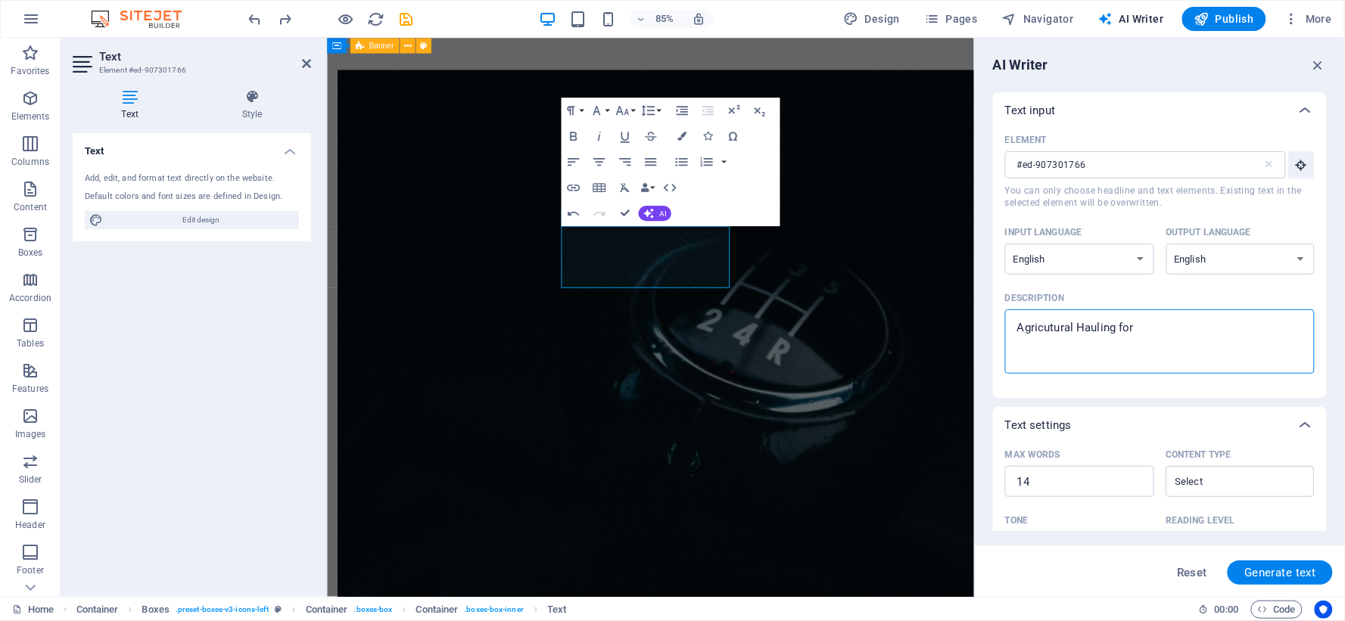
type textarea "x"
type textarea "Agricutural Hauling for"
type textarea "x"
type textarea "Agricutural Hauling for y"
type textarea "x"
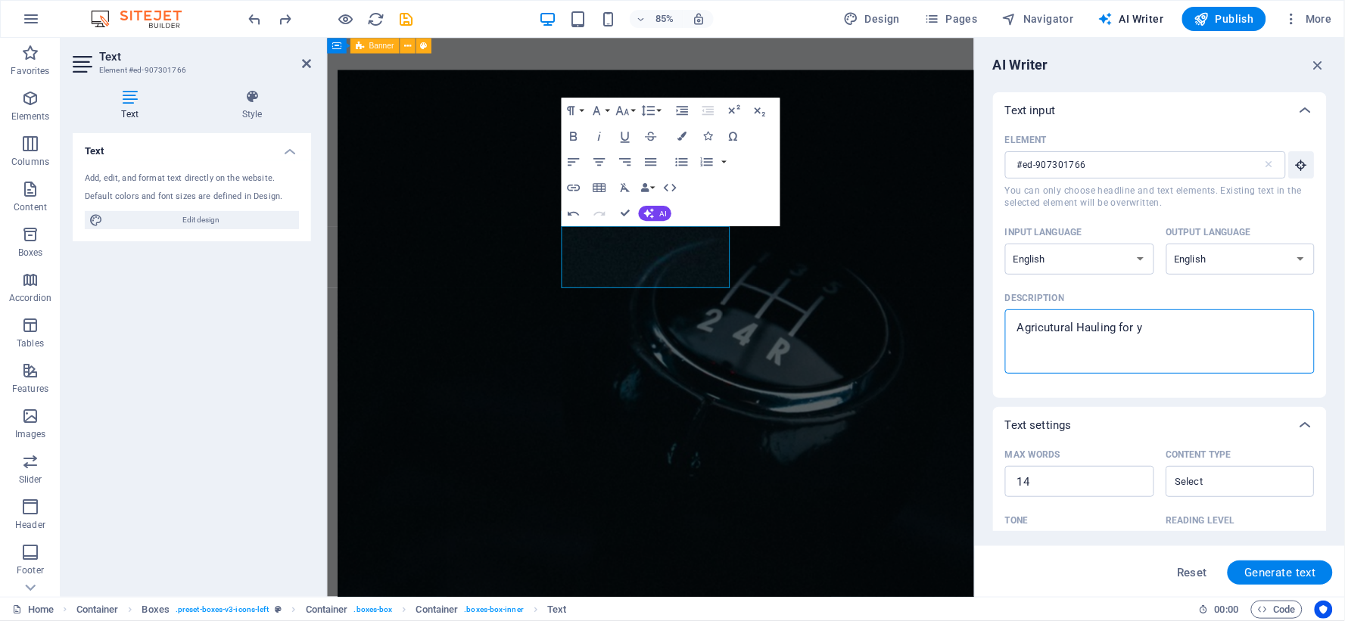
type textarea "Agricutural Hauling for yo"
type textarea "x"
type textarea "Agricutural Hauling for you"
type textarea "x"
type textarea "Agricutural Hauling for your"
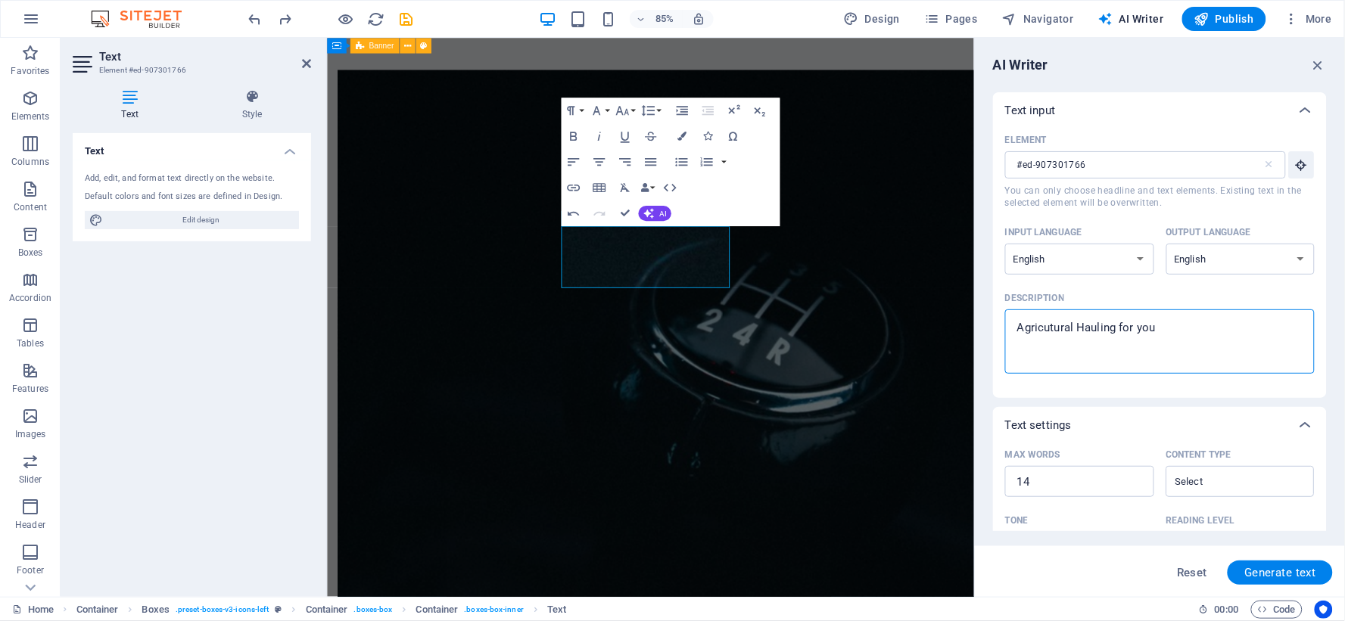
type textarea "x"
type textarea "Agricutural Hauling for your"
type textarea "x"
type textarea "Agricutural Hauling for your f"
type textarea "x"
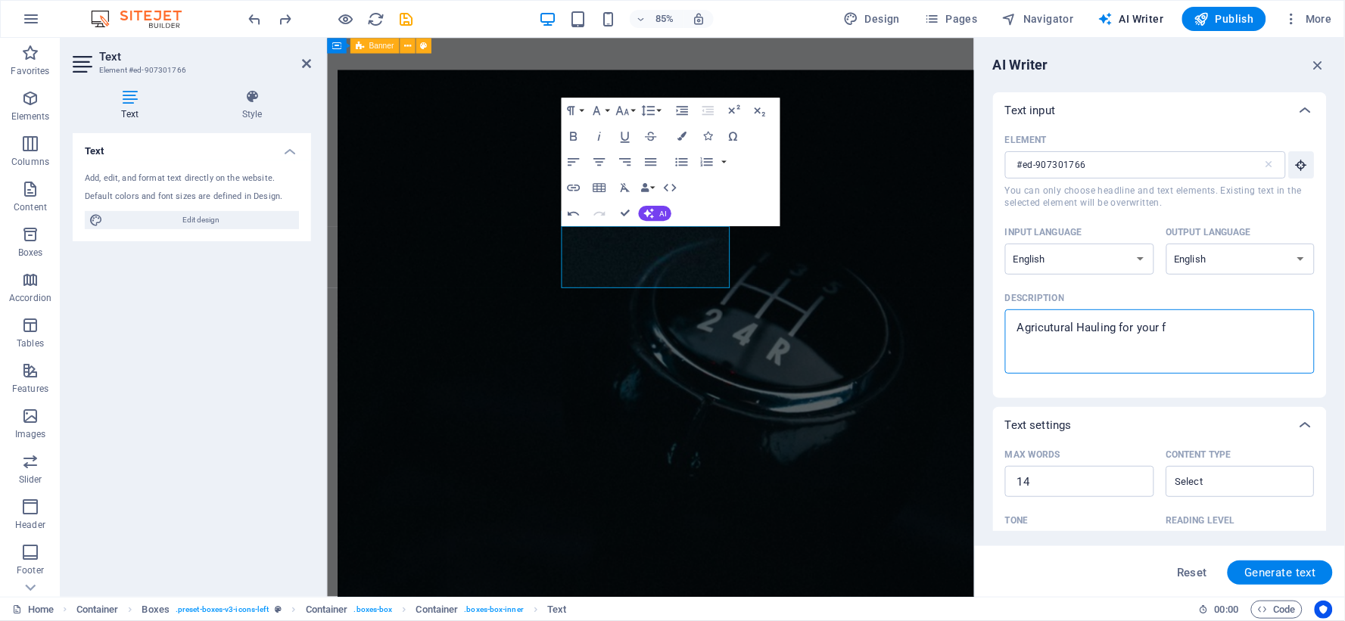
type textarea "Agricutural Hauling for your fa"
type textarea "x"
type textarea "Agricutural Hauling for your far"
type textarea "x"
type textarea "Agricutural Hauling for your farm"
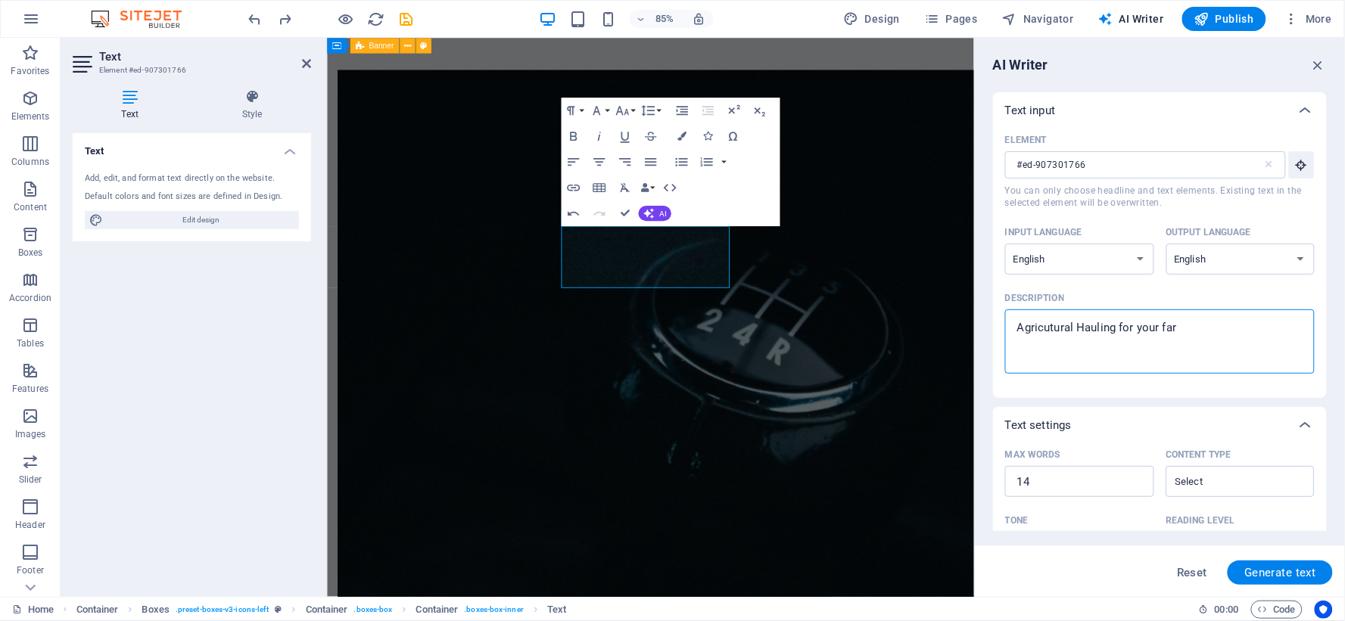
type textarea "x"
type textarea "Agricutural Hauling for your farmi"
type textarea "x"
type textarea "Agricutural Hauling for your farmin"
type textarea "x"
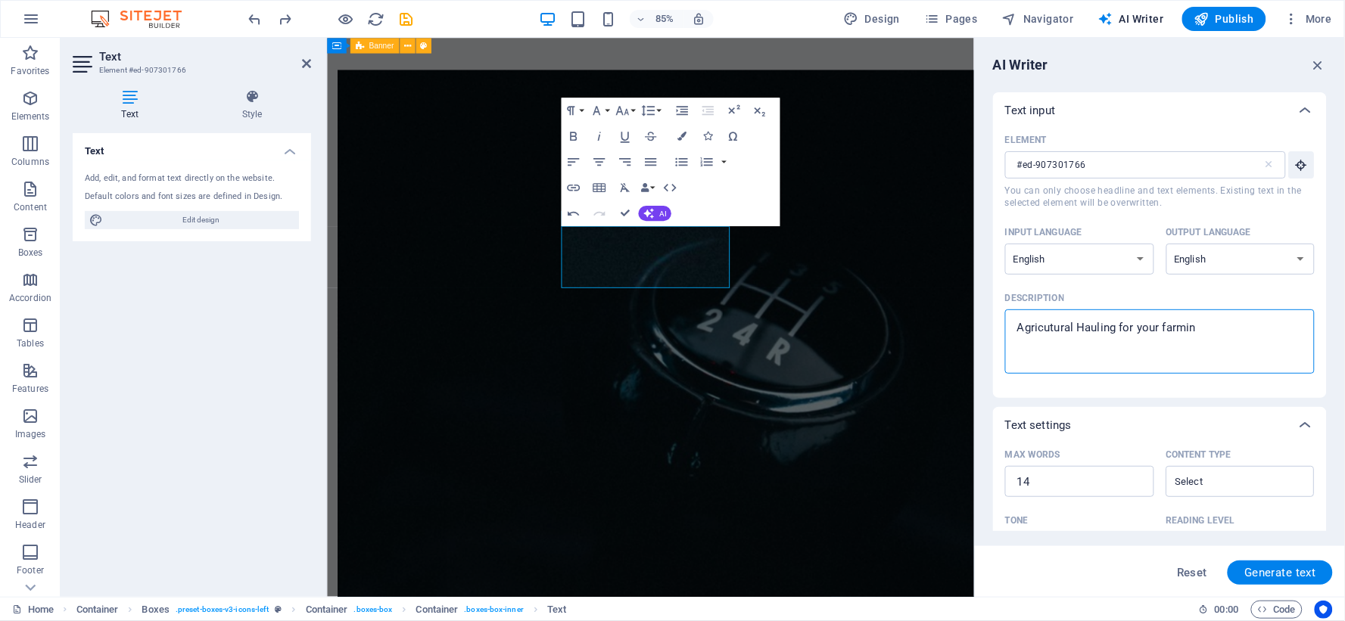
type textarea "Agricutural Hauling for your farming"
type textarea "x"
type textarea "Agricutural Hauling for your farming"
click at [1297, 568] on span "Generate text" at bounding box center [1280, 573] width 72 height 12
type textarea "x"
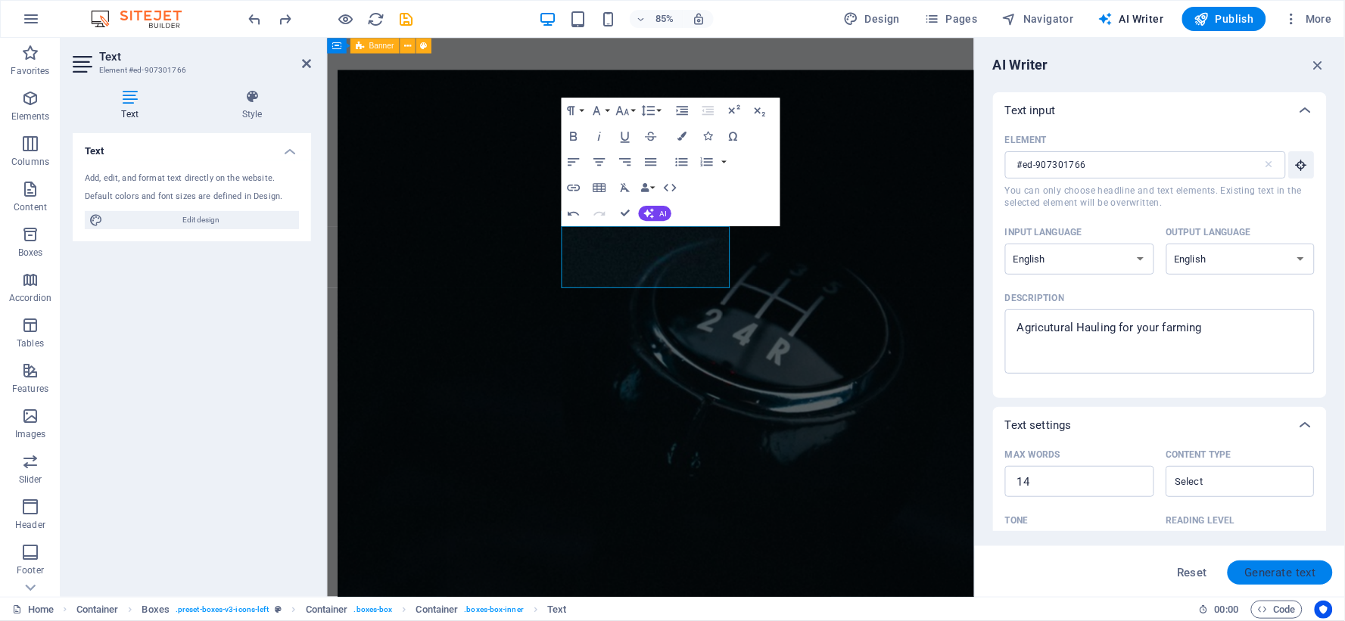
type textarea "x"
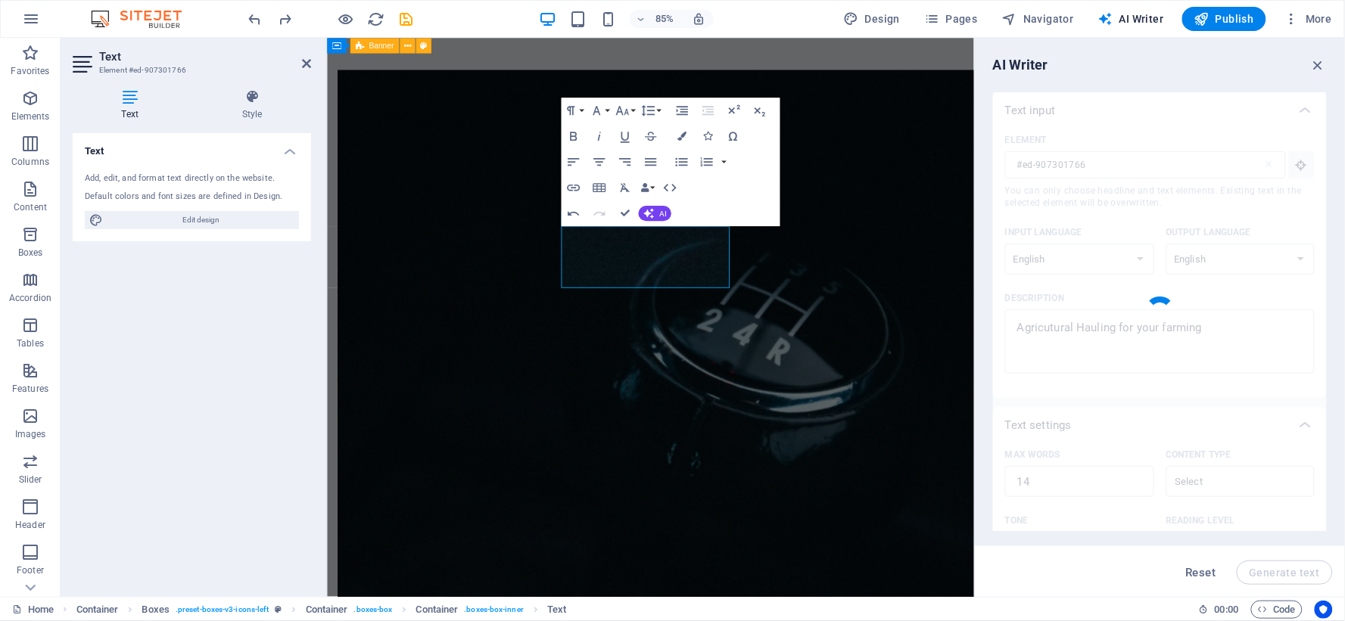
type textarea "x"
type textarea "Efficient agricultural hauling solutions tailored for your farming needs and su…"
type textarea "x"
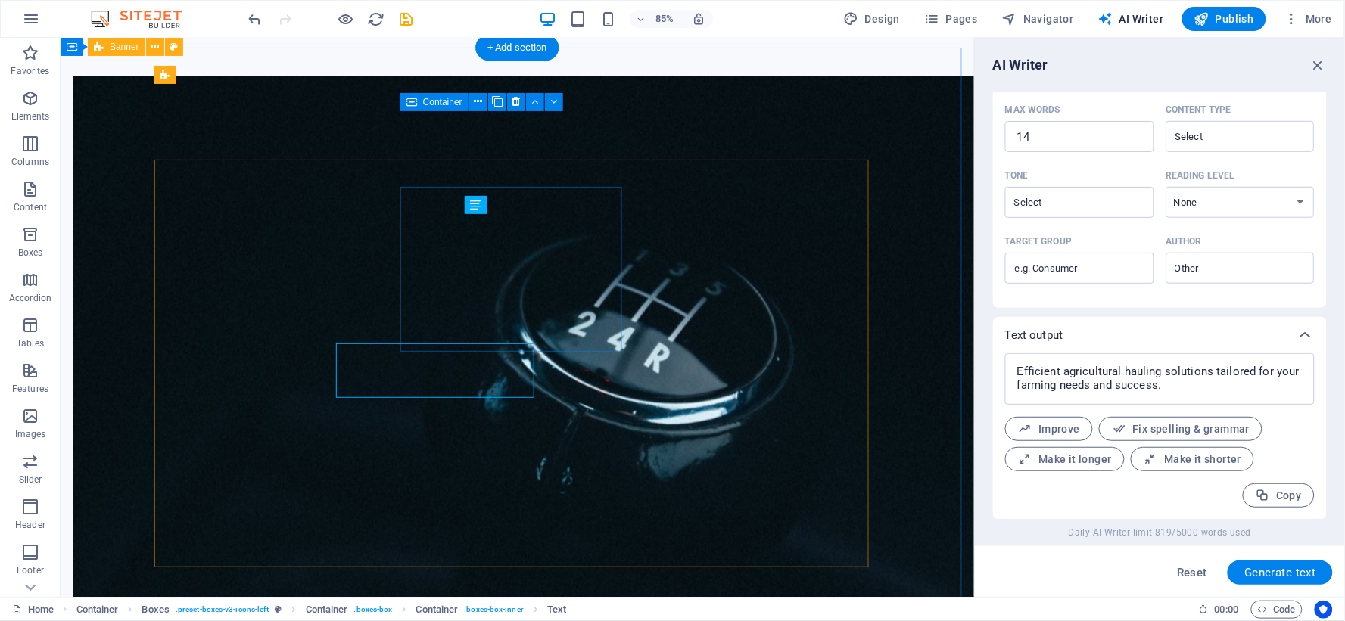
scroll to position [979, 0]
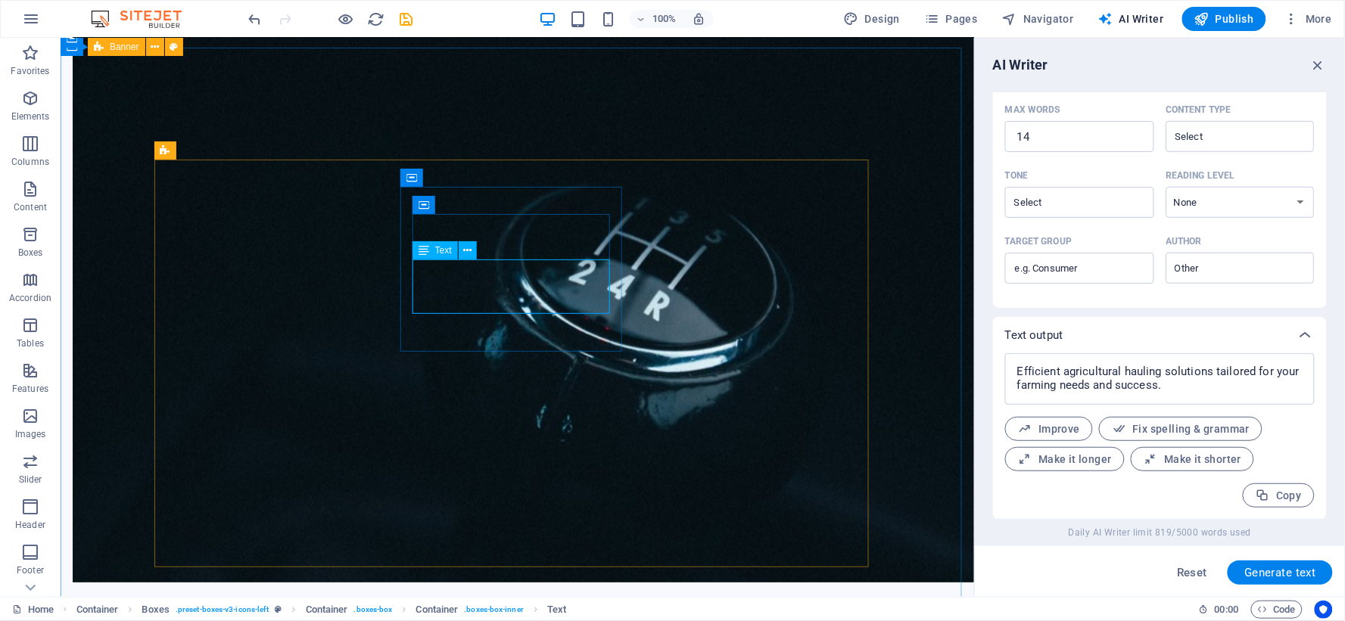
click at [478, 242] on div "Text" at bounding box center [450, 250] width 74 height 19
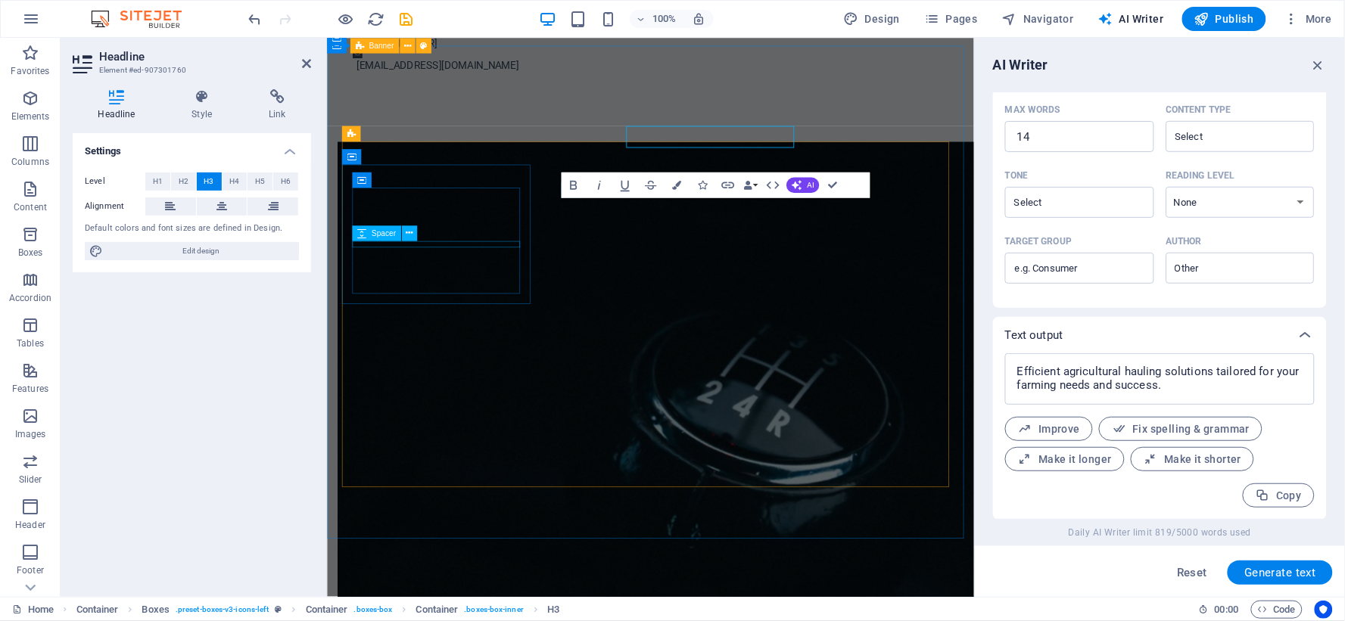
scroll to position [1063, 0]
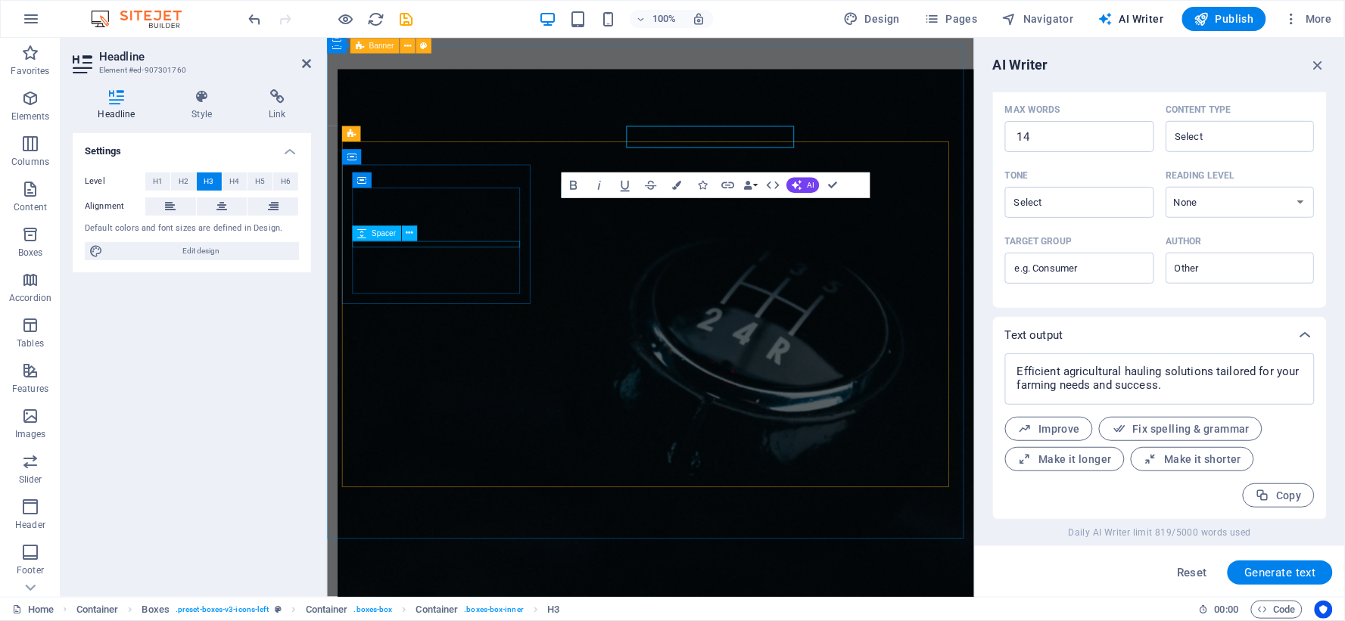
type input "#ed-907301760"
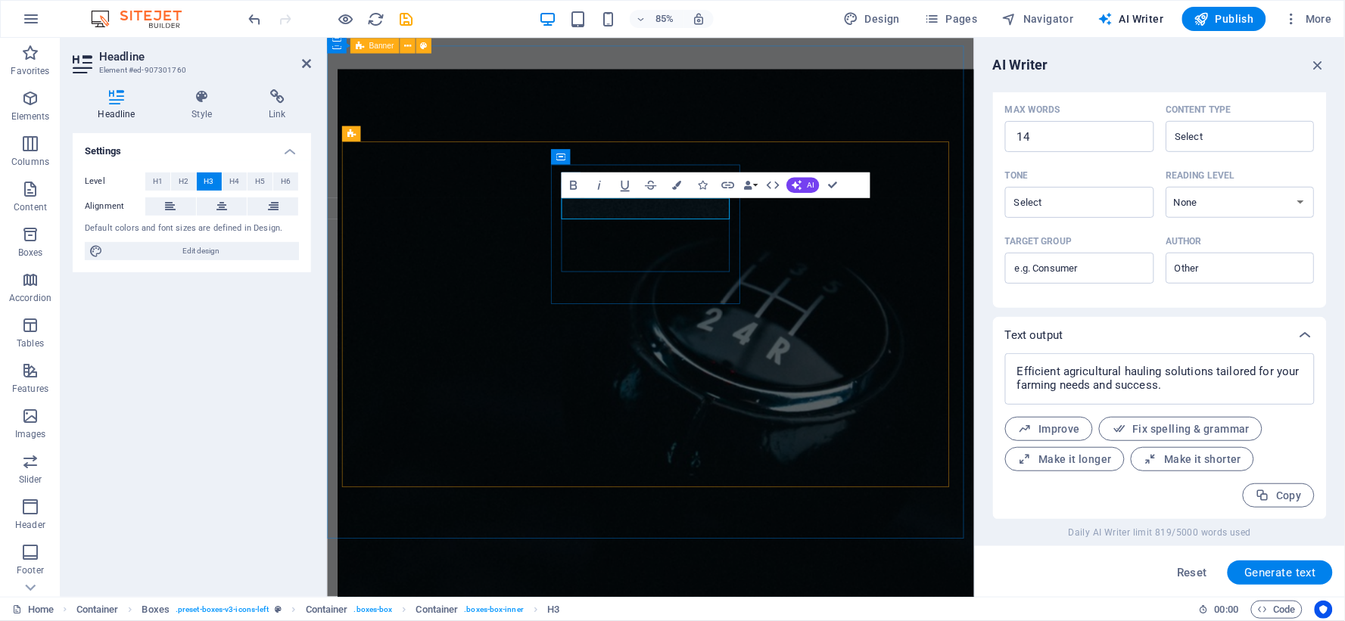
drag, startPoint x: 688, startPoint y: 232, endPoint x: 677, endPoint y: 241, distance: 14.1
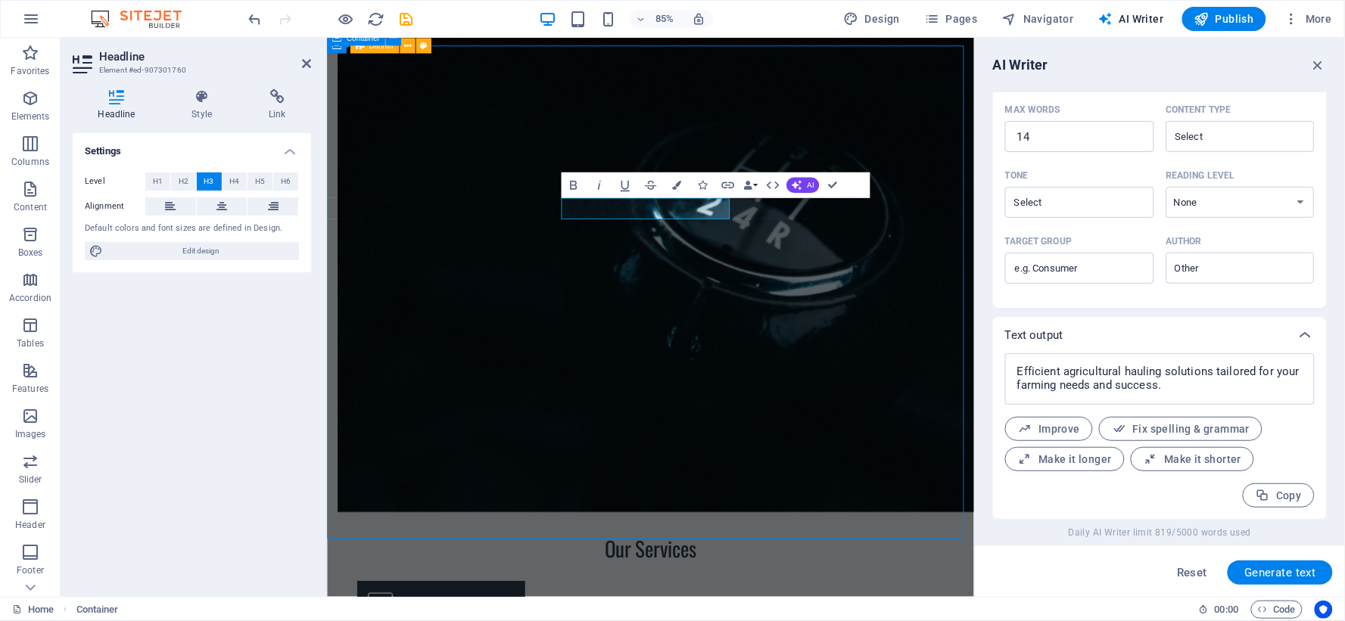
scroll to position [979, 0]
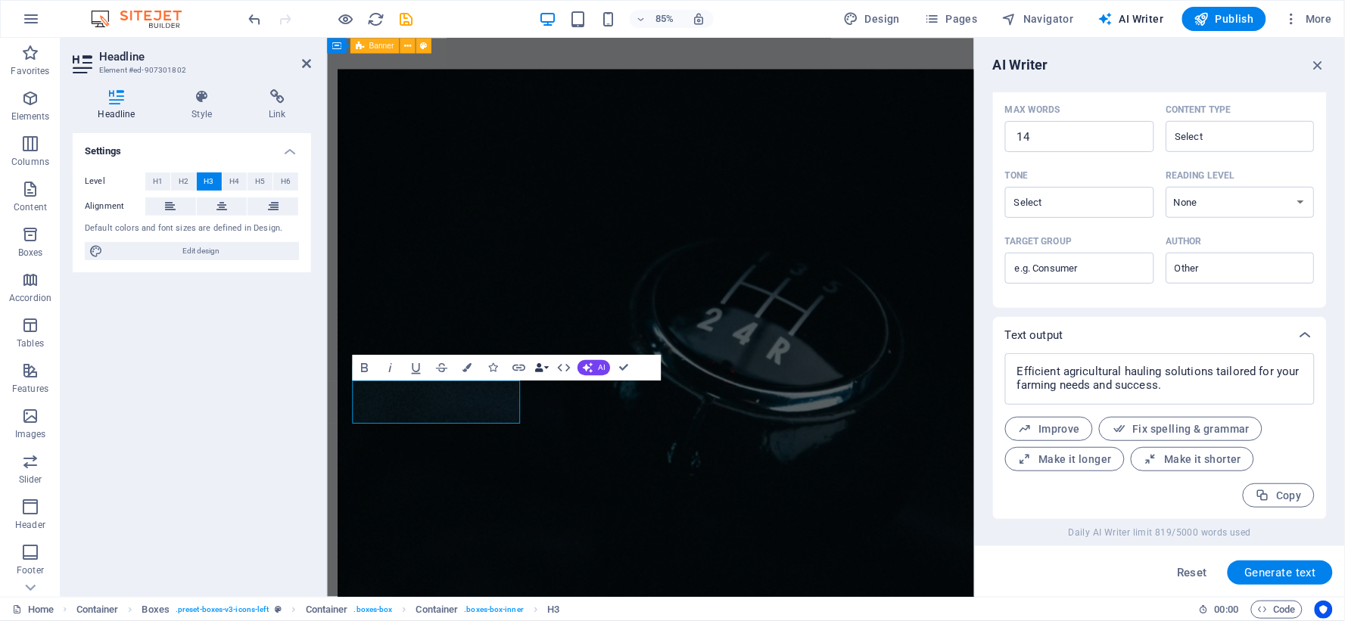
type input "#ed-907301802"
drag, startPoint x: 476, startPoint y: 447, endPoint x: 535, endPoint y: 487, distance: 71.0
drag, startPoint x: 537, startPoint y: 509, endPoint x: 774, endPoint y: 436, distance: 247.8
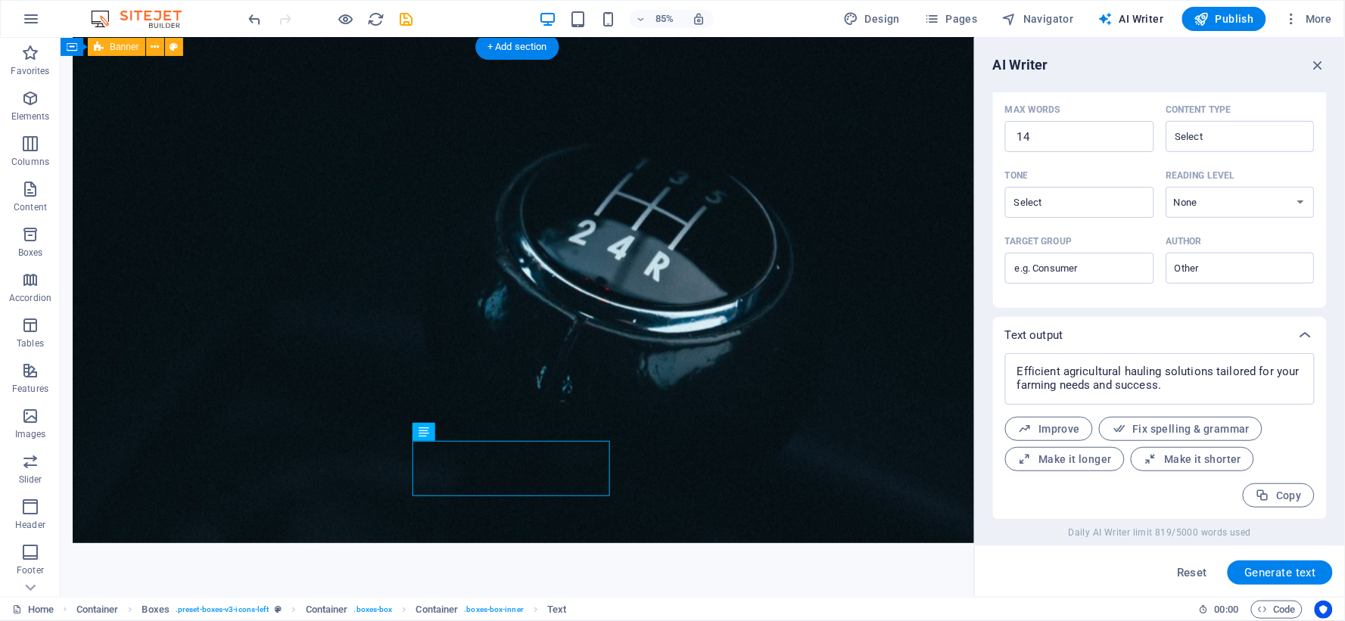
scroll to position [979, 0]
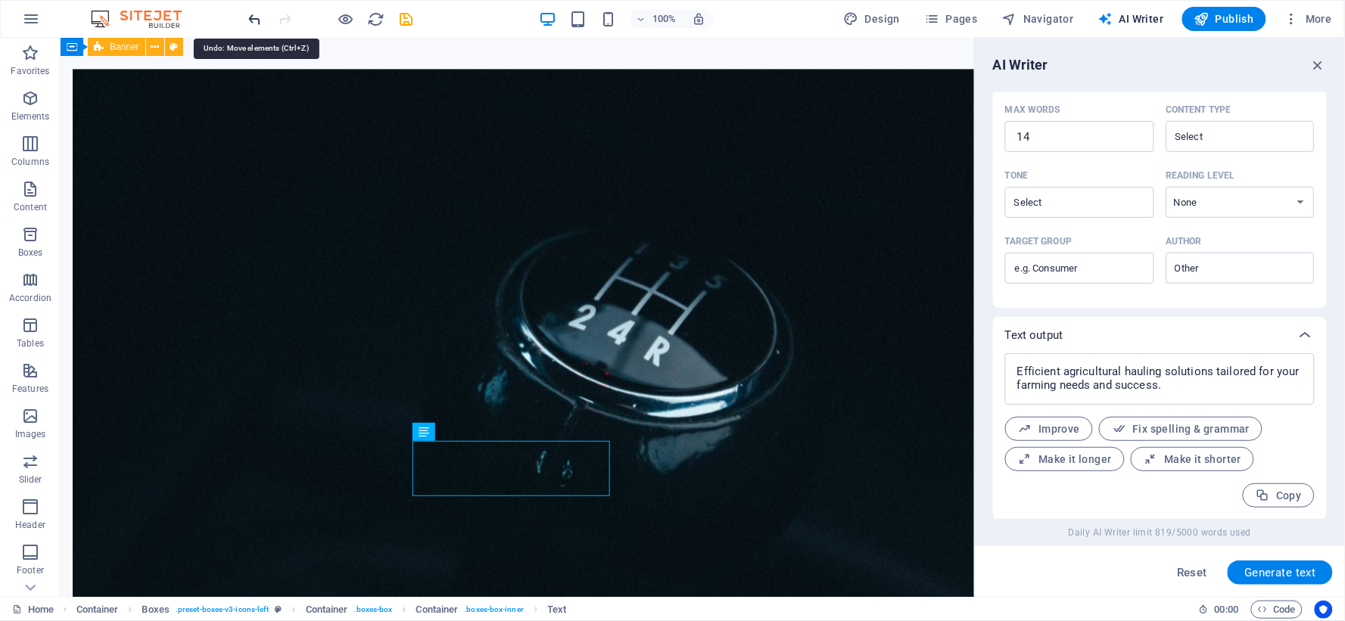
click at [255, 20] on icon "undo" at bounding box center [255, 19] width 17 height 17
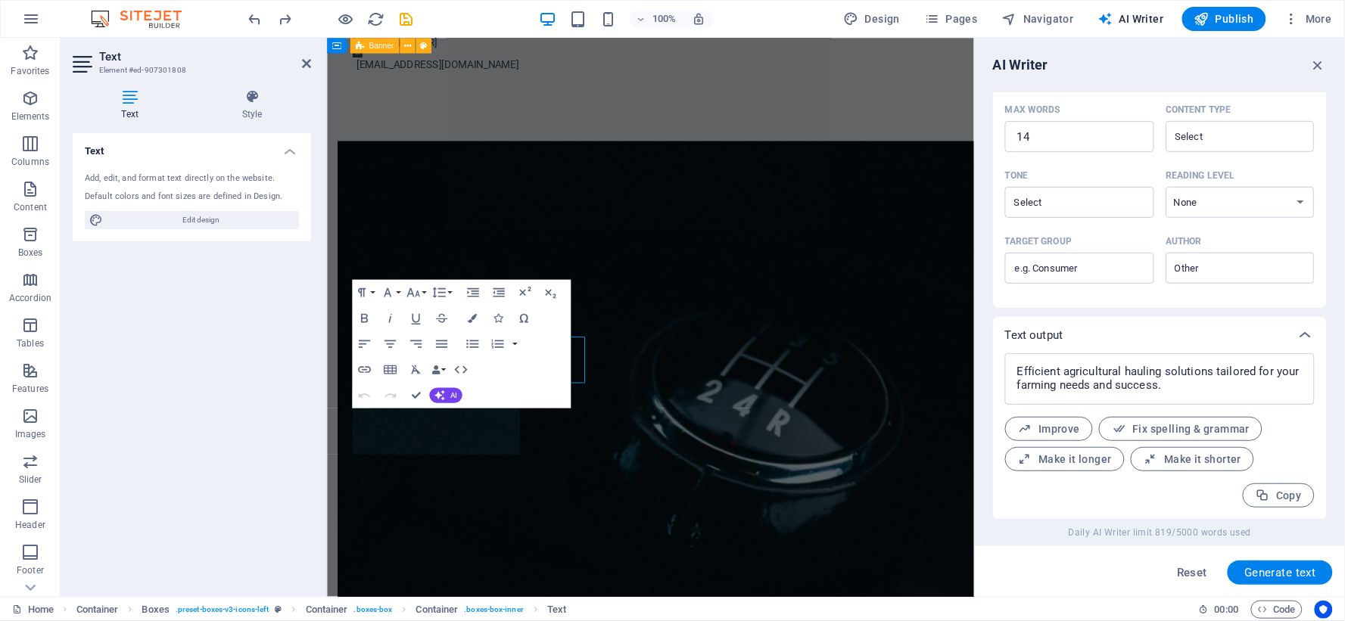
scroll to position [1064, 0]
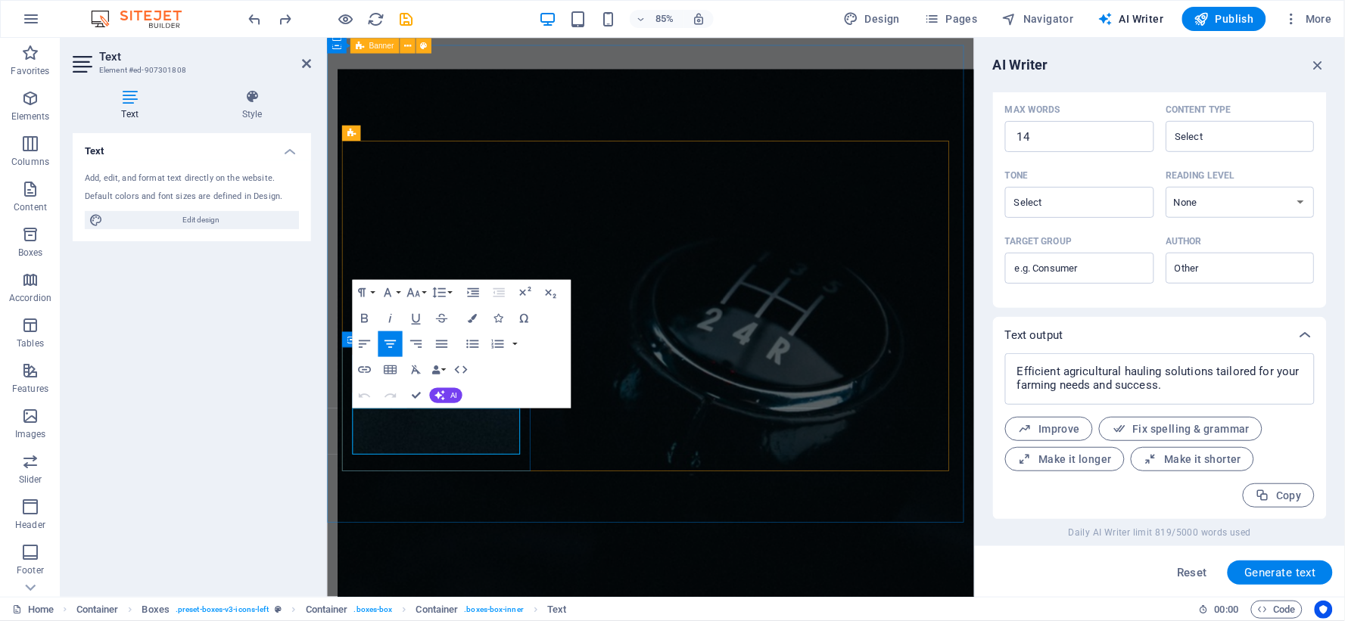
type input "#ed-907301808"
drag, startPoint x: 466, startPoint y: 500, endPoint x: 500, endPoint y: 506, distance: 34.7
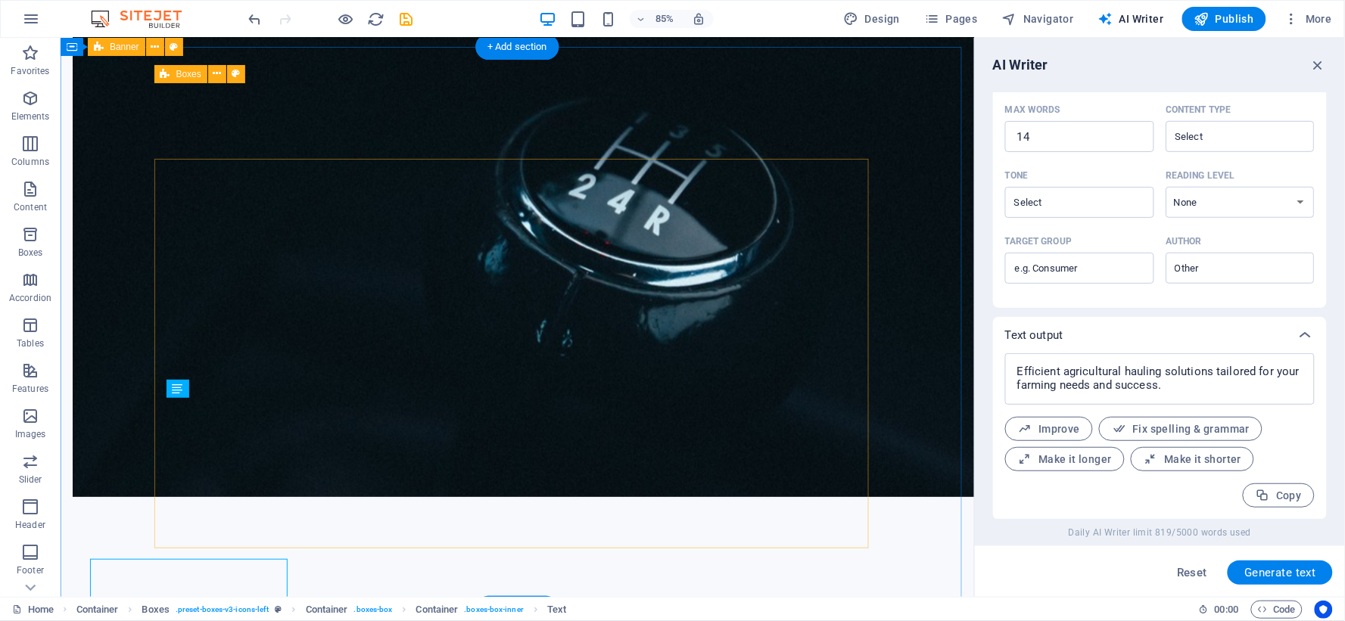
scroll to position [979, 0]
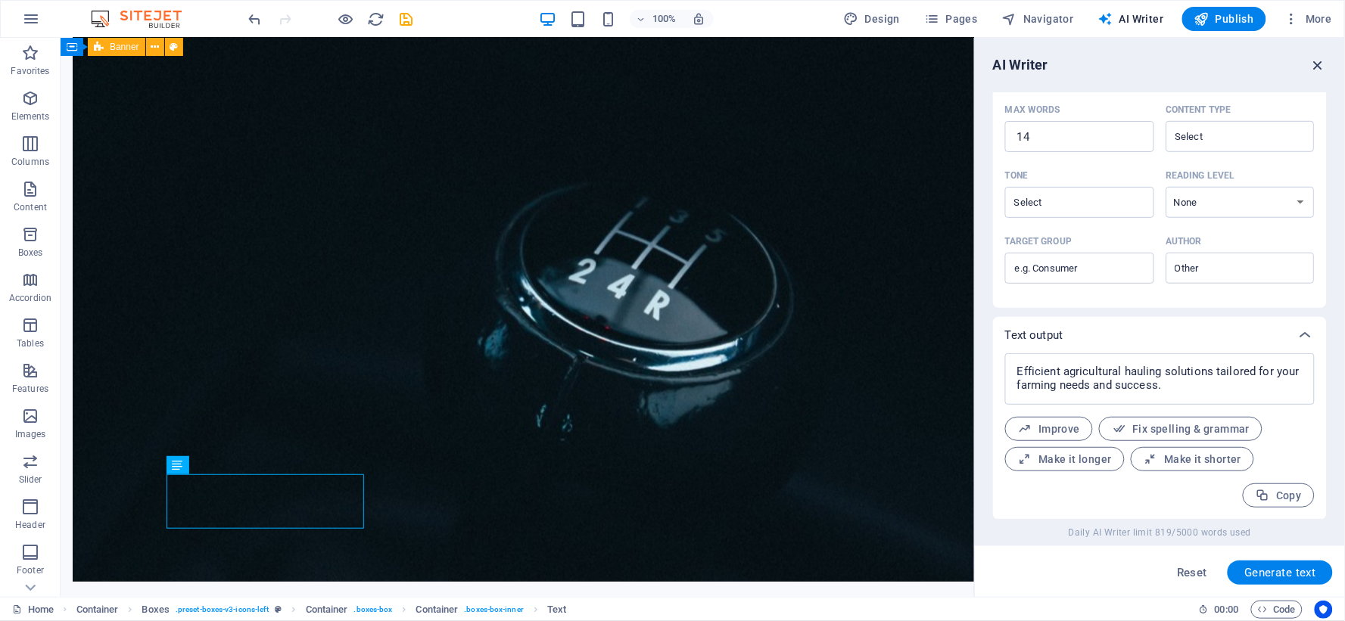
drag, startPoint x: 1319, startPoint y: 61, endPoint x: 494, endPoint y: 283, distance: 854.3
click at [1319, 61] on icon "button" at bounding box center [1318, 65] width 17 height 17
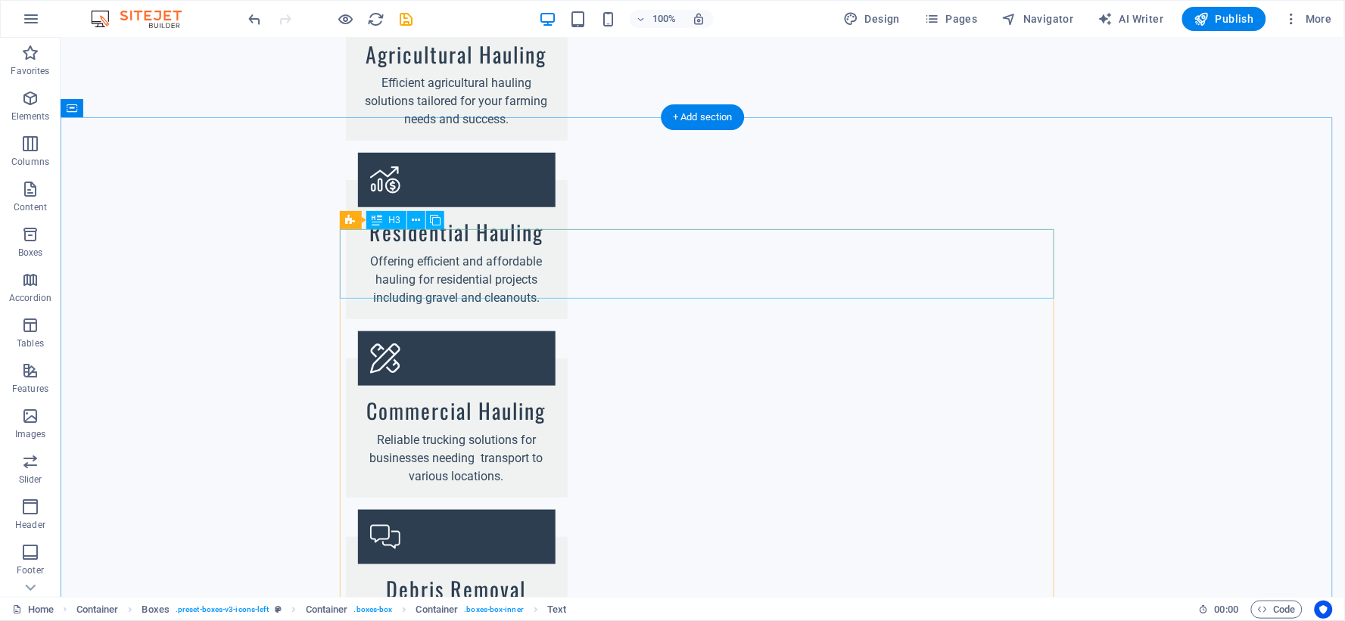
scroll to position [2018, 0]
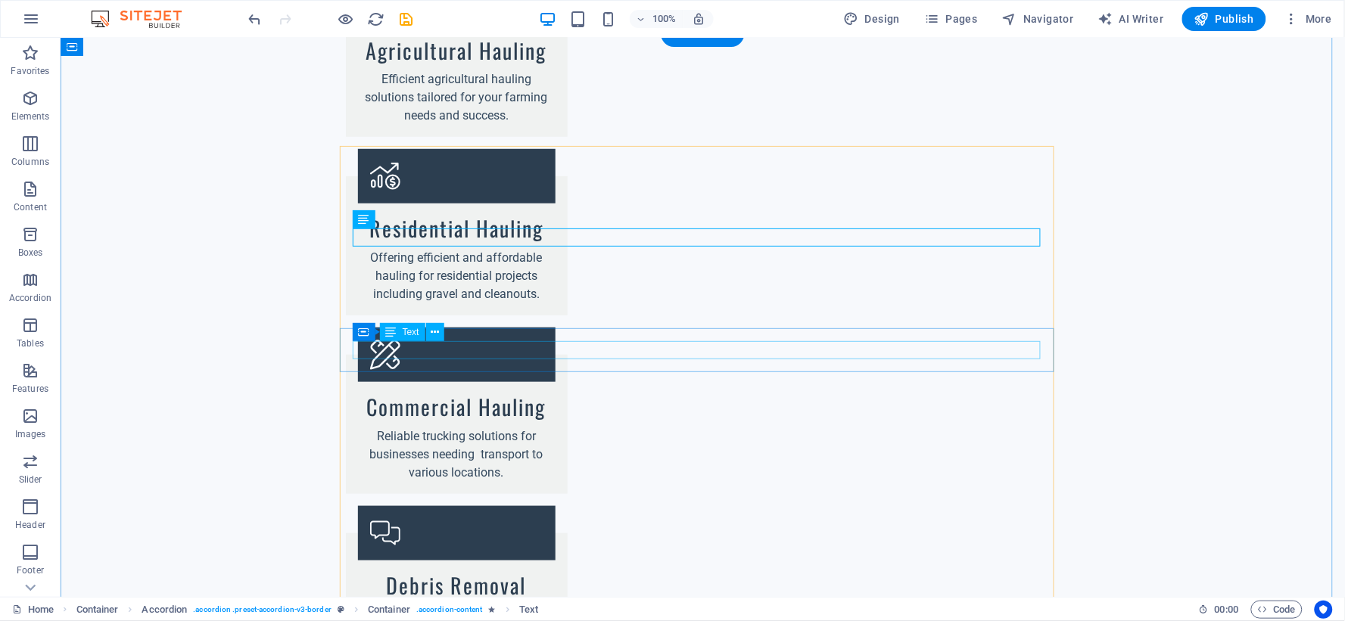
scroll to position [2102, 0]
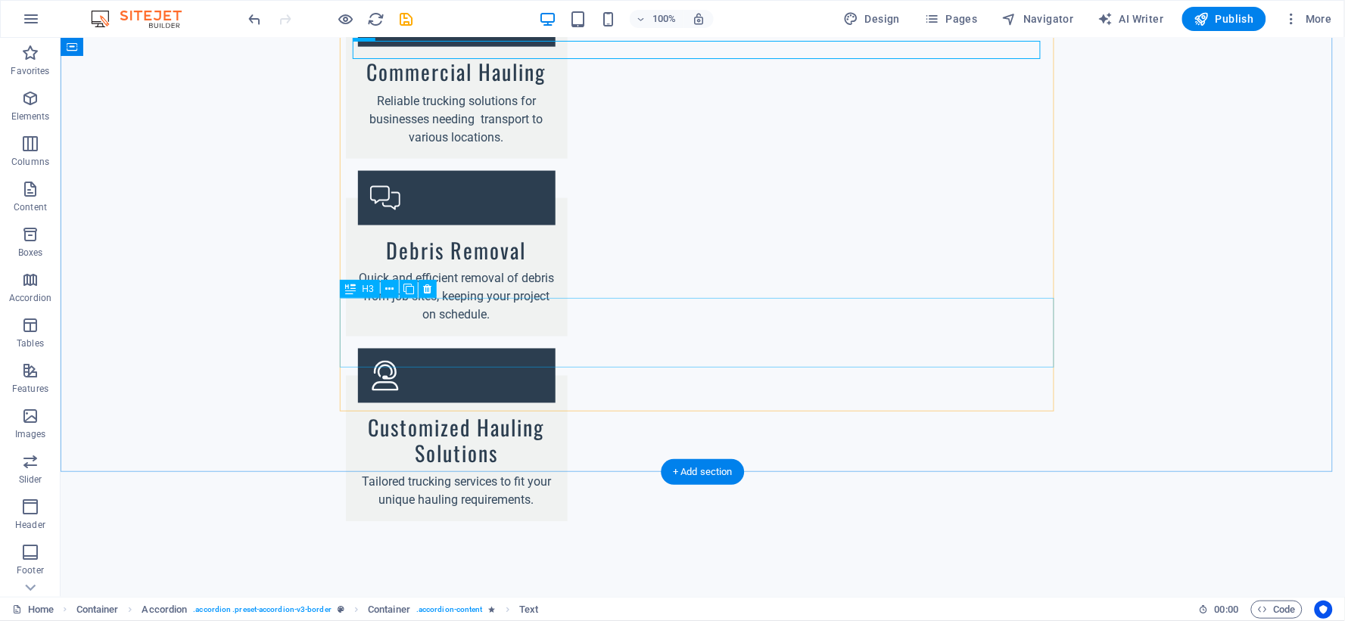
scroll to position [2439, 0]
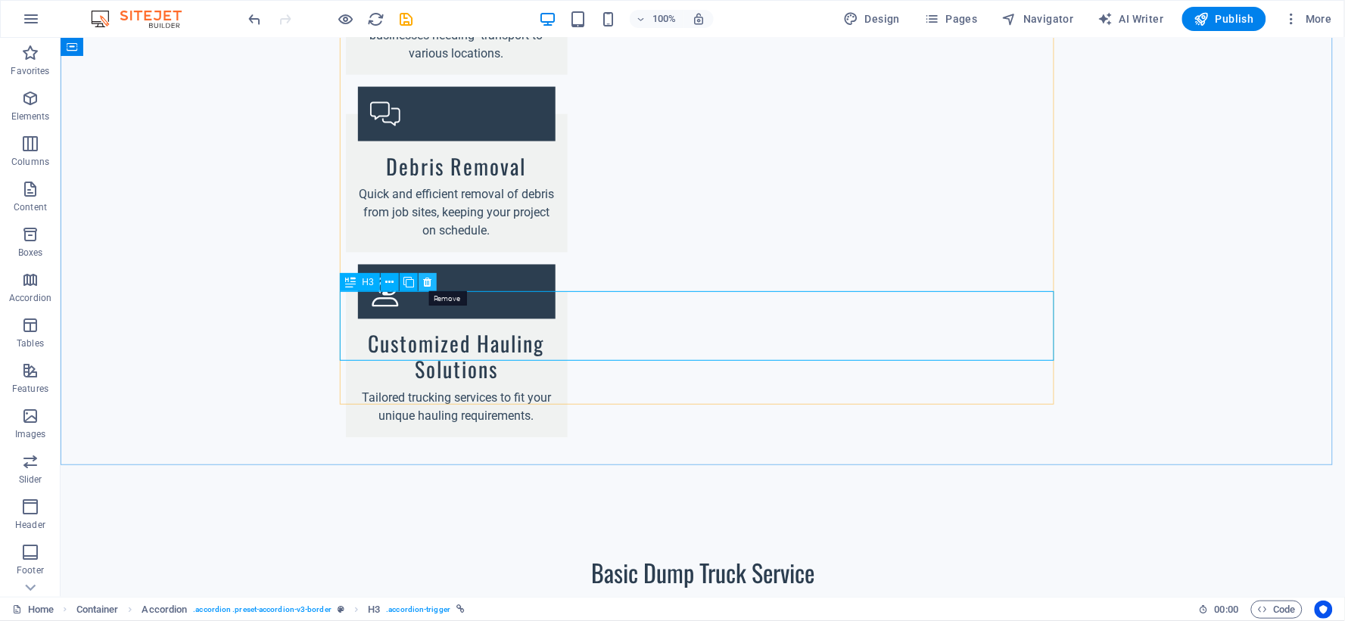
click at [428, 282] on icon at bounding box center [427, 283] width 8 height 16
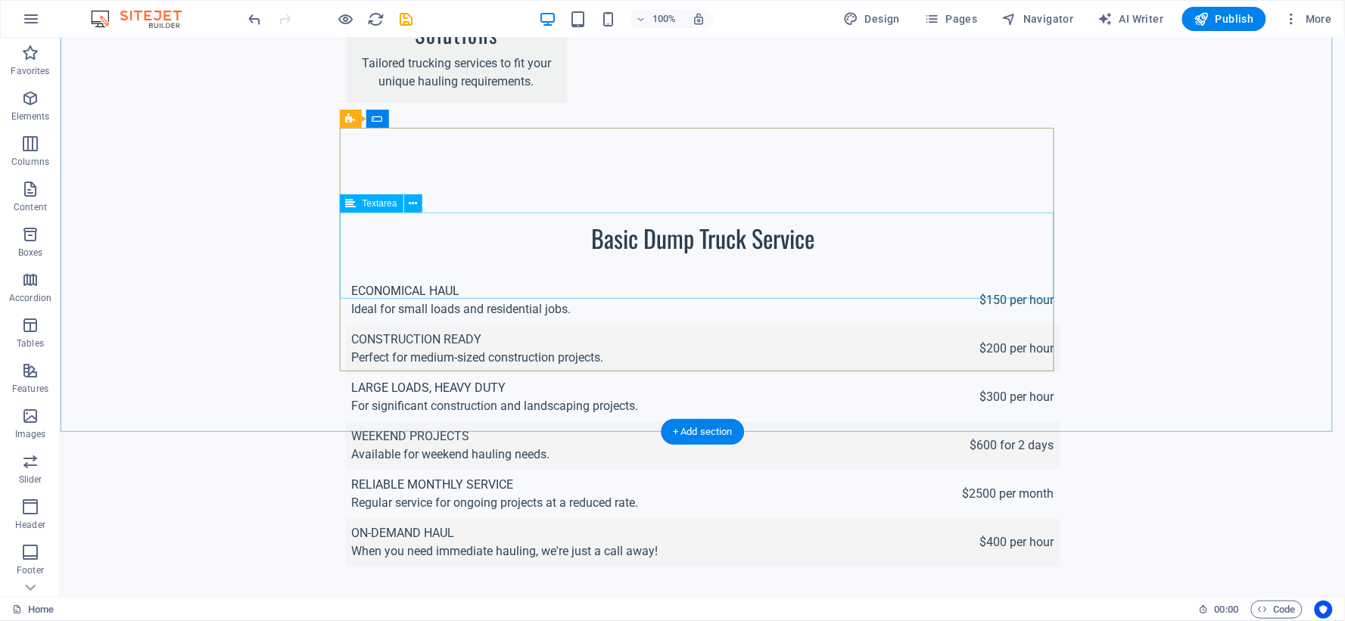
scroll to position [2775, 0]
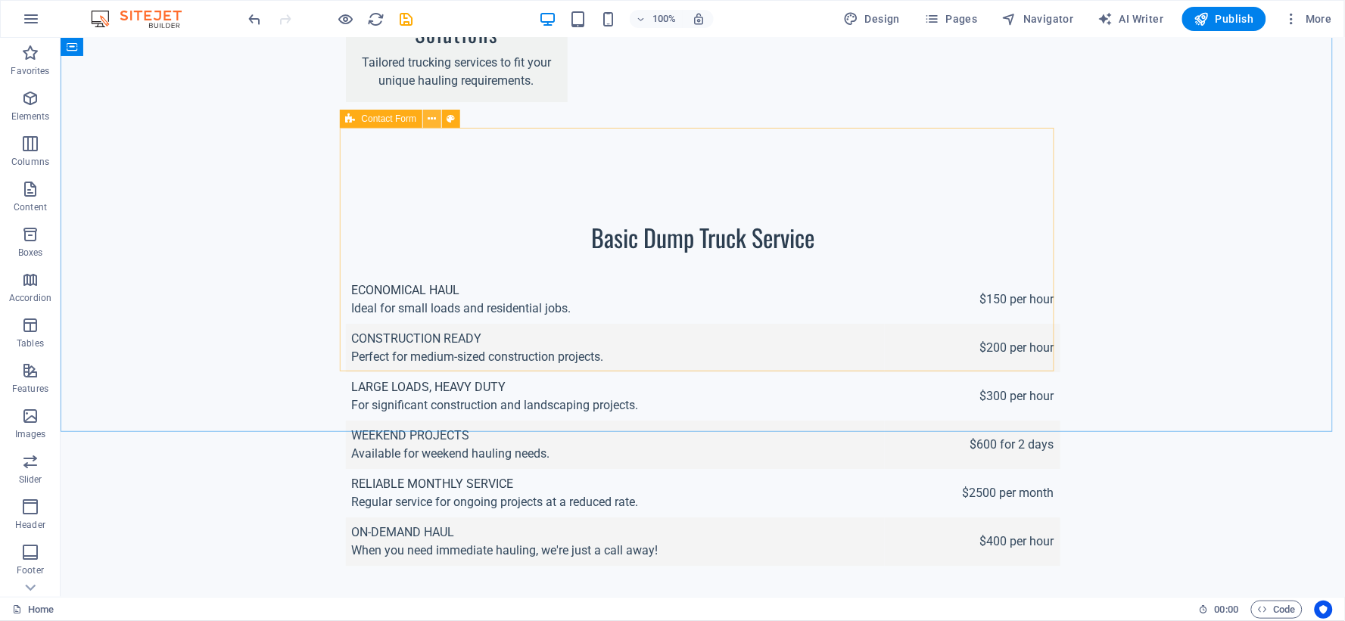
click at [433, 118] on icon at bounding box center [432, 119] width 8 height 16
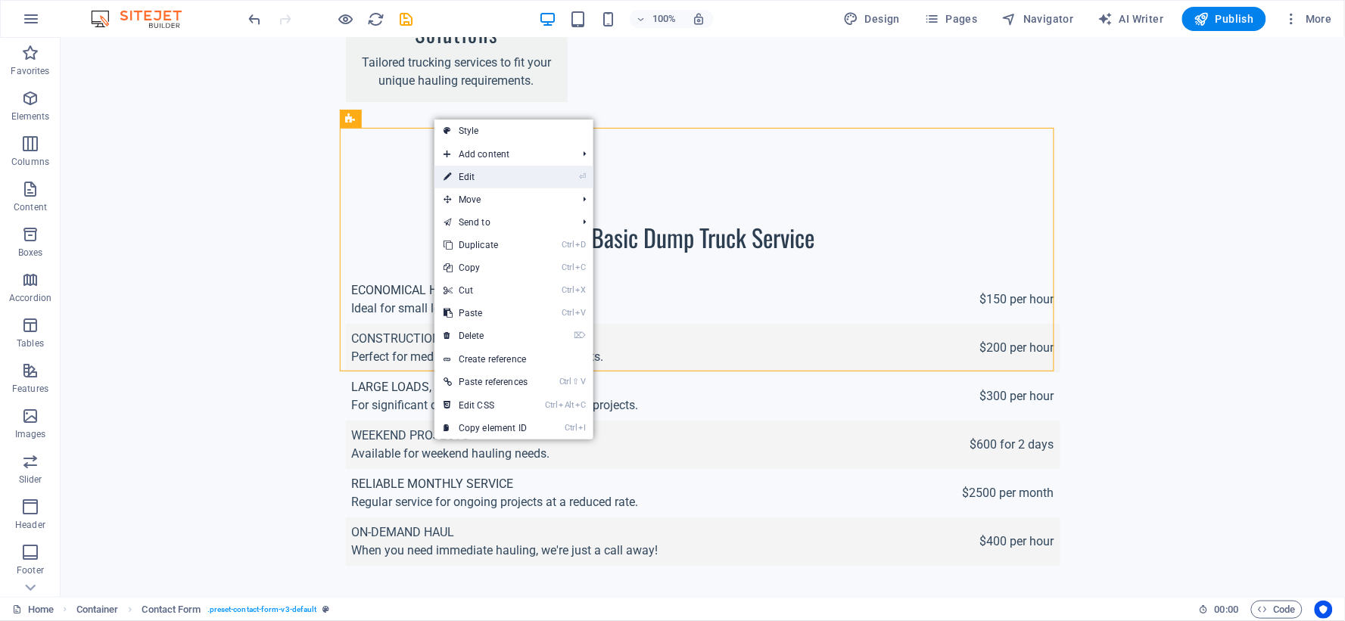
click at [492, 182] on link "⏎ Edit" at bounding box center [485, 177] width 102 height 23
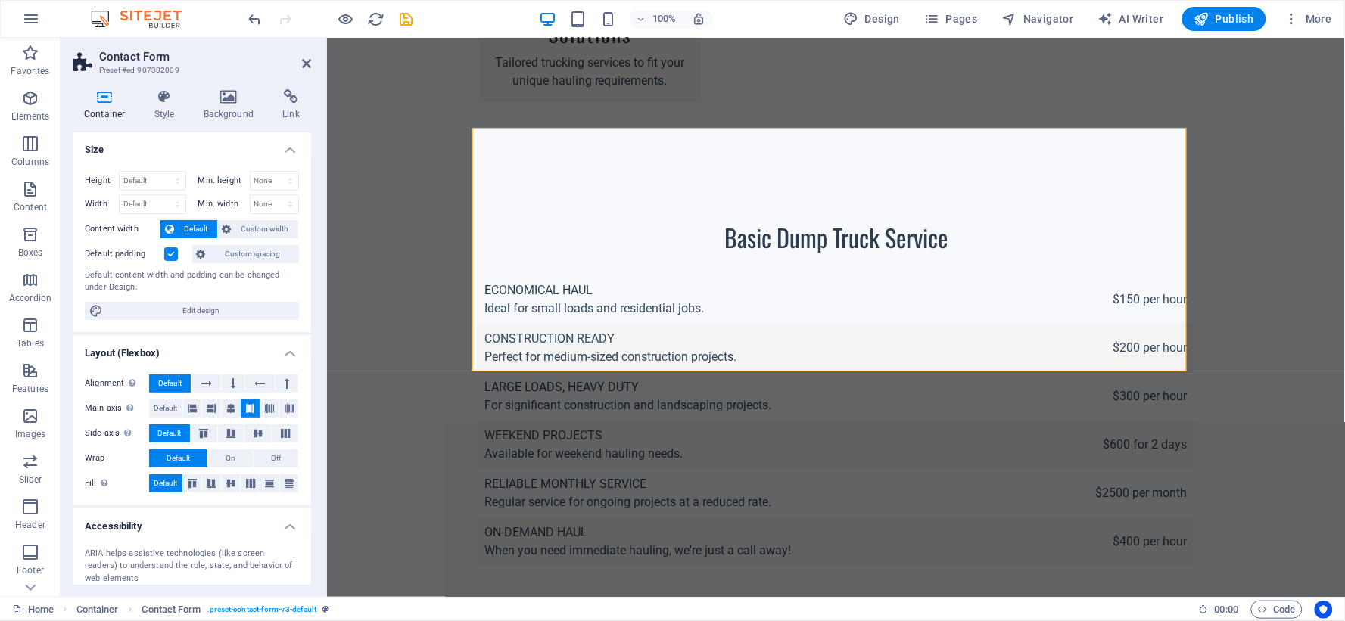
scroll to position [0, 0]
click at [291, 104] on h4 "Link" at bounding box center [291, 105] width 40 height 32
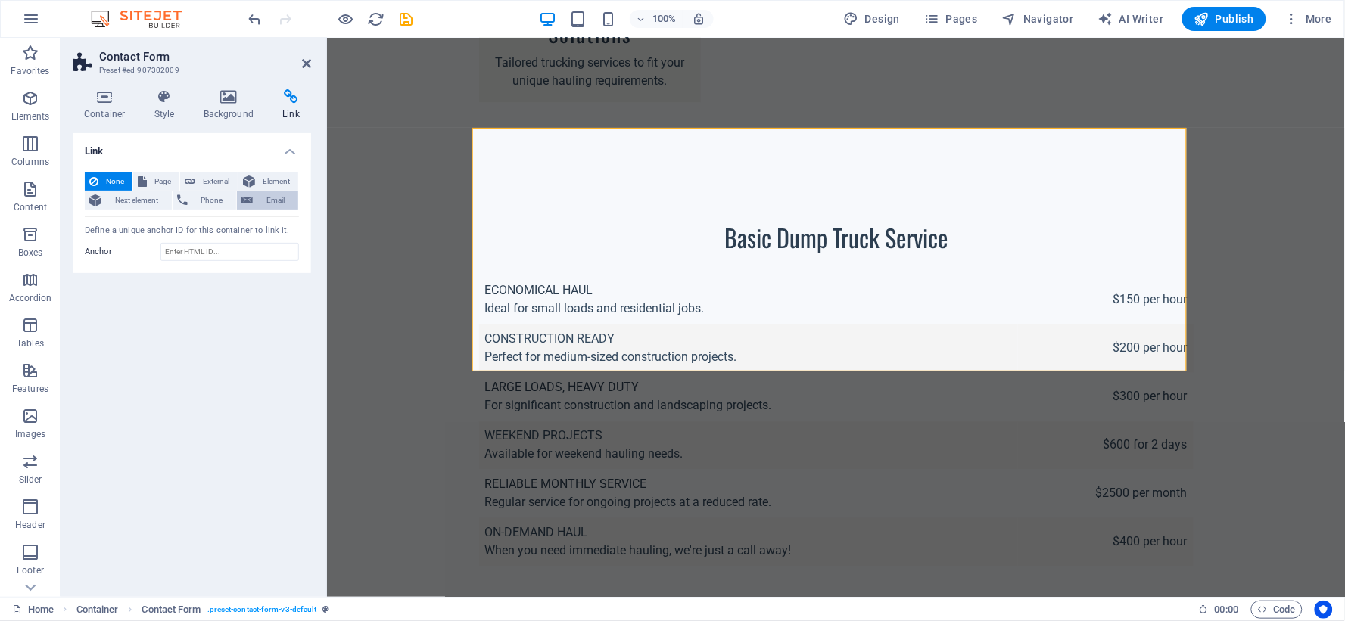
click at [265, 195] on span "Email" at bounding box center [275, 201] width 36 height 18
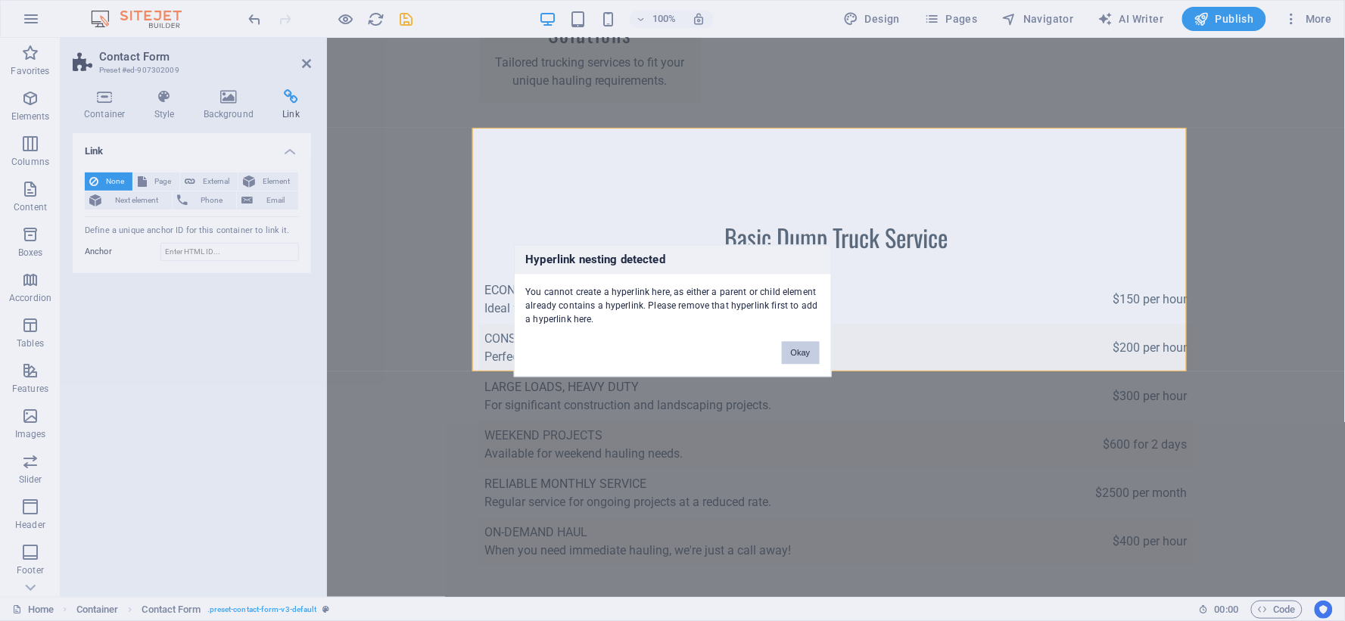
click at [807, 354] on button "Okay" at bounding box center [801, 352] width 38 height 23
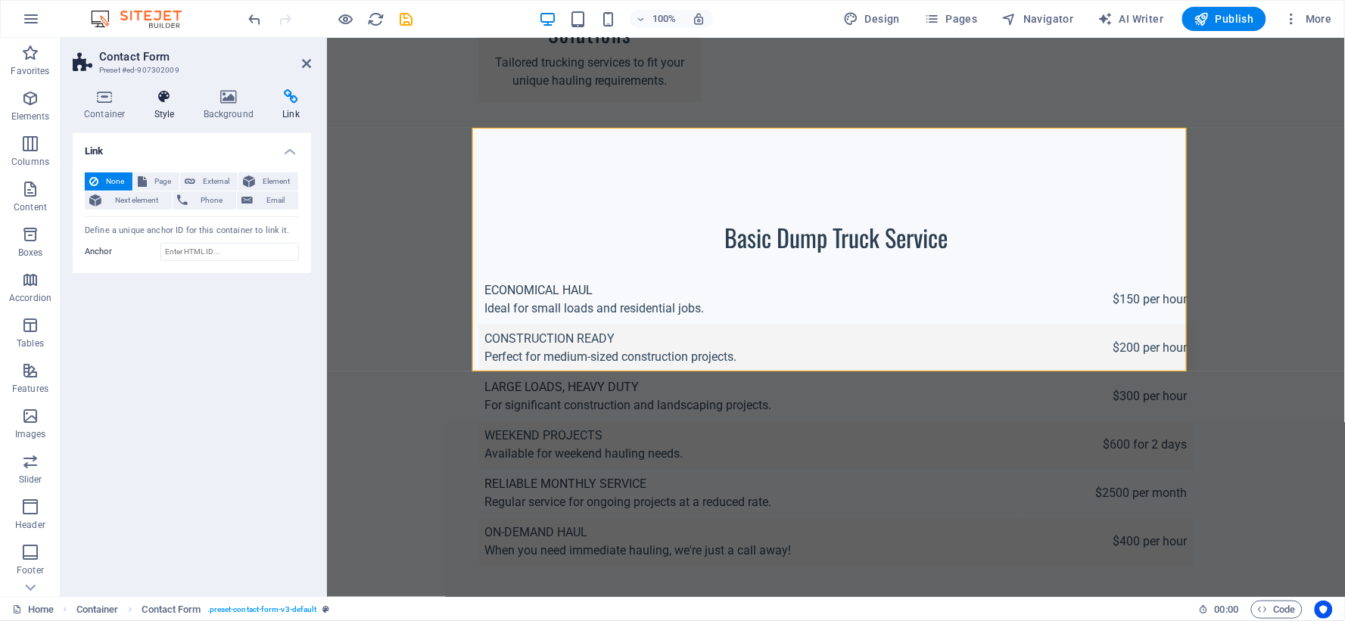
click at [167, 115] on h4 "Style" at bounding box center [167, 105] width 49 height 32
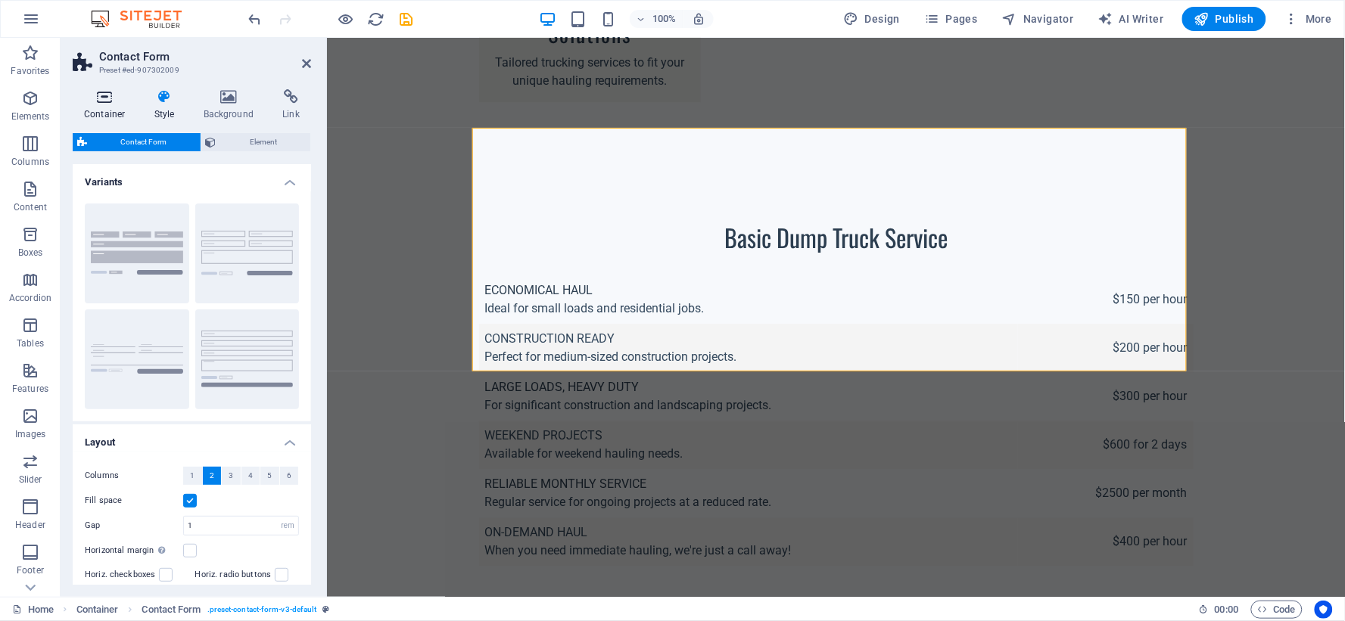
click at [110, 100] on icon at bounding box center [105, 96] width 64 height 15
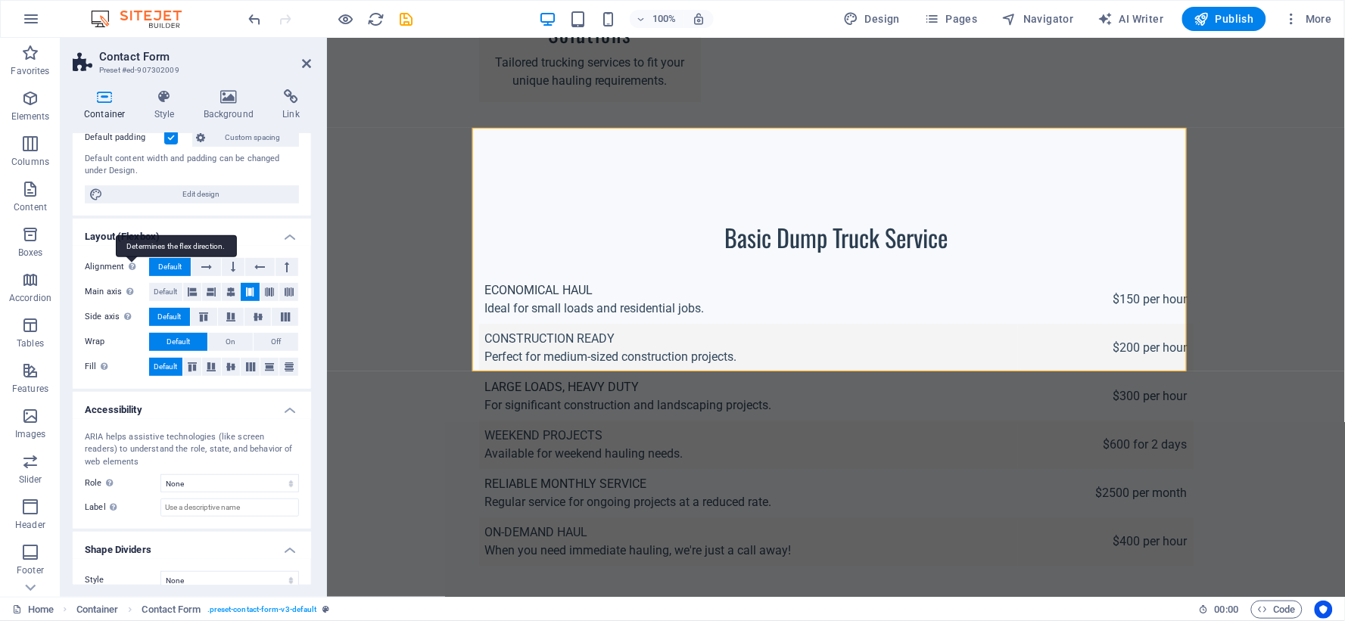
scroll to position [122, 0]
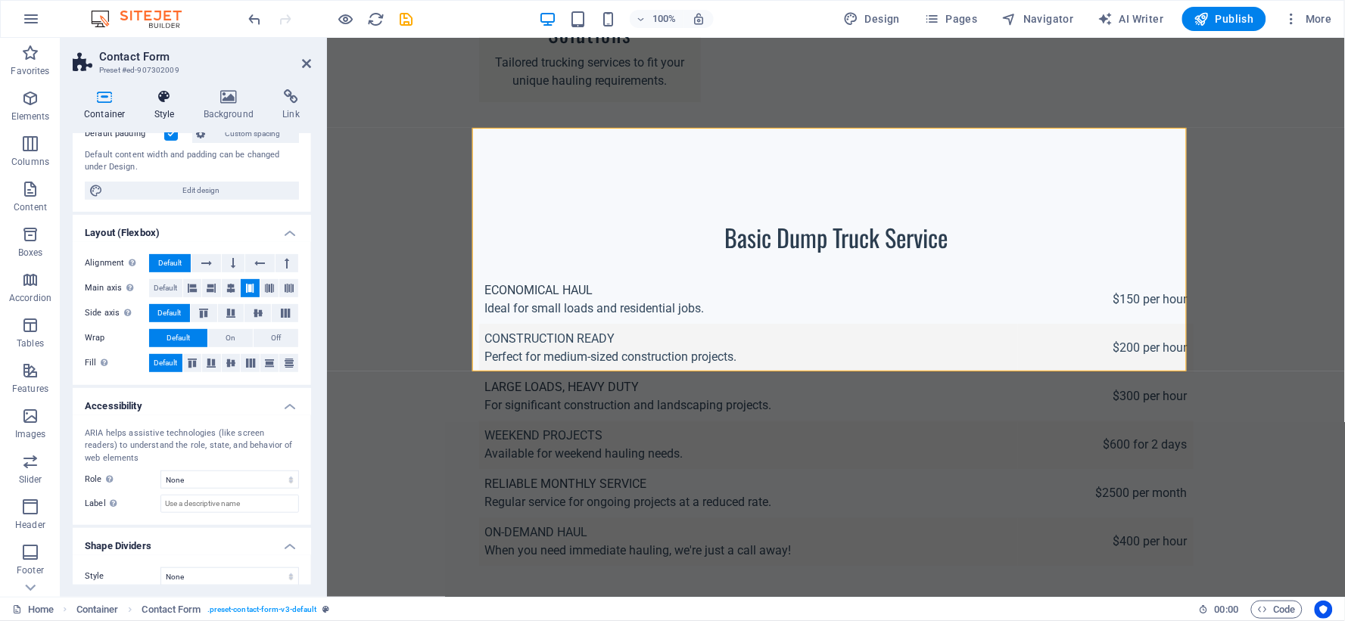
click at [167, 99] on icon at bounding box center [164, 96] width 43 height 15
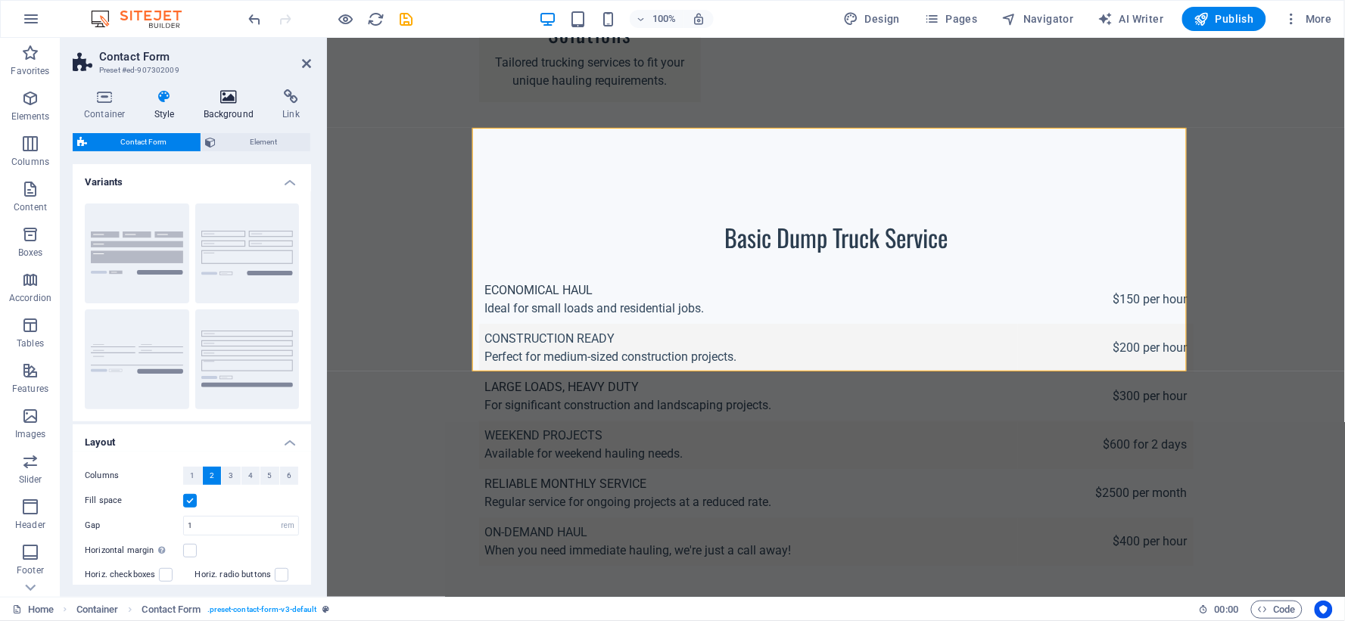
click at [223, 114] on h4 "Background" at bounding box center [231, 105] width 79 height 32
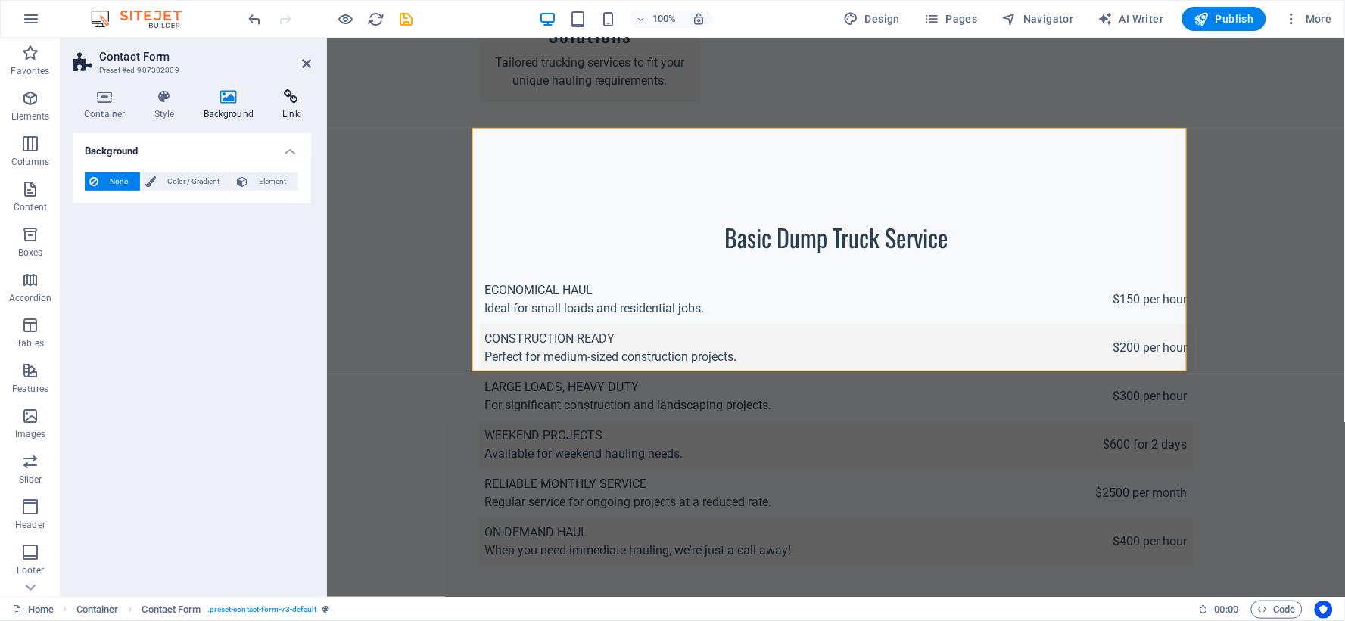
click at [279, 95] on icon at bounding box center [291, 96] width 40 height 15
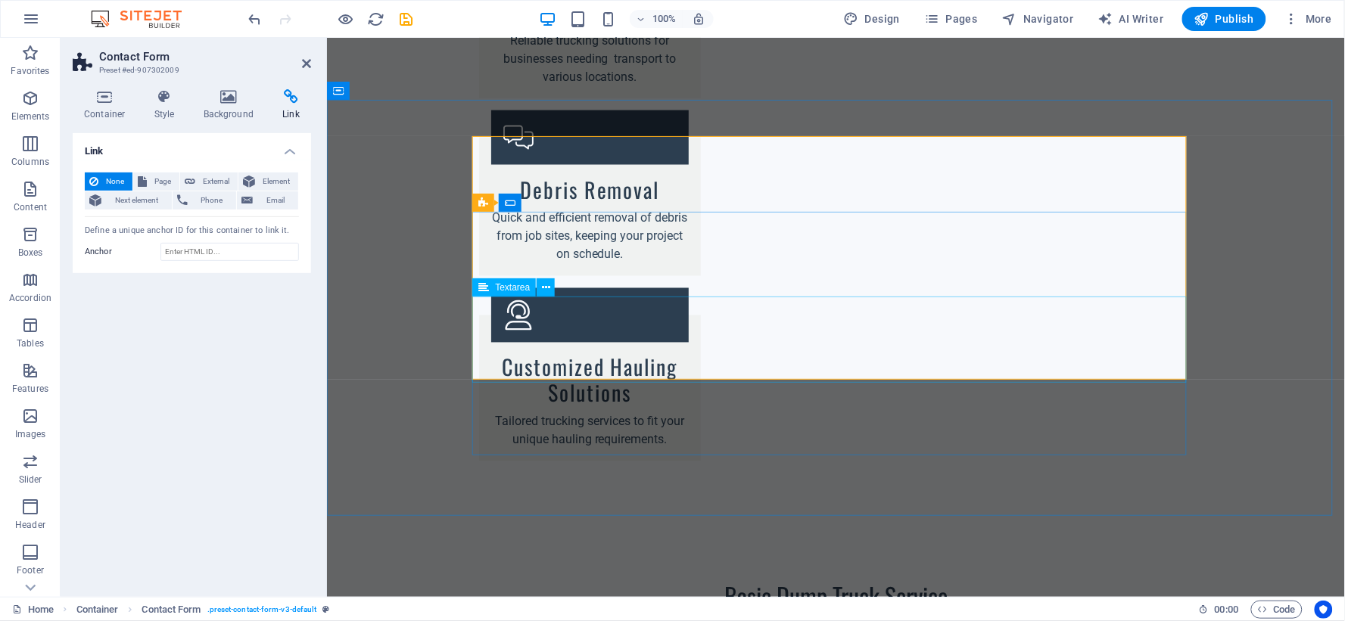
scroll to position [2691, 0]
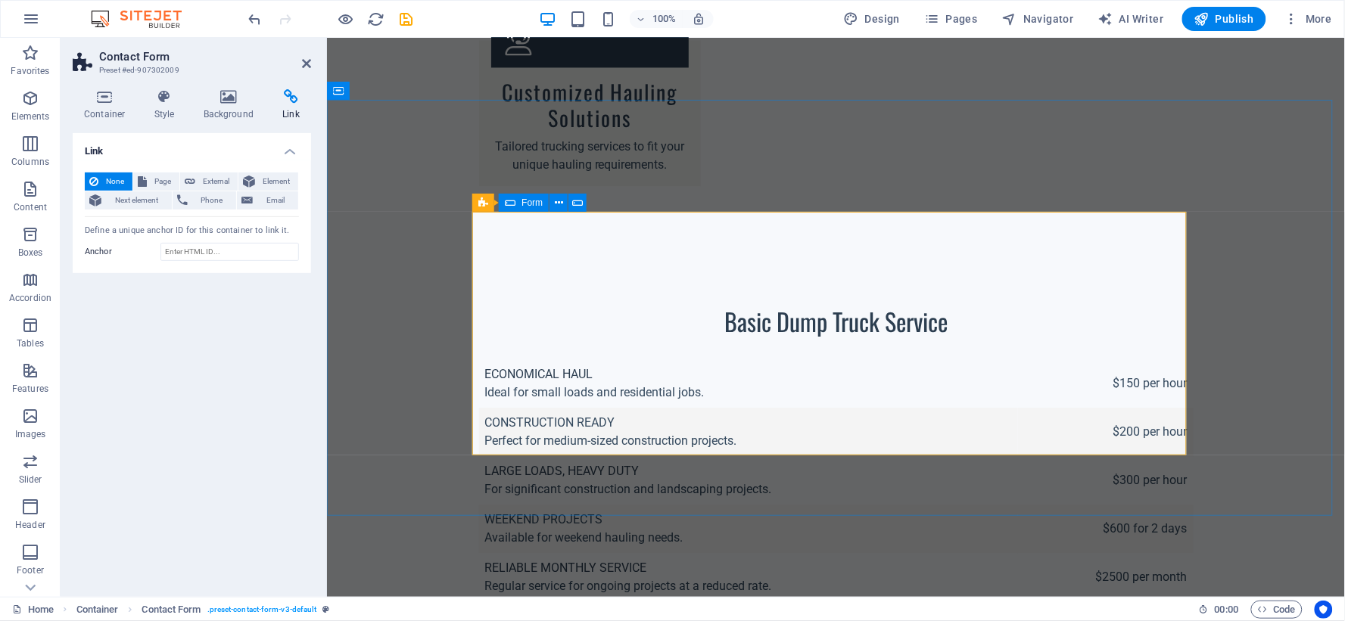
click at [534, 205] on span "Form" at bounding box center [532, 202] width 21 height 9
click at [556, 195] on icon at bounding box center [559, 203] width 8 height 16
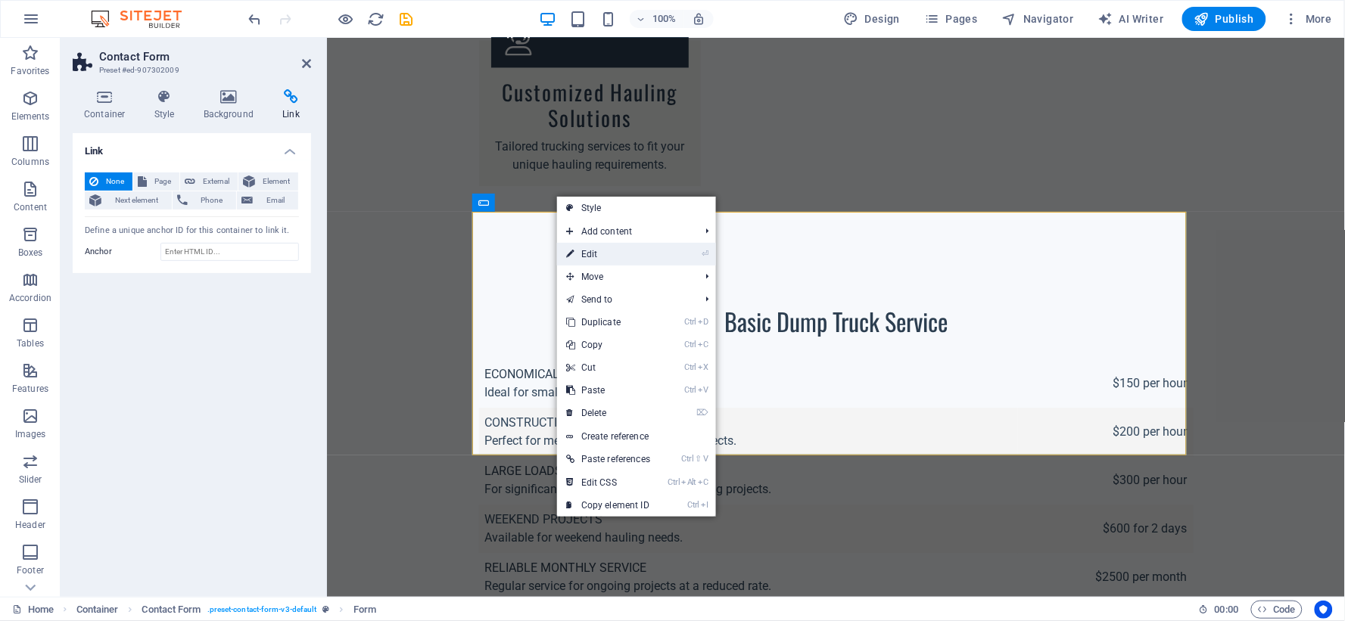
click at [581, 254] on link "⏎ Edit" at bounding box center [608, 254] width 102 height 23
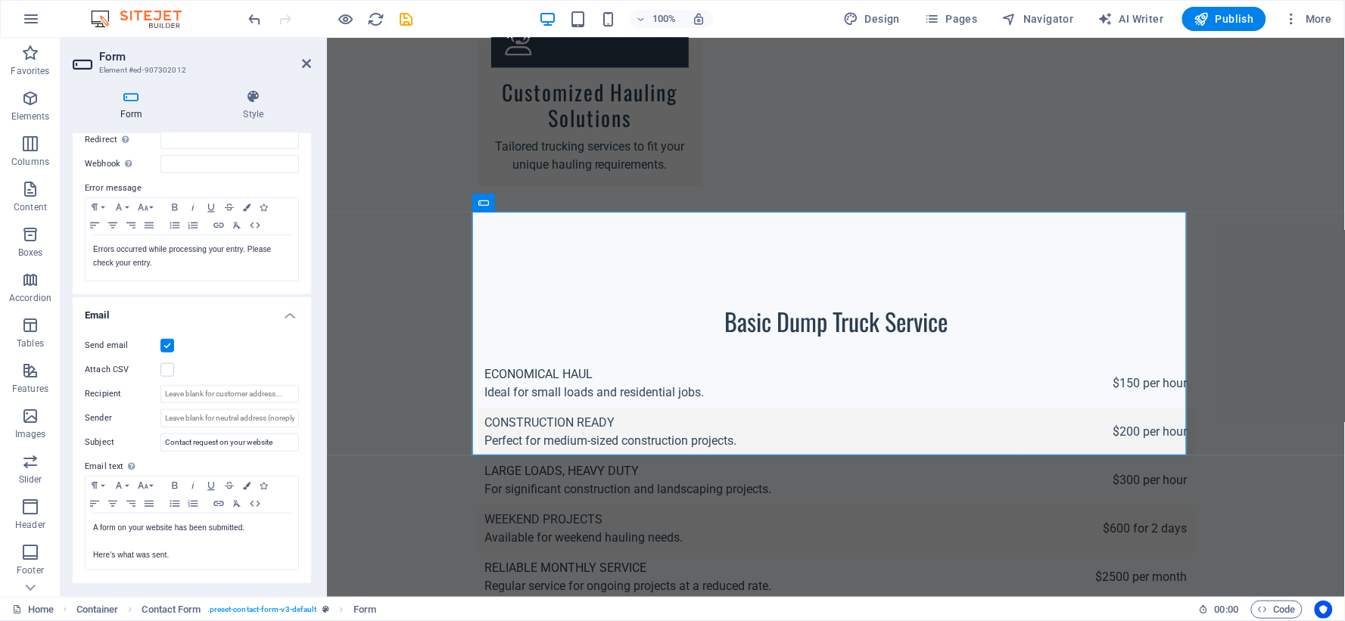
scroll to position [226, 0]
click at [244, 413] on input "Sender" at bounding box center [229, 416] width 139 height 18
click at [200, 409] on input "Sender" at bounding box center [229, 416] width 139 height 18
click at [200, 388] on input "Recipient" at bounding box center [229, 392] width 139 height 18
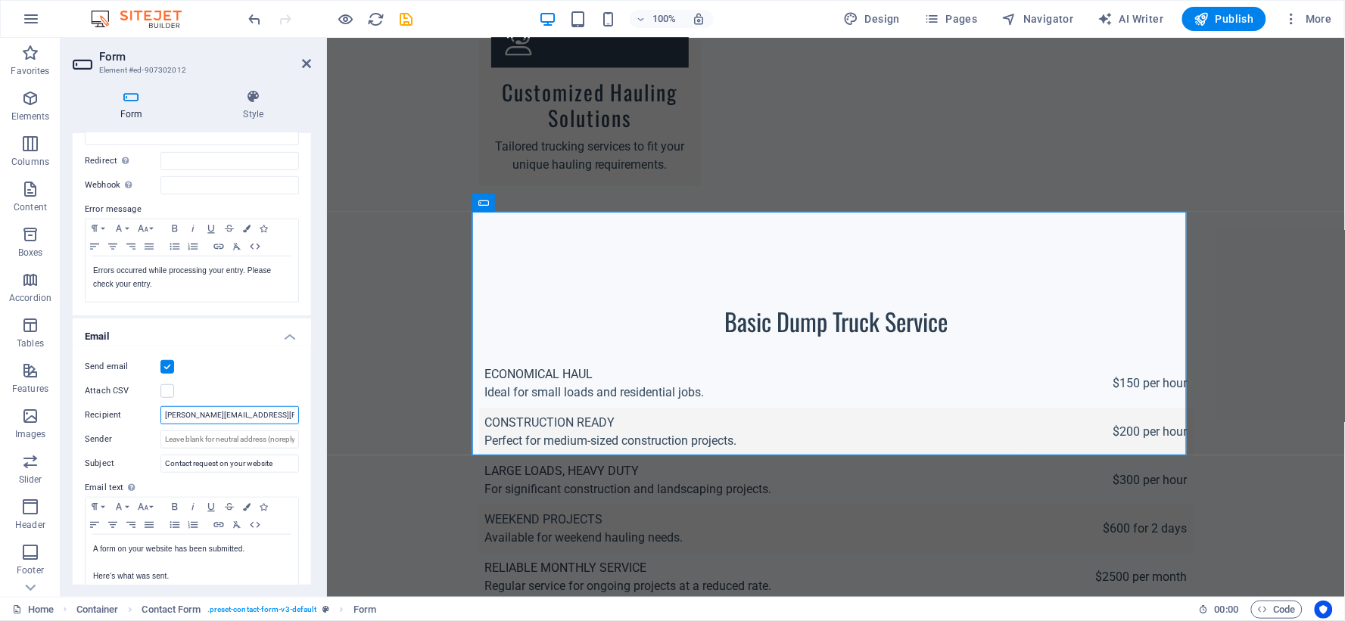
scroll to position [394, 0]
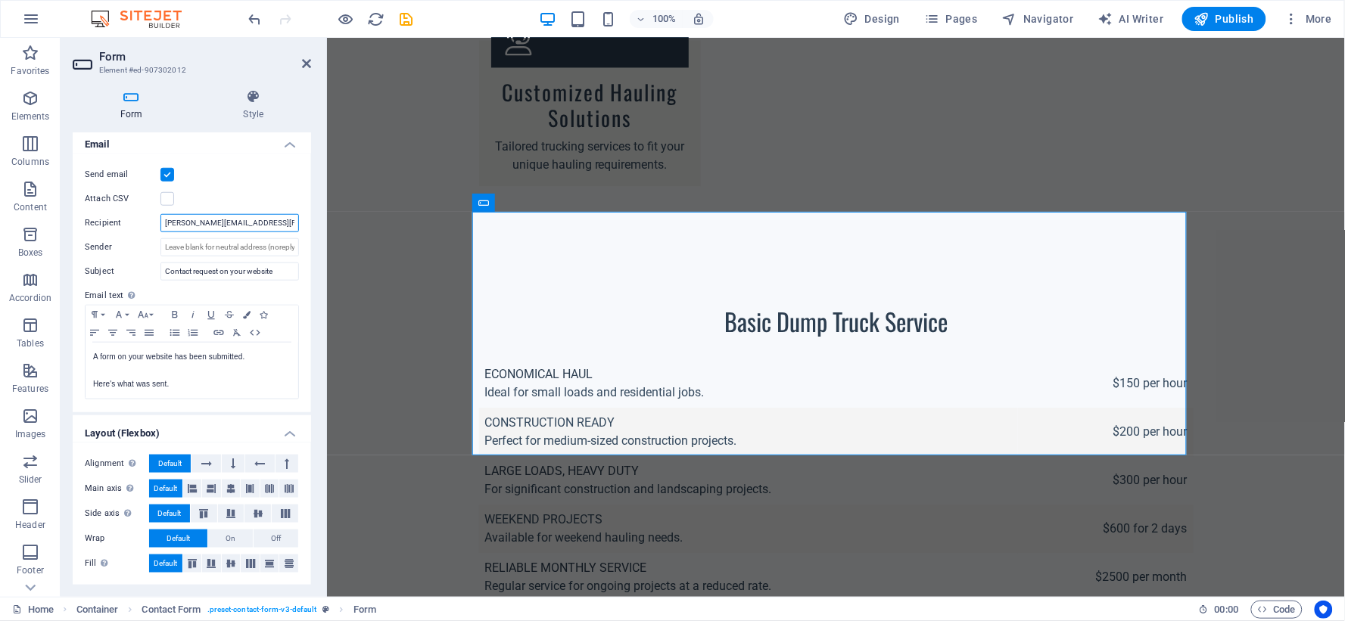
type input "shannon.jerkins@gmail.com"
click at [124, 104] on icon at bounding box center [131, 96] width 117 height 15
click at [288, 145] on h4 "Email" at bounding box center [192, 139] width 238 height 27
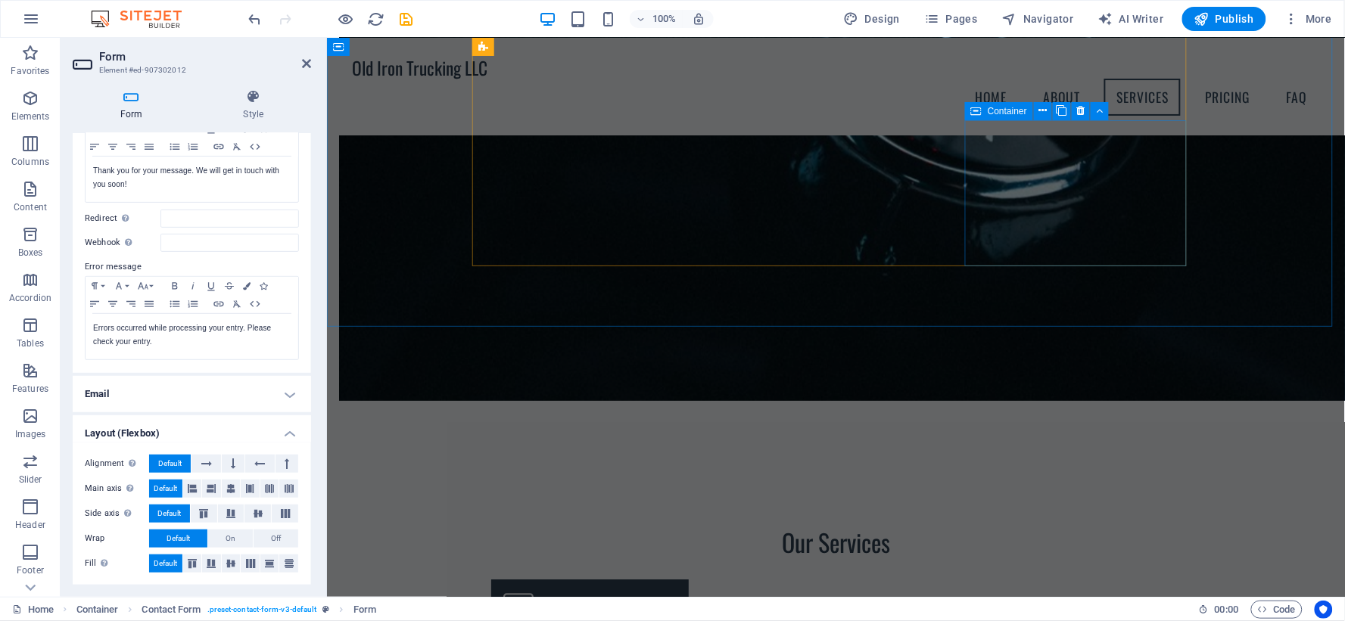
scroll to position [1293, 0]
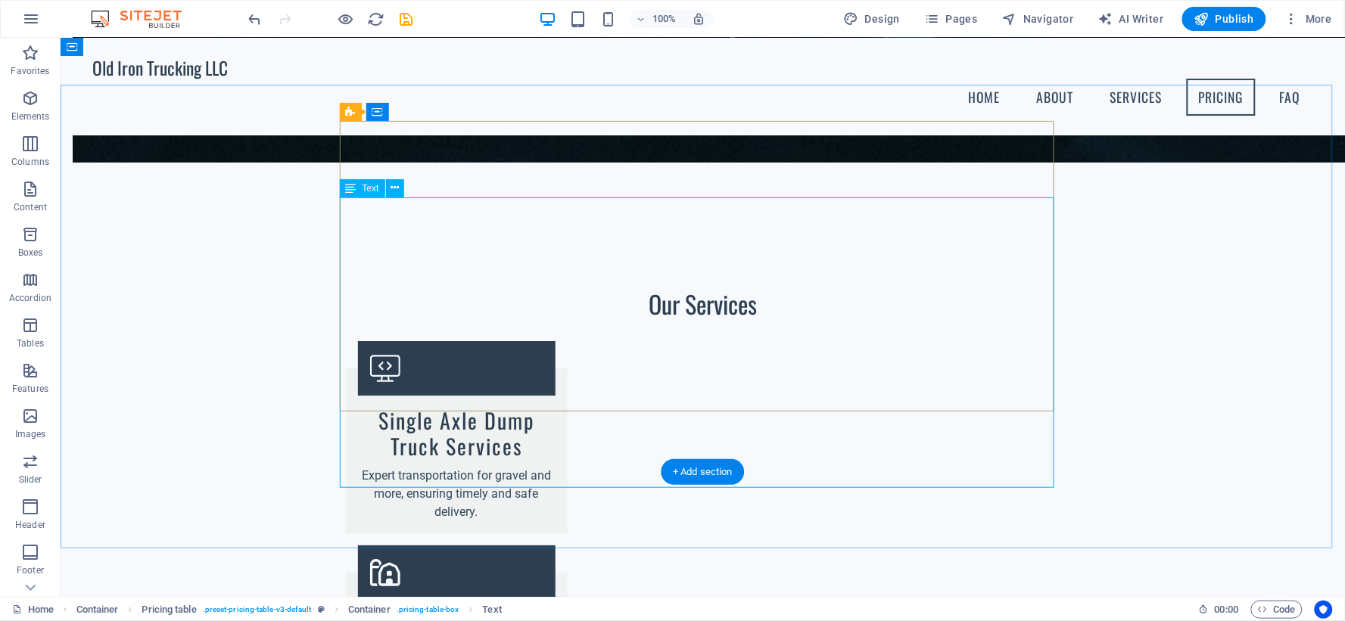
scroll to position [1386, 0]
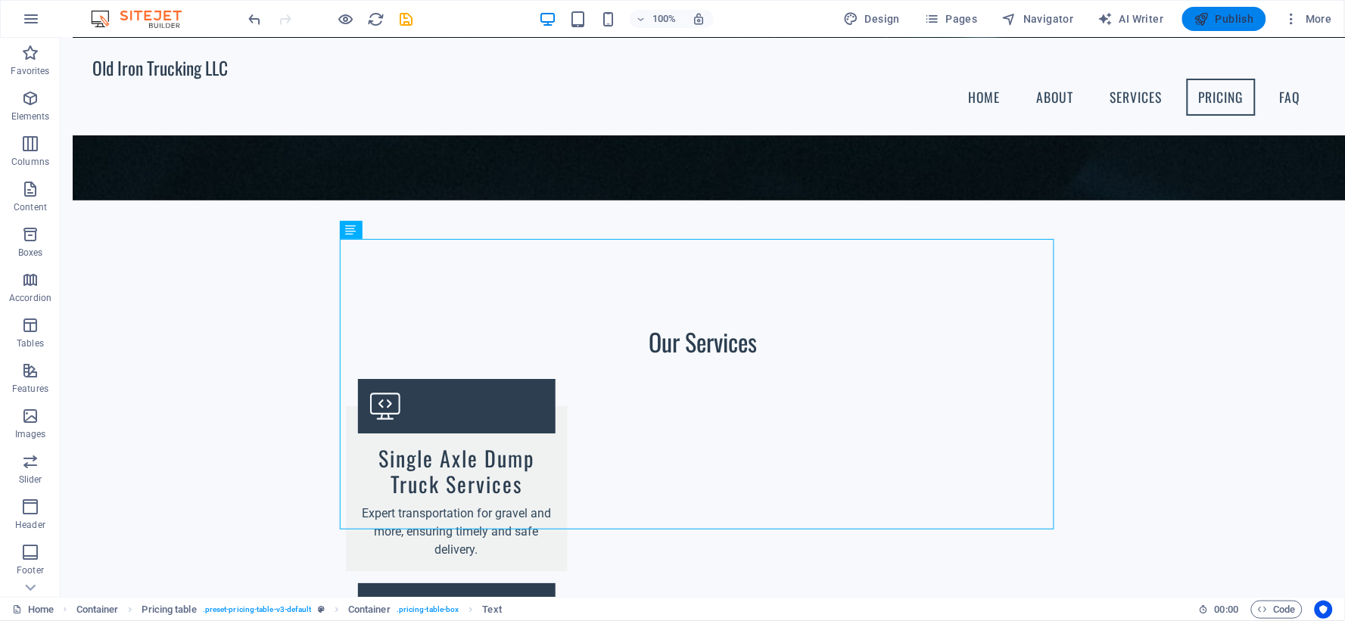
click at [1207, 14] on icon "button" at bounding box center [1201, 18] width 15 height 15
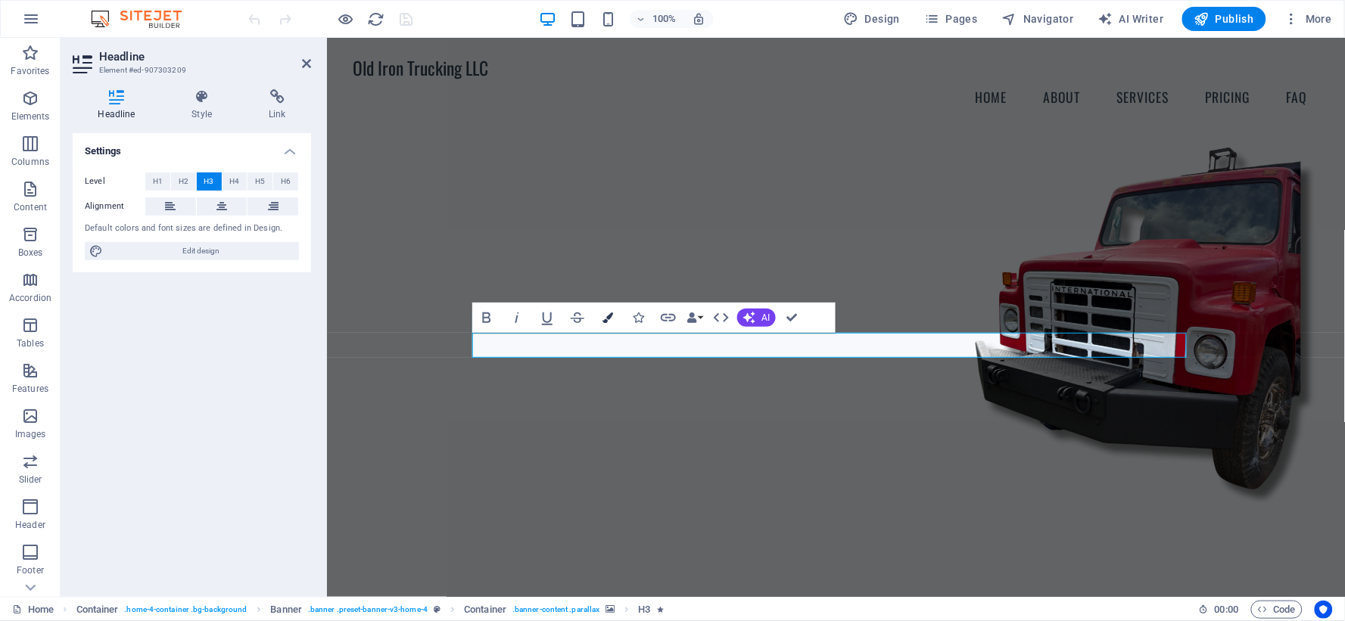
click at [608, 313] on icon "button" at bounding box center [608, 318] width 11 height 11
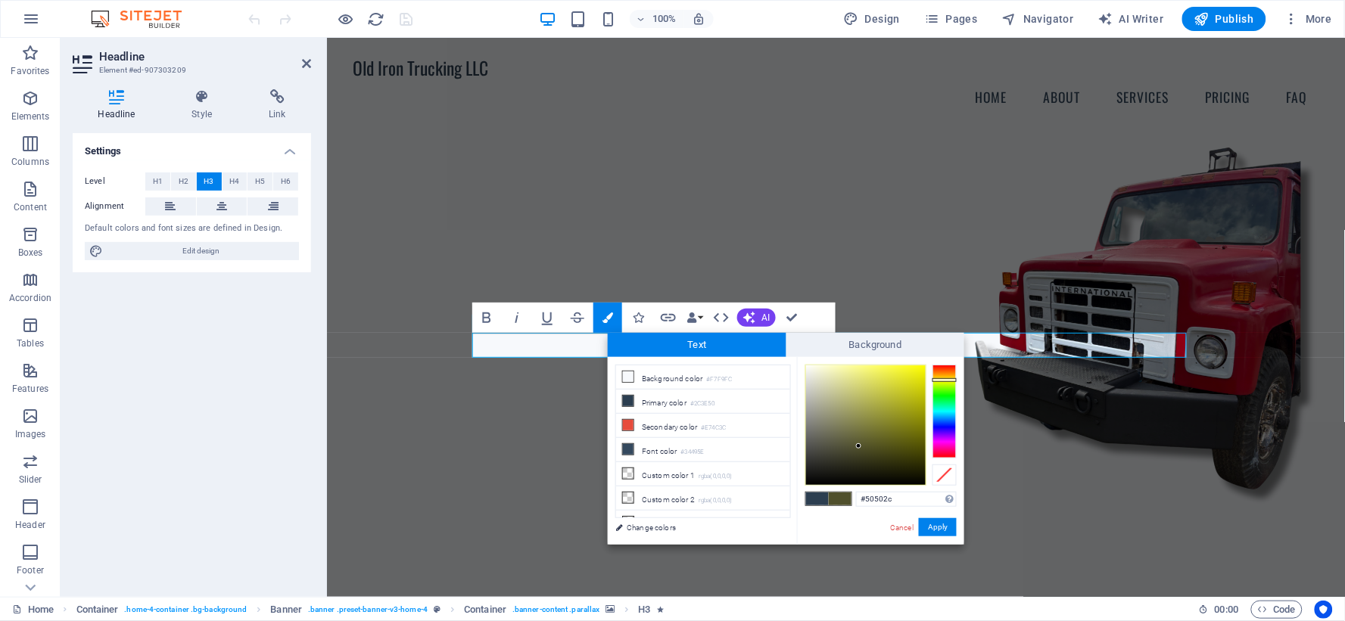
click at [951, 380] on div at bounding box center [945, 412] width 24 height 94
type input "#f4f516"
click at [914, 369] on div at bounding box center [866, 426] width 120 height 120
click at [933, 528] on button "Apply" at bounding box center [938, 527] width 38 height 18
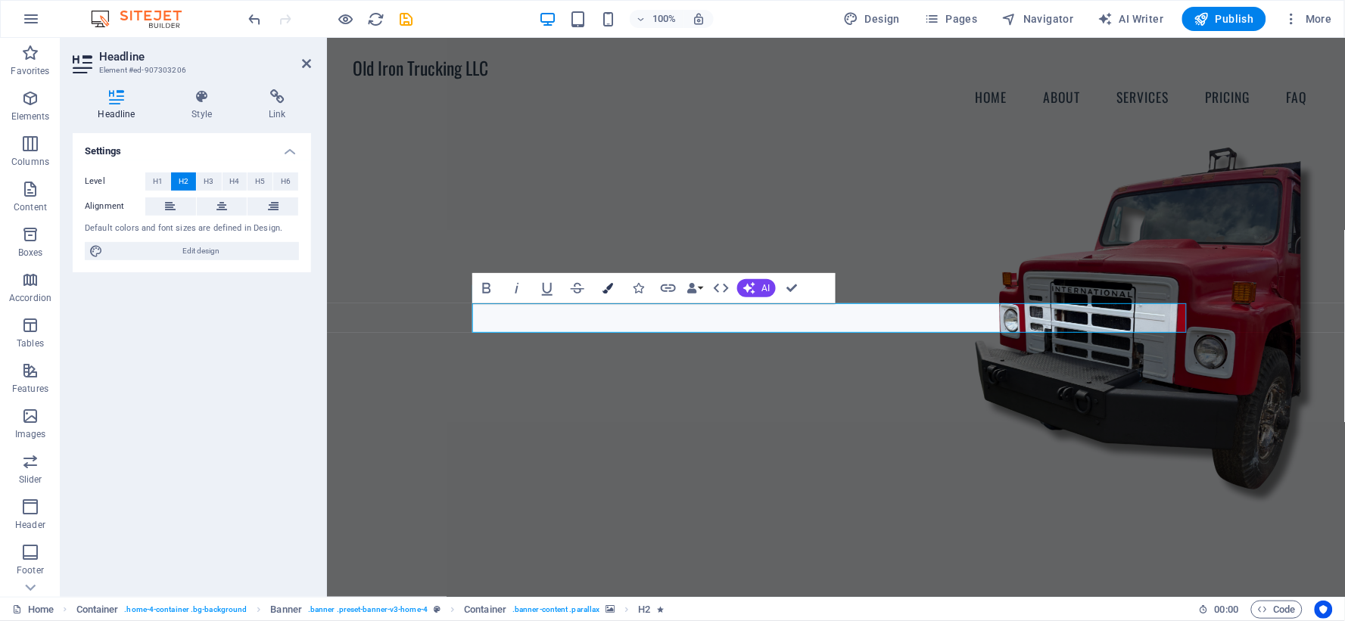
click at [607, 288] on icon "button" at bounding box center [608, 288] width 11 height 11
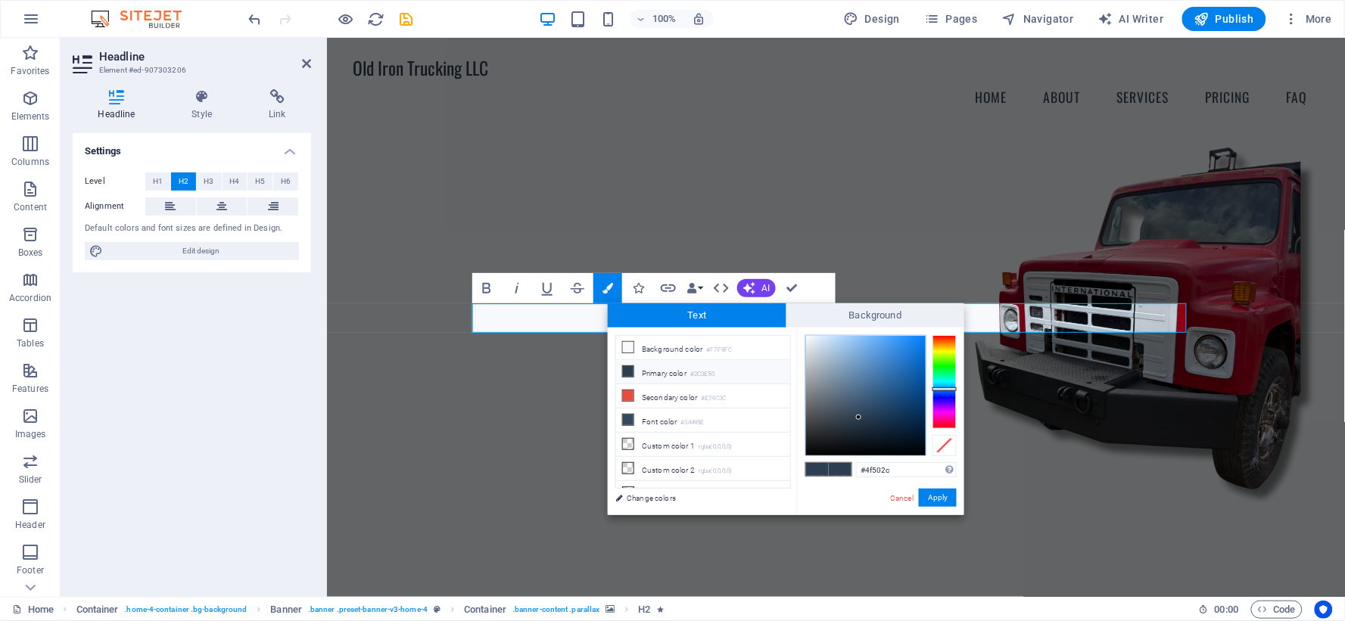
click at [951, 351] on div at bounding box center [945, 382] width 24 height 94
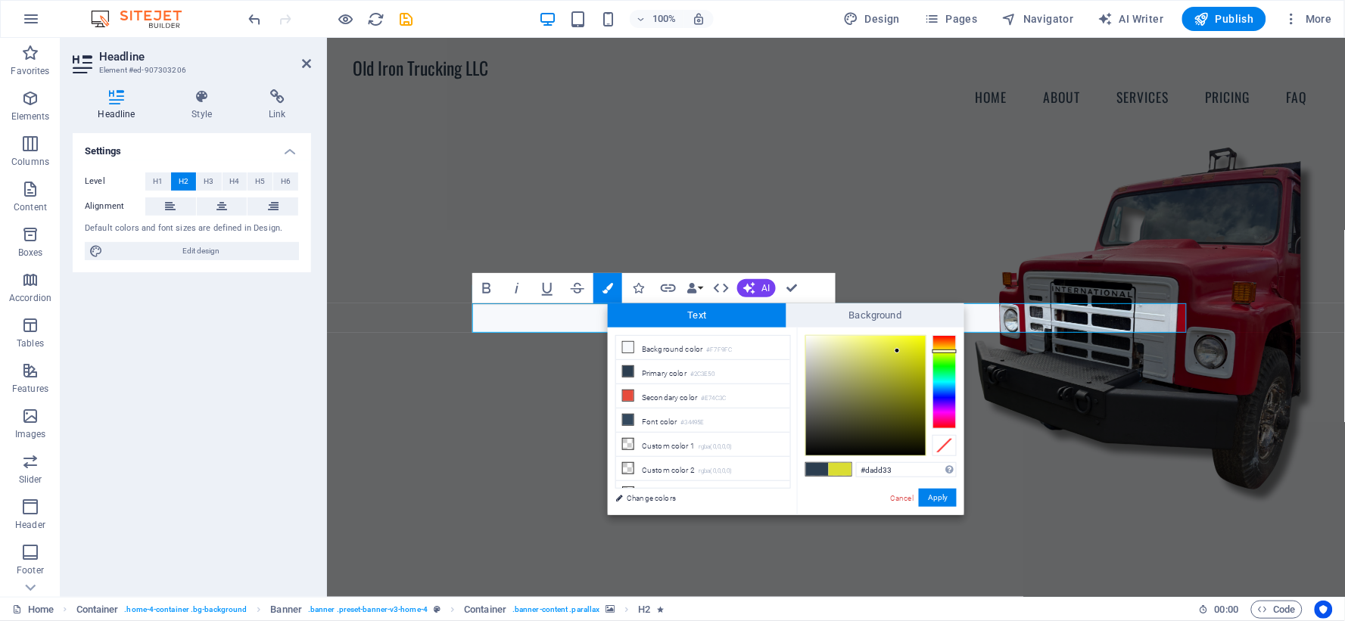
click at [898, 351] on div at bounding box center [866, 396] width 120 height 120
click at [923, 360] on div at bounding box center [866, 396] width 120 height 120
click at [914, 350] on div at bounding box center [866, 396] width 120 height 120
type input "#e4e742"
click at [891, 347] on div at bounding box center [866, 396] width 120 height 120
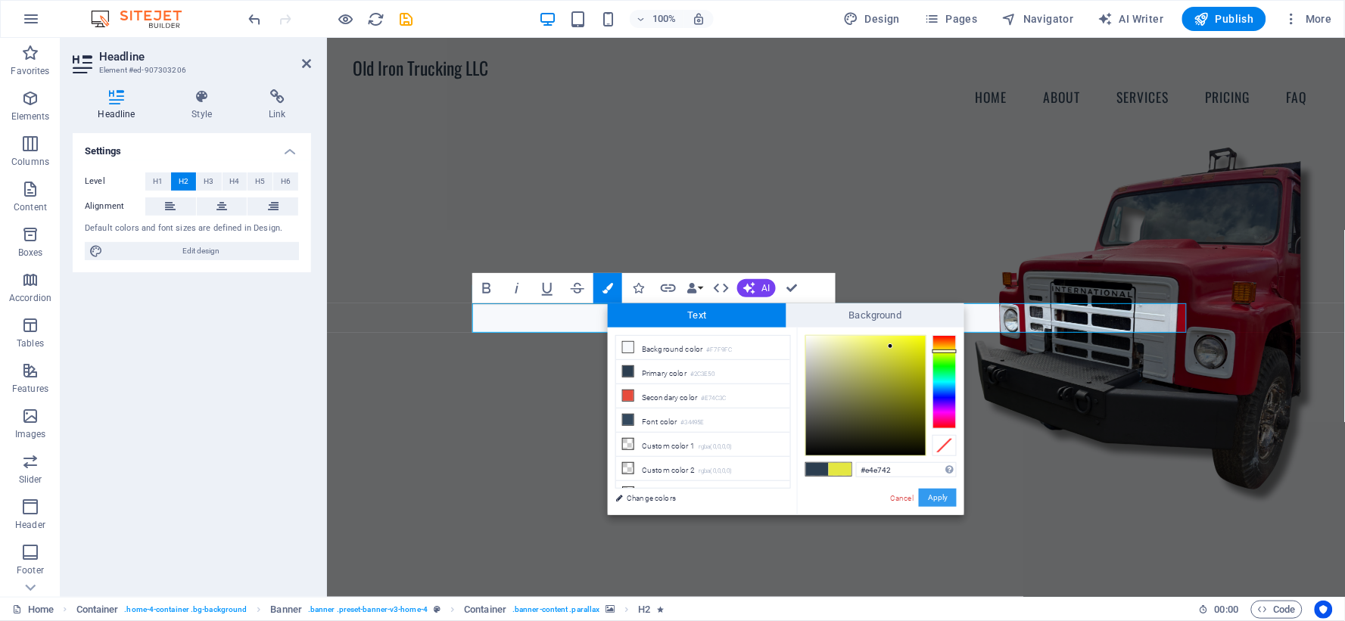
click at [933, 505] on button "Apply" at bounding box center [938, 498] width 38 height 18
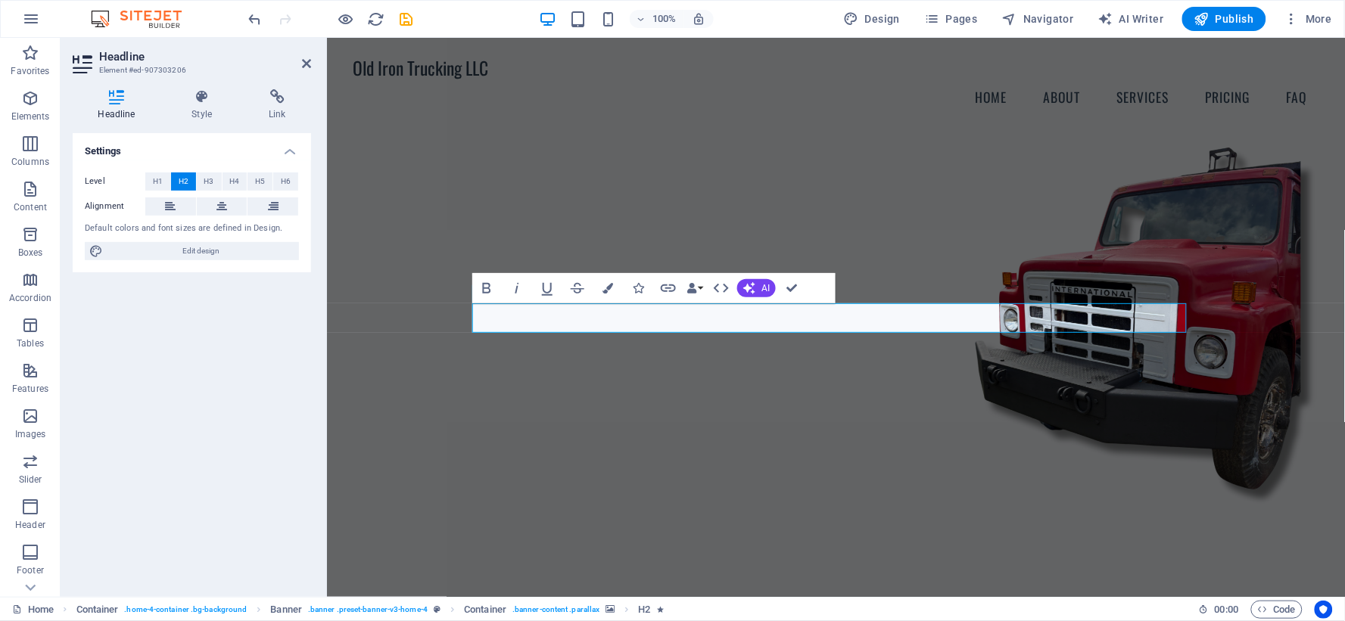
click at [933, 504] on figure at bounding box center [835, 358] width 967 height 509
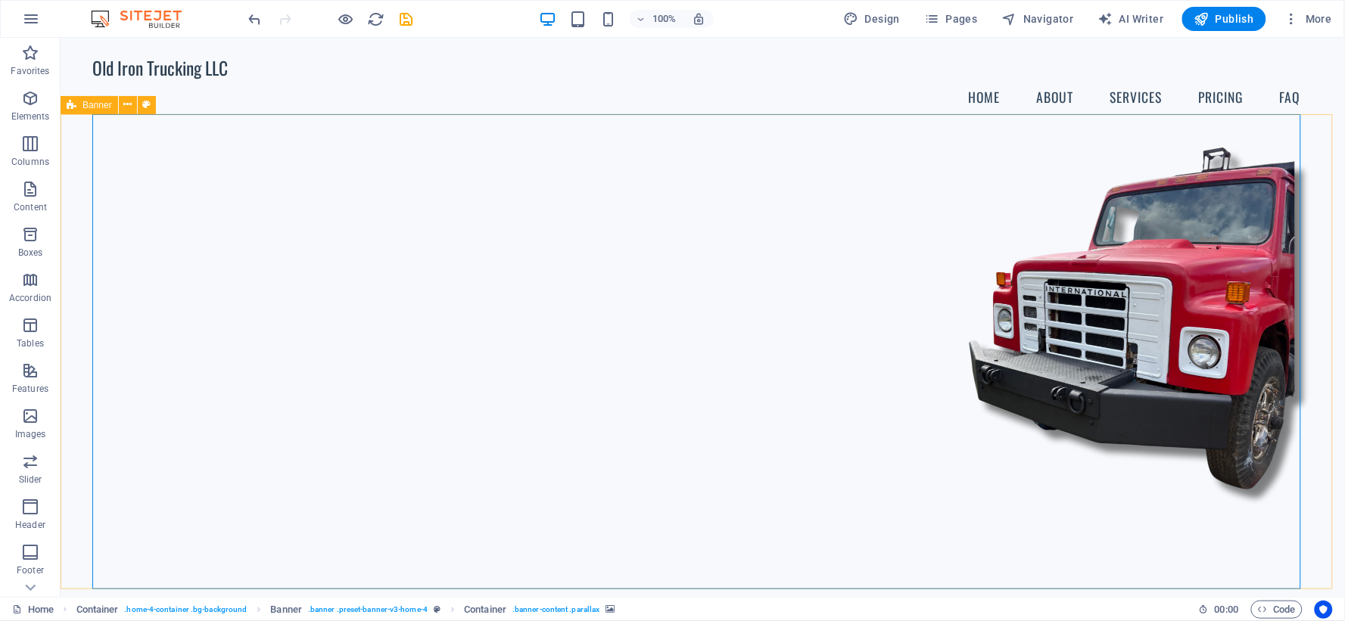
click at [1235, 32] on div "100% Design Pages Navigator AI Writer Publish More" at bounding box center [673, 19] width 1344 height 36
